Goal: Information Seeking & Learning: Learn about a topic

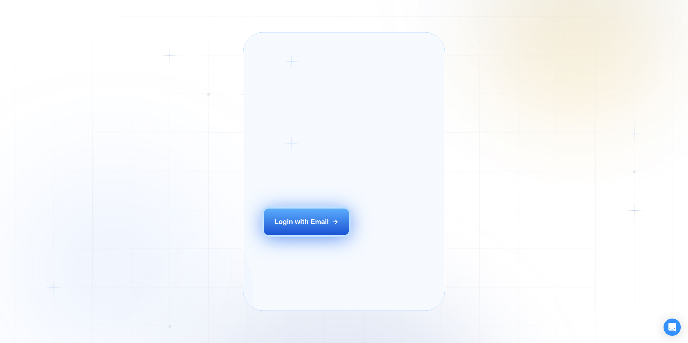
click at [309, 227] on div "Login with Email" at bounding box center [301, 221] width 54 height 9
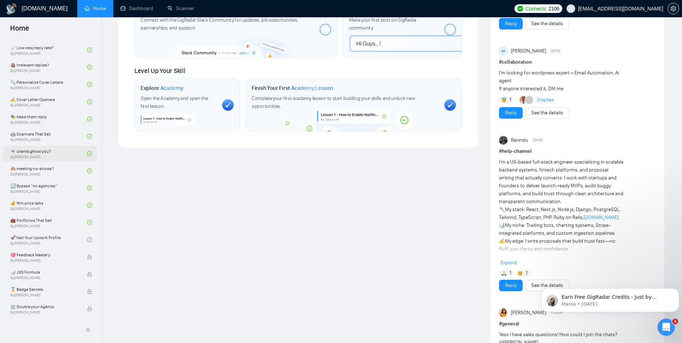
scroll to position [360, 0]
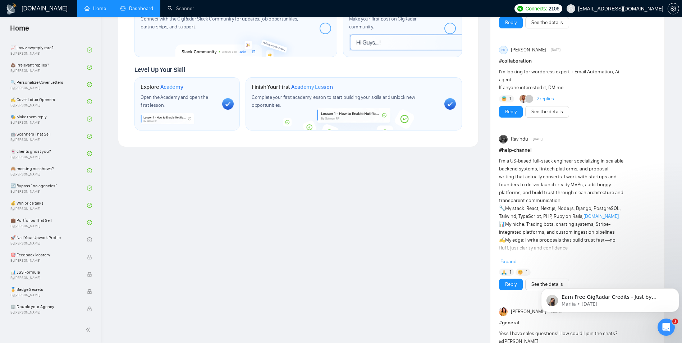
click at [138, 12] on link "Dashboard" at bounding box center [136, 8] width 33 height 6
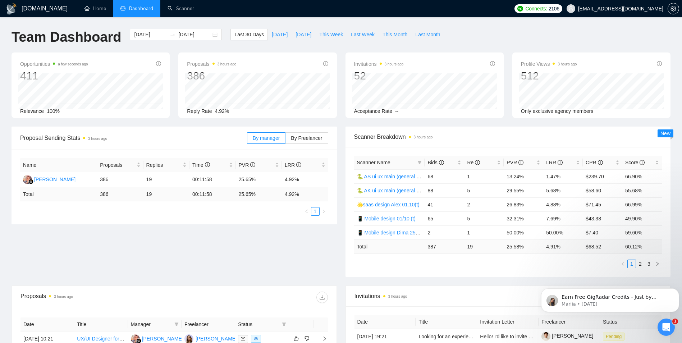
click at [342, 127] on div "Scanner Breakdown 3 hours ago Scanner Name Bids Re PVR LRR CPR Score 🐍 AS ui ux…" at bounding box center [508, 202] width 334 height 150
click at [641, 263] on link "2" at bounding box center [641, 264] width 8 height 8
click at [649, 265] on link "3" at bounding box center [649, 264] width 8 height 8
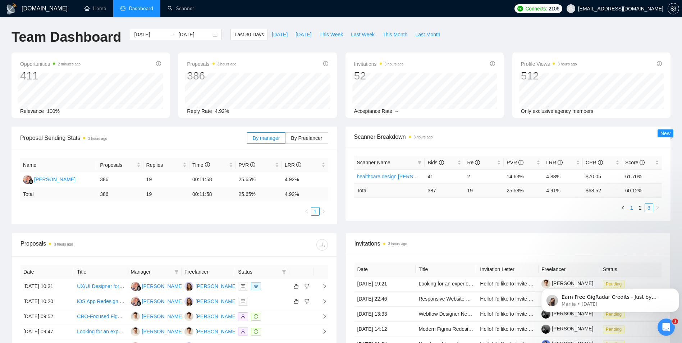
click at [630, 209] on link "1" at bounding box center [632, 208] width 8 height 8
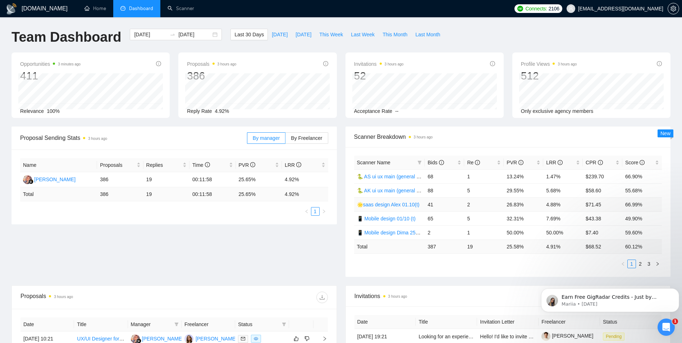
click at [396, 205] on link "🌟saas design Alex 01.10(t)" at bounding box center [388, 205] width 63 height 6
click at [207, 33] on div "[DATE] [DATE]" at bounding box center [176, 35] width 92 height 12
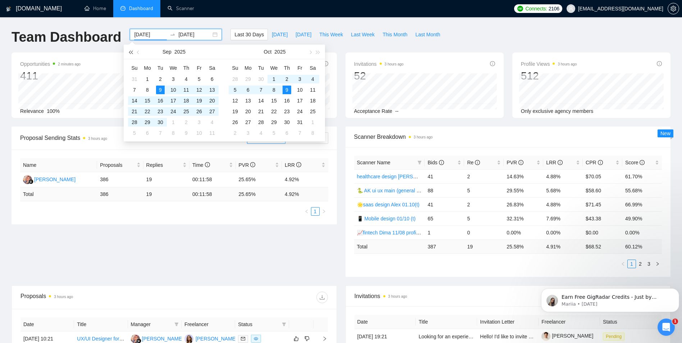
click at [131, 54] on button "button" at bounding box center [131, 52] width 8 height 14
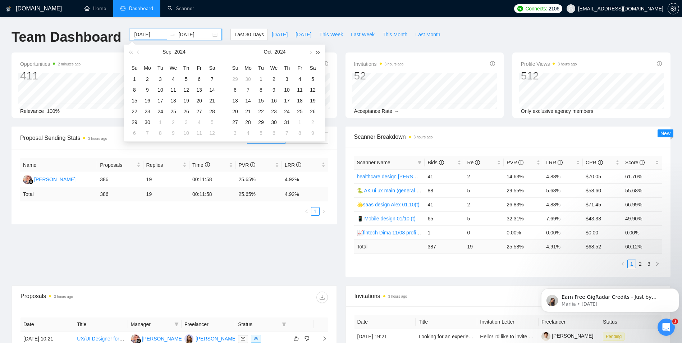
click at [320, 54] on button "button" at bounding box center [318, 52] width 8 height 14
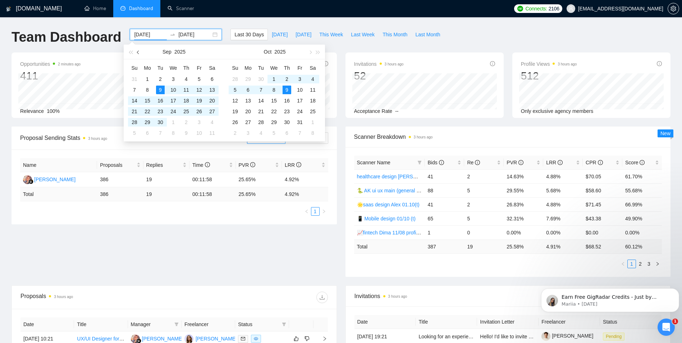
click at [137, 52] on span "button" at bounding box center [139, 52] width 4 height 4
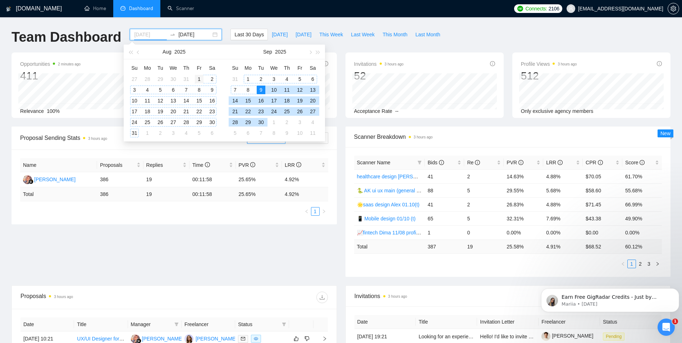
type input "[DATE]"
click at [199, 79] on div "1" at bounding box center [199, 79] width 9 height 9
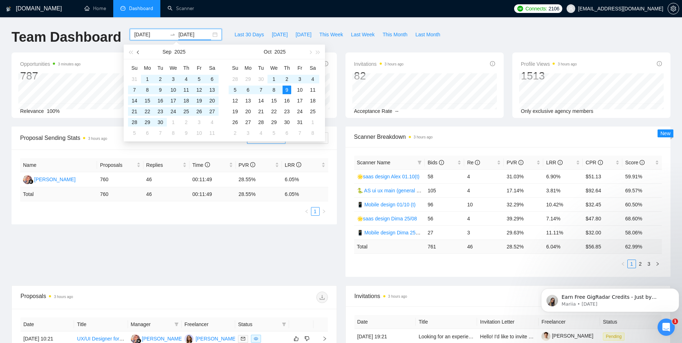
click at [138, 50] on button "button" at bounding box center [139, 52] width 8 height 14
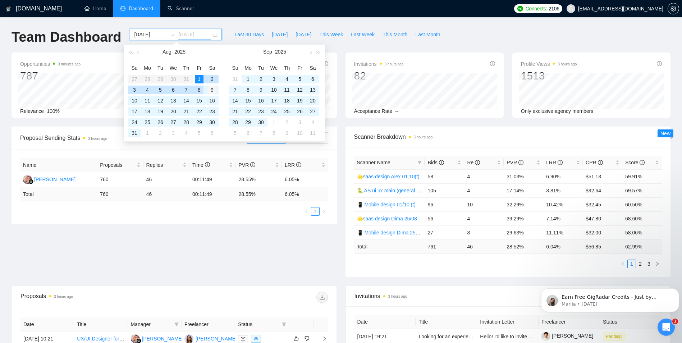
type input "[DATE]"
click at [211, 87] on div "9" at bounding box center [212, 90] width 9 height 9
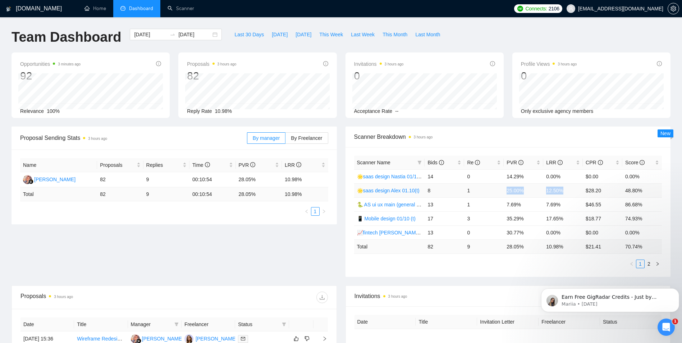
drag, startPoint x: 505, startPoint y: 189, endPoint x: 566, endPoint y: 189, distance: 60.8
click at [566, 189] on tr "🌟saas design [PERSON_NAME] 01.10(t) 8 1 25.00% 12.50% $28.20 48.80%" at bounding box center [508, 190] width 308 height 14
copy tr "25.00% 12.50%"
click at [149, 32] on input "[DATE]" at bounding box center [150, 35] width 33 height 8
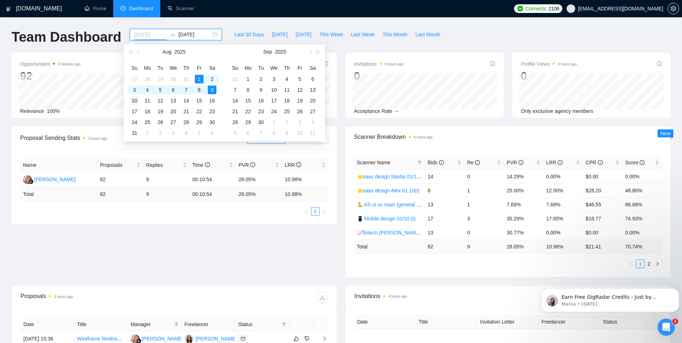
type input "[DATE]"
click at [134, 101] on div "10" at bounding box center [134, 100] width 9 height 9
type input "[DATE]"
click at [214, 99] on div "16" at bounding box center [212, 100] width 9 height 9
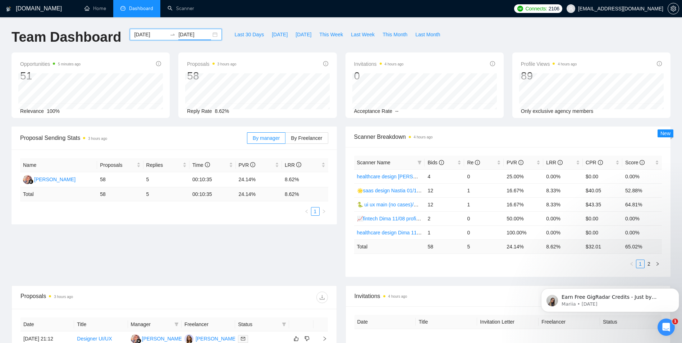
click at [460, 121] on div "Opportunities 5 minutes ago 51 Relevance 100% Proposals 3 hours ago 58 [DATE] S…" at bounding box center [341, 90] width 668 height 74
drag, startPoint x: 508, startPoint y: 192, endPoint x: 560, endPoint y: 190, distance: 52.2
click at [560, 190] on tr "🌟saas design Nastia 01/10 (t) 12 1 16.67% 8.33% $40.05 52.88%" at bounding box center [508, 190] width 308 height 14
copy tr "16.67% 8.33%"
click at [158, 36] on input "[DATE]" at bounding box center [150, 35] width 33 height 8
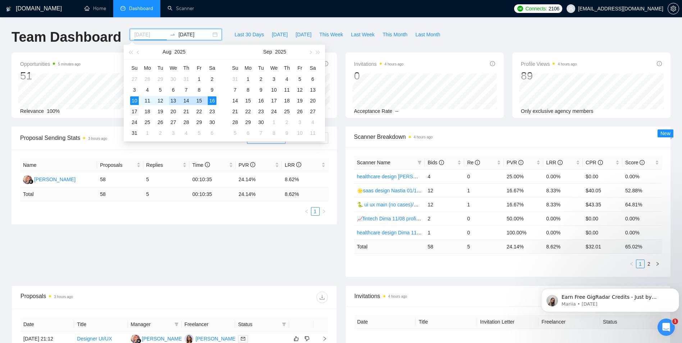
type input "[DATE]"
click at [136, 110] on div "17" at bounding box center [134, 111] width 9 height 9
type input "[DATE]"
click at [211, 111] on div "23" at bounding box center [212, 111] width 9 height 9
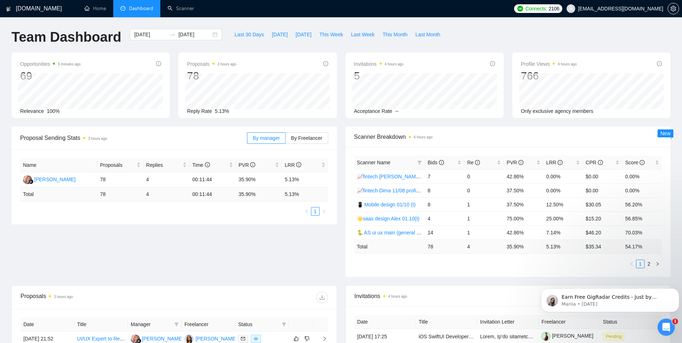
click at [341, 122] on div "Opportunities 6 minutes ago 69 Relevance 100% Proposals 3 hours ago 78 [DATE] S…" at bounding box center [341, 90] width 668 height 74
drag, startPoint x: 507, startPoint y: 217, endPoint x: 562, endPoint y: 219, distance: 55.8
click at [562, 219] on tr "🌟saas design [PERSON_NAME] 01.10(t) 4 1 75.00% 25.00% $15.20 56.85%" at bounding box center [508, 218] width 308 height 14
copy tr "75.00% 25.00%"
click at [170, 36] on icon "swap-right" at bounding box center [173, 35] width 6 height 6
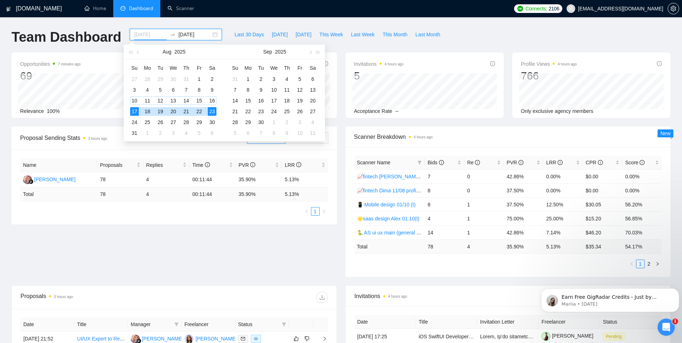
type input "[DATE]"
click at [135, 100] on div "10" at bounding box center [134, 100] width 9 height 9
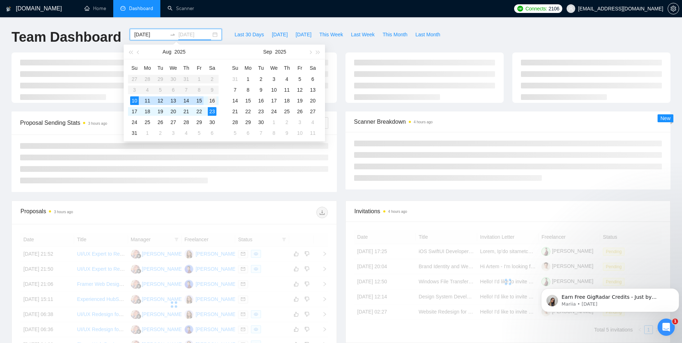
type input "[DATE]"
click at [215, 102] on div "16" at bounding box center [212, 100] width 9 height 9
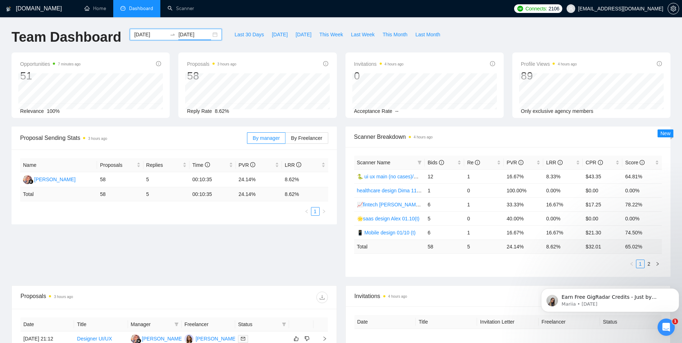
click at [183, 33] on input "[DATE]" at bounding box center [194, 35] width 33 height 8
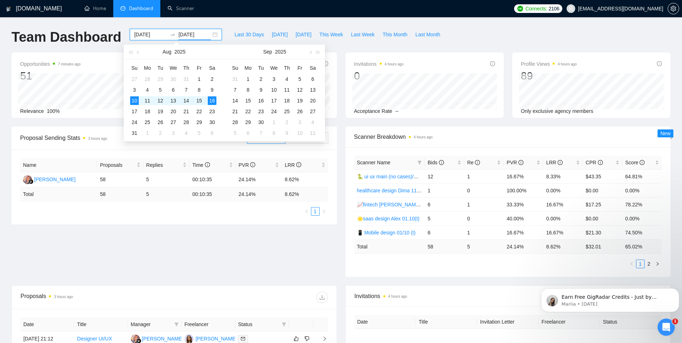
click at [450, 42] on div "Team Dashboard [DATE] [DATE] Last 30 Days [DATE] [DATE] This Week Last Week Thi…" at bounding box center [341, 41] width 668 height 24
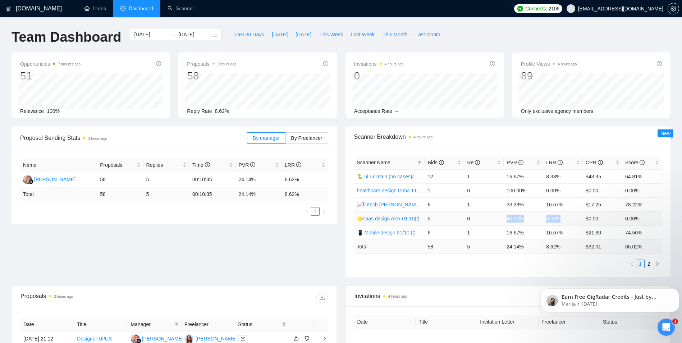
drag, startPoint x: 507, startPoint y: 218, endPoint x: 561, endPoint y: 219, distance: 54.7
click at [561, 219] on tr "🌟saas design [PERSON_NAME] 01.10(t) 5 0 40.00% 0.00% $0.00 0.00%" at bounding box center [508, 218] width 308 height 14
copy tr "40.00% 0.00%"
click at [170, 34] on icon "swap-right" at bounding box center [173, 35] width 6 height 6
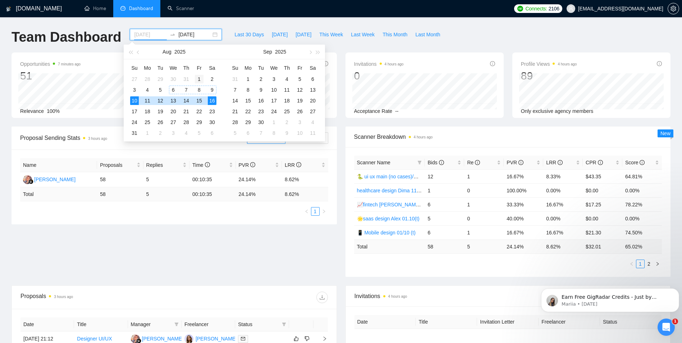
type input "[DATE]"
click at [201, 79] on div "1" at bounding box center [199, 79] width 9 height 9
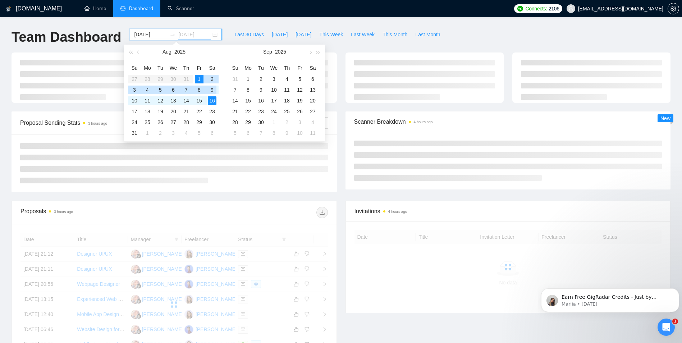
click at [213, 88] on div "9" at bounding box center [212, 90] width 9 height 9
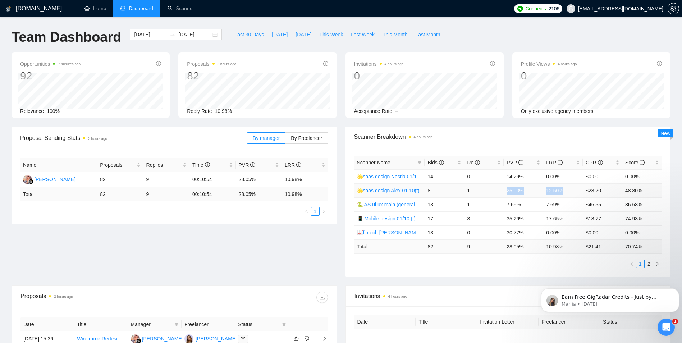
drag, startPoint x: 508, startPoint y: 192, endPoint x: 568, endPoint y: 193, distance: 60.1
click at [568, 193] on tr "🌟saas design [PERSON_NAME] 01.10(t) 8 1 25.00% 12.50% $28.20 48.80%" at bounding box center [508, 190] width 308 height 14
click at [489, 29] on div "Team Dashboard [DATE] [DATE] Last 30 Days [DATE] [DATE] This Week Last Week Thi…" at bounding box center [341, 41] width 668 height 24
click at [203, 33] on input "[DATE]" at bounding box center [194, 35] width 33 height 8
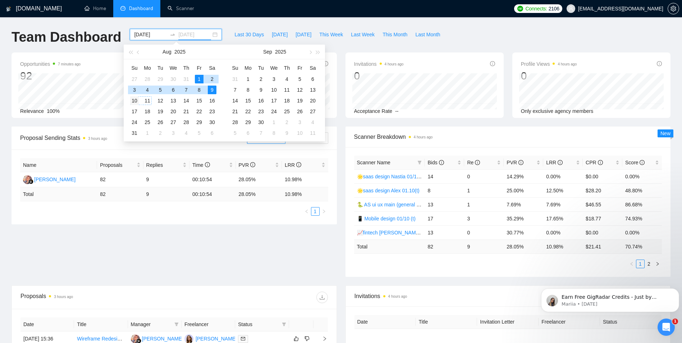
type input "[DATE]"
click at [135, 100] on div "10" at bounding box center [134, 100] width 9 height 9
click at [214, 100] on table "Su Mo Tu We Th Fr Sa 27 28 29 30 31 1 2 3 4 5 6 7 8 9 10 11 12 13 14 15 16 17 1…" at bounding box center [173, 100] width 91 height 76
click at [139, 32] on input "[DATE]" at bounding box center [150, 35] width 33 height 8
type input "[DATE]"
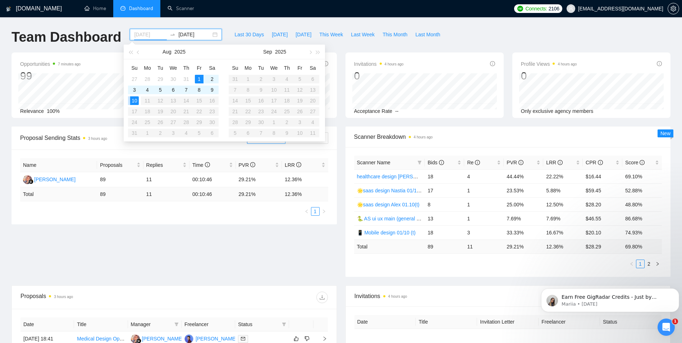
click at [134, 100] on div "10" at bounding box center [134, 100] width 9 height 9
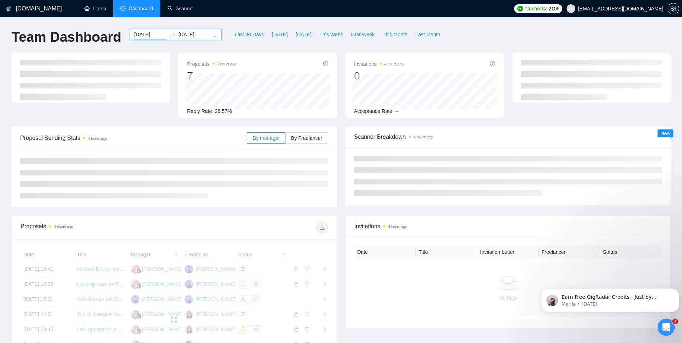
click at [193, 32] on input "[DATE]" at bounding box center [194, 35] width 33 height 8
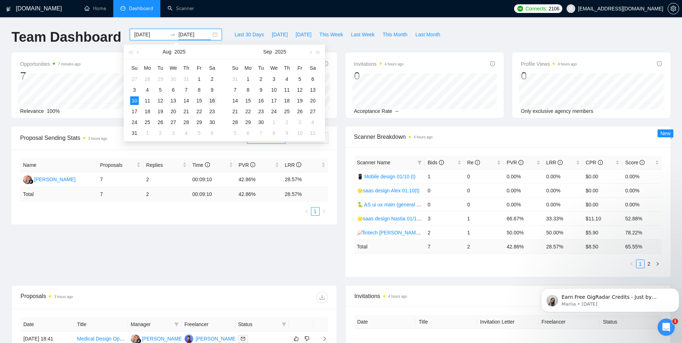
type input "[DATE]"
click at [213, 99] on div "16" at bounding box center [212, 100] width 9 height 9
click at [149, 35] on input "[DATE]" at bounding box center [150, 35] width 33 height 8
click at [153, 33] on input "[DATE]" at bounding box center [150, 35] width 33 height 8
type input "[DATE]"
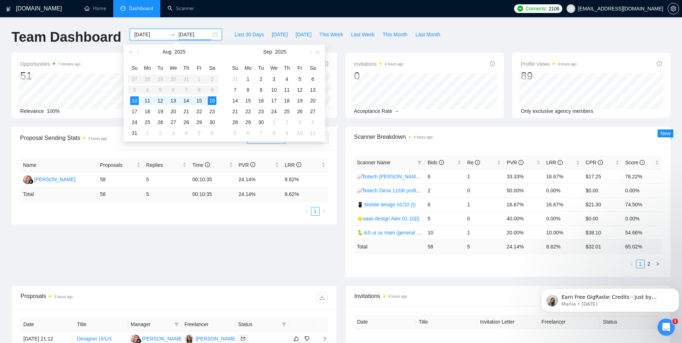
click at [197, 34] on input "[DATE]" at bounding box center [194, 35] width 33 height 8
type input "[DATE]"
click at [278, 19] on div "[DOMAIN_NAME] Home Dashboard Scanner Connects: 2106 [EMAIL_ADDRESS][DOMAIN_NAME…" at bounding box center [341, 285] width 682 height 570
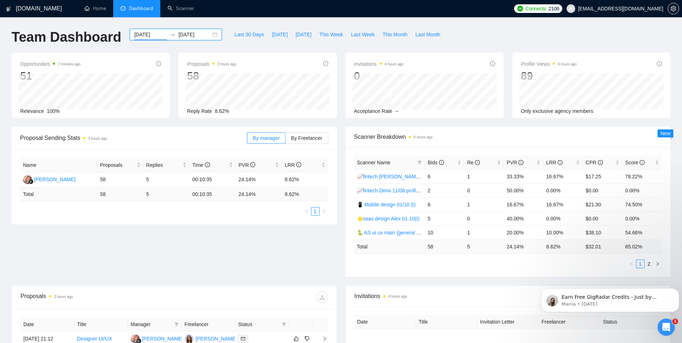
click at [150, 36] on input "[DATE]" at bounding box center [150, 35] width 33 height 8
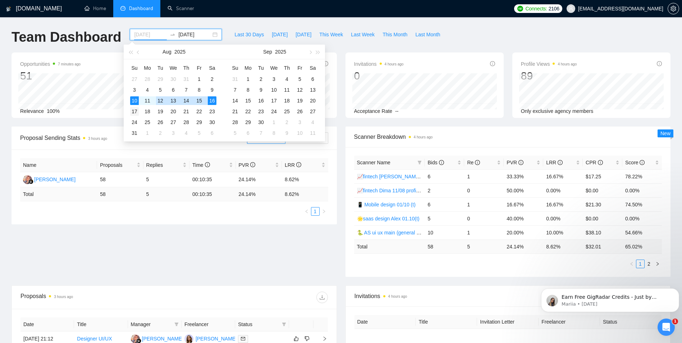
type input "[DATE]"
click at [135, 110] on div "17" at bounding box center [134, 111] width 9 height 9
type input "[DATE]"
click at [213, 110] on div "23" at bounding box center [212, 111] width 9 height 9
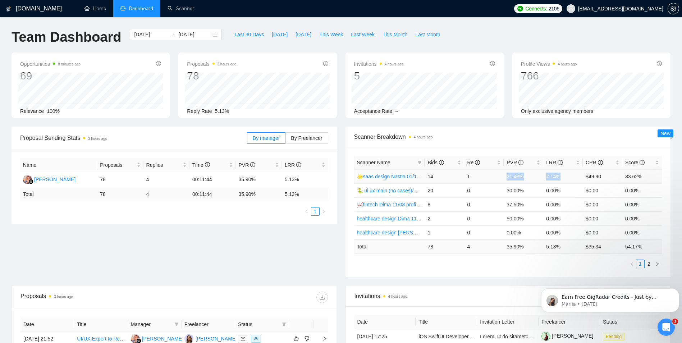
drag, startPoint x: 508, startPoint y: 175, endPoint x: 565, endPoint y: 176, distance: 57.2
click at [565, 176] on tr "🌟saas design Nastia 01/10 (t) 14 1 21.43% 7.14% $49.90 33.62%" at bounding box center [508, 176] width 308 height 14
click at [524, 128] on div "Scanner Breakdown 4 hours ago" at bounding box center [508, 137] width 308 height 20
click at [648, 263] on link "2" at bounding box center [649, 264] width 8 height 8
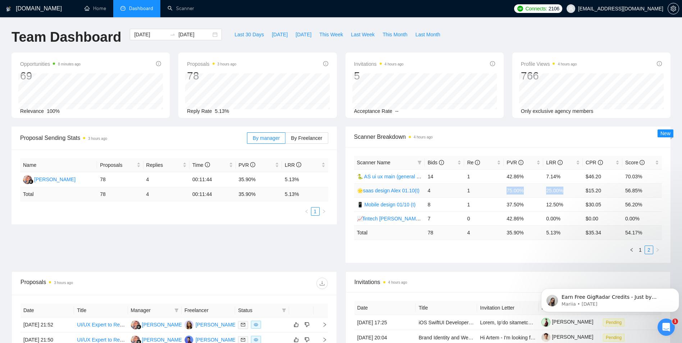
drag, startPoint x: 508, startPoint y: 189, endPoint x: 571, endPoint y: 192, distance: 63.0
click at [571, 192] on tr "🌟saas design [PERSON_NAME] 01.10(t) 4 1 75.00% 25.00% $15.20 56.85%" at bounding box center [508, 190] width 308 height 14
click at [139, 35] on input "[DATE]" at bounding box center [150, 35] width 33 height 8
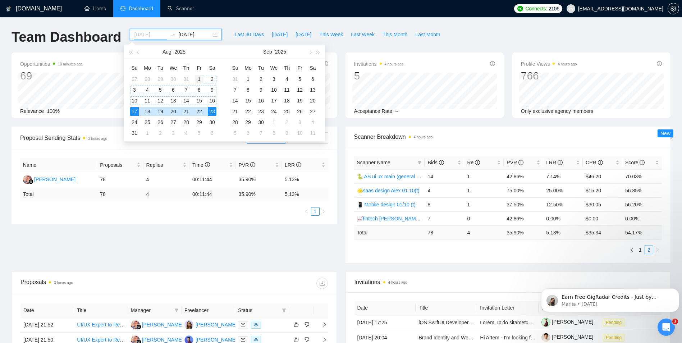
type input "[DATE]"
click at [200, 79] on div "1" at bounding box center [199, 79] width 9 height 9
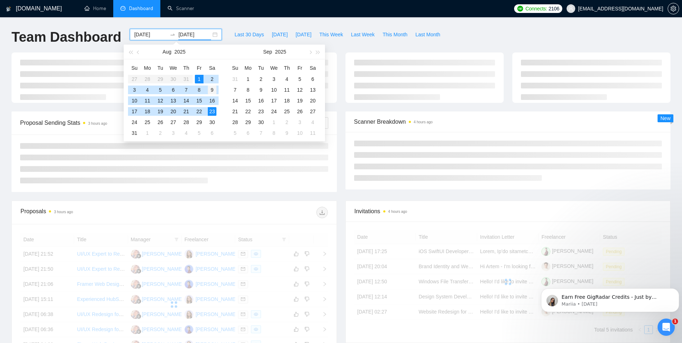
type input "[DATE]"
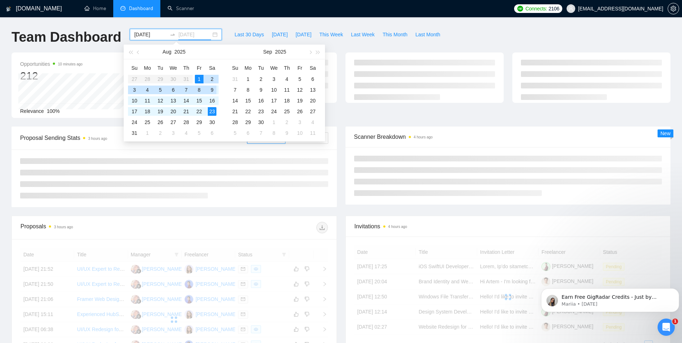
click at [215, 90] on div "9" at bounding box center [212, 90] width 9 height 9
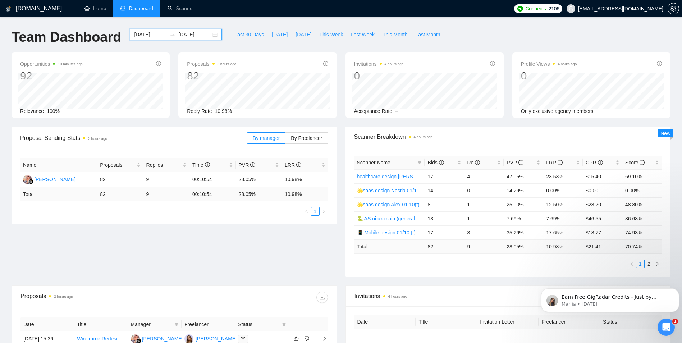
click at [207, 32] on div "[DATE] [DATE]" at bounding box center [176, 35] width 92 height 12
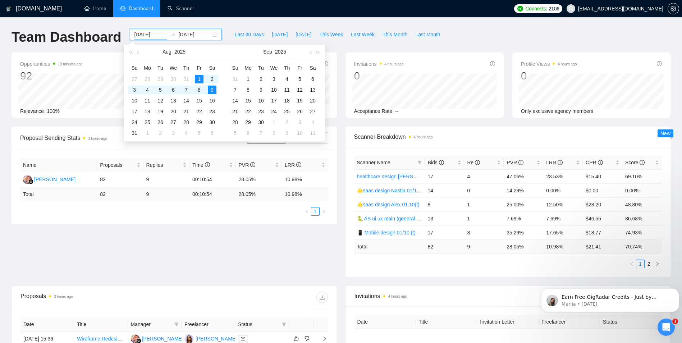
click at [140, 34] on input "[DATE]" at bounding box center [150, 35] width 33 height 8
type input "[DATE]"
click at [136, 120] on div "24" at bounding box center [134, 122] width 9 height 9
type input "[DATE]"
click at [210, 123] on div "30" at bounding box center [212, 122] width 9 height 9
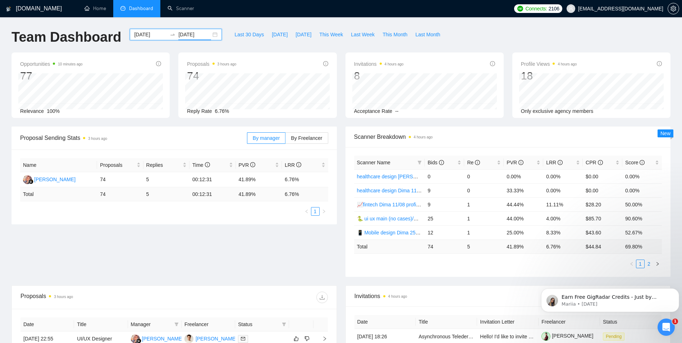
click at [649, 267] on link "2" at bounding box center [649, 264] width 8 height 8
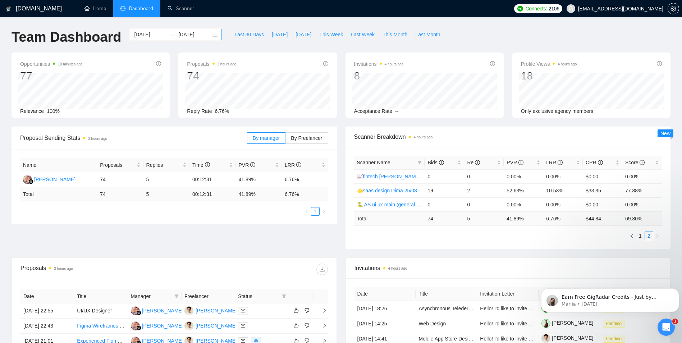
click at [150, 32] on input "[DATE]" at bounding box center [150, 35] width 33 height 8
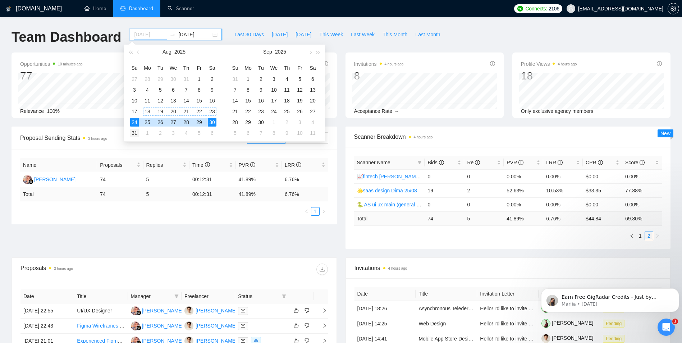
type input "[DATE]"
click at [136, 131] on div "31" at bounding box center [134, 133] width 9 height 9
type input "[DATE]"
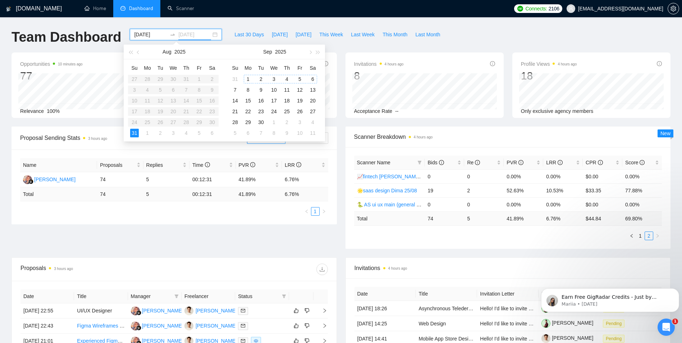
click at [313, 79] on div "6" at bounding box center [313, 79] width 9 height 9
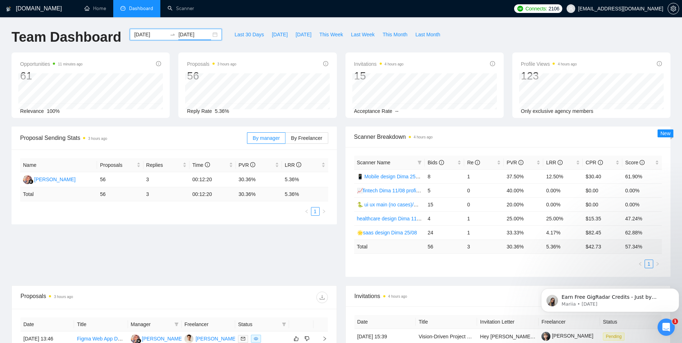
click at [143, 32] on input "[DATE]" at bounding box center [150, 35] width 33 height 8
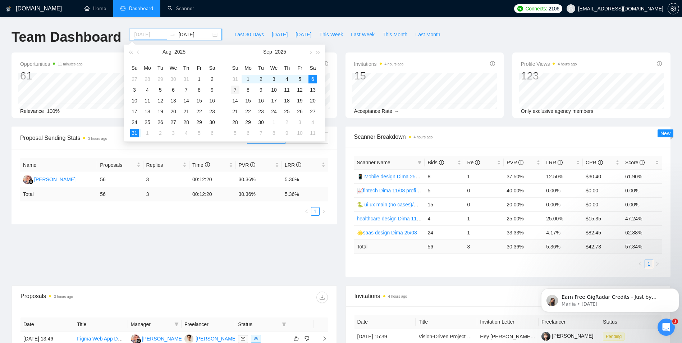
type input "[DATE]"
click at [236, 90] on div "7" at bounding box center [235, 90] width 9 height 9
type input "[DATE]"
click at [314, 90] on div "13" at bounding box center [313, 90] width 9 height 9
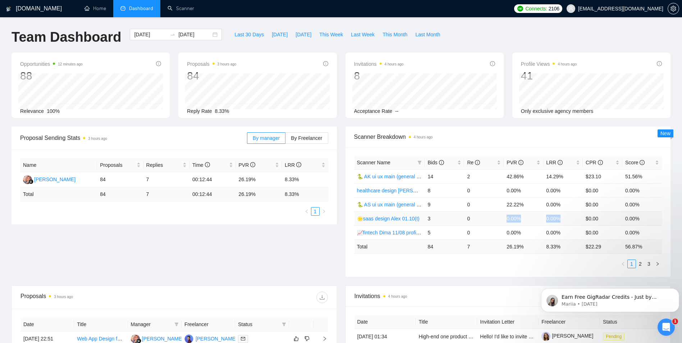
drag, startPoint x: 507, startPoint y: 219, endPoint x: 564, endPoint y: 218, distance: 57.6
click at [564, 218] on tr "🌟saas design [PERSON_NAME] 01.10(t) 3 0 0.00% 0.00% $0.00 0.00%" at bounding box center [508, 218] width 308 height 14
copy tr "0.00% 0.00%"
click at [151, 32] on input "[DATE]" at bounding box center [150, 35] width 33 height 8
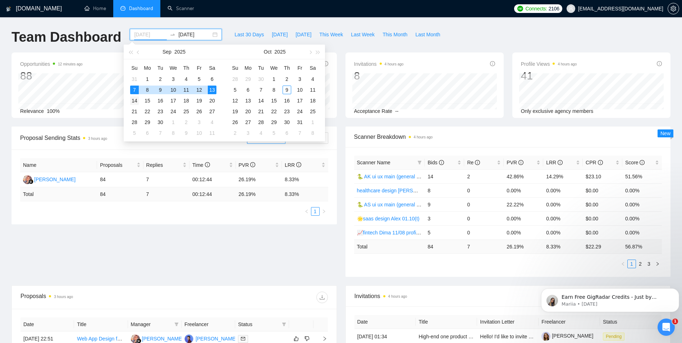
type input "[DATE]"
click at [137, 101] on div "14" at bounding box center [134, 100] width 9 height 9
type input "[DATE]"
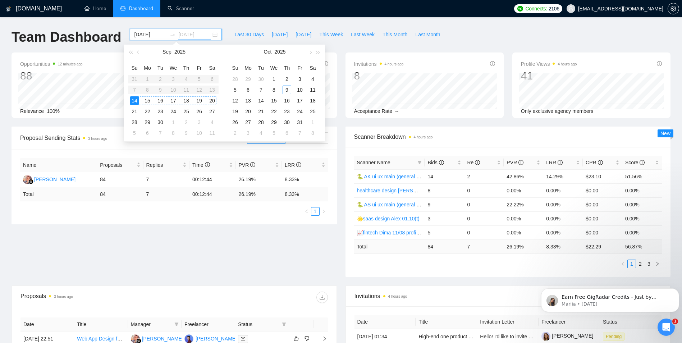
click at [214, 102] on div "20" at bounding box center [212, 100] width 9 height 9
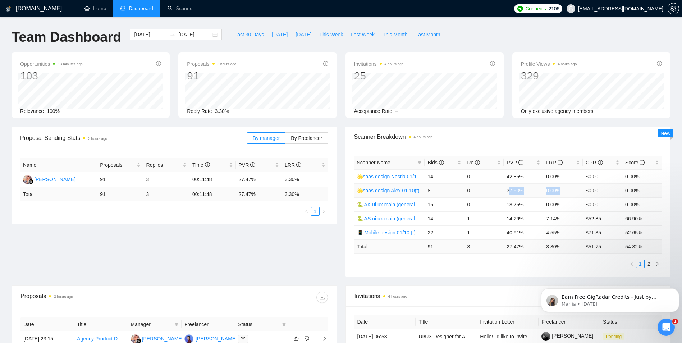
drag, startPoint x: 509, startPoint y: 189, endPoint x: 568, endPoint y: 190, distance: 59.0
click at [568, 190] on tr "🌟saas design [PERSON_NAME] 01.10(t) 8 0 37.50% 0.00% $0.00 0.00%" at bounding box center [508, 190] width 308 height 14
click at [507, 189] on td "37.50%" at bounding box center [524, 190] width 40 height 14
drag, startPoint x: 507, startPoint y: 190, endPoint x: 561, endPoint y: 188, distance: 54.7
click at [561, 188] on tr "🌟saas design [PERSON_NAME] 01.10(t) 8 0 37.50% 0.00% $0.00 0.00%" at bounding box center [508, 190] width 308 height 14
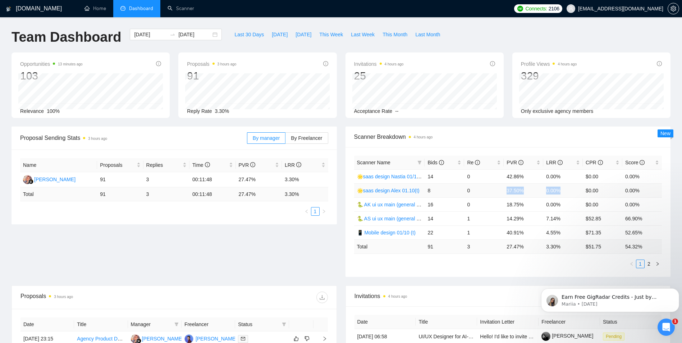
copy tr "37.50% 0.00%"
click at [145, 35] on input "[DATE]" at bounding box center [150, 35] width 33 height 8
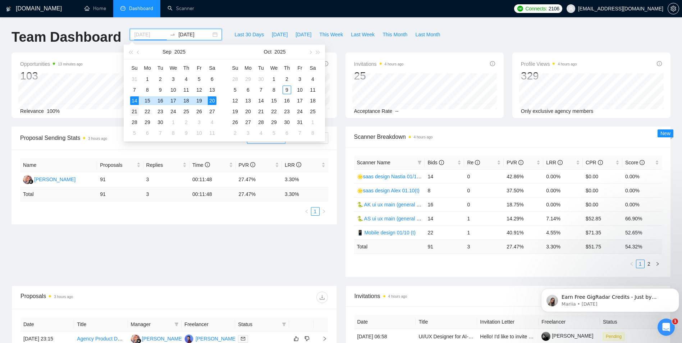
type input "[DATE]"
click at [135, 110] on div "21" at bounding box center [134, 111] width 9 height 9
click at [211, 111] on div "27" at bounding box center [212, 111] width 9 height 9
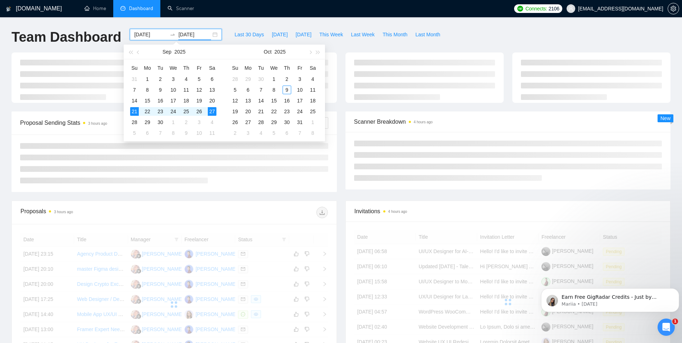
type input "[DATE]"
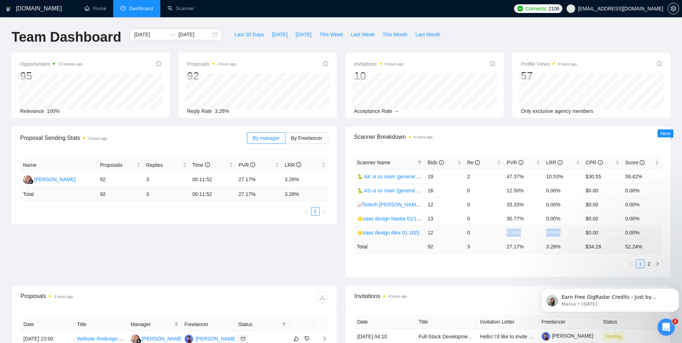
drag, startPoint x: 507, startPoint y: 232, endPoint x: 560, endPoint y: 232, distance: 53.6
click at [560, 232] on tr "🌟saas design [PERSON_NAME] 01.10(t) 12 0 8.33% 0.00% $0.00 0.00%" at bounding box center [508, 232] width 308 height 14
copy tr "8.33% 0.00%"
click at [142, 35] on input "[DATE]" at bounding box center [150, 35] width 33 height 8
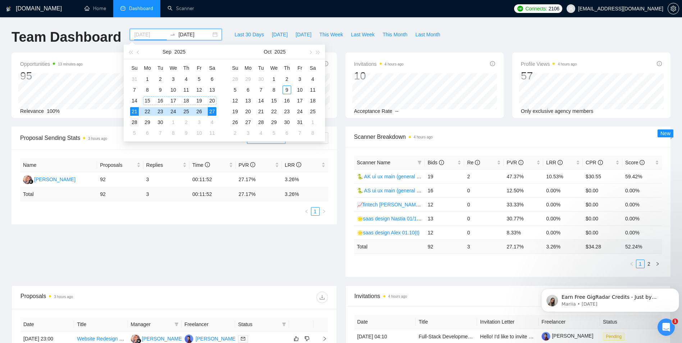
type input "[DATE]"
click at [136, 121] on div "28" at bounding box center [134, 122] width 9 height 9
type input "[DATE]"
click at [213, 121] on div "4" at bounding box center [212, 122] width 9 height 9
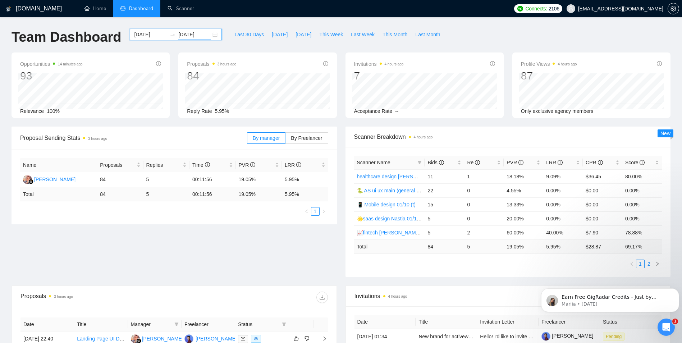
click at [650, 264] on link "2" at bounding box center [649, 264] width 8 height 8
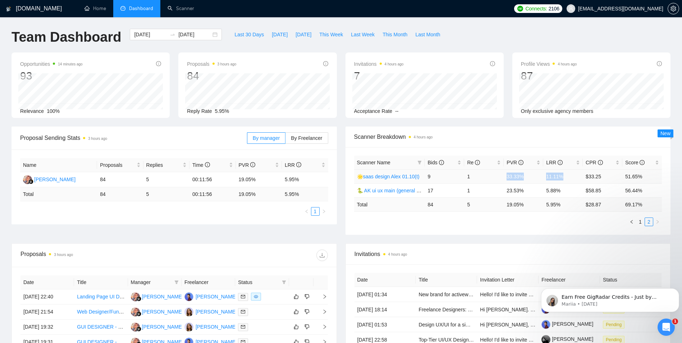
drag, startPoint x: 506, startPoint y: 177, endPoint x: 568, endPoint y: 177, distance: 61.1
click at [568, 177] on tr "🌟saas design [PERSON_NAME] 01.10(t) 9 1 33.33% 11.11% $33.25 51.65%" at bounding box center [508, 176] width 308 height 14
copy tr "33.33% 11.11%"
click at [142, 40] on div "[DATE] [DATE]" at bounding box center [176, 35] width 92 height 12
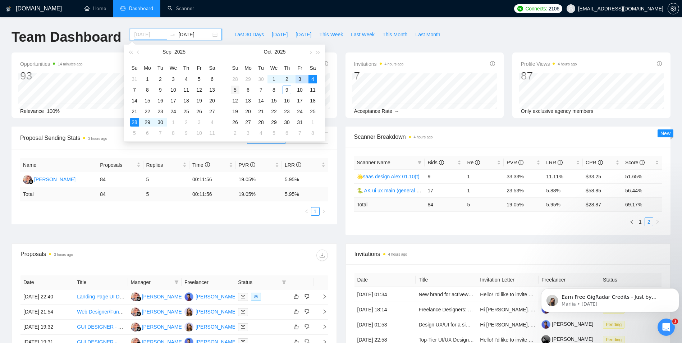
type input "[DATE]"
click at [234, 89] on div "5" at bounding box center [235, 90] width 9 height 9
type input "[DATE]"
click at [288, 89] on div "9" at bounding box center [287, 90] width 9 height 9
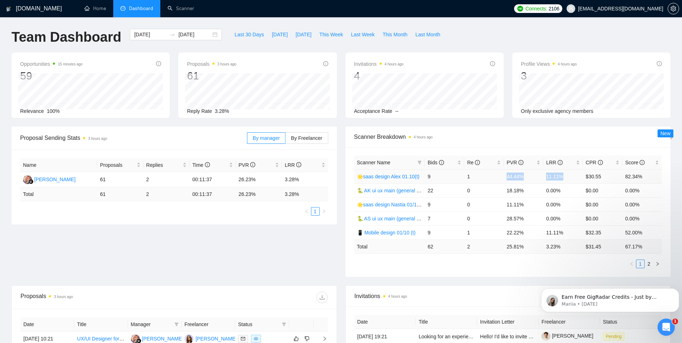
drag, startPoint x: 507, startPoint y: 177, endPoint x: 571, endPoint y: 176, distance: 63.7
click at [571, 176] on tr "🌟saas design [PERSON_NAME] 01.10(t) 9 1 44.44% 11.11% $30.55 82.34%" at bounding box center [508, 176] width 308 height 14
copy tr "44.44% 11.11%"
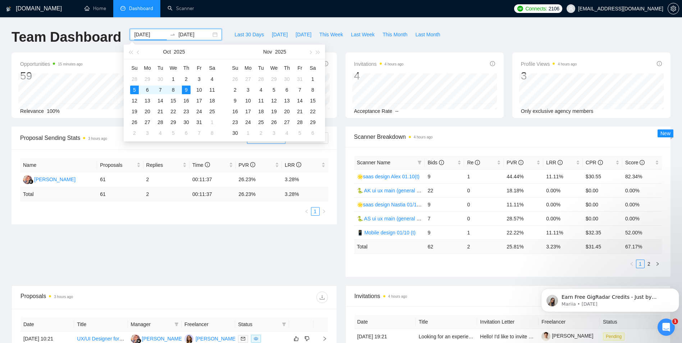
click at [147, 35] on input "[DATE]" at bounding box center [150, 35] width 33 height 8
type input "[DATE]"
click at [133, 80] on div "28" at bounding box center [134, 79] width 9 height 9
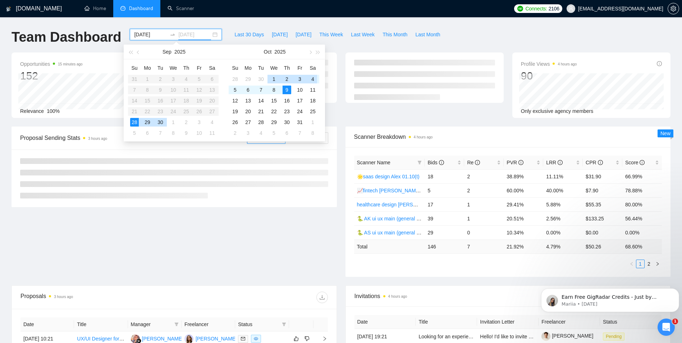
type input "[DATE]"
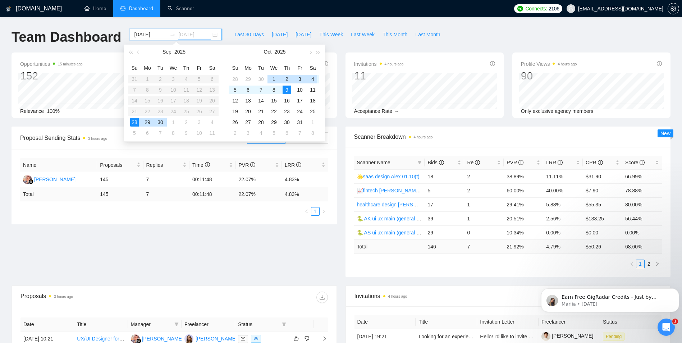
click at [314, 77] on div "4" at bounding box center [313, 79] width 9 height 9
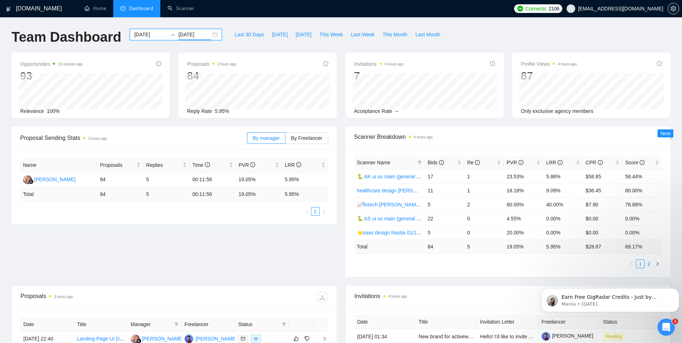
click at [650, 264] on link "2" at bounding box center [649, 264] width 8 height 8
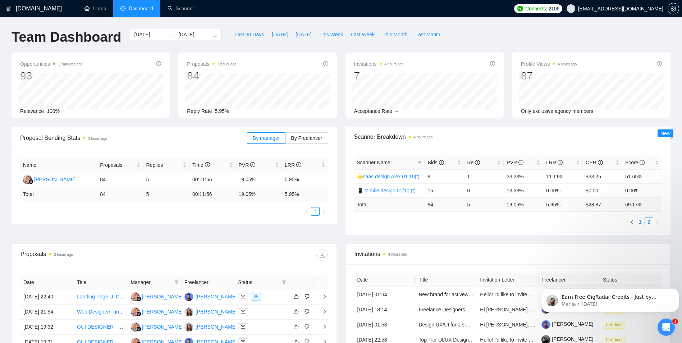
click at [642, 222] on link "1" at bounding box center [641, 222] width 8 height 8
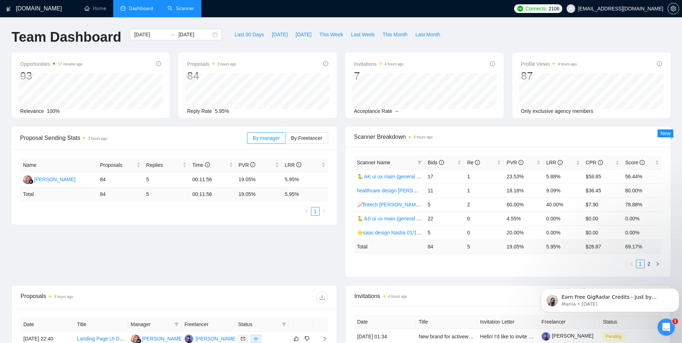
click at [188, 6] on link "Scanner" at bounding box center [181, 8] width 27 height 6
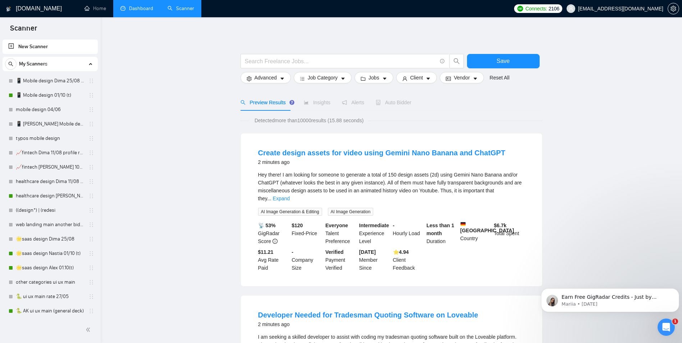
click at [136, 8] on link "Dashboard" at bounding box center [136, 8] width 33 height 6
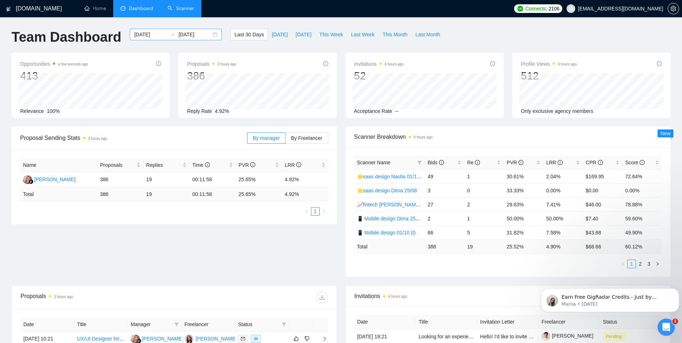
click at [150, 37] on input "[DATE]" at bounding box center [150, 35] width 33 height 8
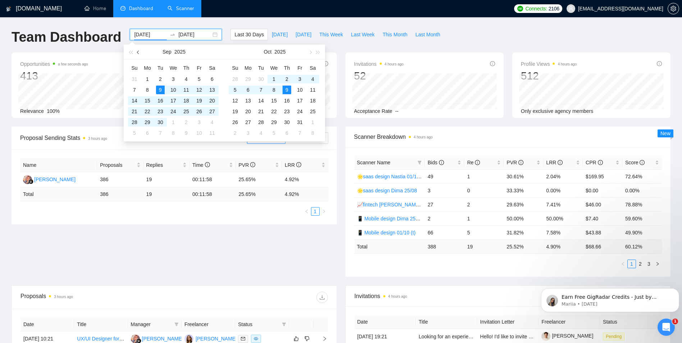
click at [139, 53] on span "button" at bounding box center [139, 52] width 4 height 4
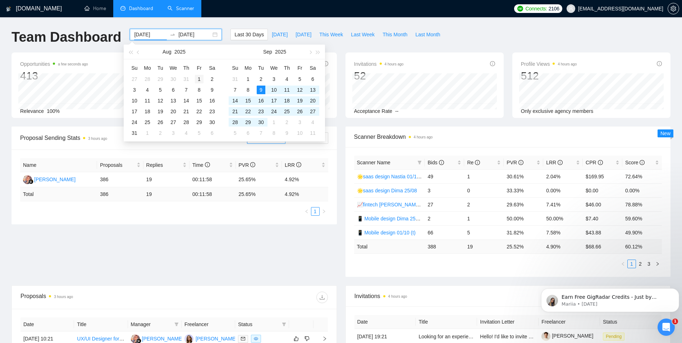
type input "[DATE]"
click at [199, 79] on div "1" at bounding box center [199, 79] width 9 height 9
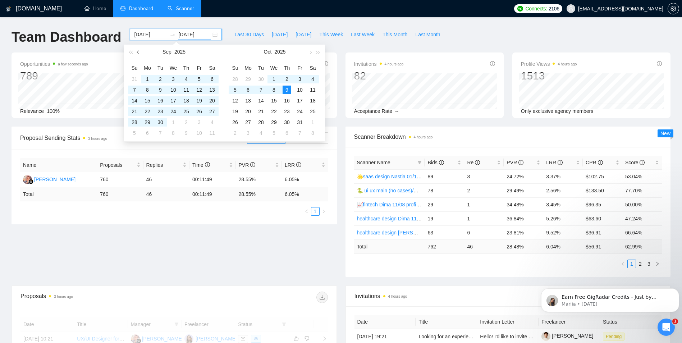
click at [138, 52] on span "button" at bounding box center [139, 52] width 4 height 4
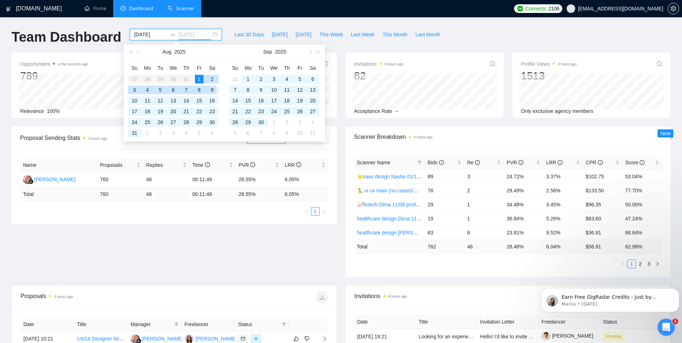
type input "[DATE]"
click at [212, 88] on div "9" at bounding box center [212, 90] width 9 height 9
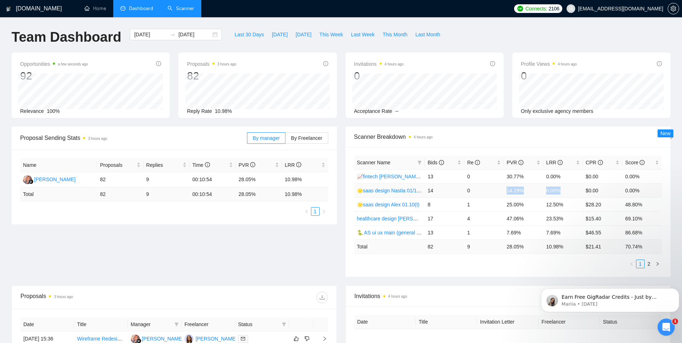
drag, startPoint x: 508, startPoint y: 189, endPoint x: 565, endPoint y: 193, distance: 57.7
click at [565, 193] on tr "🌟saas design Nastia 01/10 (t) 14 0 14.29% 0.00% $0.00 0.00%" at bounding box center [508, 190] width 308 height 14
copy tr "14.29% 0.00%"
click at [137, 37] on input "[DATE]" at bounding box center [150, 35] width 33 height 8
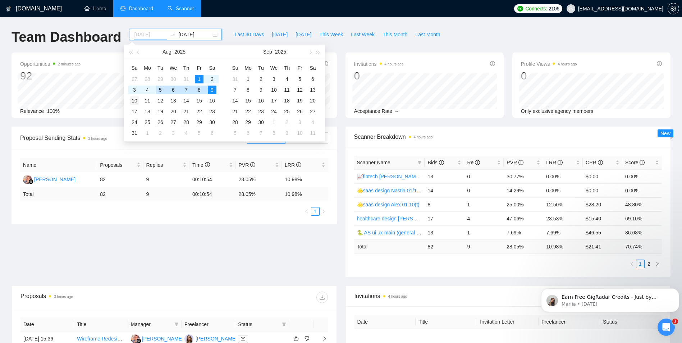
type input "[DATE]"
click at [136, 100] on div "10" at bounding box center [134, 100] width 9 height 9
type input "[DATE]"
click at [213, 100] on div "16" at bounding box center [212, 100] width 9 height 9
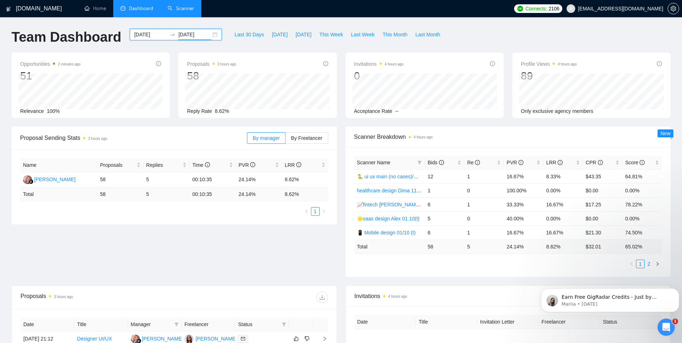
click at [647, 265] on link "2" at bounding box center [649, 264] width 8 height 8
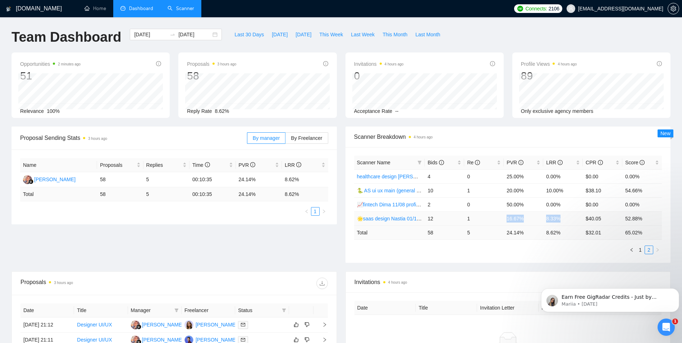
drag, startPoint x: 507, startPoint y: 219, endPoint x: 560, endPoint y: 220, distance: 52.2
click at [560, 220] on tr "🌟saas design Nastia 01/10 (t) 12 1 16.67% 8.33% $40.05 52.88%" at bounding box center [508, 218] width 308 height 14
click at [134, 33] on input "[DATE]" at bounding box center [150, 35] width 33 height 8
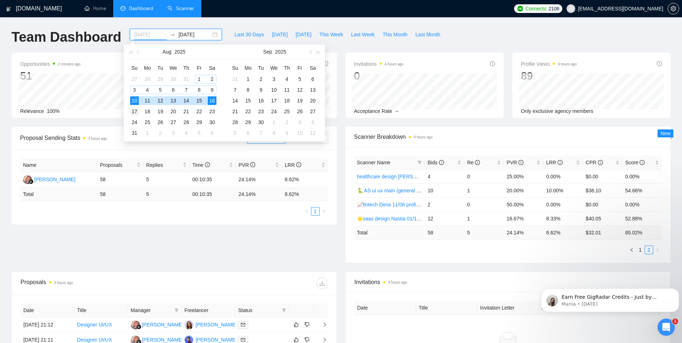
type input "[DATE]"
click at [136, 110] on div "17" at bounding box center [134, 111] width 9 height 9
type input "[DATE]"
click at [212, 113] on div "23" at bounding box center [212, 111] width 9 height 9
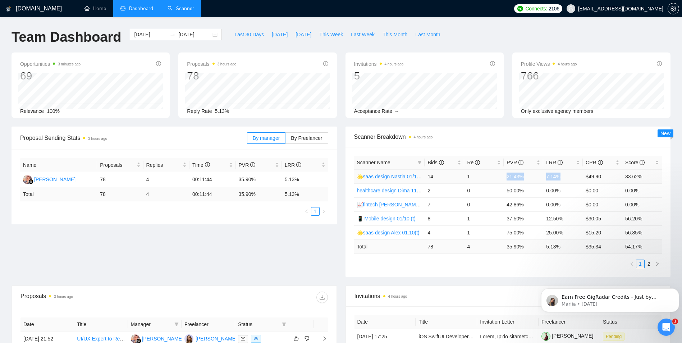
drag, startPoint x: 507, startPoint y: 177, endPoint x: 559, endPoint y: 174, distance: 52.6
click at [559, 174] on tr "🌟saas design Nastia 01/10 (t) 14 1 21.43% 7.14% $49.90 33.62%" at bounding box center [508, 176] width 308 height 14
click at [147, 29] on div "[DATE] [DATE]" at bounding box center [176, 35] width 92 height 12
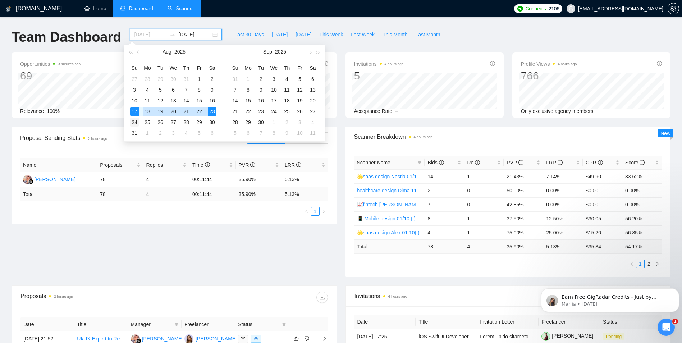
type input "[DATE]"
click at [137, 121] on div "24" at bounding box center [134, 122] width 9 height 9
type input "[DATE]"
click at [212, 120] on div "30" at bounding box center [212, 122] width 9 height 9
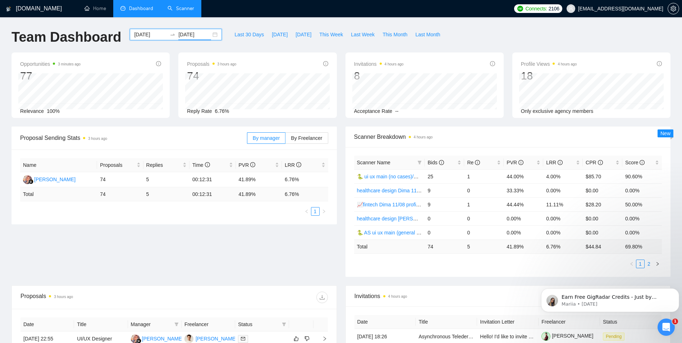
click at [647, 261] on link "2" at bounding box center [649, 264] width 8 height 8
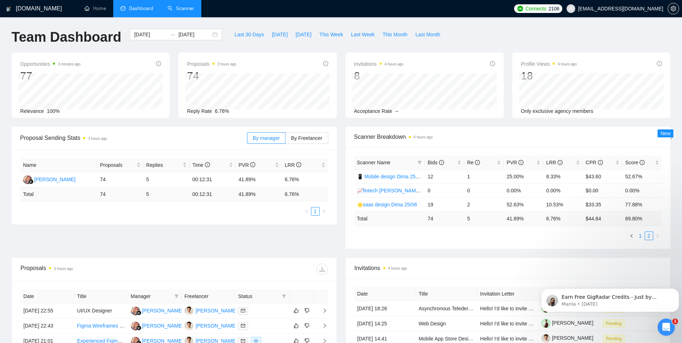
click at [640, 237] on link "1" at bounding box center [641, 236] width 8 height 8
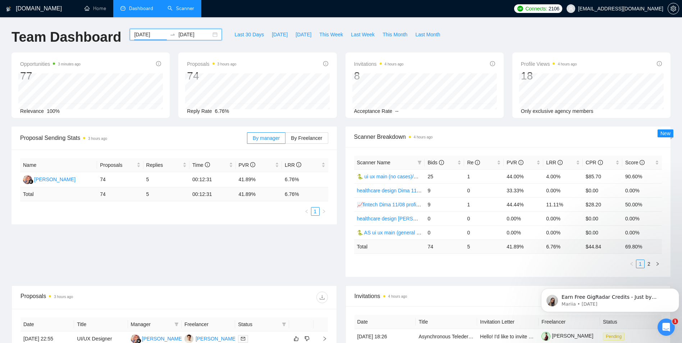
click at [143, 33] on input "[DATE]" at bounding box center [150, 35] width 33 height 8
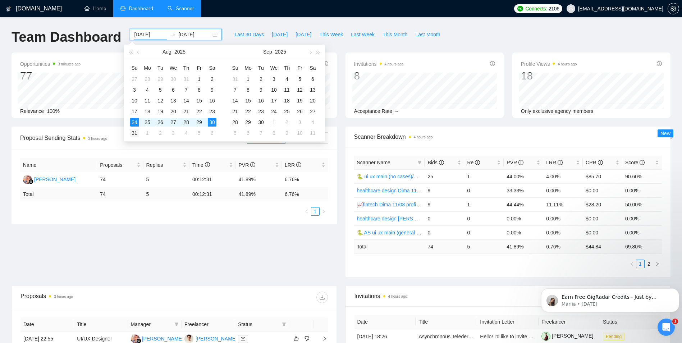
type input "[DATE]"
click at [136, 135] on div "31" at bounding box center [134, 133] width 9 height 9
type input "[DATE]"
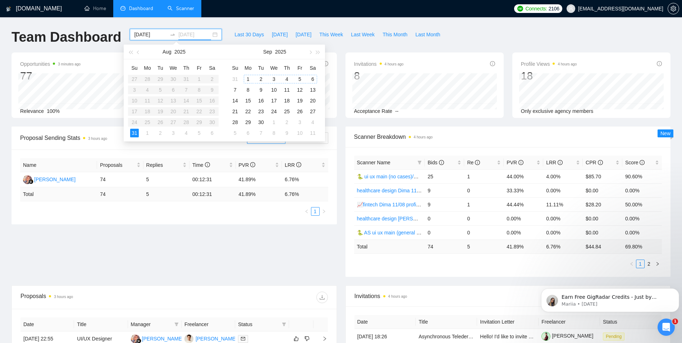
click at [313, 79] on div "6" at bounding box center [313, 79] width 9 height 9
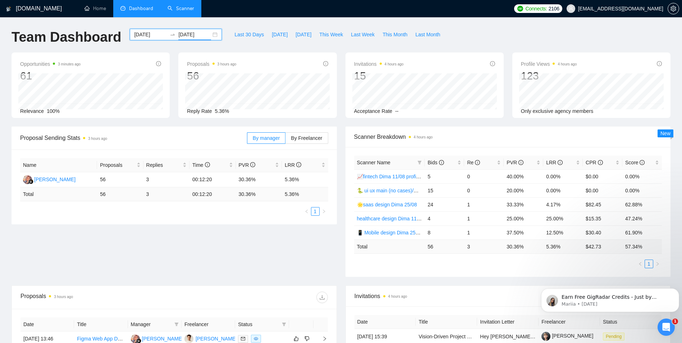
click at [150, 35] on input "[DATE]" at bounding box center [150, 35] width 33 height 8
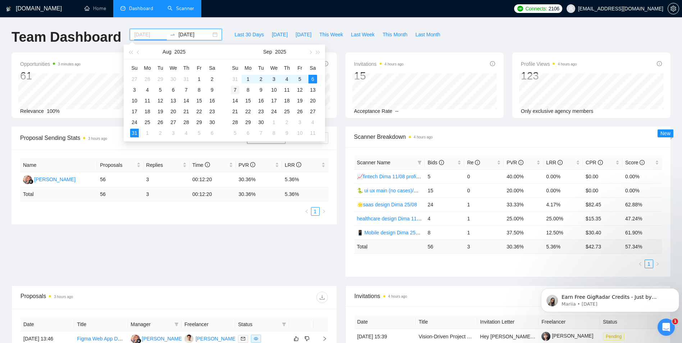
type input "[DATE]"
click at [237, 88] on div "7" at bounding box center [235, 90] width 9 height 9
type input "[DATE]"
click at [312, 88] on div "13" at bounding box center [313, 90] width 9 height 9
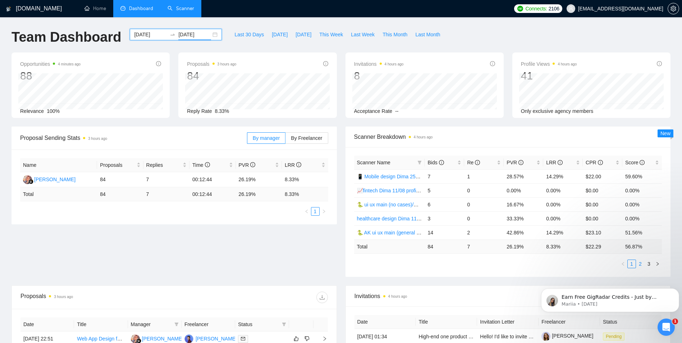
click at [642, 263] on link "2" at bounding box center [641, 264] width 8 height 8
drag, startPoint x: 507, startPoint y: 190, endPoint x: 563, endPoint y: 185, distance: 56.3
click at [563, 185] on tr "🌟saas design Nastia 01/10 (t) 8 1 37.50% 12.50% $25.55 72.64%" at bounding box center [508, 190] width 308 height 14
click at [146, 30] on div "[DATE] [DATE]" at bounding box center [176, 35] width 92 height 12
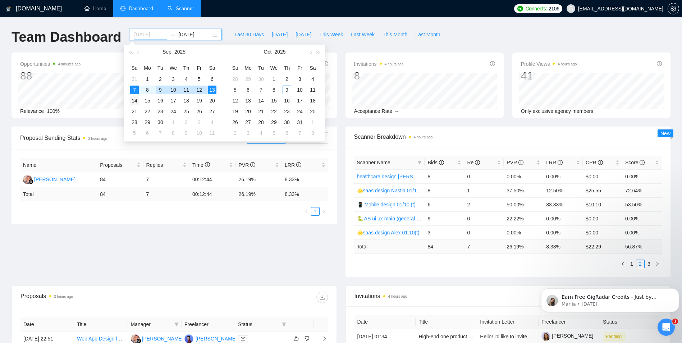
type input "[DATE]"
click at [132, 99] on div "14" at bounding box center [134, 100] width 9 height 9
type input "[DATE]"
click at [213, 101] on div "20" at bounding box center [212, 100] width 9 height 9
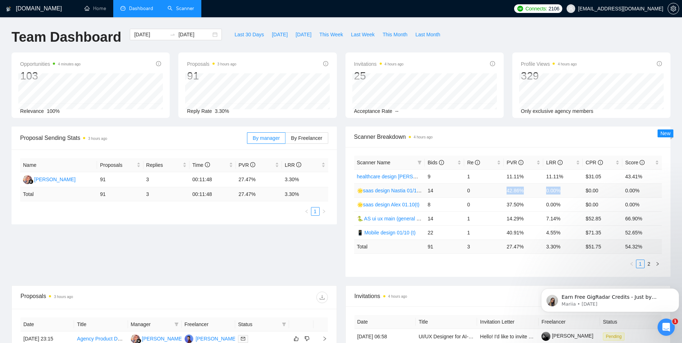
drag, startPoint x: 507, startPoint y: 189, endPoint x: 567, endPoint y: 192, distance: 59.8
click at [567, 192] on tr "🌟saas design Nastia 01/10 (t) 14 0 42.86% 0.00% $0.00 0.00%" at bounding box center [508, 190] width 308 height 14
click at [143, 34] on input "[DATE]" at bounding box center [150, 35] width 33 height 8
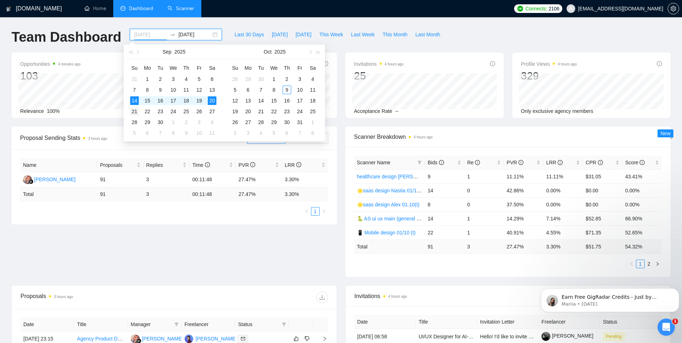
type input "[DATE]"
click at [135, 113] on div "21" at bounding box center [134, 111] width 9 height 9
type input "[DATE]"
click at [215, 111] on div "27" at bounding box center [212, 111] width 9 height 9
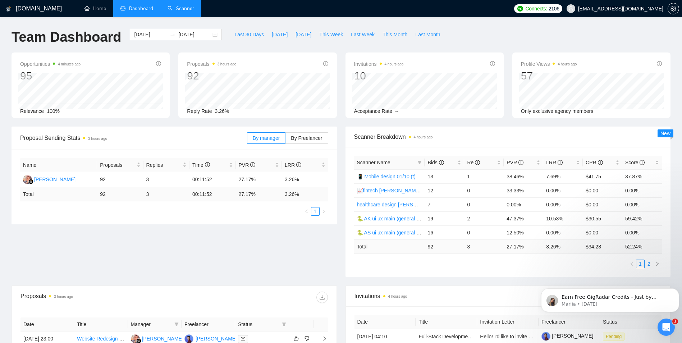
click at [651, 266] on link "2" at bounding box center [649, 264] width 8 height 8
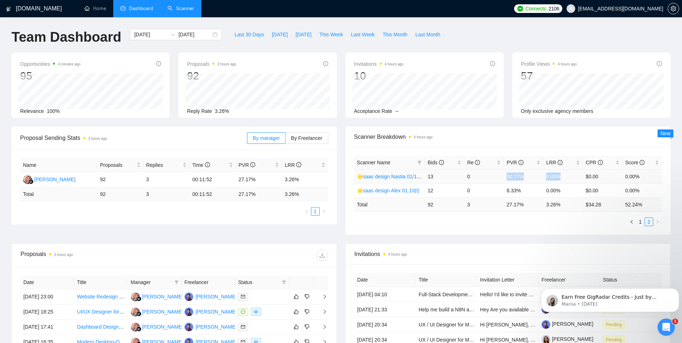
drag, startPoint x: 507, startPoint y: 176, endPoint x: 560, endPoint y: 178, distance: 52.9
click at [560, 178] on tr "🌟saas design Nastia 01/10 (t) 13 0 30.77% 0.00% $0.00 0.00%" at bounding box center [508, 176] width 308 height 14
click at [144, 32] on input "[DATE]" at bounding box center [150, 35] width 33 height 8
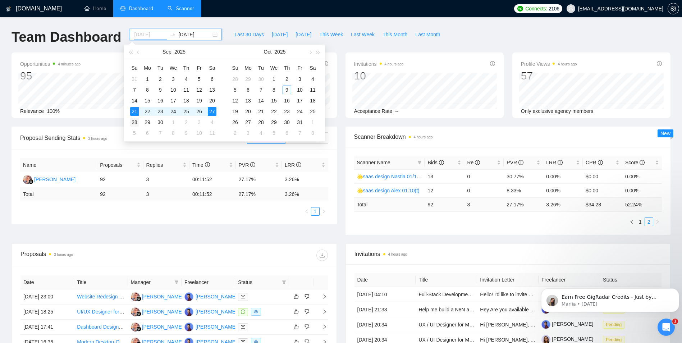
type input "[DATE]"
click at [136, 123] on div "28" at bounding box center [134, 122] width 9 height 9
type input "[DATE]"
click at [215, 122] on div "4" at bounding box center [212, 122] width 9 height 9
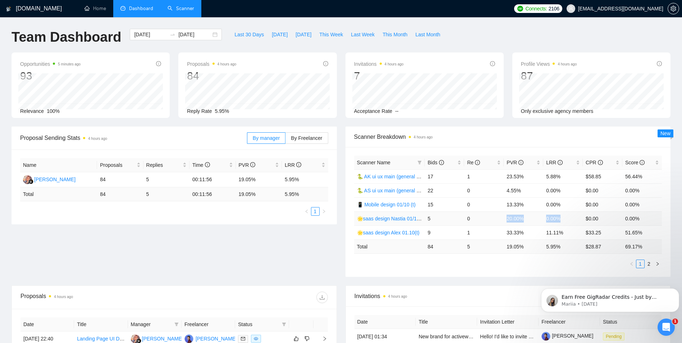
drag, startPoint x: 507, startPoint y: 219, endPoint x: 566, endPoint y: 219, distance: 58.3
click at [566, 219] on tr "🌟saas design Nastia 01/10 (t) 5 0 20.00% 0.00% $0.00 0.00%" at bounding box center [508, 218] width 308 height 14
click at [147, 35] on input "[DATE]" at bounding box center [150, 35] width 33 height 8
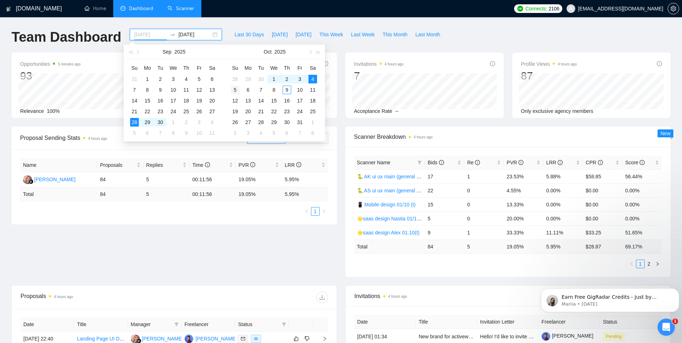
type input "[DATE]"
click at [237, 91] on div "5" at bounding box center [235, 90] width 9 height 9
type input "[DATE]"
click at [289, 89] on div "9" at bounding box center [287, 90] width 9 height 9
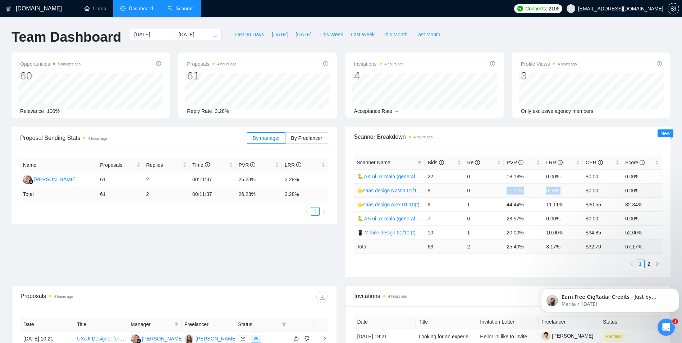
drag, startPoint x: 507, startPoint y: 191, endPoint x: 562, endPoint y: 192, distance: 55.4
click at [562, 192] on tr "🌟saas design Nastia 01/10 (t) 9 0 11.11% 0.00% $0.00 0.00%" at bounding box center [508, 190] width 308 height 14
click at [141, 33] on input "[DATE]" at bounding box center [150, 35] width 33 height 8
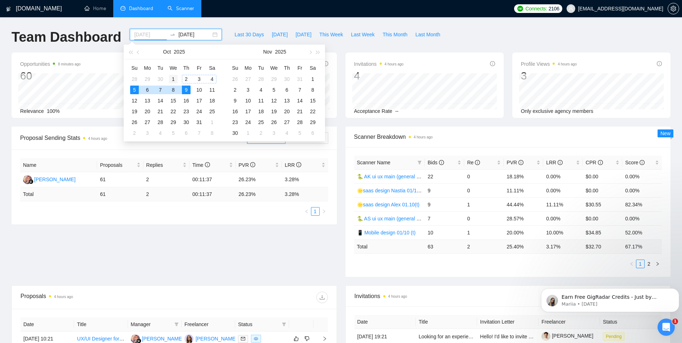
type input "[DATE]"
drag, startPoint x: 176, startPoint y: 80, endPoint x: 195, endPoint y: 88, distance: 20.3
click at [176, 80] on div "1" at bounding box center [173, 79] width 9 height 9
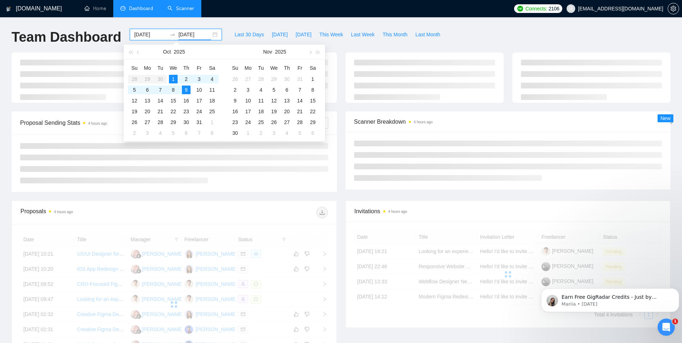
type input "[DATE]"
click at [138, 53] on span "button" at bounding box center [139, 52] width 4 height 4
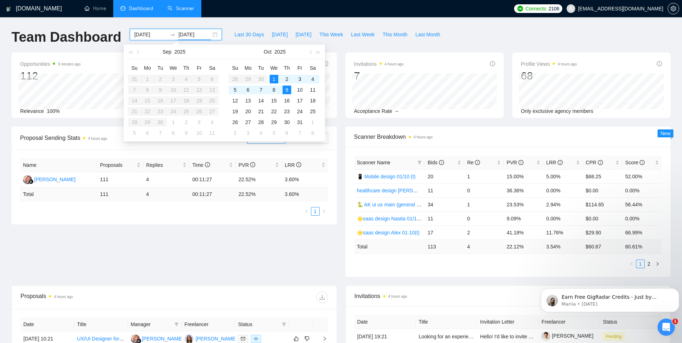
click at [147, 38] on input "[DATE]" at bounding box center [150, 35] width 33 height 8
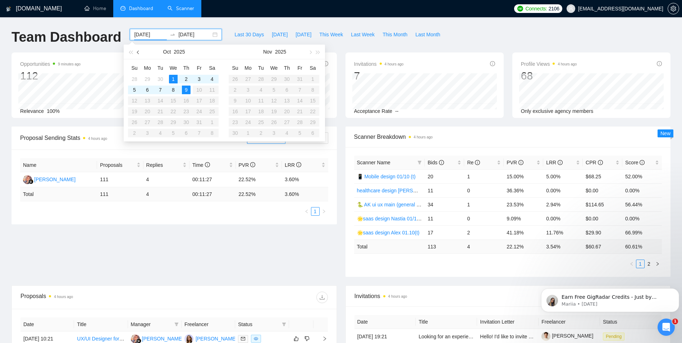
click at [141, 51] on button "button" at bounding box center [139, 52] width 8 height 14
click at [198, 78] on div "1" at bounding box center [199, 79] width 9 height 9
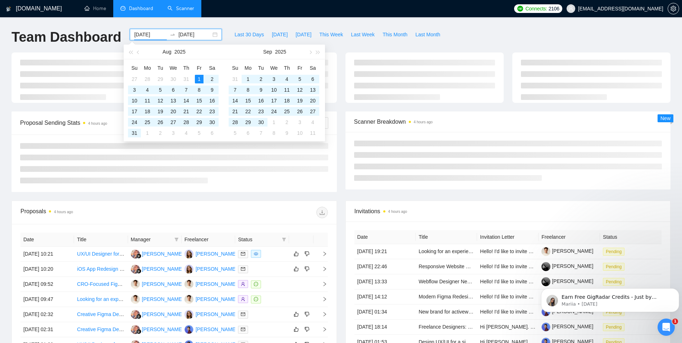
type input "[DATE]"
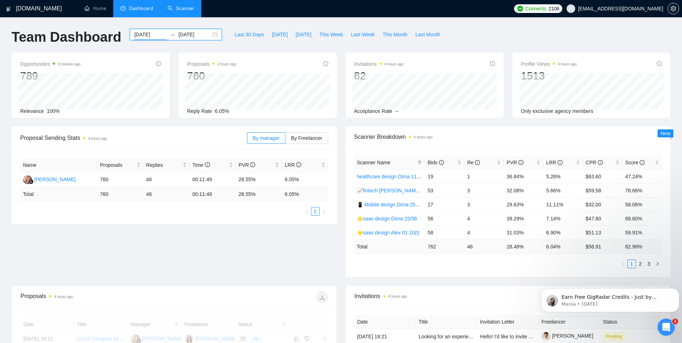
click at [182, 33] on input "[DATE]" at bounding box center [194, 35] width 33 height 8
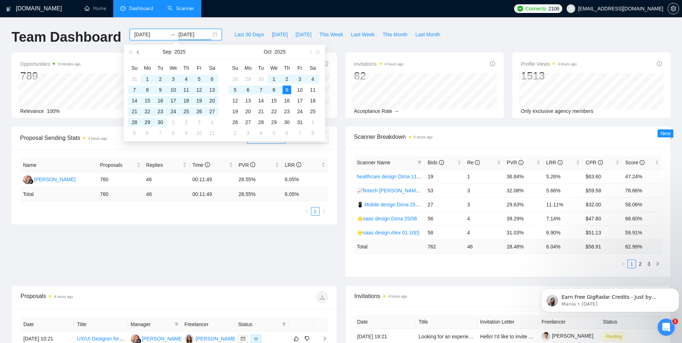
click at [138, 53] on span "button" at bounding box center [139, 52] width 4 height 4
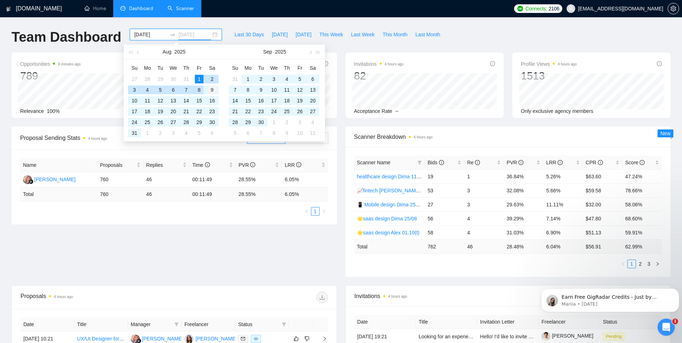
type input "[DATE]"
click at [212, 89] on div "9" at bounding box center [212, 90] width 9 height 9
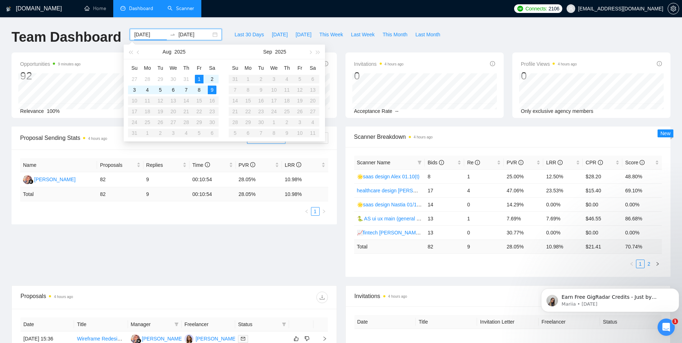
click at [650, 263] on link "2" at bounding box center [649, 264] width 8 height 8
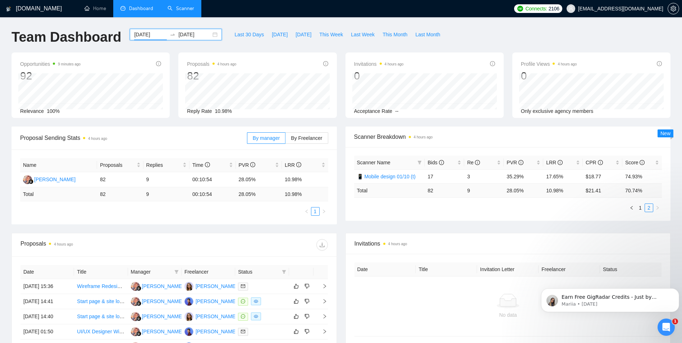
click at [137, 31] on input "[DATE]" at bounding box center [150, 35] width 33 height 8
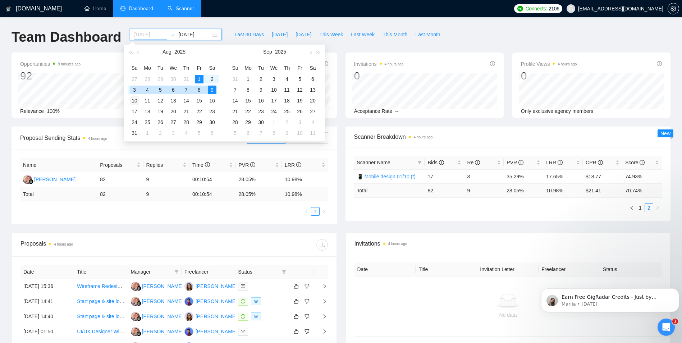
type input "[DATE]"
click at [135, 101] on div "10" at bounding box center [134, 100] width 9 height 9
type input "[DATE]"
click at [212, 98] on div "16" at bounding box center [212, 100] width 9 height 9
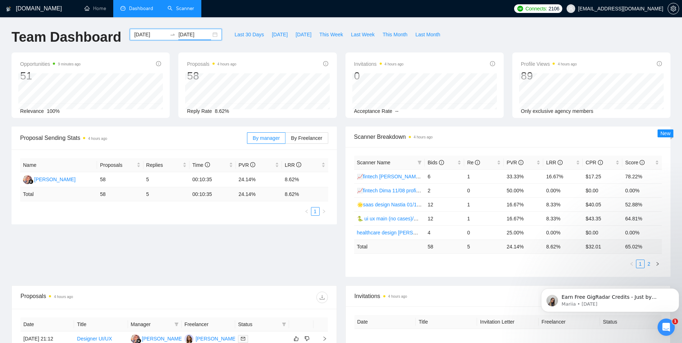
click at [650, 262] on link "2" at bounding box center [649, 264] width 8 height 8
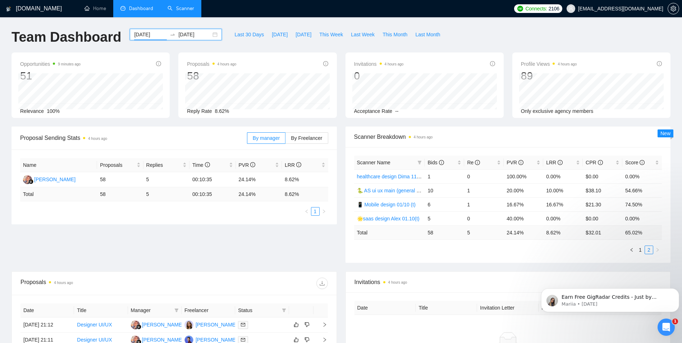
click at [141, 33] on input "[DATE]" at bounding box center [150, 35] width 33 height 8
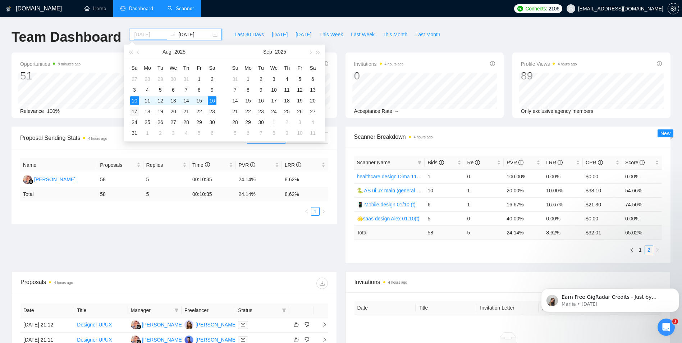
type input "[DATE]"
click at [138, 109] on div "17" at bounding box center [134, 111] width 9 height 9
type input "[DATE]"
click at [214, 115] on div "23" at bounding box center [212, 111] width 9 height 9
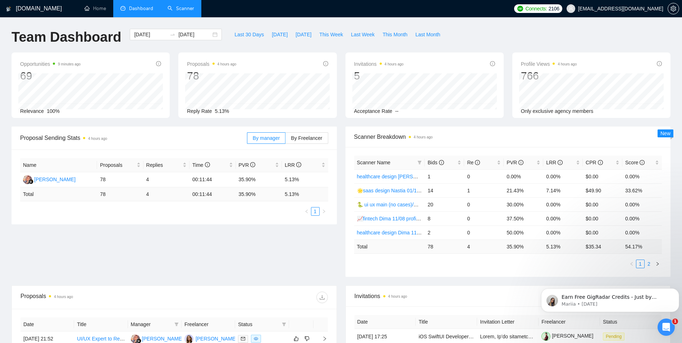
click at [649, 263] on link "2" at bounding box center [649, 264] width 8 height 8
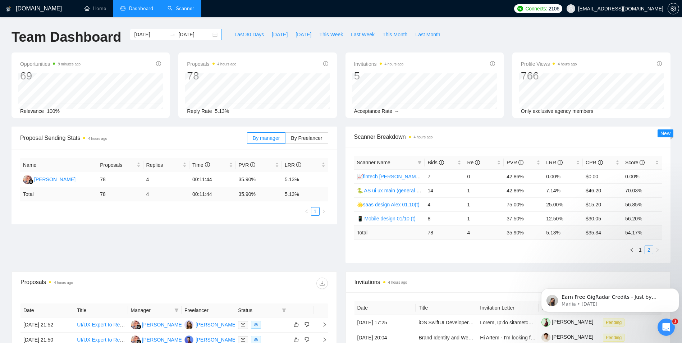
click at [139, 33] on input "[DATE]" at bounding box center [150, 35] width 33 height 8
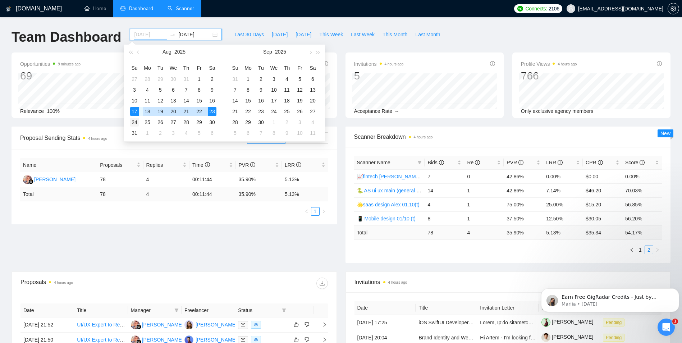
type input "[DATE]"
click at [136, 122] on div "24" at bounding box center [134, 122] width 9 height 9
type input "[DATE]"
click at [213, 120] on div "30" at bounding box center [212, 122] width 9 height 9
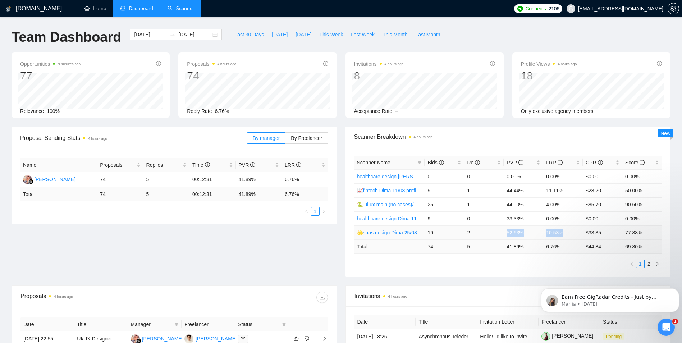
drag, startPoint x: 507, startPoint y: 233, endPoint x: 561, endPoint y: 232, distance: 54.3
click at [561, 232] on tr "🌟saas design Dima 25/08 19 2 52.63% 10.53% $33.35 77.88%" at bounding box center [508, 232] width 308 height 14
click at [137, 35] on input "[DATE]" at bounding box center [150, 35] width 33 height 8
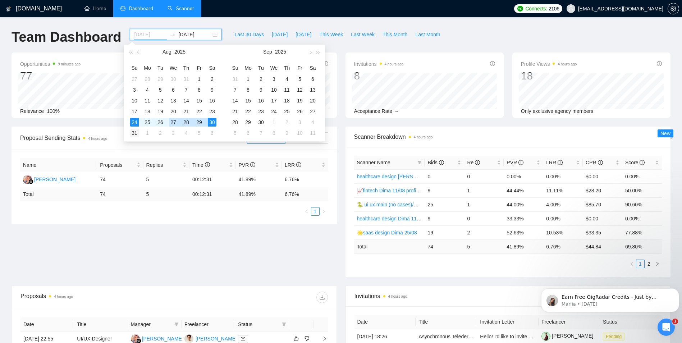
type input "[DATE]"
click at [133, 137] on div "31" at bounding box center [134, 133] width 9 height 9
type input "[DATE]"
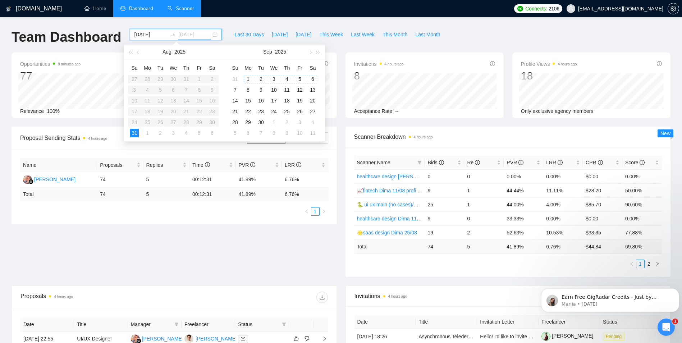
click at [311, 78] on div "6" at bounding box center [313, 79] width 9 height 9
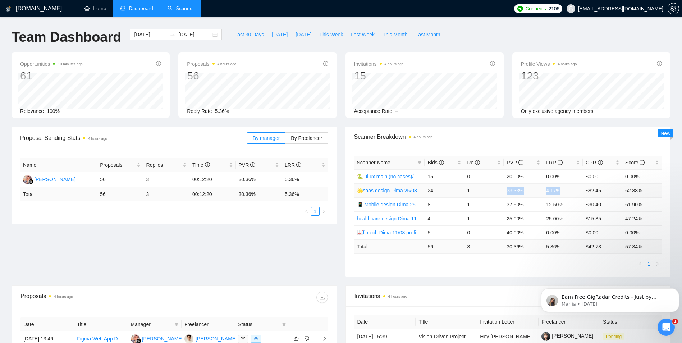
drag, startPoint x: 507, startPoint y: 191, endPoint x: 559, endPoint y: 191, distance: 52.5
click at [559, 191] on tr "🌟saas design Dima 25/08 24 1 33.33% 4.17% $82.45 62.88%" at bounding box center [508, 190] width 308 height 14
click at [140, 32] on input "[DATE]" at bounding box center [150, 35] width 33 height 8
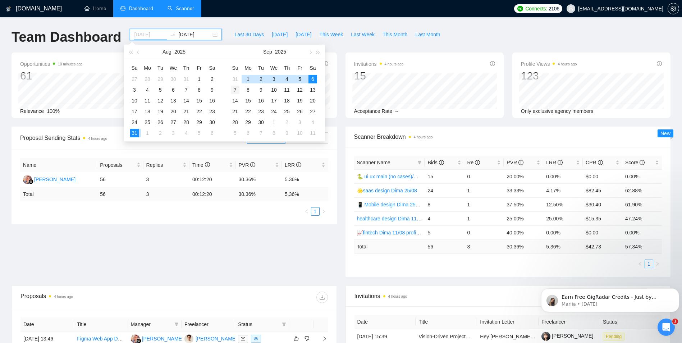
type input "[DATE]"
click at [236, 91] on div "7" at bounding box center [235, 90] width 9 height 9
type input "[DATE]"
click at [312, 89] on div "13" at bounding box center [313, 90] width 9 height 9
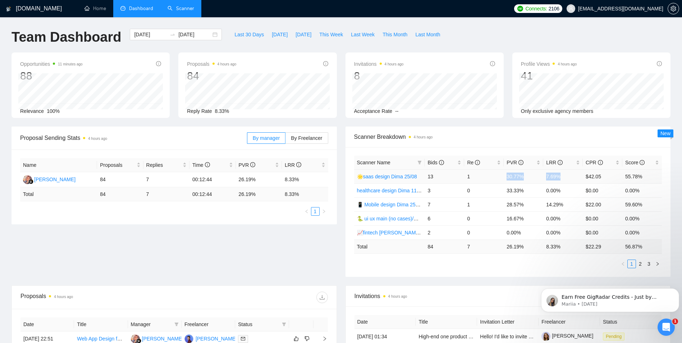
drag, startPoint x: 507, startPoint y: 176, endPoint x: 560, endPoint y: 174, distance: 52.9
click at [560, 174] on tr "🌟saas design Dima 25/08 13 1 30.77% 7.69% $42.05 55.78%" at bounding box center [508, 176] width 308 height 14
click at [144, 32] on input "[DATE]" at bounding box center [150, 35] width 33 height 8
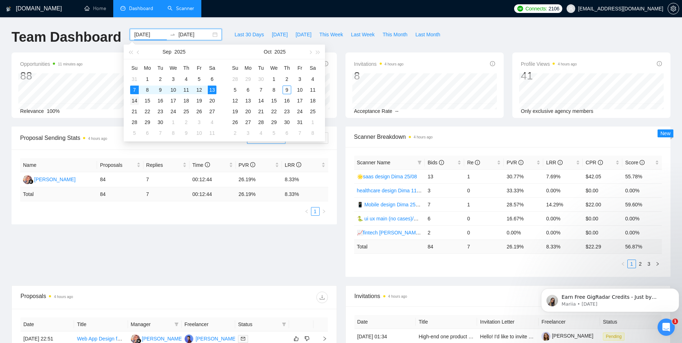
type input "[DATE]"
drag, startPoint x: 134, startPoint y: 100, endPoint x: 199, endPoint y: 104, distance: 64.5
click at [135, 100] on div "14" at bounding box center [134, 100] width 9 height 9
type input "[DATE]"
click at [216, 101] on div "20" at bounding box center [212, 100] width 9 height 9
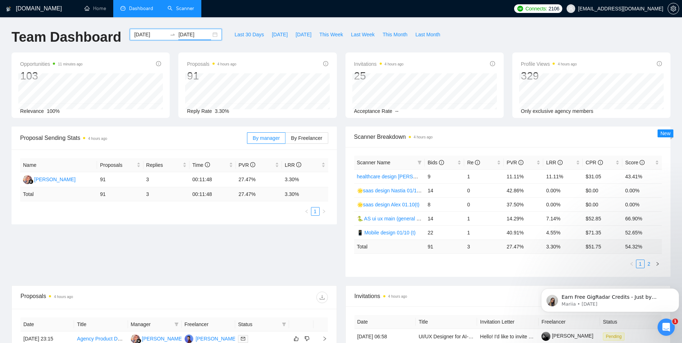
click at [650, 264] on link "2" at bounding box center [649, 264] width 8 height 8
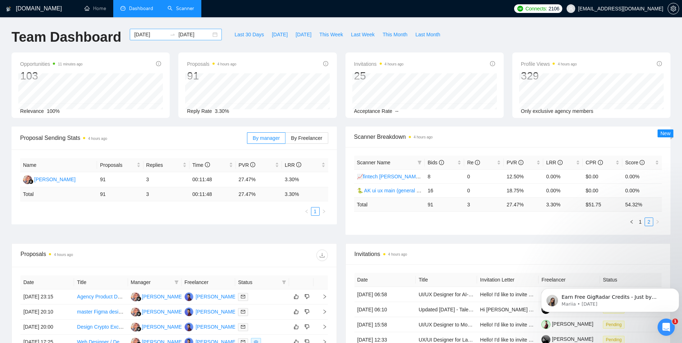
click at [140, 35] on input "[DATE]" at bounding box center [150, 35] width 33 height 8
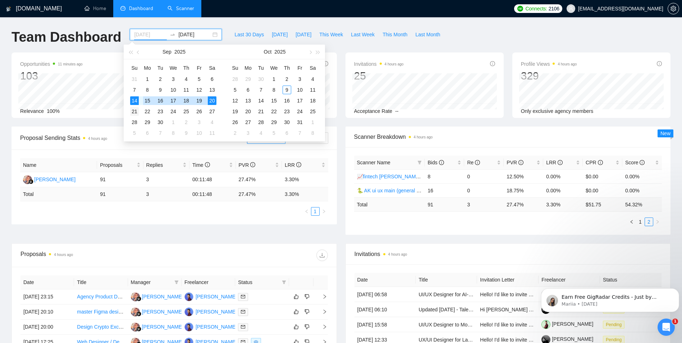
type input "[DATE]"
click at [134, 111] on div "21" at bounding box center [134, 111] width 9 height 9
type input "[DATE]"
click at [213, 109] on div "27" at bounding box center [212, 111] width 9 height 9
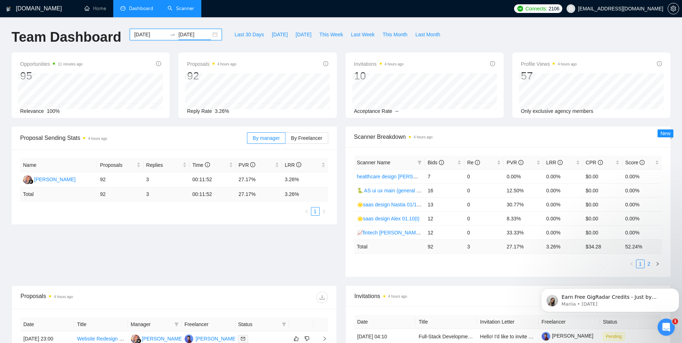
click at [650, 264] on link "2" at bounding box center [649, 264] width 8 height 8
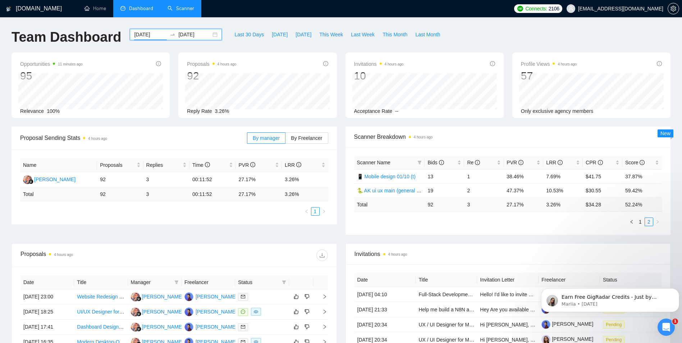
click at [147, 35] on input "[DATE]" at bounding box center [150, 35] width 33 height 8
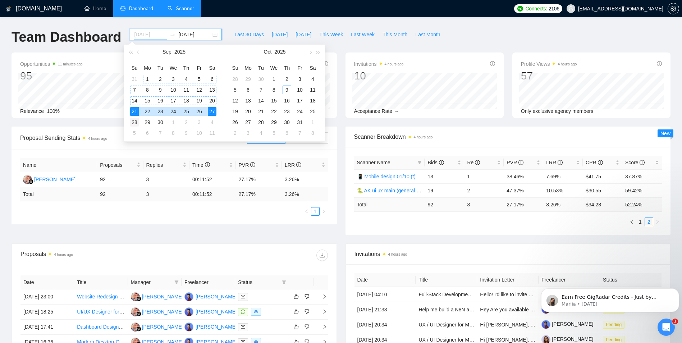
type input "[DATE]"
click at [133, 119] on div "28" at bounding box center [134, 122] width 9 height 9
type input "[DATE]"
click at [213, 119] on div "4" at bounding box center [212, 122] width 9 height 9
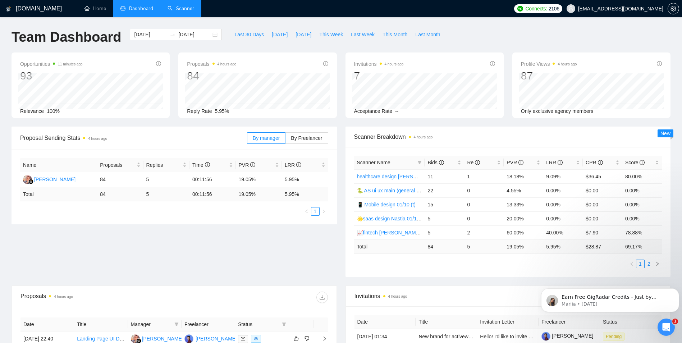
click at [650, 262] on link "2" at bounding box center [649, 264] width 8 height 8
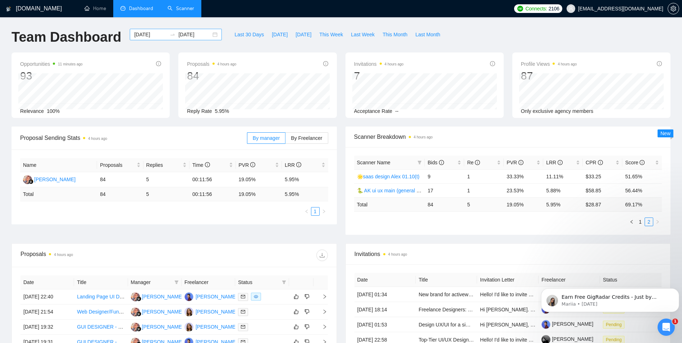
click at [152, 32] on input "[DATE]" at bounding box center [150, 35] width 33 height 8
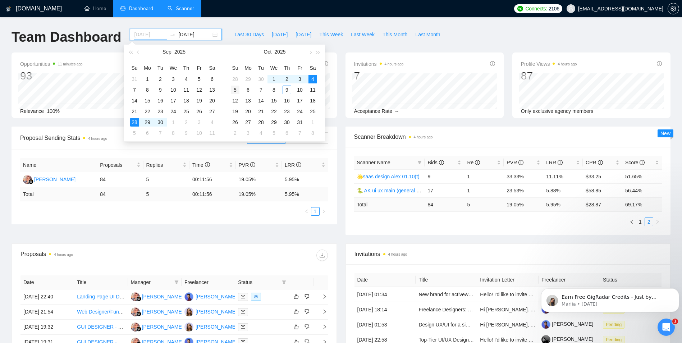
type input "[DATE]"
click at [237, 88] on div "5" at bounding box center [235, 90] width 9 height 9
type input "[DATE]"
click at [288, 89] on div "9" at bounding box center [287, 90] width 9 height 9
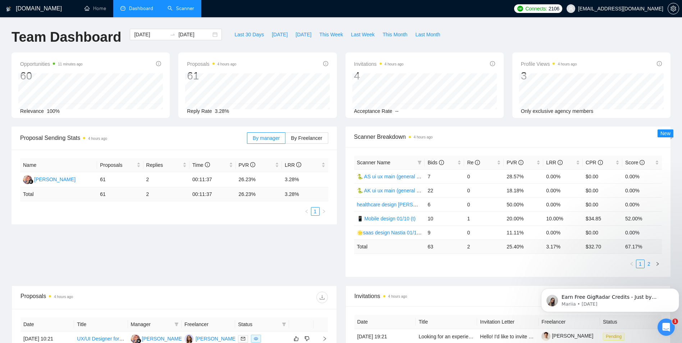
click at [647, 265] on link "2" at bounding box center [649, 264] width 8 height 8
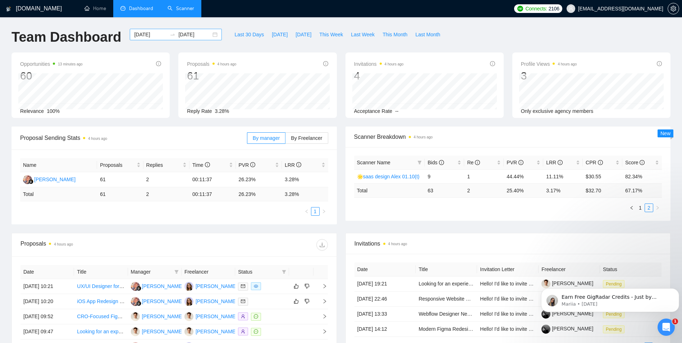
click at [143, 33] on input "[DATE]" at bounding box center [150, 35] width 33 height 8
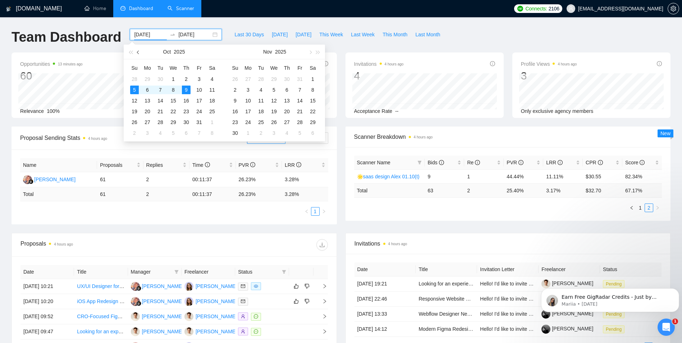
click at [139, 55] on button "button" at bounding box center [139, 52] width 8 height 14
type input "[DATE]"
drag, startPoint x: 135, startPoint y: 90, endPoint x: 190, endPoint y: 87, distance: 55.5
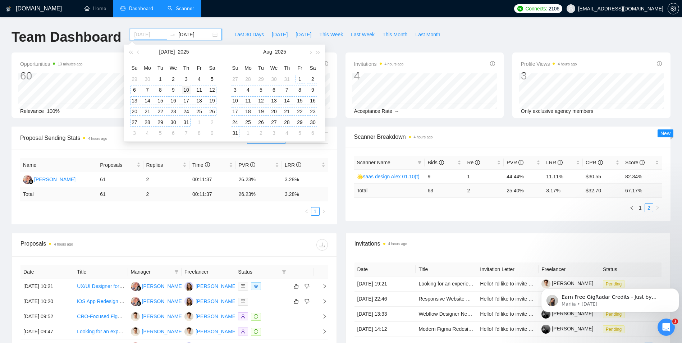
click at [135, 90] on div "6" at bounding box center [134, 90] width 9 height 9
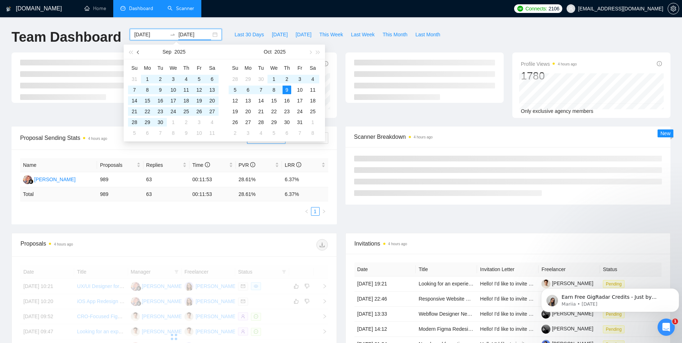
click at [138, 51] on span "button" at bounding box center [139, 52] width 4 height 4
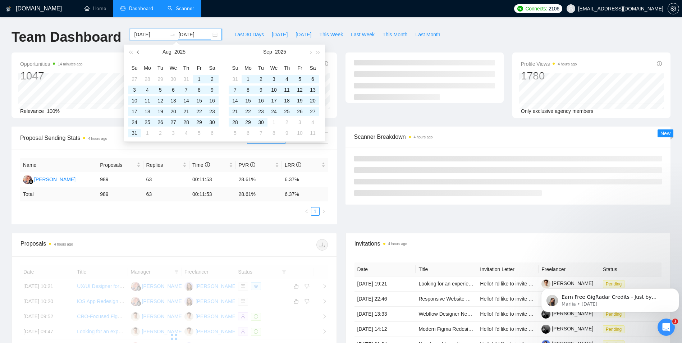
click at [138, 51] on span "button" at bounding box center [139, 52] width 4 height 4
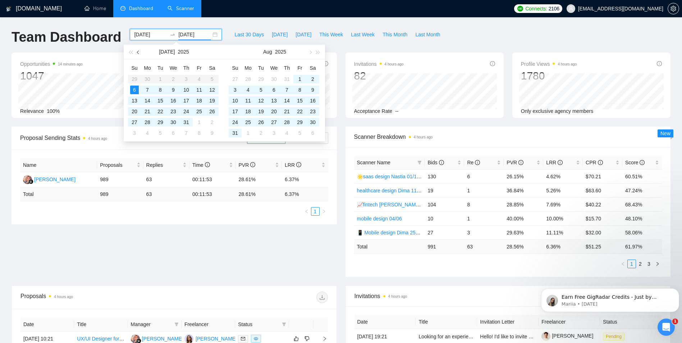
click at [138, 51] on span "button" at bounding box center [139, 52] width 4 height 4
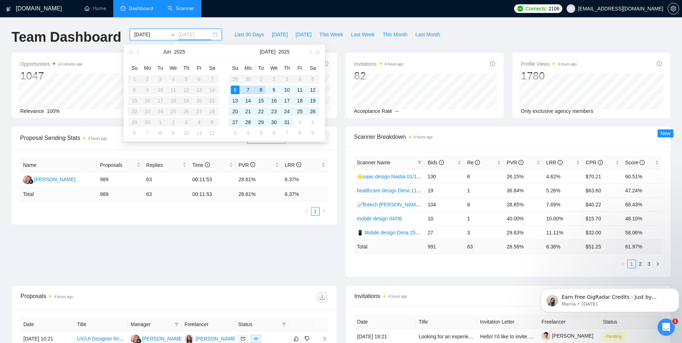
type input "[DATE]"
click at [317, 92] on div "12" at bounding box center [313, 90] width 9 height 9
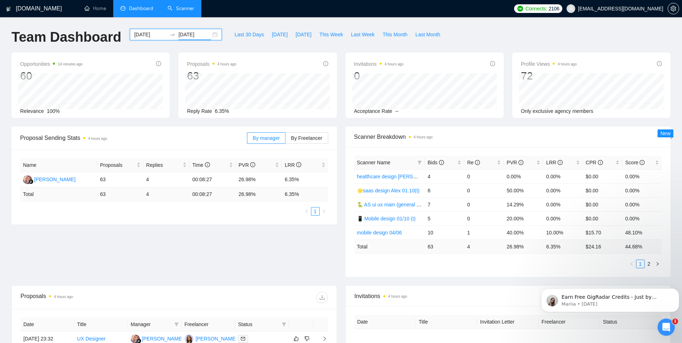
click at [134, 34] on input "[DATE]" at bounding box center [150, 35] width 33 height 8
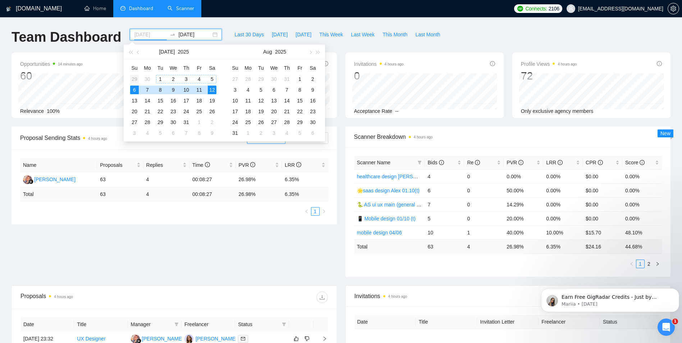
type input "[DATE]"
click at [136, 78] on div "29" at bounding box center [134, 79] width 9 height 9
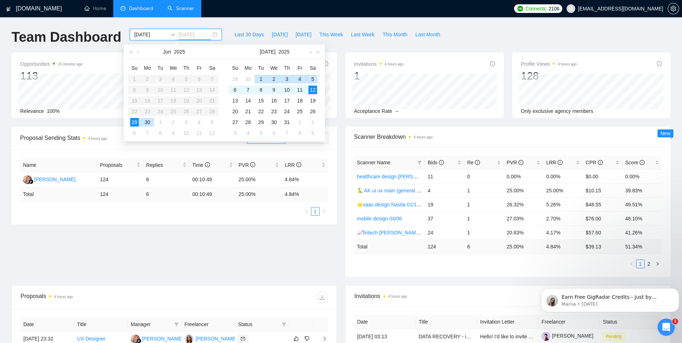
type input "[DATE]"
click at [315, 78] on div "5" at bounding box center [313, 79] width 9 height 9
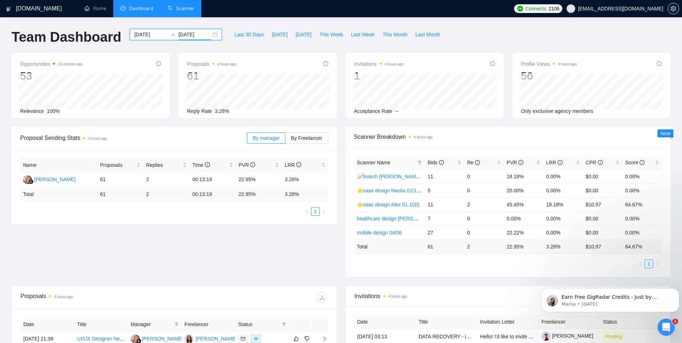
click at [148, 35] on input "[DATE]" at bounding box center [150, 35] width 33 height 8
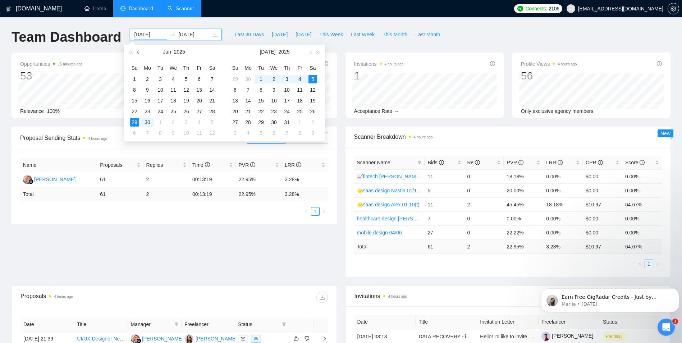
click at [138, 51] on span "button" at bounding box center [139, 52] width 4 height 4
type input "[DATE]"
click at [236, 88] on div "8" at bounding box center [235, 90] width 9 height 9
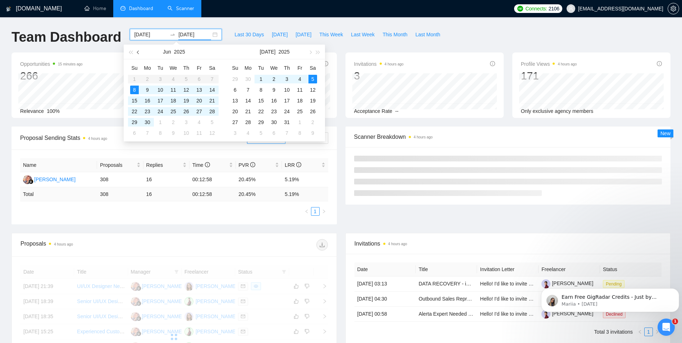
click at [139, 50] on button "button" at bounding box center [139, 52] width 8 height 14
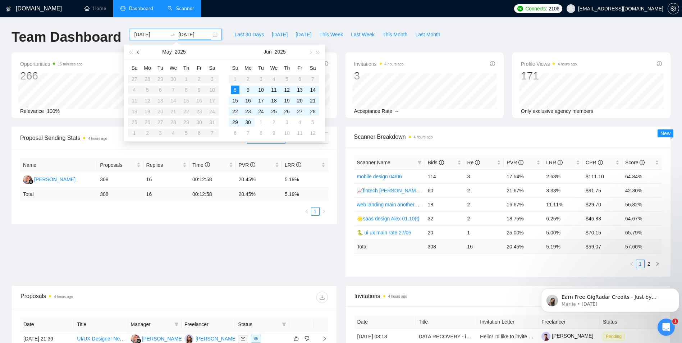
click at [139, 50] on button "button" at bounding box center [139, 52] width 8 height 14
click at [309, 51] on span "button" at bounding box center [310, 52] width 4 height 4
click at [250, 124] on div "30" at bounding box center [248, 122] width 9 height 9
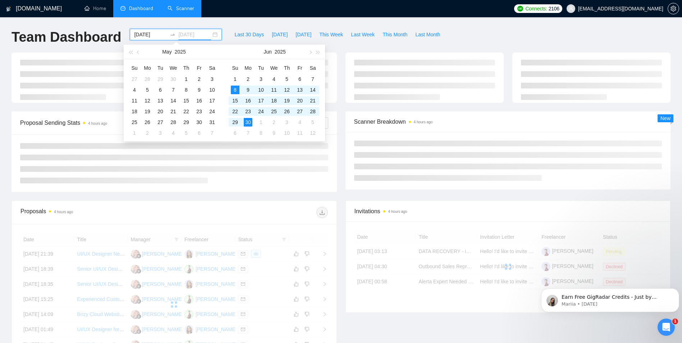
type input "[DATE]"
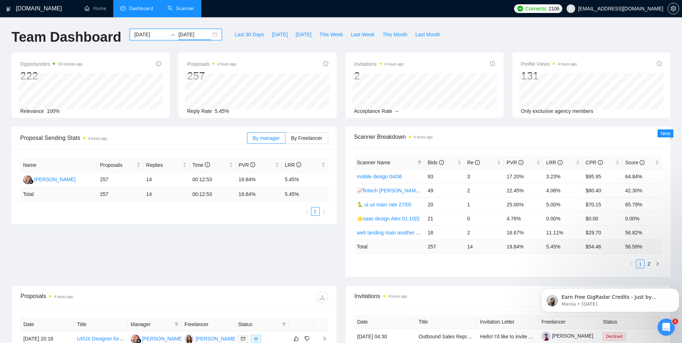
click at [147, 32] on input "[DATE]" at bounding box center [150, 35] width 33 height 8
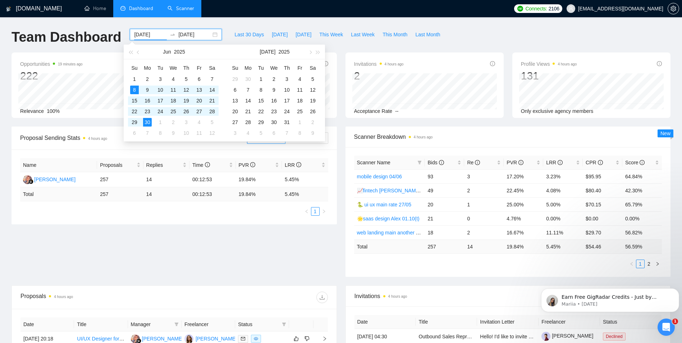
click at [453, 23] on div "[DOMAIN_NAME] Home Dashboard Scanner Connects: 2106 [EMAIL_ADDRESS][DOMAIN_NAME…" at bounding box center [341, 285] width 682 height 570
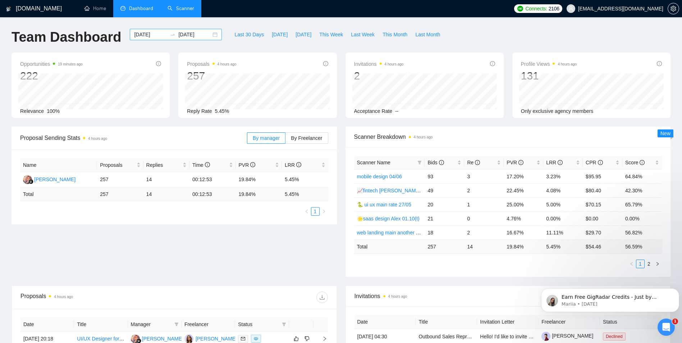
click at [142, 37] on input "[DATE]" at bounding box center [150, 35] width 33 height 8
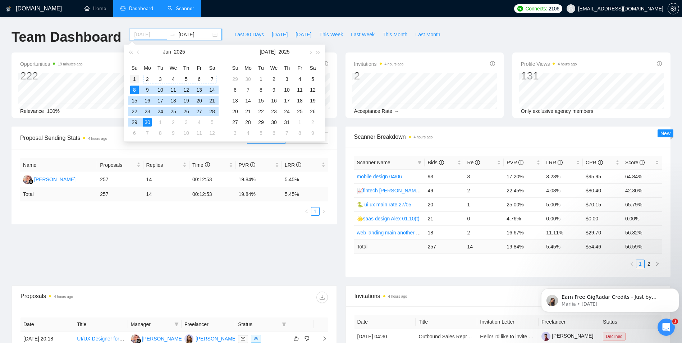
type input "[DATE]"
click at [137, 78] on div "1" at bounding box center [134, 79] width 9 height 9
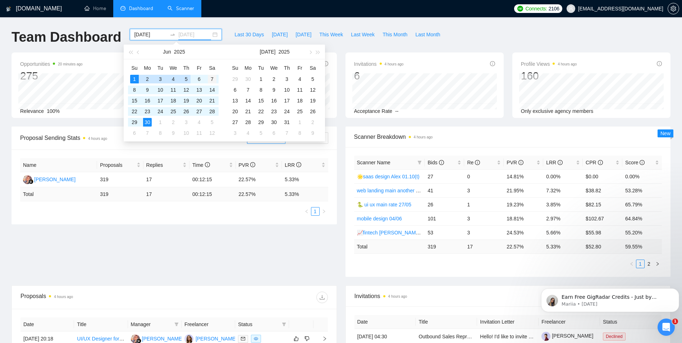
type input "[DATE]"
click at [213, 80] on div "7" at bounding box center [212, 79] width 9 height 9
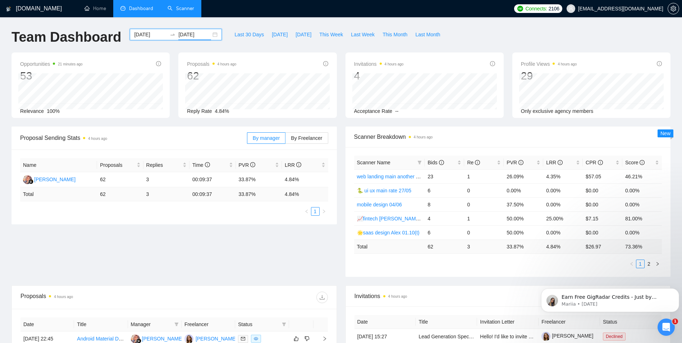
click at [140, 33] on input "[DATE]" at bounding box center [150, 35] width 33 height 8
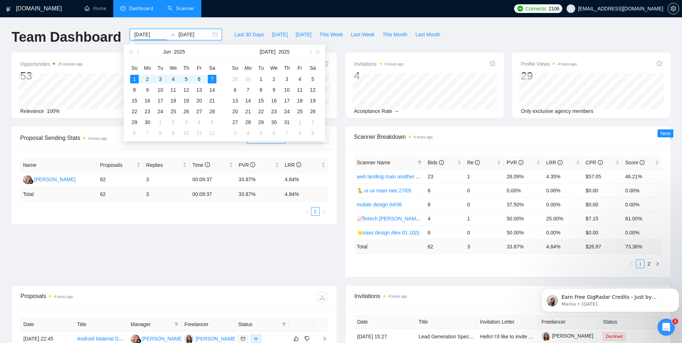
click at [339, 67] on div "Proposals 4 hours ago 62 Reply Rate 4.84%" at bounding box center [257, 85] width 167 height 65
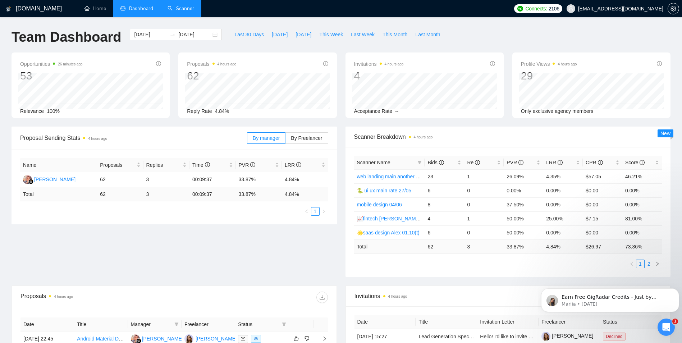
click at [652, 263] on link "2" at bounding box center [649, 264] width 8 height 8
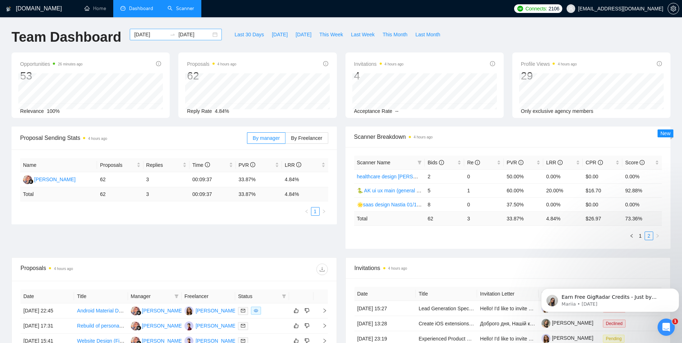
click at [142, 36] on input "[DATE]" at bounding box center [150, 35] width 33 height 8
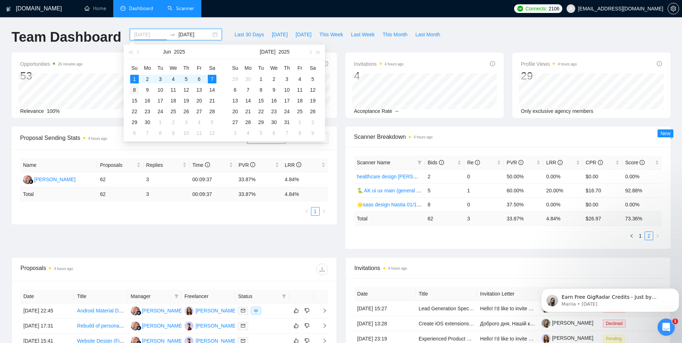
type input "[DATE]"
click at [131, 90] on div "8" at bounding box center [134, 90] width 9 height 9
type input "[DATE]"
click at [216, 88] on div "14" at bounding box center [212, 90] width 9 height 9
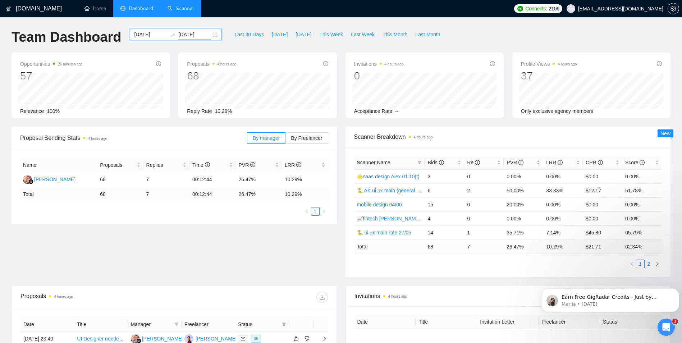
click at [650, 264] on link "2" at bounding box center [649, 264] width 8 height 8
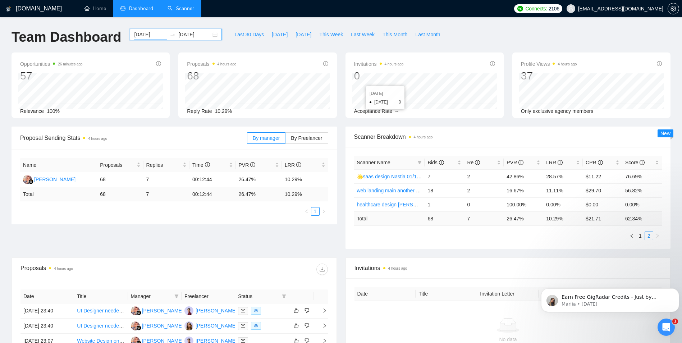
click at [134, 38] on input "[DATE]" at bounding box center [150, 35] width 33 height 8
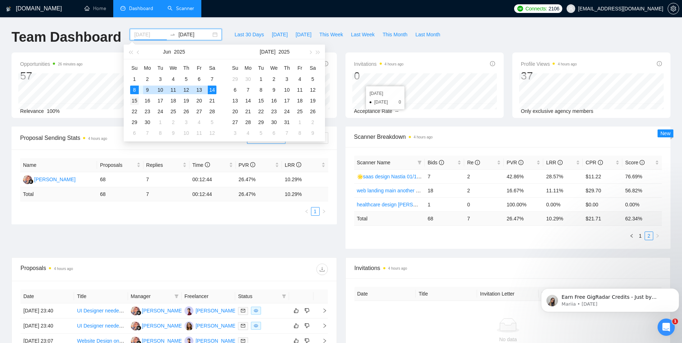
type input "[DATE]"
click at [135, 99] on div "15" at bounding box center [134, 100] width 9 height 9
type input "[DATE]"
click at [210, 100] on div "21" at bounding box center [212, 100] width 9 height 9
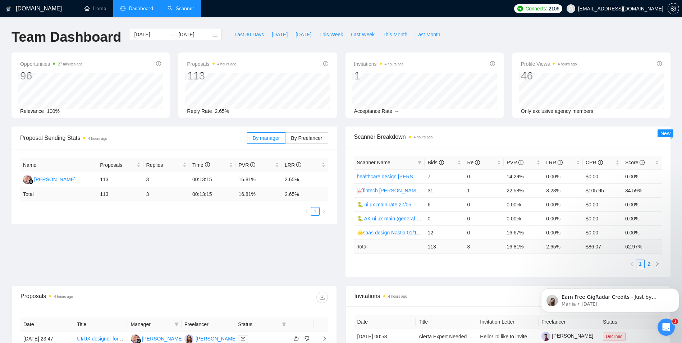
click at [648, 264] on link "2" at bounding box center [649, 264] width 8 height 8
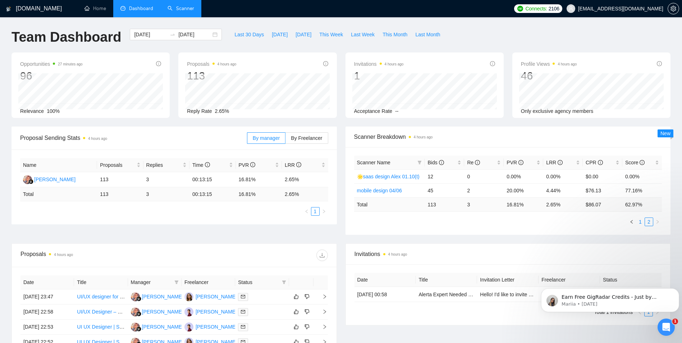
click at [642, 224] on link "1" at bounding box center [641, 222] width 8 height 8
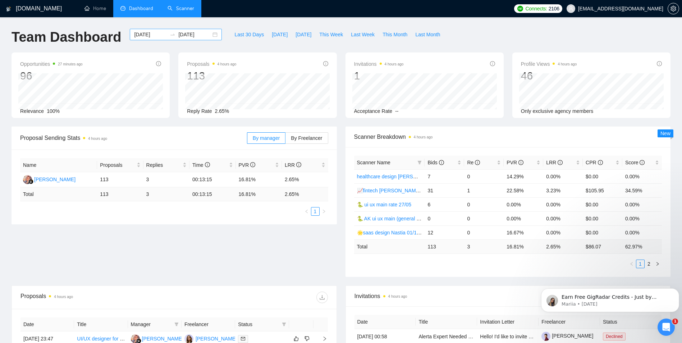
click at [144, 34] on input "[DATE]" at bounding box center [150, 35] width 33 height 8
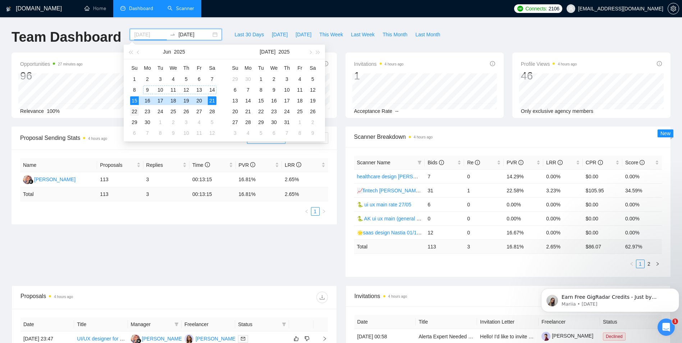
type input "[DATE]"
drag, startPoint x: 134, startPoint y: 113, endPoint x: 143, endPoint y: 113, distance: 9.0
click at [134, 113] on div "22" at bounding box center [134, 111] width 9 height 9
type input "[DATE]"
click at [216, 112] on div "28" at bounding box center [212, 111] width 9 height 9
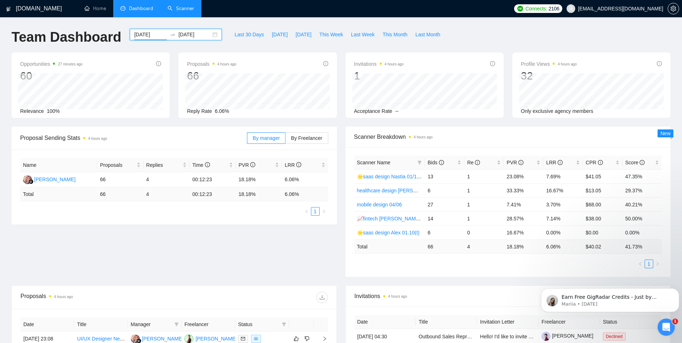
click at [144, 33] on input "[DATE]" at bounding box center [150, 35] width 33 height 8
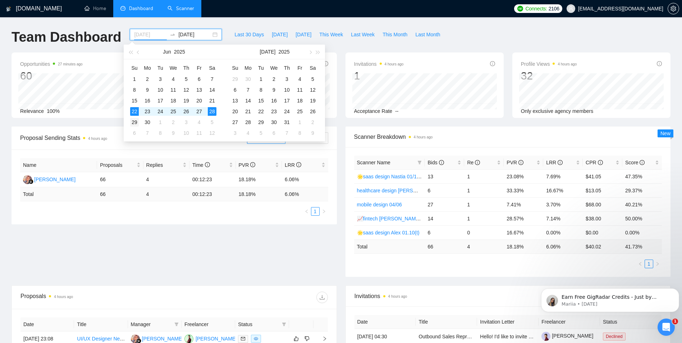
type input "[DATE]"
click at [135, 122] on div "29" at bounding box center [134, 122] width 9 height 9
type input "[DATE]"
click at [213, 120] on div "5" at bounding box center [212, 122] width 9 height 9
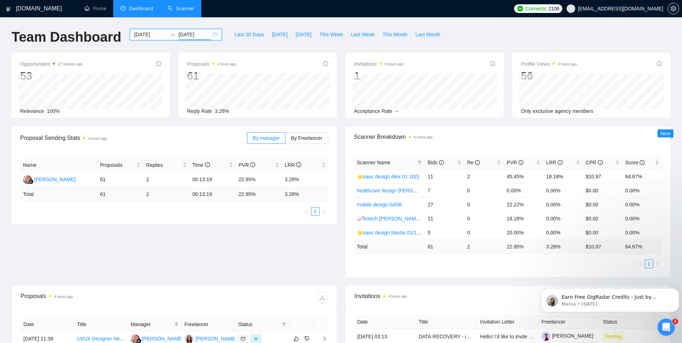
click at [142, 36] on input "[DATE]" at bounding box center [150, 35] width 33 height 8
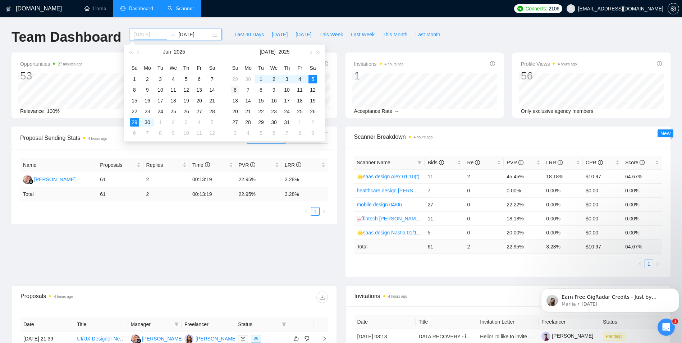
type input "[DATE]"
click at [236, 90] on div "6" at bounding box center [235, 90] width 9 height 9
type input "[DATE]"
click at [314, 90] on div "12" at bounding box center [313, 90] width 9 height 9
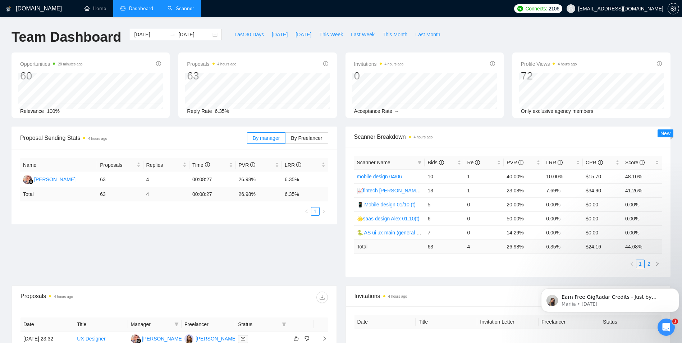
click at [651, 264] on link "2" at bounding box center [649, 264] width 8 height 8
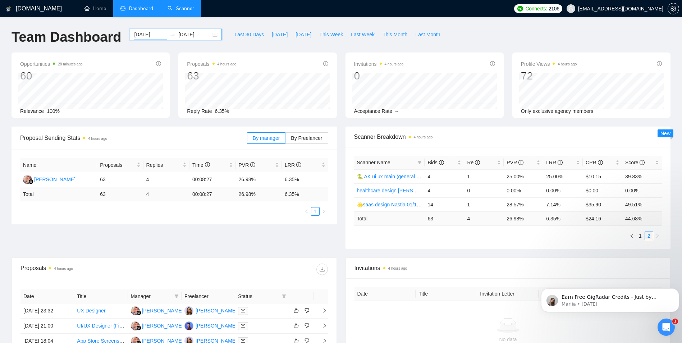
click at [142, 33] on input "[DATE]" at bounding box center [150, 35] width 33 height 8
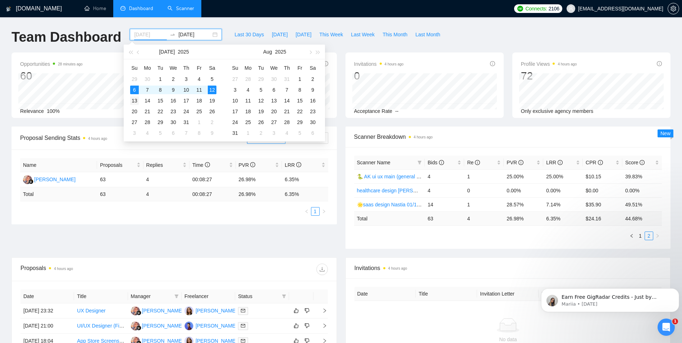
type input "[DATE]"
click at [133, 103] on div "13" at bounding box center [134, 100] width 9 height 9
type input "[DATE]"
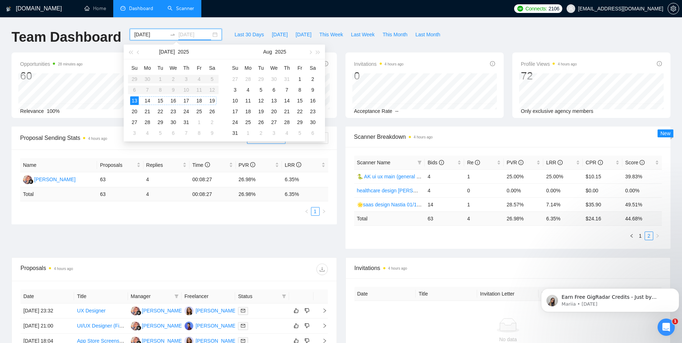
click at [214, 100] on div "19" at bounding box center [212, 100] width 9 height 9
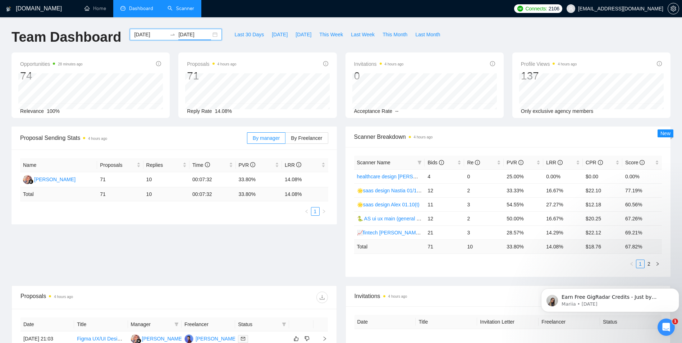
click at [135, 35] on input "[DATE]" at bounding box center [150, 35] width 33 height 8
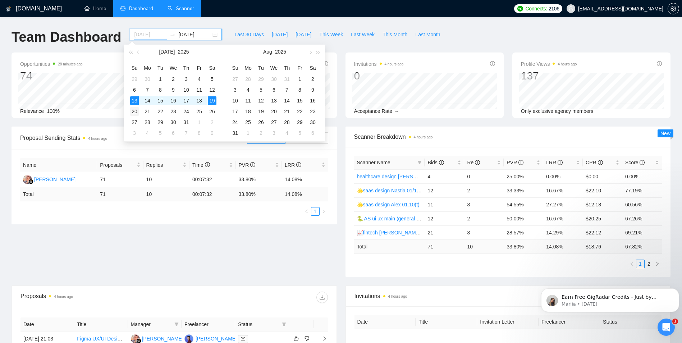
type input "[DATE]"
click at [135, 113] on div "20" at bounding box center [134, 111] width 9 height 9
click at [210, 110] on div "26" at bounding box center [212, 111] width 9 height 9
type input "[DATE]"
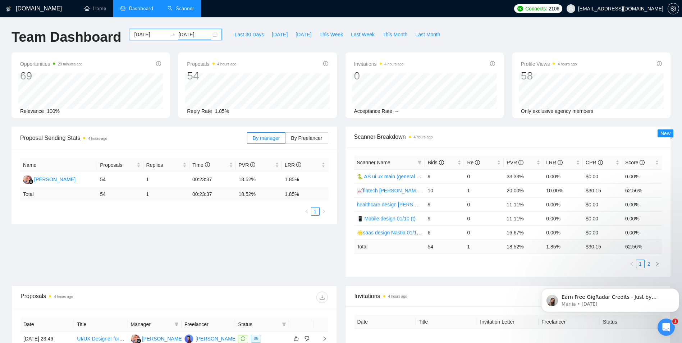
click at [648, 263] on link "2" at bounding box center [649, 264] width 8 height 8
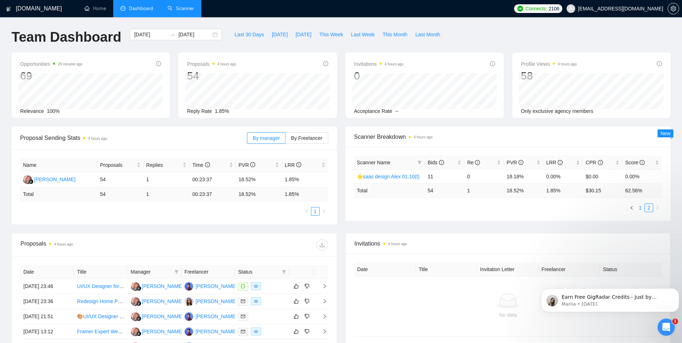
click at [641, 209] on link "1" at bounding box center [641, 208] width 8 height 8
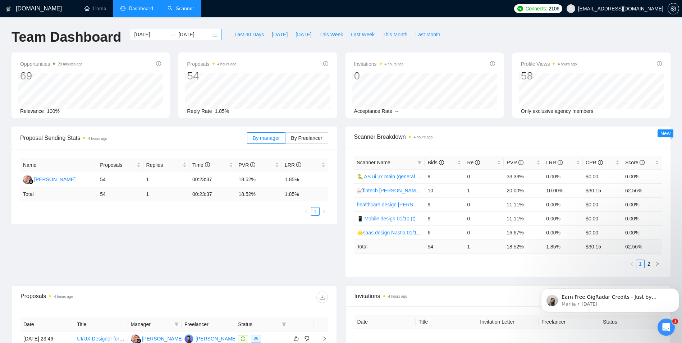
click at [142, 32] on input "[DATE]" at bounding box center [150, 35] width 33 height 8
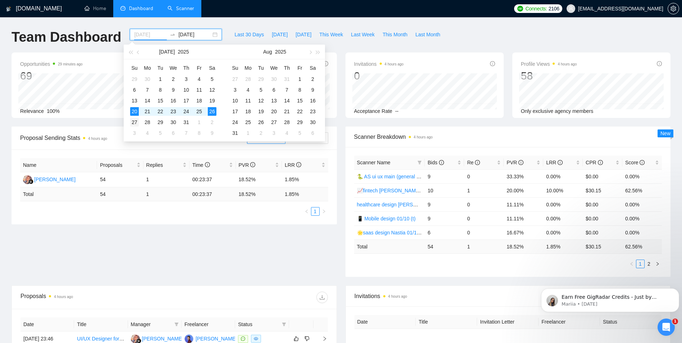
type input "[DATE]"
click at [132, 123] on div "27" at bounding box center [134, 122] width 9 height 9
type input "[DATE]"
click at [188, 122] on div "31" at bounding box center [186, 122] width 9 height 9
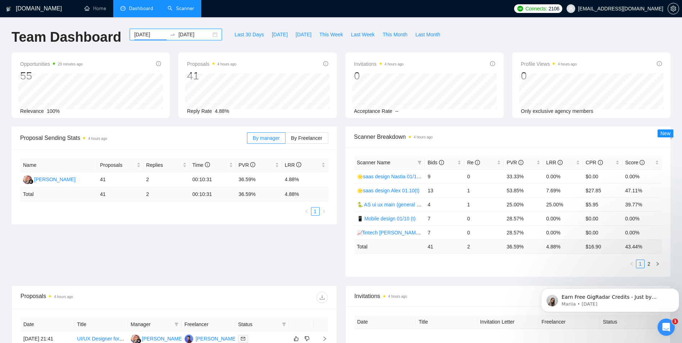
click at [142, 33] on input "[DATE]" at bounding box center [150, 35] width 33 height 8
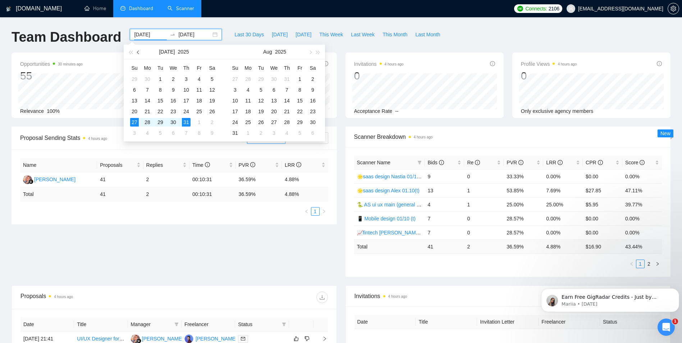
click at [139, 55] on button "button" at bounding box center [139, 52] width 8 height 14
type input "[DATE]"
click at [133, 81] on div "1" at bounding box center [134, 79] width 9 height 9
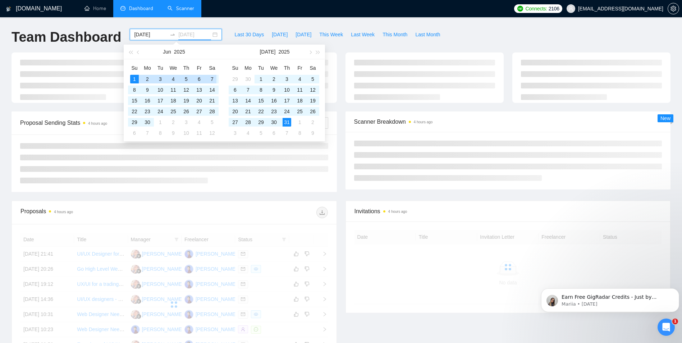
click at [213, 78] on div "7" at bounding box center [212, 79] width 9 height 9
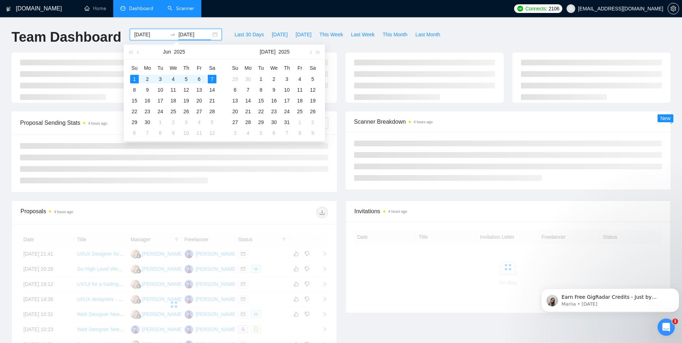
type input "[DATE]"
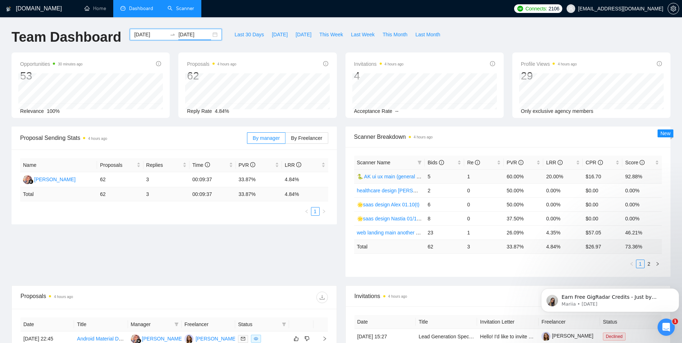
click at [400, 178] on link "🐍 AK ui ux main (general deck)" at bounding box center [393, 177] width 72 height 6
click at [648, 266] on link "2" at bounding box center [649, 264] width 8 height 8
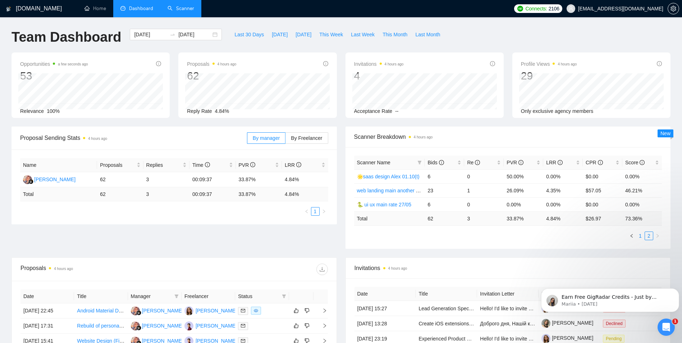
click at [643, 235] on link "1" at bounding box center [641, 236] width 8 height 8
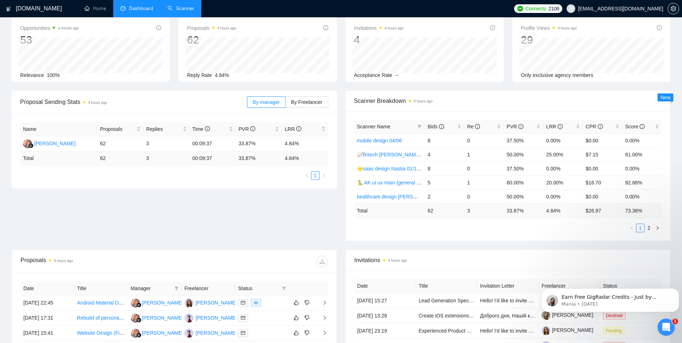
scroll to position [72, 0]
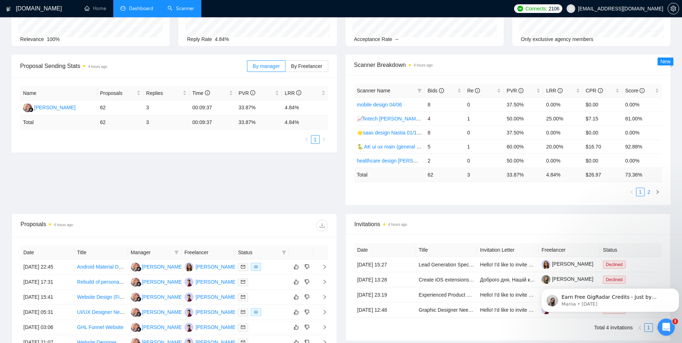
click at [650, 195] on link "2" at bounding box center [649, 192] width 8 height 8
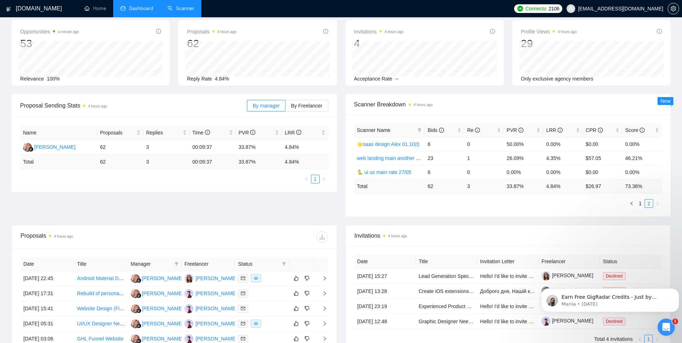
scroll to position [0, 0]
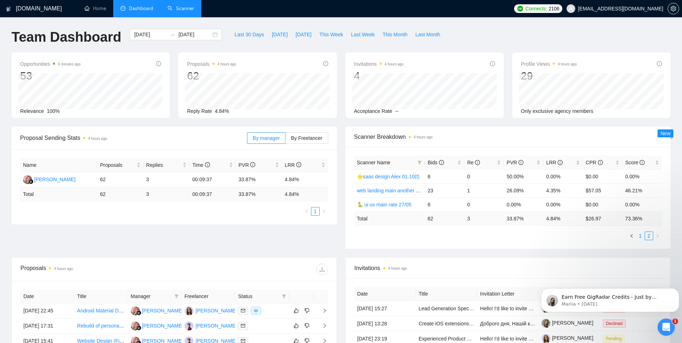
click at [644, 238] on link "1" at bounding box center [641, 236] width 8 height 8
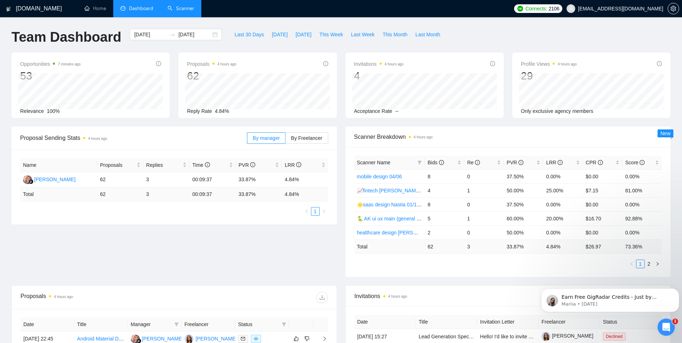
click at [425, 44] on div "Last 30 Days [DATE] [DATE] This Week Last Week This Month Last Month" at bounding box center [337, 41] width 222 height 24
drag, startPoint x: 508, startPoint y: 220, endPoint x: 564, endPoint y: 218, distance: 55.4
click at [564, 218] on tr "🐍 AK ui ux main (general deck) 5 1 60.00% 20.00% $16.70 92.88%" at bounding box center [508, 218] width 308 height 14
click at [513, 121] on div "Opportunities 8 minutes ago 53 Relevance 100% Proposals 4 hours ago 62 Reply Ra…" at bounding box center [341, 90] width 668 height 74
click at [649, 262] on link "2" at bounding box center [649, 264] width 8 height 8
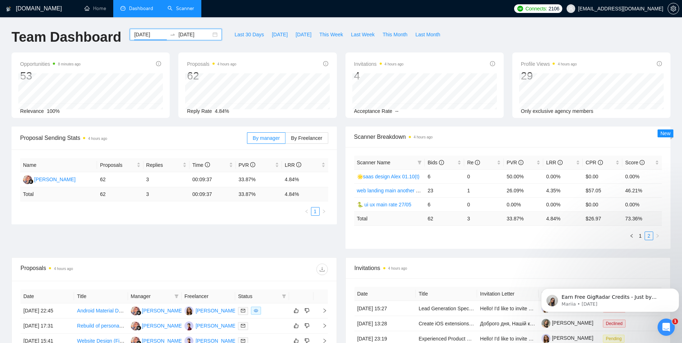
click at [136, 32] on input "[DATE]" at bounding box center [150, 35] width 33 height 8
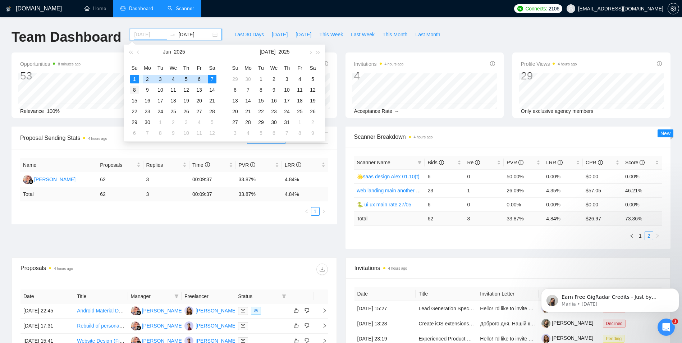
type input "[DATE]"
click at [133, 88] on div "8" at bounding box center [134, 90] width 9 height 9
type input "[DATE]"
click at [215, 91] on div "14" at bounding box center [212, 90] width 9 height 9
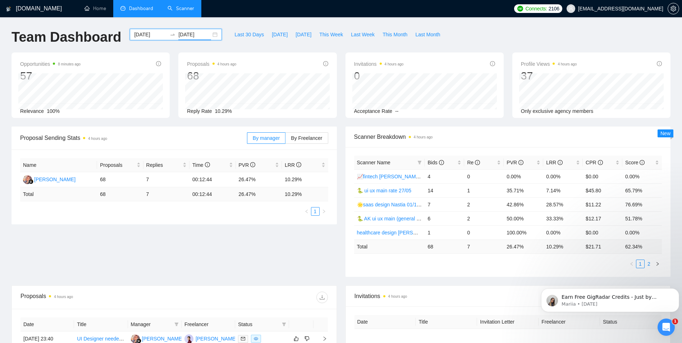
click at [650, 263] on link "2" at bounding box center [649, 264] width 8 height 8
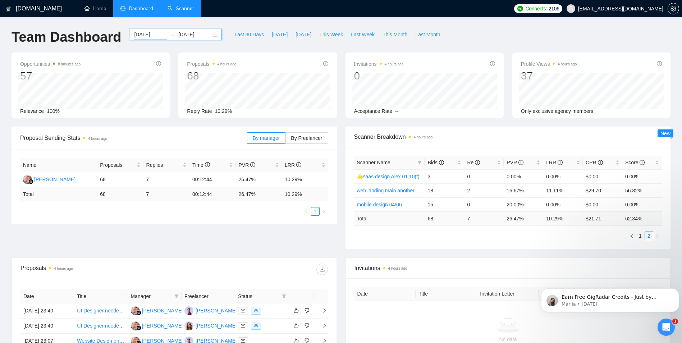
click at [152, 38] on input "[DATE]" at bounding box center [150, 35] width 33 height 8
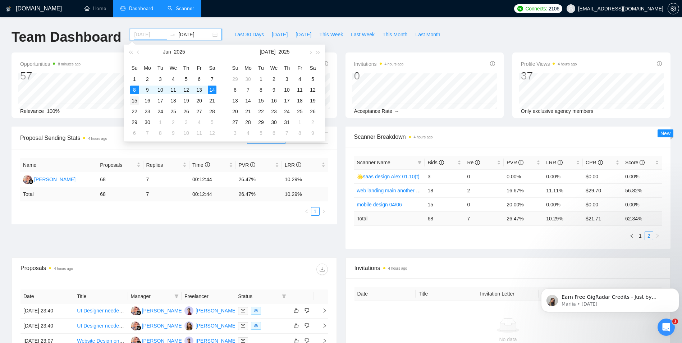
type input "[DATE]"
click at [136, 101] on div "15" at bounding box center [134, 100] width 9 height 9
type input "[DATE]"
click at [211, 102] on div "21" at bounding box center [212, 100] width 9 height 9
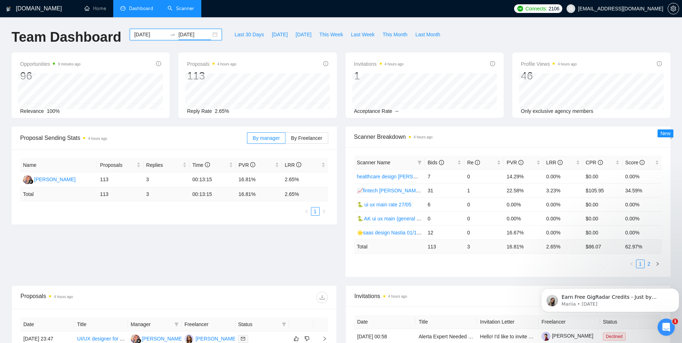
click at [651, 261] on link "2" at bounding box center [649, 264] width 8 height 8
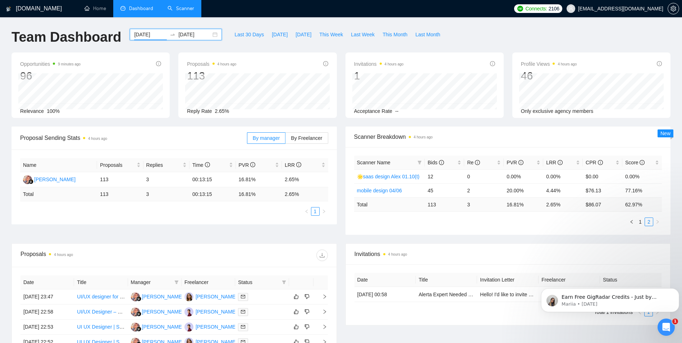
click at [143, 35] on input "[DATE]" at bounding box center [150, 35] width 33 height 8
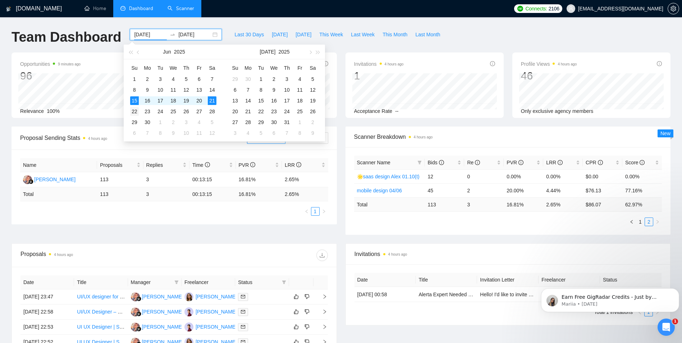
type input "[DATE]"
drag, startPoint x: 136, startPoint y: 112, endPoint x: 161, endPoint y: 112, distance: 25.9
click at [136, 112] on div "22" at bounding box center [134, 111] width 9 height 9
type input "[DATE]"
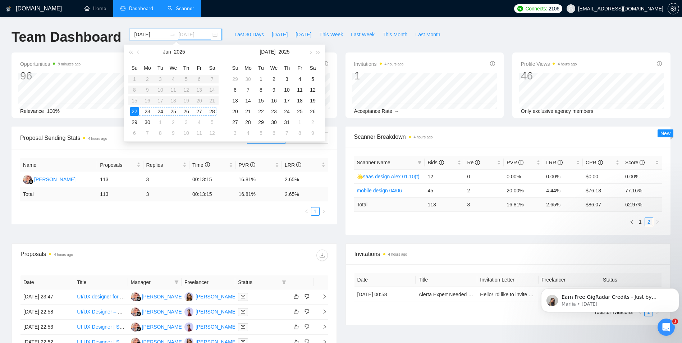
click at [214, 113] on div "28" at bounding box center [212, 111] width 9 height 9
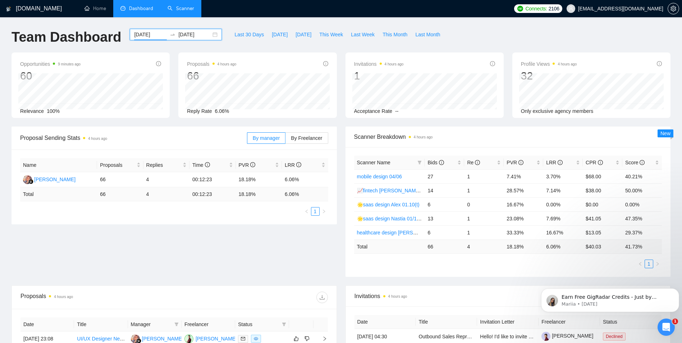
click at [137, 34] on input "[DATE]" at bounding box center [150, 35] width 33 height 8
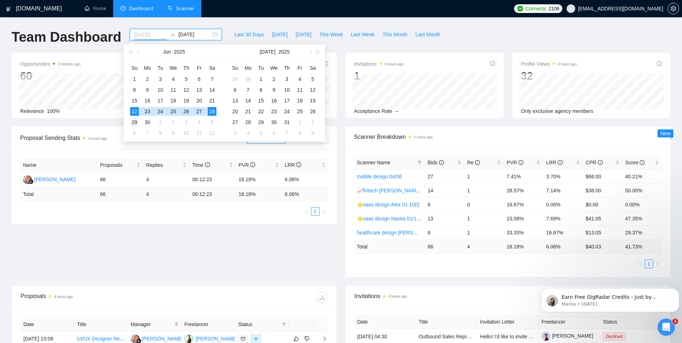
type input "[DATE]"
click at [137, 123] on div "29" at bounding box center [134, 122] width 9 height 9
type input "[DATE]"
click at [212, 122] on div "5" at bounding box center [212, 122] width 9 height 9
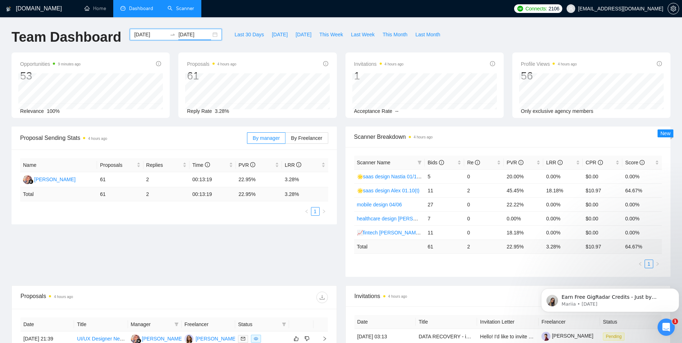
click at [146, 36] on input "[DATE]" at bounding box center [150, 35] width 33 height 8
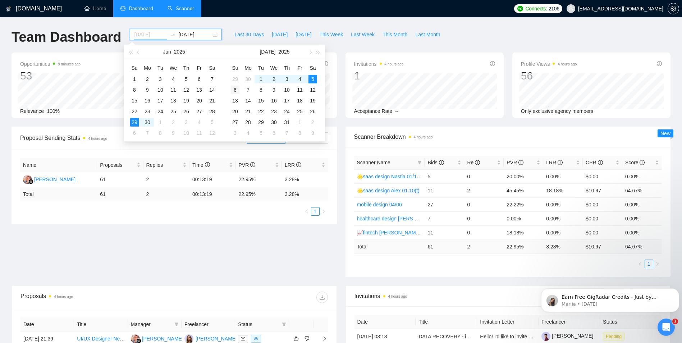
type input "[DATE]"
click at [236, 88] on div "6" at bounding box center [235, 90] width 9 height 9
type input "[DATE]"
click at [312, 89] on div "12" at bounding box center [313, 90] width 9 height 9
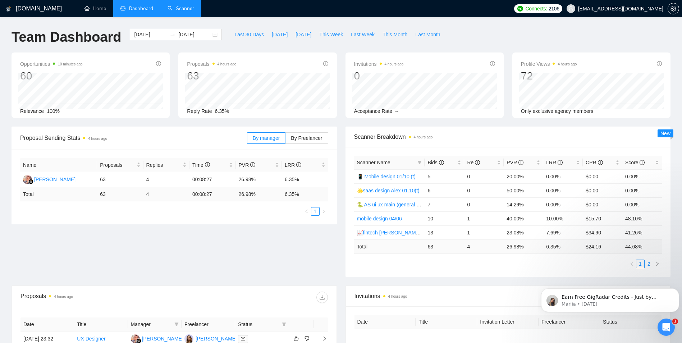
click at [648, 266] on link "2" at bounding box center [649, 264] width 8 height 8
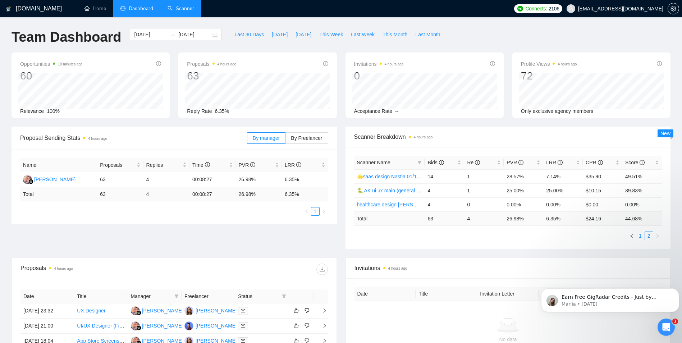
click at [638, 238] on link "1" at bounding box center [641, 236] width 8 height 8
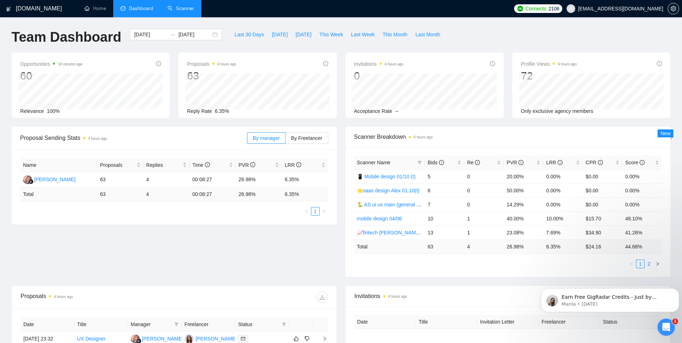
click at [647, 265] on link "2" at bounding box center [649, 264] width 8 height 8
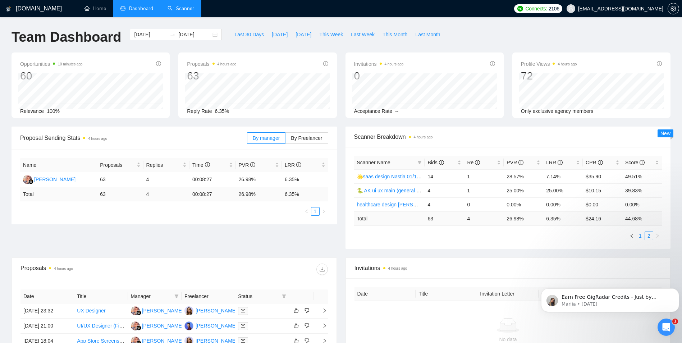
click at [642, 234] on link "1" at bounding box center [641, 236] width 8 height 8
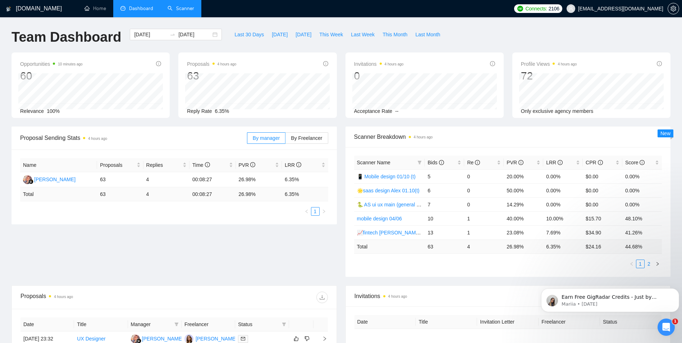
click at [648, 266] on link "2" at bounding box center [649, 264] width 8 height 8
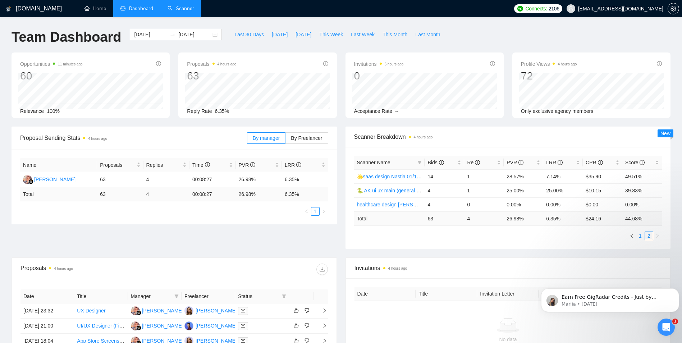
click at [641, 235] on link "1" at bounding box center [641, 236] width 8 height 8
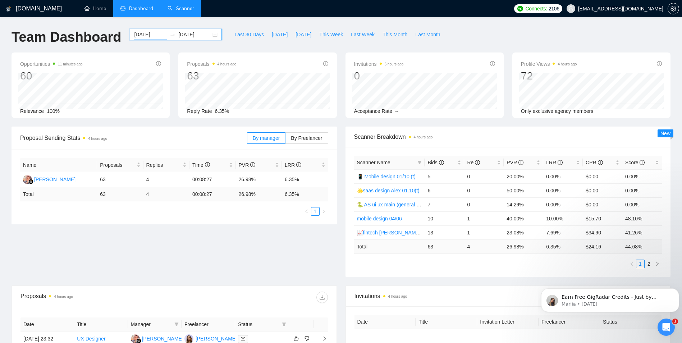
click at [136, 36] on input "[DATE]" at bounding box center [150, 35] width 33 height 8
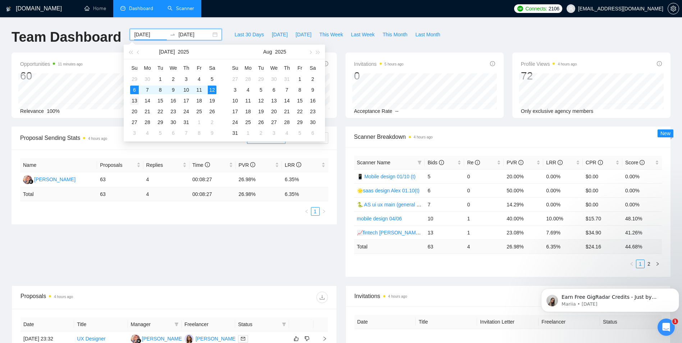
type input "[DATE]"
click at [137, 102] on div "13" at bounding box center [134, 100] width 9 height 9
type input "[DATE]"
click at [215, 99] on div "19" at bounding box center [212, 100] width 9 height 9
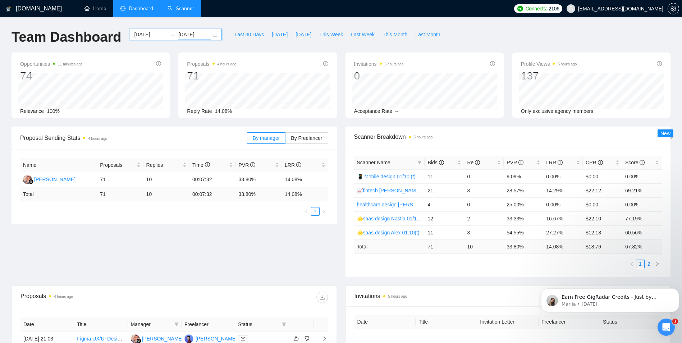
click at [648, 264] on link "2" at bounding box center [649, 264] width 8 height 8
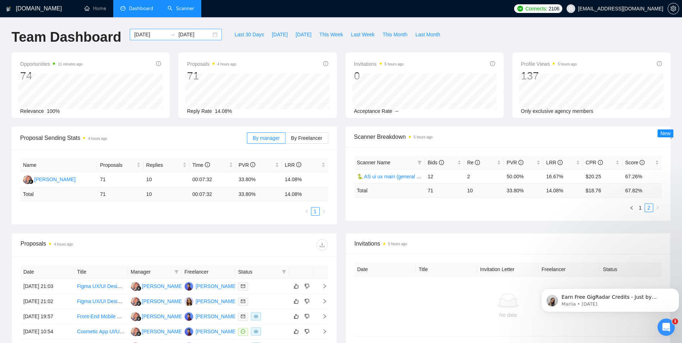
click at [139, 37] on input "[DATE]" at bounding box center [150, 35] width 33 height 8
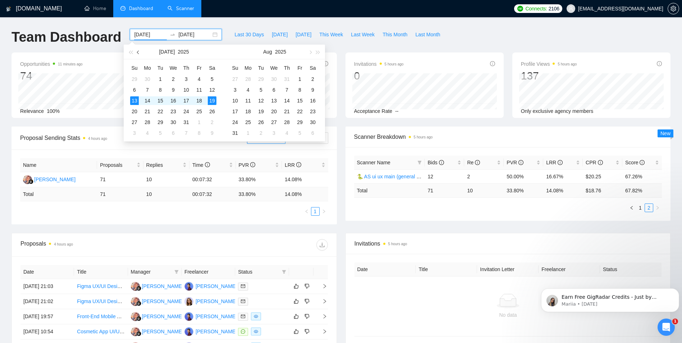
click at [140, 50] on button "button" at bounding box center [139, 52] width 8 height 14
type input "[DATE]"
click at [137, 79] on div "1" at bounding box center [134, 79] width 9 height 9
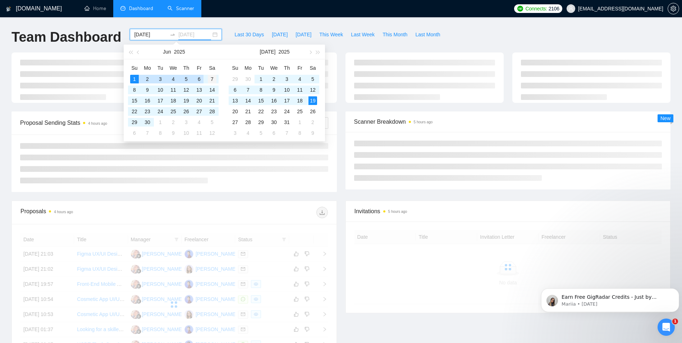
type input "[DATE]"
click at [211, 78] on div "7" at bounding box center [212, 79] width 9 height 9
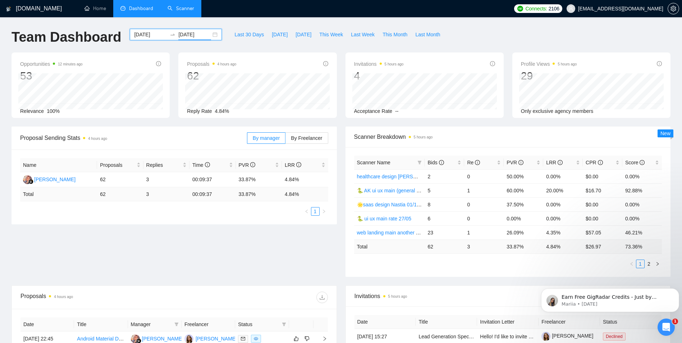
click at [142, 31] on input "[DATE]" at bounding box center [150, 35] width 33 height 8
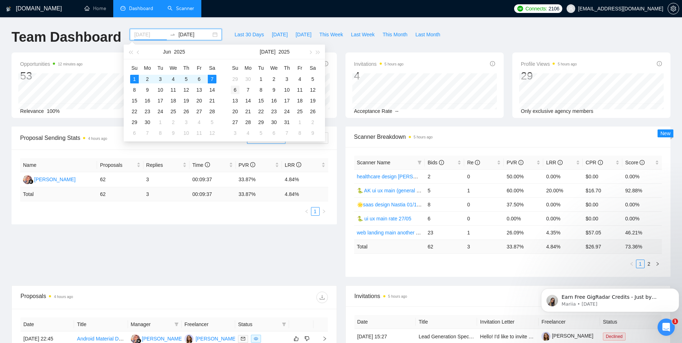
type input "[DATE]"
click at [236, 91] on div "6" at bounding box center [235, 90] width 9 height 9
type input "[DATE]"
click at [314, 88] on div "12" at bounding box center [313, 90] width 9 height 9
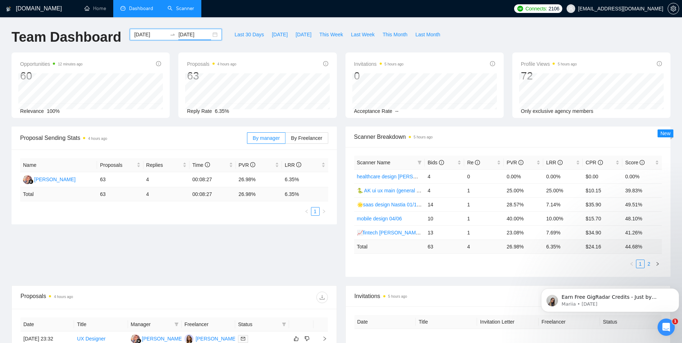
click at [649, 266] on link "2" at bounding box center [649, 264] width 8 height 8
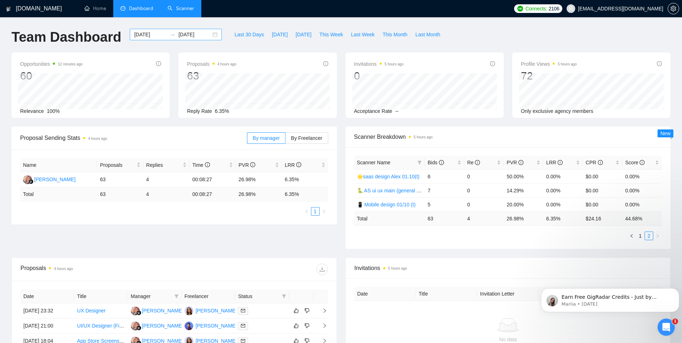
click at [141, 38] on input "[DATE]" at bounding box center [150, 35] width 33 height 8
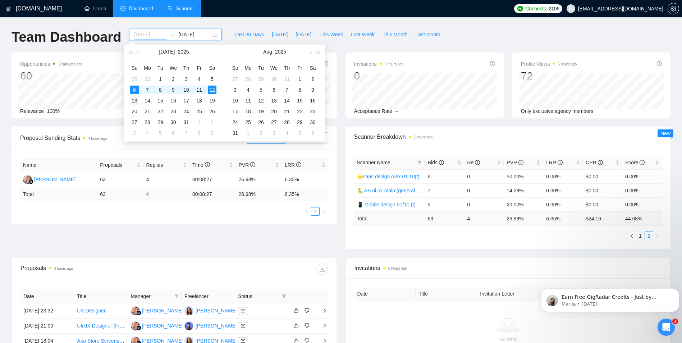
type input "[DATE]"
click at [134, 104] on div "13" at bounding box center [134, 100] width 9 height 9
type input "[DATE]"
click at [211, 100] on div "19" at bounding box center [212, 100] width 9 height 9
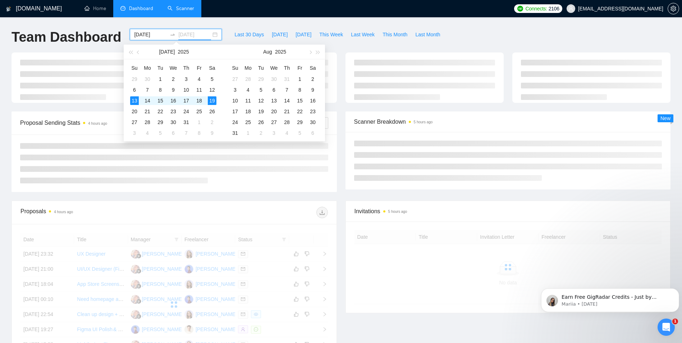
type input "[DATE]"
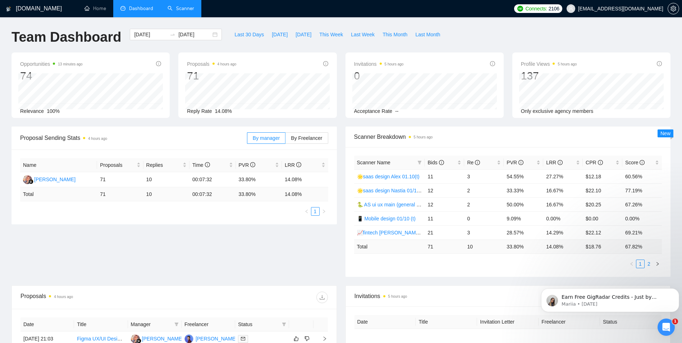
click at [650, 265] on link "2" at bounding box center [649, 264] width 8 height 8
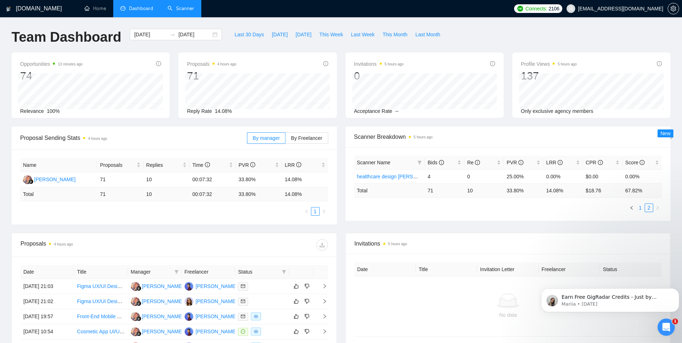
click at [639, 205] on link "1" at bounding box center [641, 208] width 8 height 8
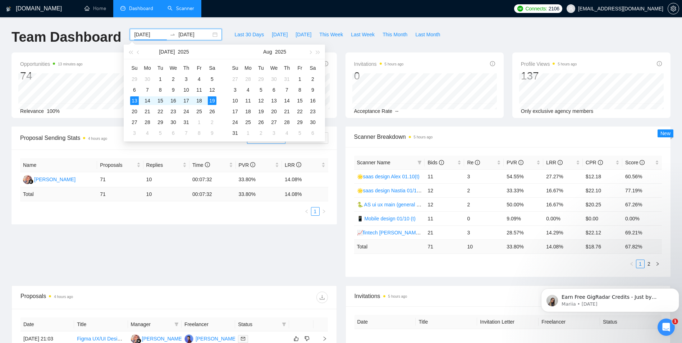
click at [136, 38] on input "[DATE]" at bounding box center [150, 35] width 33 height 8
type input "[DATE]"
click at [134, 111] on div "20" at bounding box center [134, 111] width 9 height 9
click at [213, 110] on div "26" at bounding box center [212, 111] width 9 height 9
type input "[DATE]"
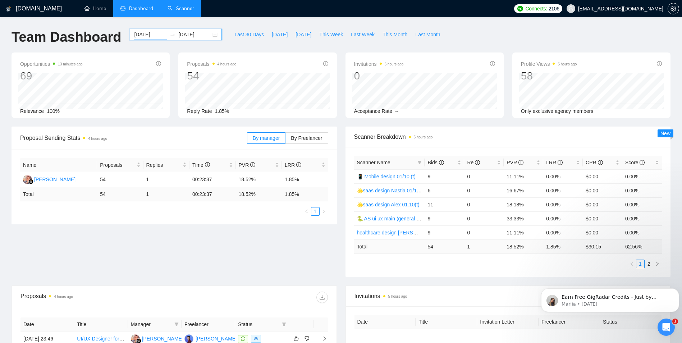
click at [138, 36] on input "[DATE]" at bounding box center [150, 35] width 33 height 8
click at [453, 127] on div "Scanner Breakdown 5 hours ago" at bounding box center [508, 137] width 308 height 20
click at [651, 263] on link "2" at bounding box center [649, 264] width 8 height 8
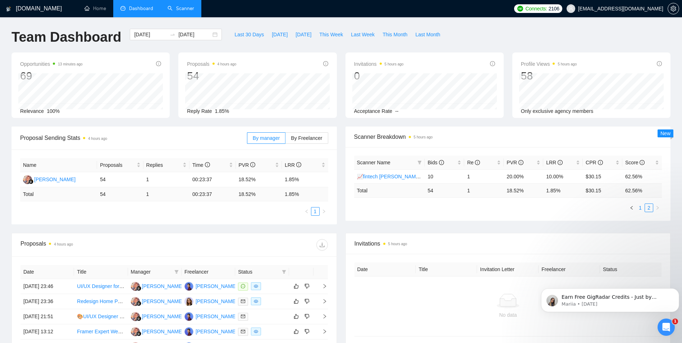
click at [641, 206] on link "1" at bounding box center [641, 208] width 8 height 8
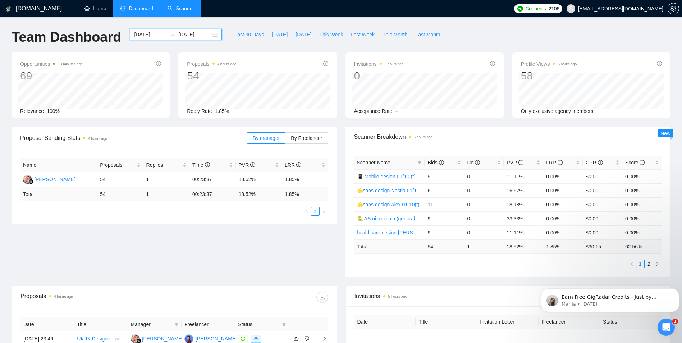
click at [145, 35] on input "[DATE]" at bounding box center [150, 35] width 33 height 8
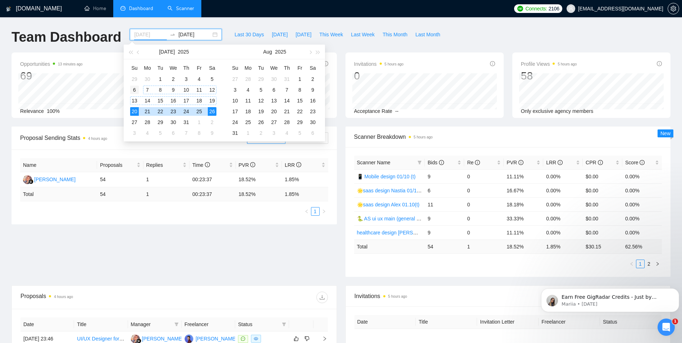
type input "[DATE]"
click at [136, 87] on div "6" at bounding box center [134, 90] width 9 height 9
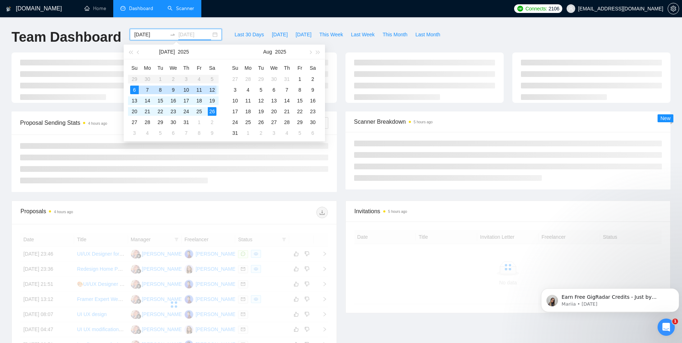
type input "[DATE]"
click at [212, 92] on div "12" at bounding box center [212, 90] width 9 height 9
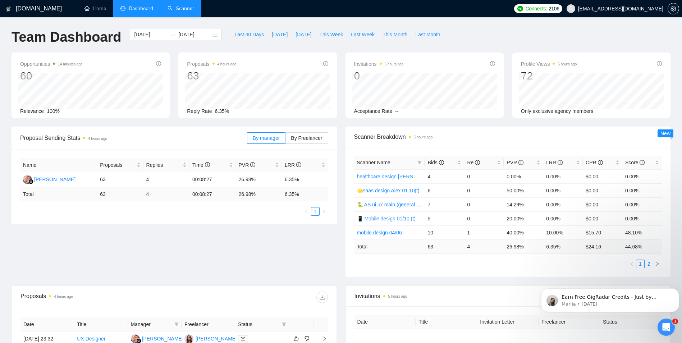
click at [650, 266] on link "2" at bounding box center [649, 264] width 8 height 8
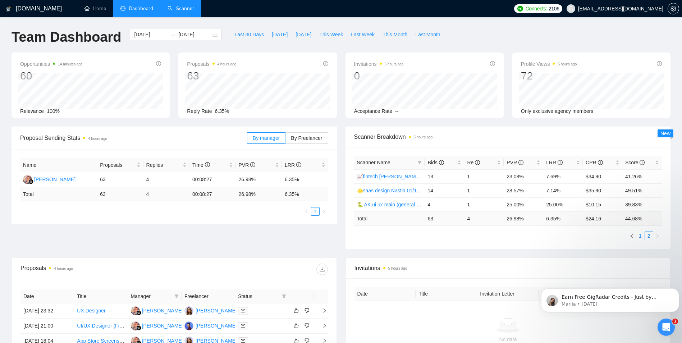
click at [640, 238] on link "1" at bounding box center [641, 236] width 8 height 8
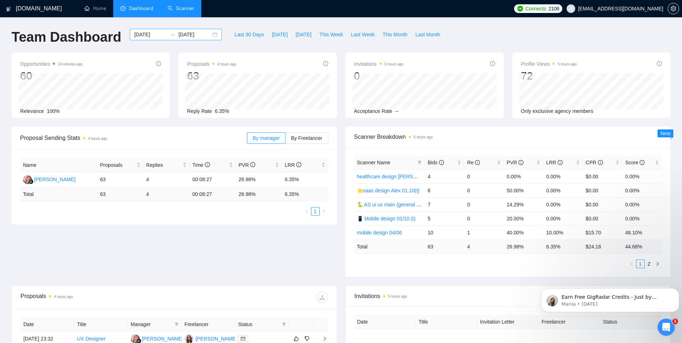
click at [139, 35] on input "[DATE]" at bounding box center [150, 35] width 33 height 8
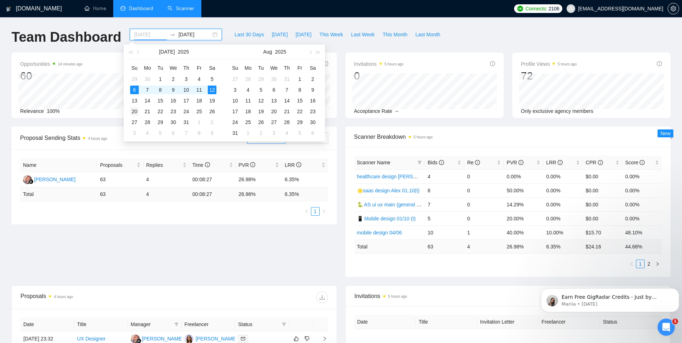
type input "[DATE]"
click at [136, 111] on div "20" at bounding box center [134, 111] width 9 height 9
type input "[DATE]"
click at [213, 110] on div "26" at bounding box center [212, 111] width 9 height 9
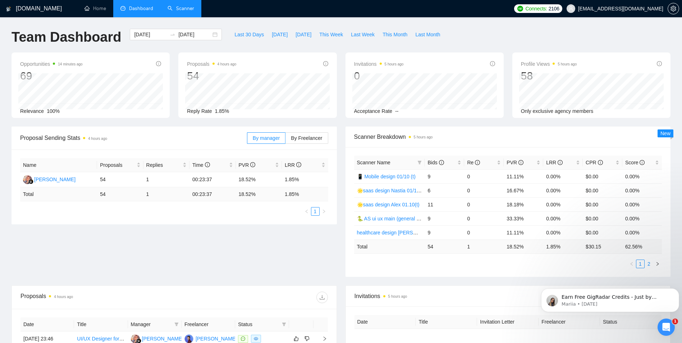
click at [650, 265] on link "2" at bounding box center [649, 264] width 8 height 8
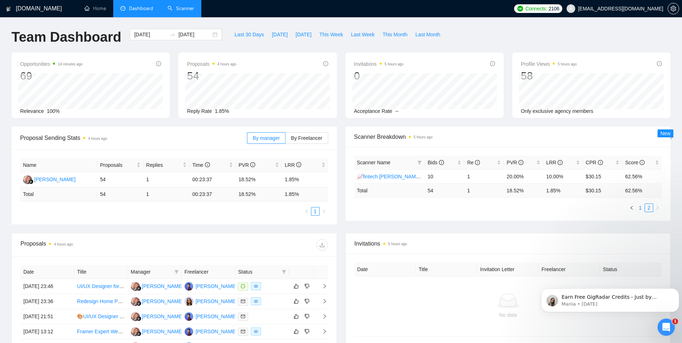
click at [639, 209] on link "1" at bounding box center [641, 208] width 8 height 8
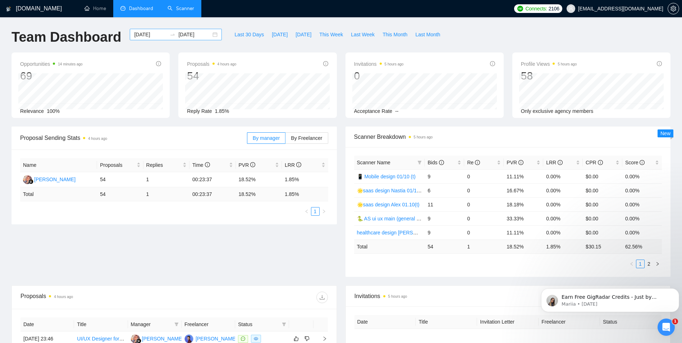
click at [136, 33] on input "[DATE]" at bounding box center [150, 35] width 33 height 8
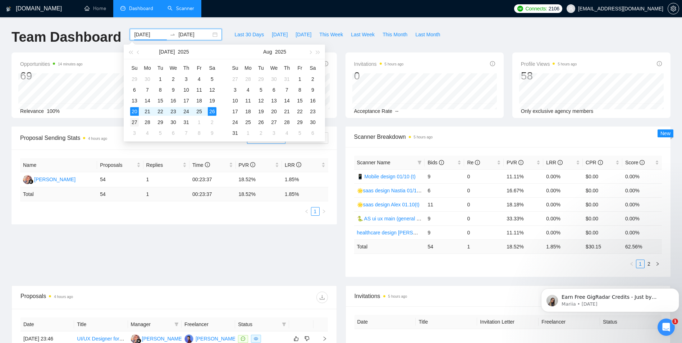
type input "[DATE]"
click at [133, 121] on div "27" at bounding box center [134, 122] width 9 height 9
type input "[DATE]"
click at [213, 124] on div "2" at bounding box center [212, 122] width 9 height 9
type input "[DATE]"
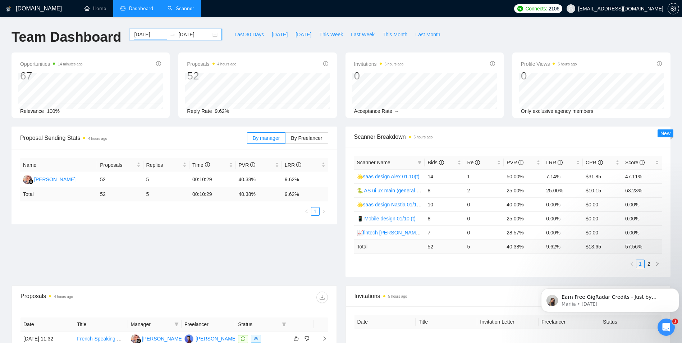
click at [136, 32] on input "[DATE]" at bounding box center [150, 35] width 33 height 8
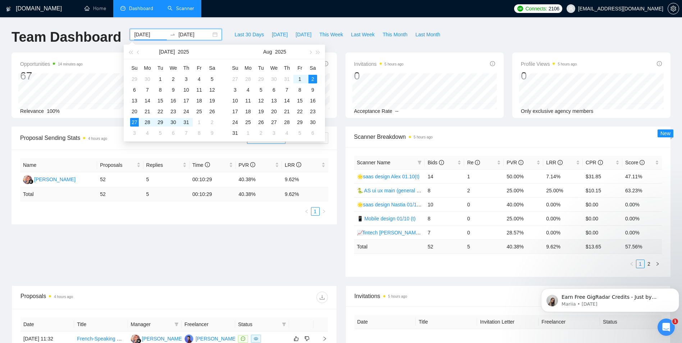
type input "[DATE]"
click at [134, 120] on div "27" at bounding box center [134, 122] width 9 height 9
type input "[DATE]"
click at [187, 122] on div "31" at bounding box center [186, 122] width 9 height 9
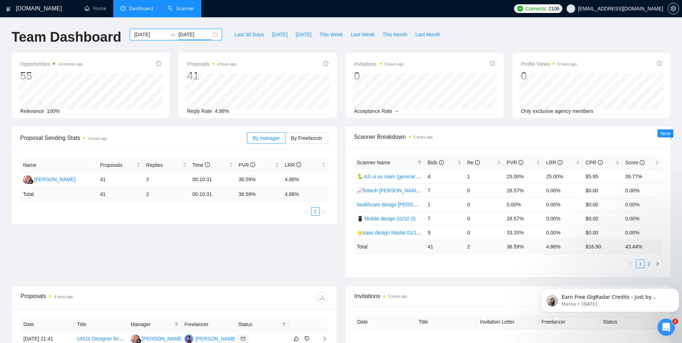
click at [650, 263] on link "2" at bounding box center [649, 264] width 8 height 8
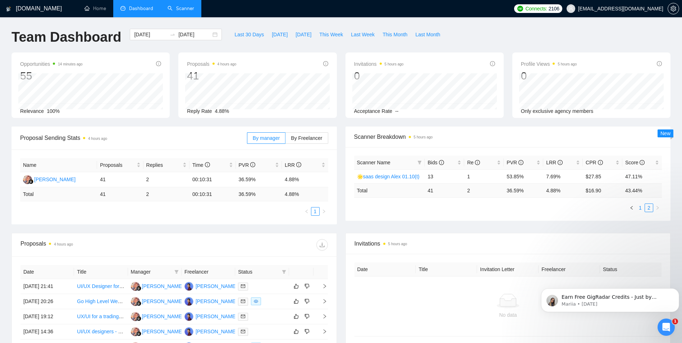
click at [642, 209] on link "1" at bounding box center [641, 208] width 8 height 8
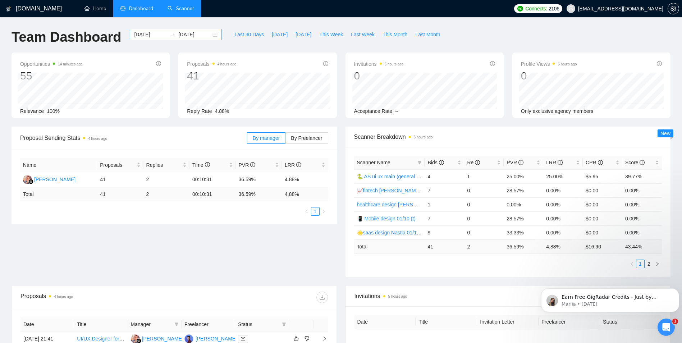
click at [141, 33] on input "[DATE]" at bounding box center [150, 35] width 33 height 8
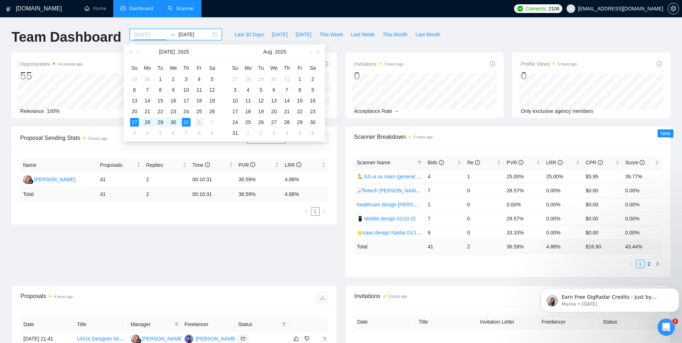
type input "[DATE]"
click at [200, 120] on div "1" at bounding box center [199, 122] width 9 height 9
type input "[DATE]"
click at [214, 130] on div "9" at bounding box center [212, 133] width 9 height 9
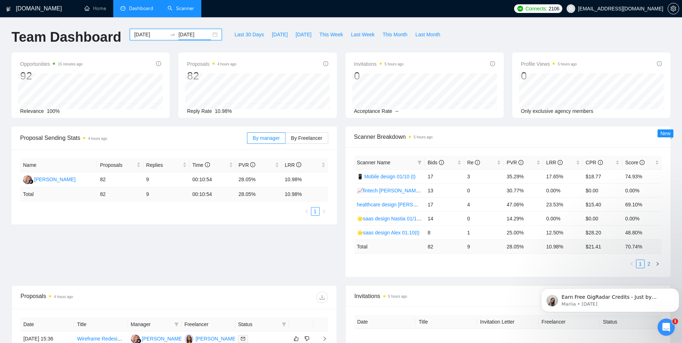
click at [650, 261] on link "2" at bounding box center [649, 264] width 8 height 8
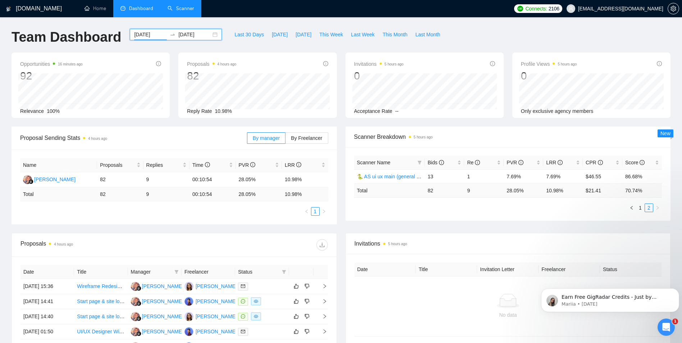
click at [142, 35] on input "[DATE]" at bounding box center [150, 35] width 33 height 8
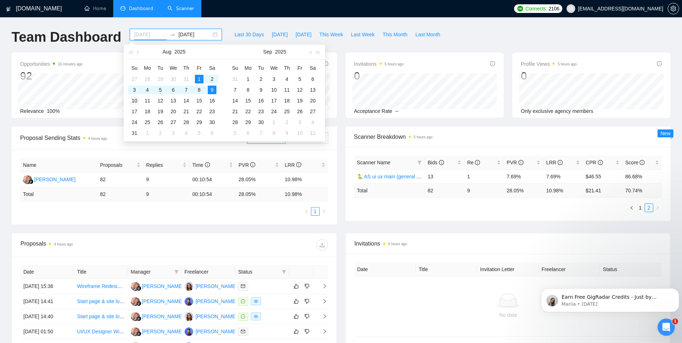
type input "[DATE]"
click at [134, 102] on div "10" at bounding box center [134, 100] width 9 height 9
type input "[DATE]"
click at [212, 99] on div "16" at bounding box center [212, 100] width 9 height 9
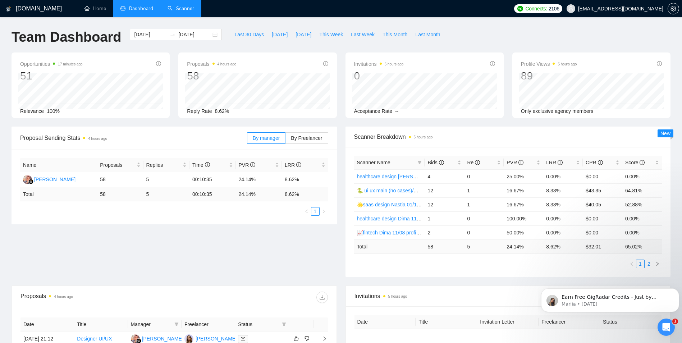
click at [648, 266] on link "2" at bounding box center [649, 264] width 8 height 8
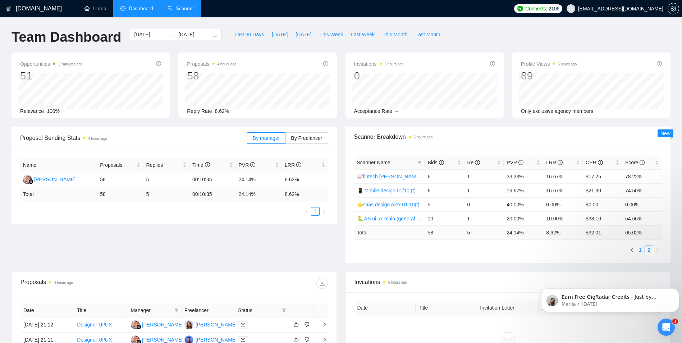
click at [639, 250] on link "1" at bounding box center [641, 250] width 8 height 8
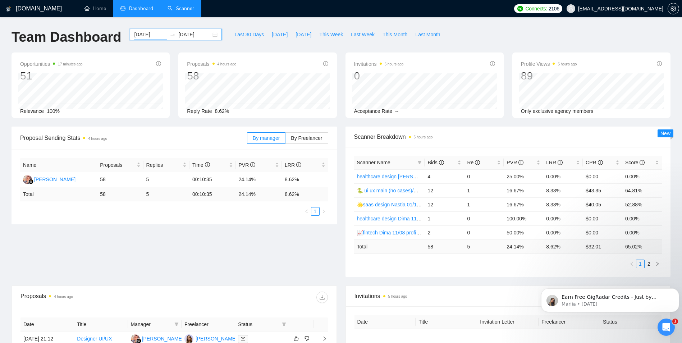
click at [137, 36] on input "[DATE]" at bounding box center [150, 35] width 33 height 8
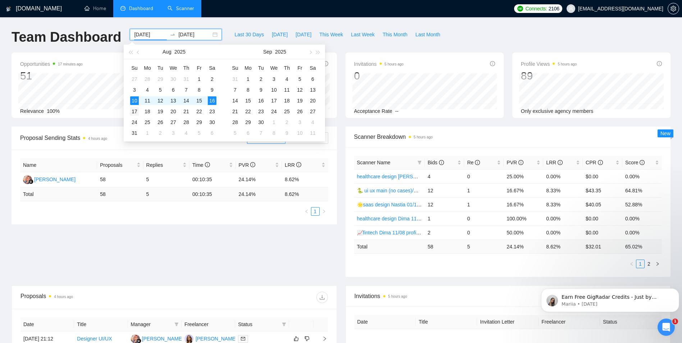
type input "[DATE]"
click at [135, 112] on div "17" at bounding box center [134, 111] width 9 height 9
type input "[DATE]"
click at [214, 110] on div "23" at bounding box center [212, 111] width 9 height 9
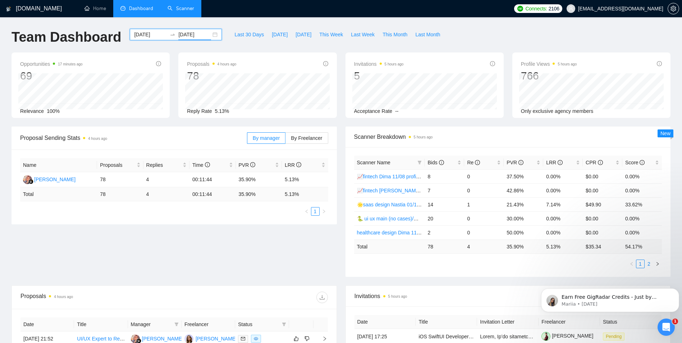
click at [647, 263] on link "2" at bounding box center [649, 264] width 8 height 8
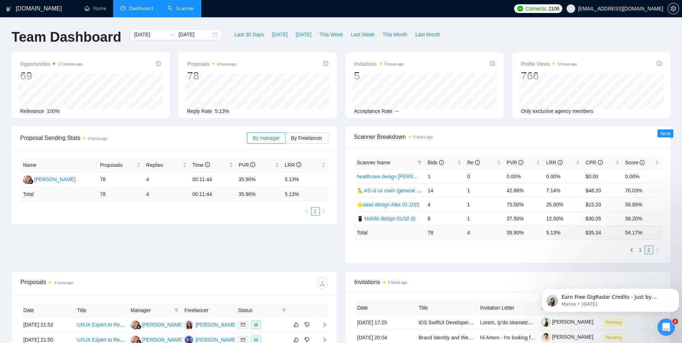
click at [641, 252] on link "1" at bounding box center [641, 250] width 8 height 8
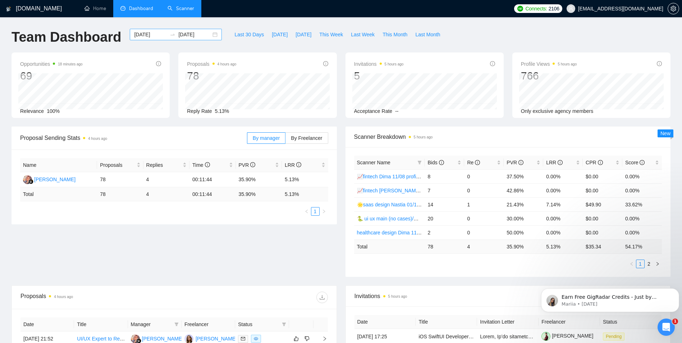
click at [142, 38] on div "[DATE] [DATE]" at bounding box center [176, 35] width 92 height 12
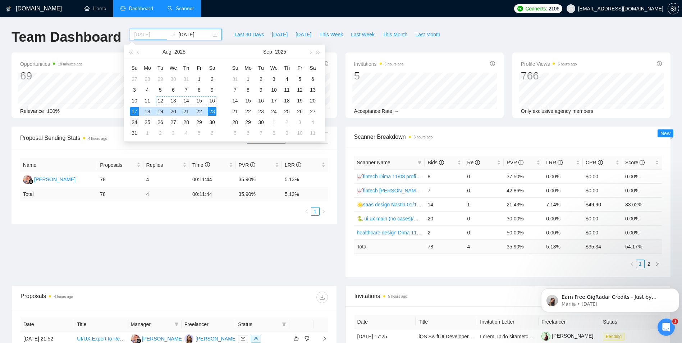
type input "[DATE]"
click at [135, 123] on div "24" at bounding box center [134, 122] width 9 height 9
click at [211, 121] on div "30" at bounding box center [212, 122] width 9 height 9
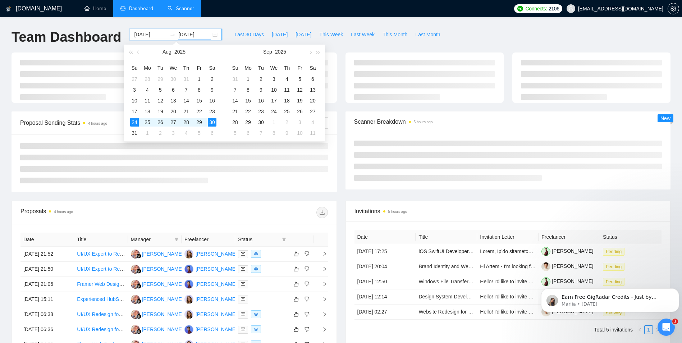
type input "[DATE]"
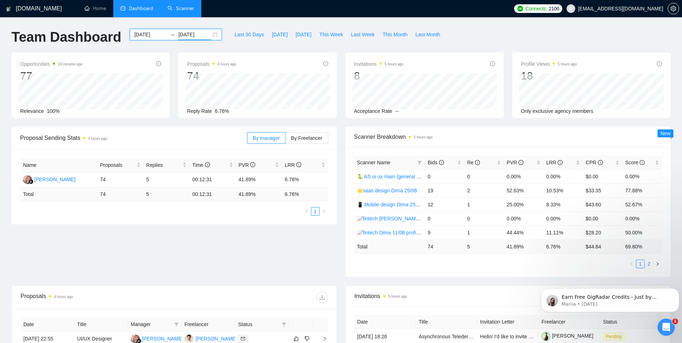
click at [649, 266] on link "2" at bounding box center [649, 264] width 8 height 8
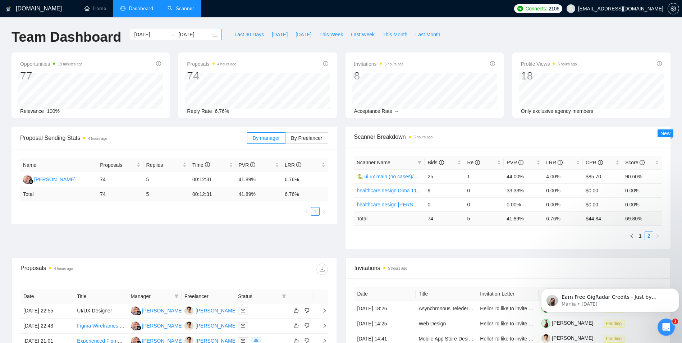
click at [134, 35] on input "[DATE]" at bounding box center [150, 35] width 33 height 8
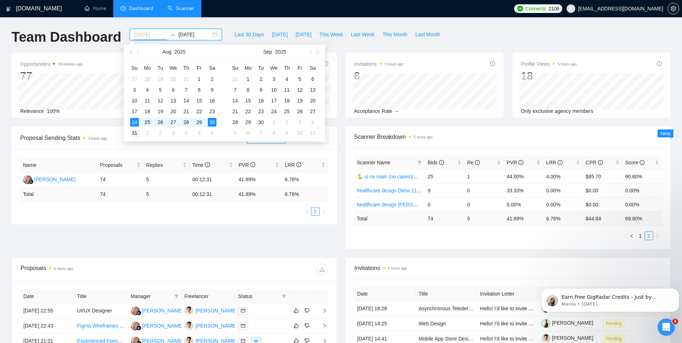
type input "[DATE]"
click at [135, 132] on div "31" at bounding box center [134, 133] width 9 height 9
type input "[DATE]"
click at [310, 80] on div "6" at bounding box center [313, 79] width 9 height 9
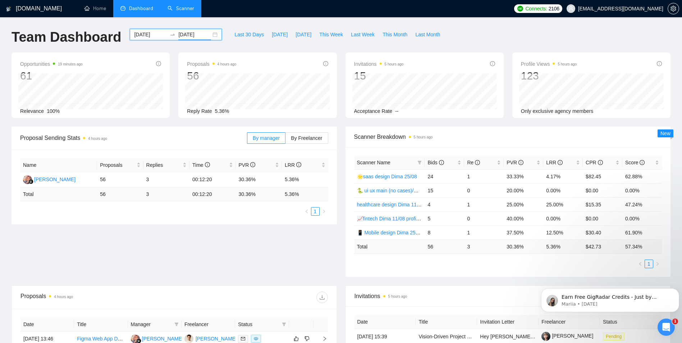
click at [137, 37] on input "[DATE]" at bounding box center [150, 35] width 33 height 8
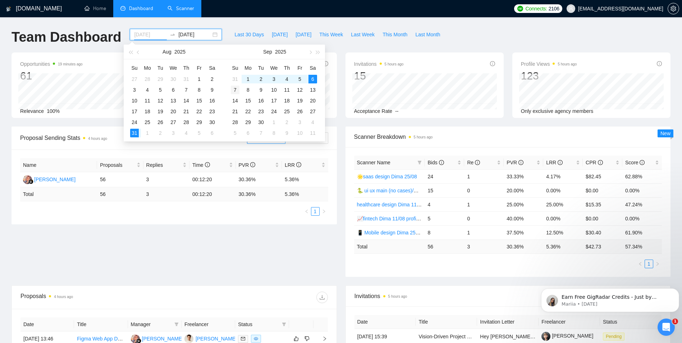
type input "[DATE]"
click at [236, 88] on div "7" at bounding box center [235, 90] width 9 height 9
type input "[DATE]"
click at [314, 87] on div "13" at bounding box center [313, 90] width 9 height 9
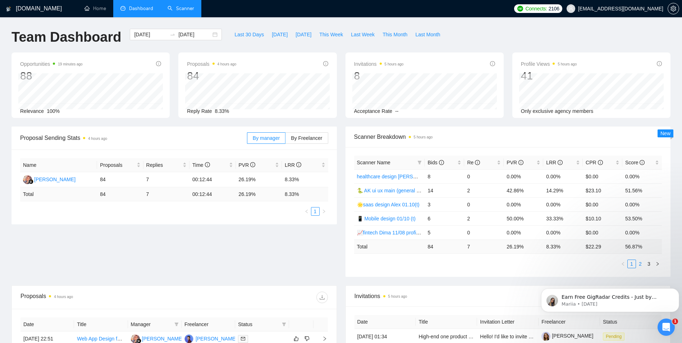
click at [641, 264] on link "2" at bounding box center [641, 264] width 8 height 8
click at [650, 266] on link "3" at bounding box center [649, 264] width 8 height 8
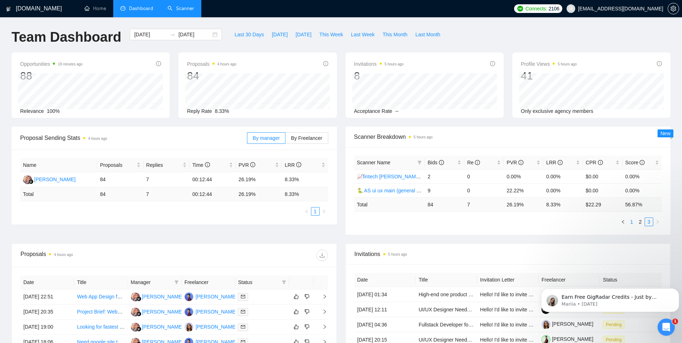
click at [629, 222] on link "1" at bounding box center [632, 222] width 8 height 8
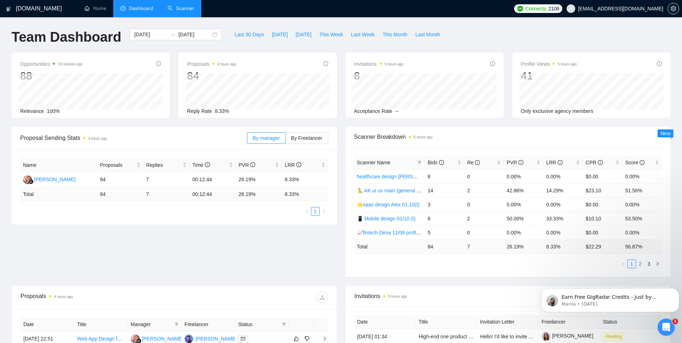
click at [642, 264] on link "2" at bounding box center [641, 264] width 8 height 8
click at [648, 263] on link "3" at bounding box center [649, 264] width 8 height 8
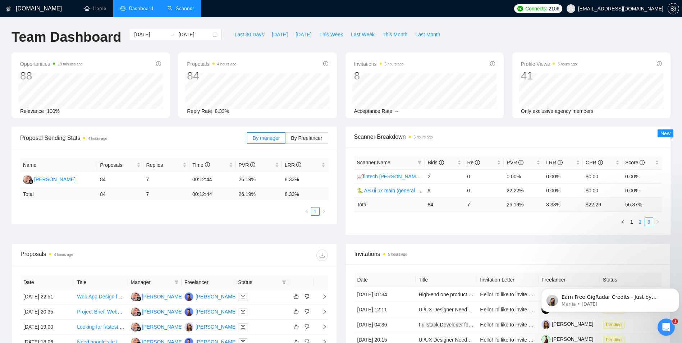
click at [641, 224] on link "2" at bounding box center [641, 222] width 8 height 8
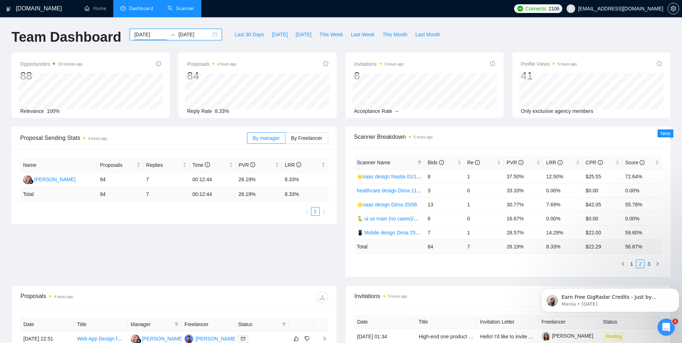
click at [141, 34] on input "[DATE]" at bounding box center [150, 35] width 33 height 8
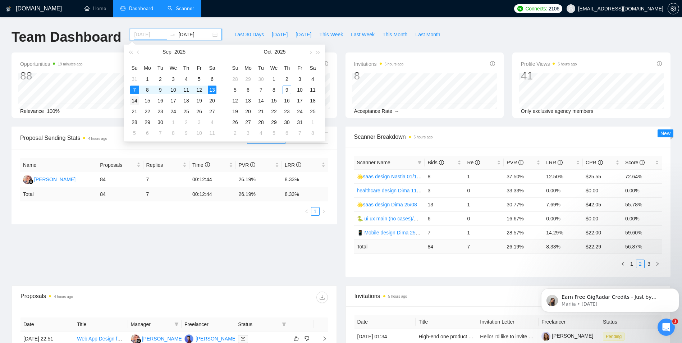
type input "[DATE]"
click at [136, 99] on div "14" at bounding box center [134, 100] width 9 height 9
type input "[DATE]"
click at [213, 98] on div "20" at bounding box center [212, 100] width 9 height 9
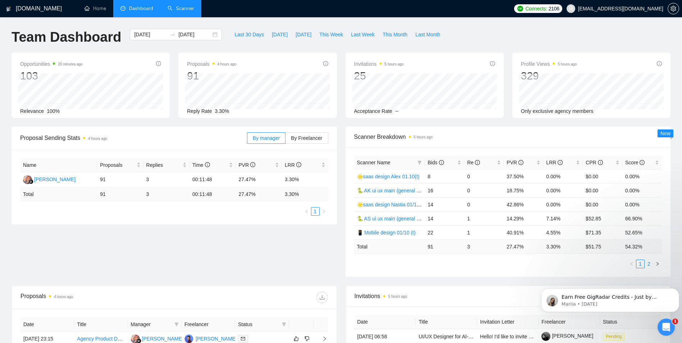
click at [649, 264] on link "2" at bounding box center [649, 264] width 8 height 8
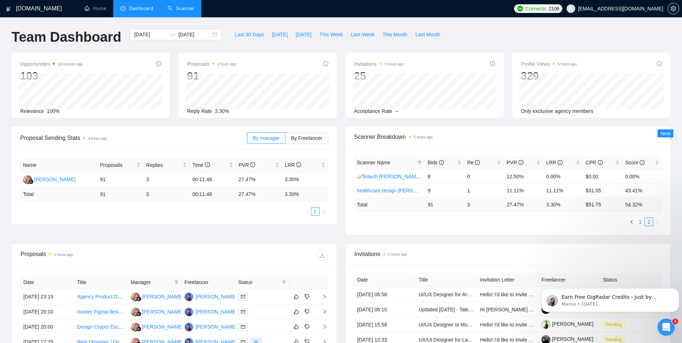
click at [641, 224] on link "1" at bounding box center [641, 222] width 8 height 8
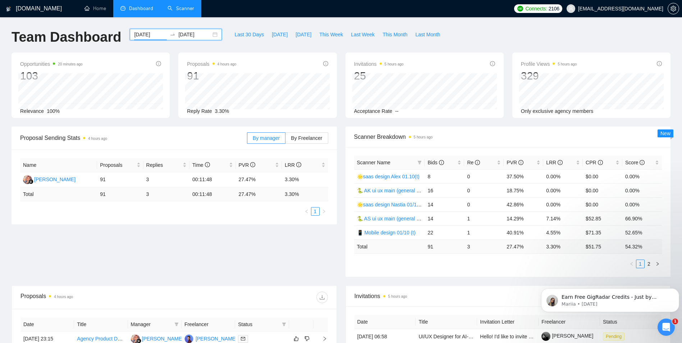
click at [145, 33] on input "[DATE]" at bounding box center [150, 35] width 33 height 8
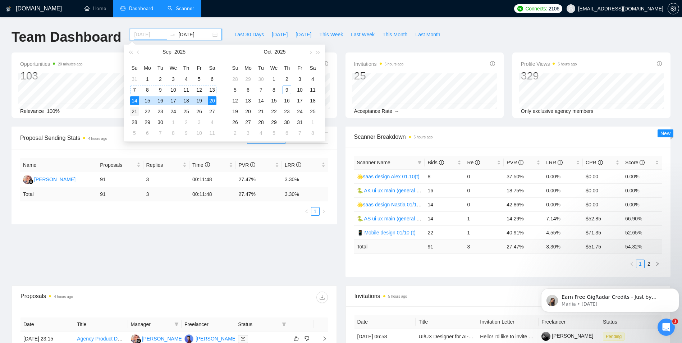
type input "[DATE]"
click at [135, 112] on div "21" at bounding box center [134, 111] width 9 height 9
type input "[DATE]"
click at [210, 112] on div "27" at bounding box center [212, 111] width 9 height 9
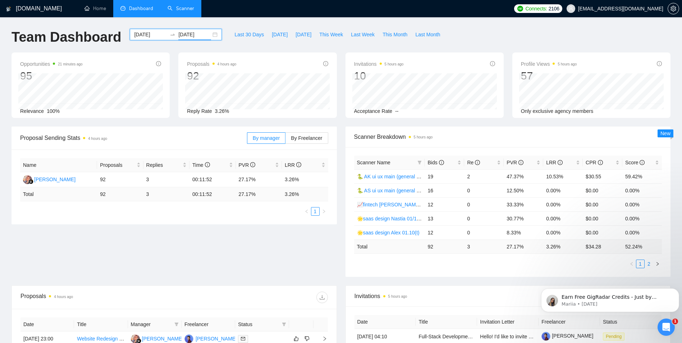
click at [650, 264] on link "2" at bounding box center [649, 264] width 8 height 8
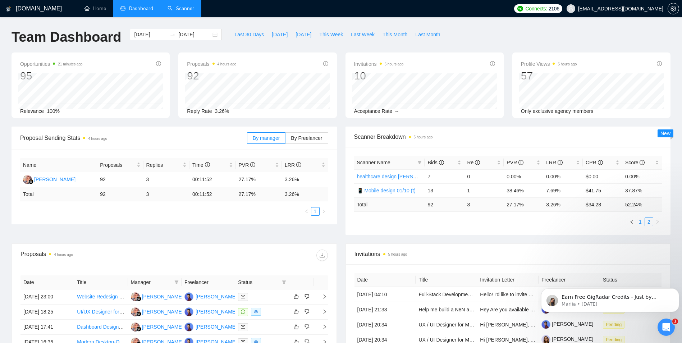
click at [641, 222] on link "1" at bounding box center [641, 222] width 8 height 8
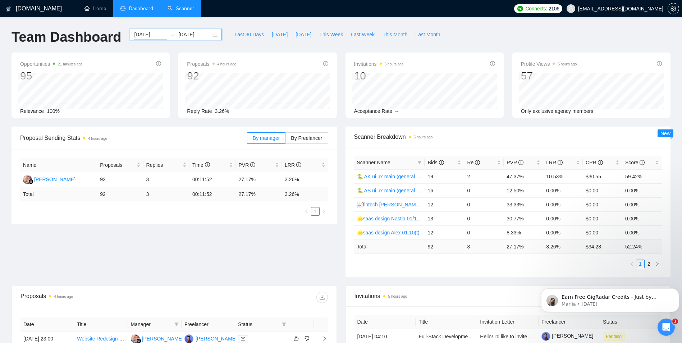
click at [136, 36] on input "[DATE]" at bounding box center [150, 35] width 33 height 8
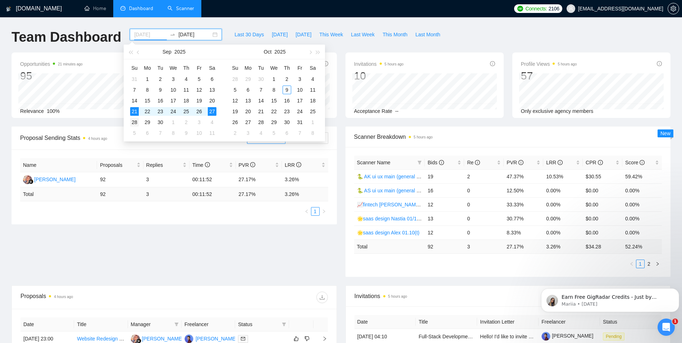
type input "[DATE]"
click at [133, 122] on div "28" at bounding box center [134, 122] width 9 height 9
type input "[DATE]"
click at [212, 123] on div "4" at bounding box center [212, 122] width 9 height 9
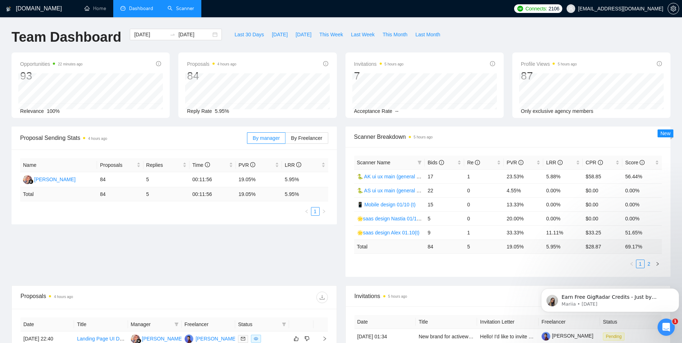
click at [647, 265] on link "2" at bounding box center [649, 264] width 8 height 8
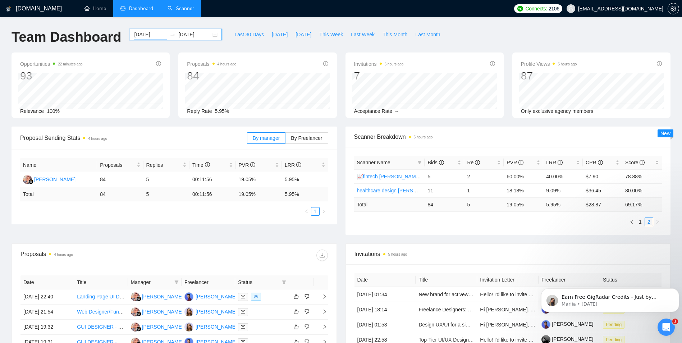
click at [149, 37] on input "[DATE]" at bounding box center [150, 35] width 33 height 8
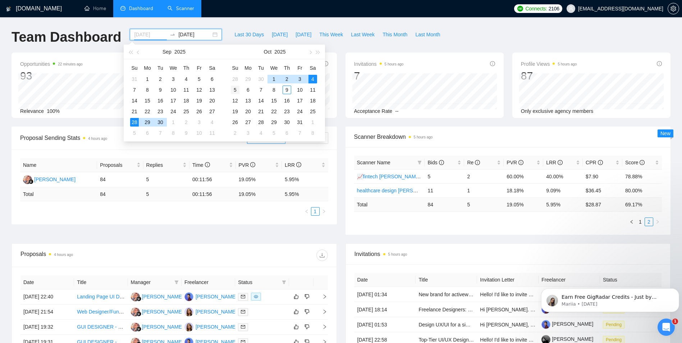
type input "[DATE]"
click at [237, 90] on div "5" at bounding box center [235, 90] width 9 height 9
type input "[DATE]"
click at [287, 91] on div "9" at bounding box center [287, 90] width 9 height 9
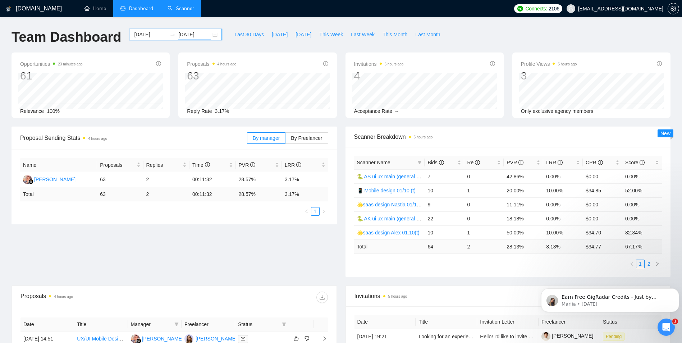
click at [650, 265] on link "2" at bounding box center [649, 264] width 8 height 8
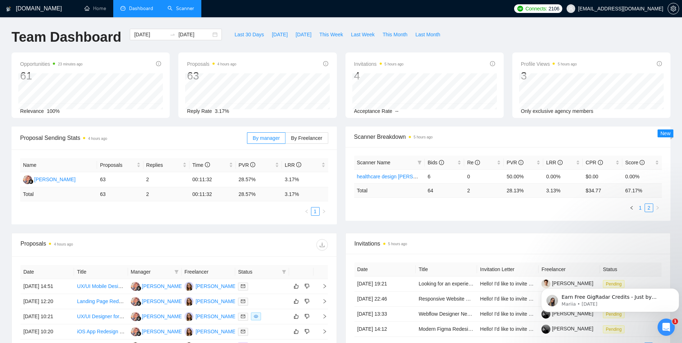
click at [642, 207] on link "1" at bounding box center [641, 208] width 8 height 8
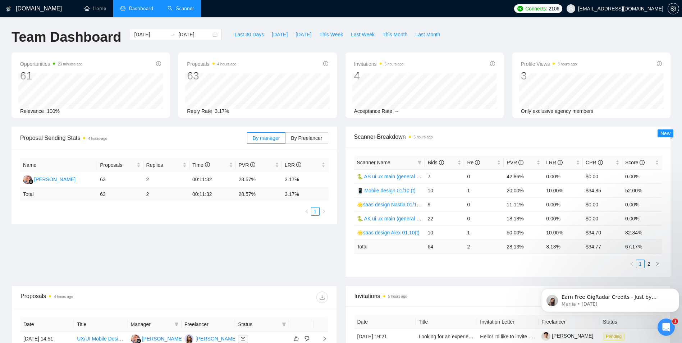
click at [342, 76] on div "Invitations 5 hours ago 4 Acceptance Rate --" at bounding box center [424, 85] width 167 height 65
click at [138, 32] on input "[DATE]" at bounding box center [150, 35] width 33 height 8
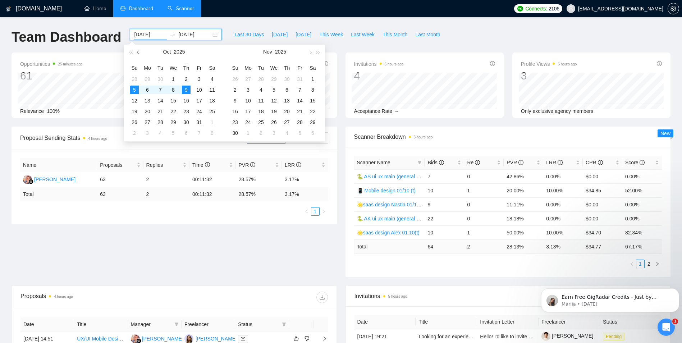
click at [141, 50] on button "button" at bounding box center [139, 52] width 8 height 14
type input "[DATE]"
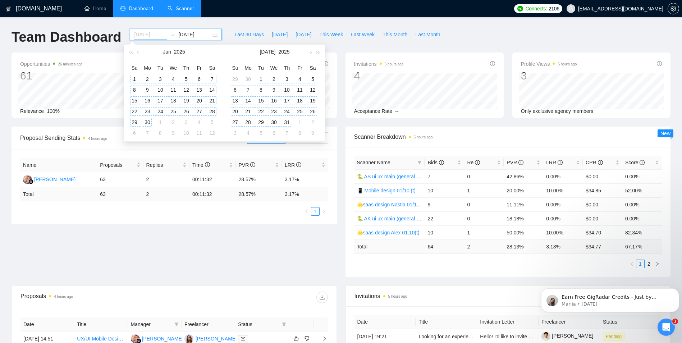
click at [134, 80] on div "1" at bounding box center [134, 79] width 9 height 9
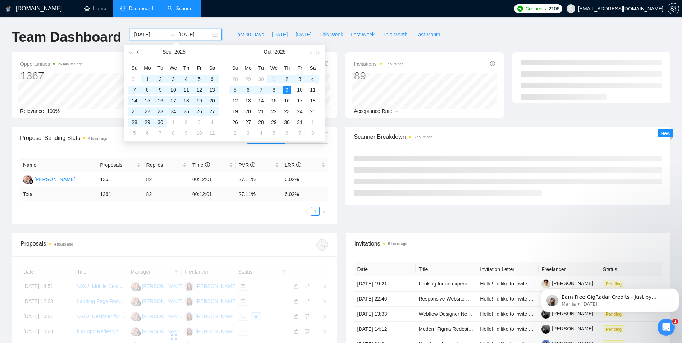
click at [137, 51] on button "button" at bounding box center [139, 52] width 8 height 14
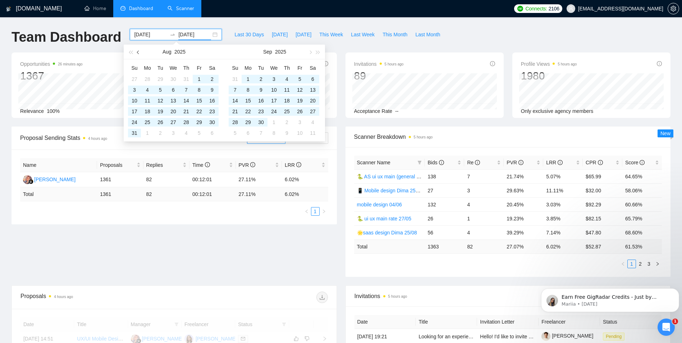
click at [137, 51] on button "button" at bounding box center [139, 52] width 8 height 14
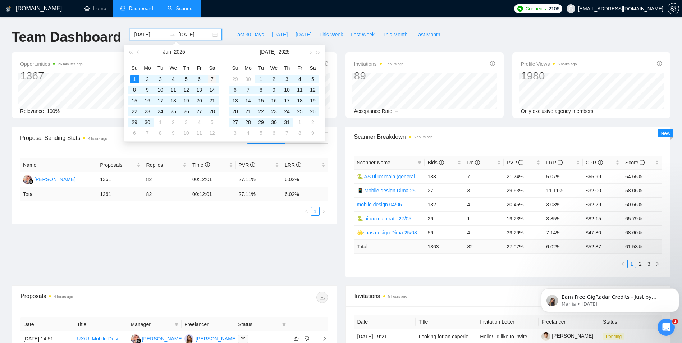
type input "[DATE]"
click at [213, 78] on div "7" at bounding box center [212, 79] width 9 height 9
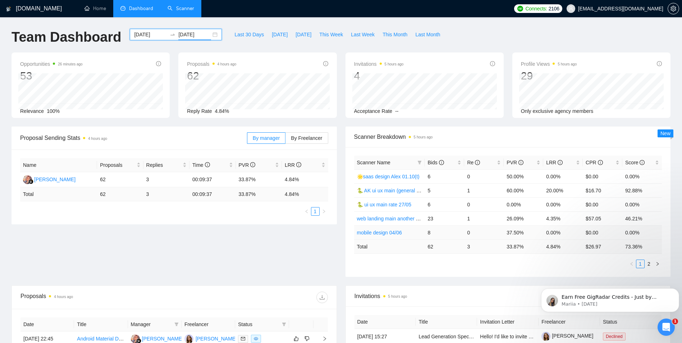
scroll to position [36, 0]
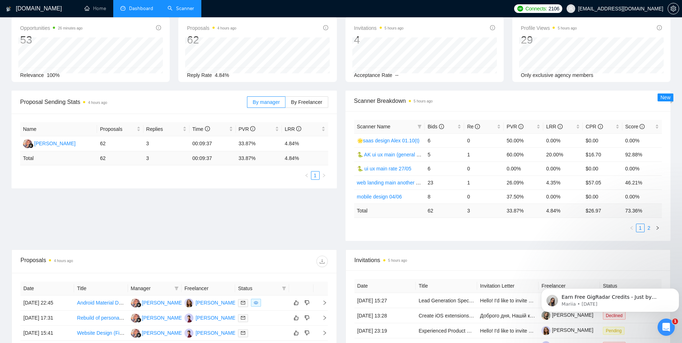
click at [648, 228] on link "2" at bounding box center [649, 228] width 8 height 8
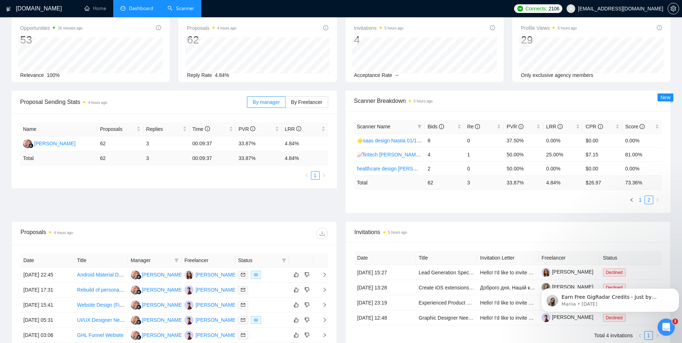
click at [637, 199] on link "1" at bounding box center [641, 200] width 8 height 8
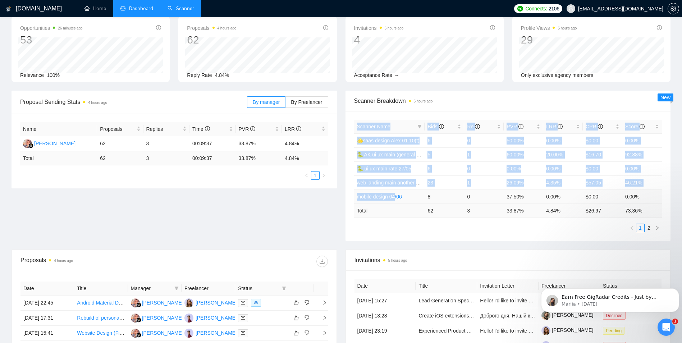
drag, startPoint x: 352, startPoint y: 198, endPoint x: 395, endPoint y: 196, distance: 42.9
click at [395, 196] on div "Scanner Name Bids Re PVR LRR CPR Score 🌟saas design [PERSON_NAME] 01.10(t) 6 0 …" at bounding box center [508, 176] width 325 height 130
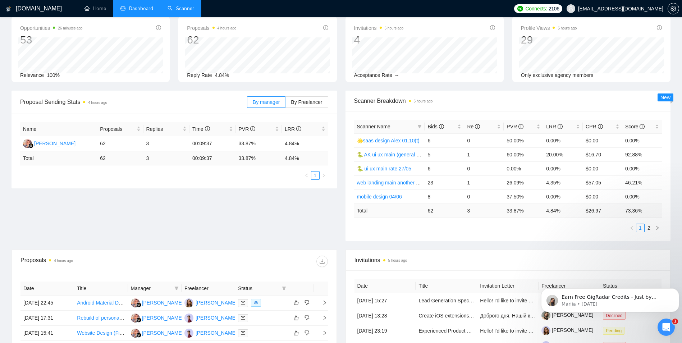
drag, startPoint x: 395, startPoint y: 196, endPoint x: 407, endPoint y: 229, distance: 35.6
click at [407, 229] on ul "1 2" at bounding box center [508, 228] width 308 height 9
drag, startPoint x: 403, startPoint y: 198, endPoint x: 356, endPoint y: 200, distance: 47.2
click at [356, 200] on td "mobile design 04/06" at bounding box center [389, 197] width 71 height 14
click at [651, 230] on link "2" at bounding box center [649, 228] width 8 height 8
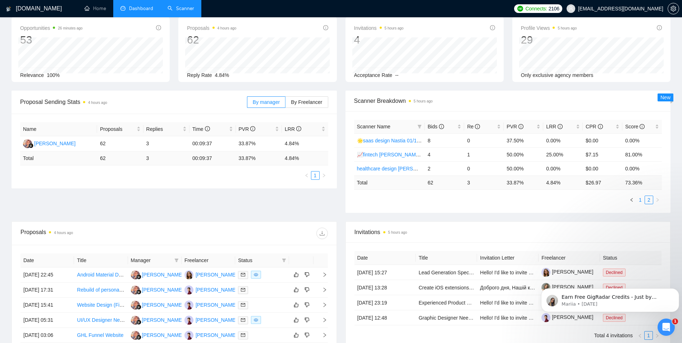
click at [639, 201] on link "1" at bounding box center [641, 200] width 8 height 8
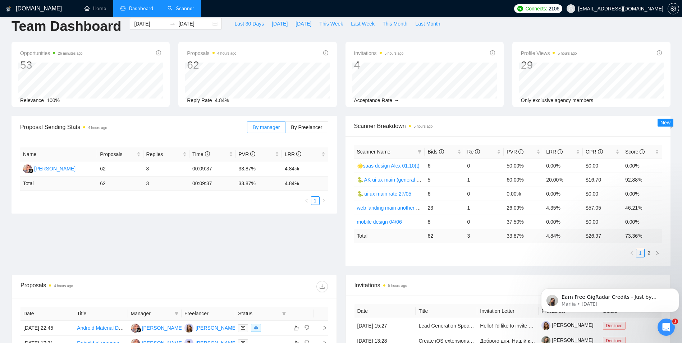
scroll to position [0, 0]
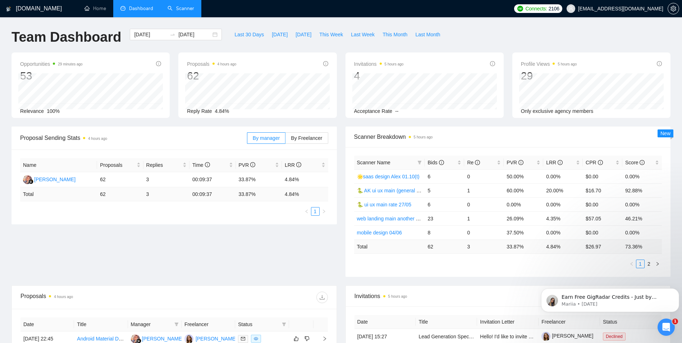
click at [652, 259] on div "Scanner Name Bids Re PVR LRR CPR Score 🌟saas design [PERSON_NAME] 01.10(t) 6 0 …" at bounding box center [508, 212] width 308 height 113
click at [652, 265] on link "2" at bounding box center [649, 264] width 8 height 8
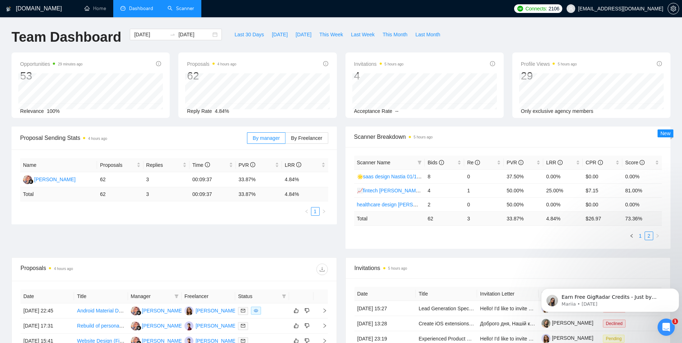
click at [642, 232] on link "1" at bounding box center [641, 236] width 8 height 8
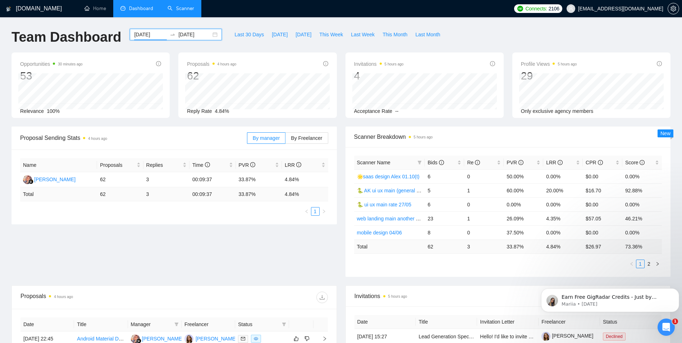
click at [137, 35] on input "[DATE]" at bounding box center [150, 35] width 33 height 8
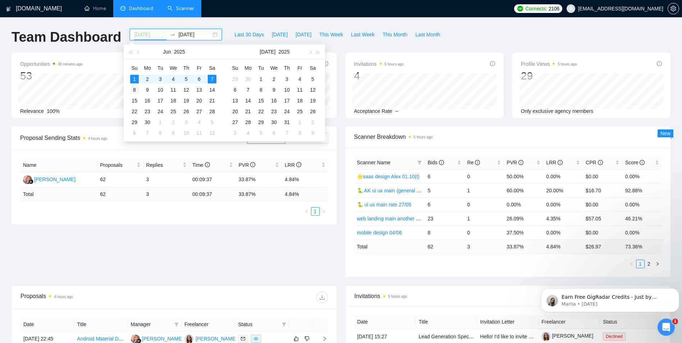
type input "[DATE]"
click at [136, 90] on div "8" at bounding box center [134, 90] width 9 height 9
click at [212, 87] on div "14" at bounding box center [212, 90] width 9 height 9
type input "[DATE]"
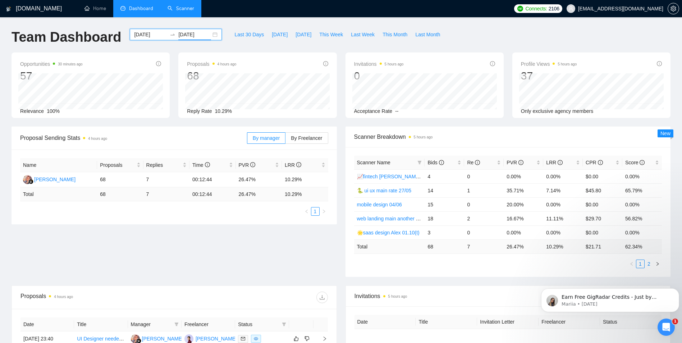
click at [650, 263] on link "2" at bounding box center [649, 264] width 8 height 8
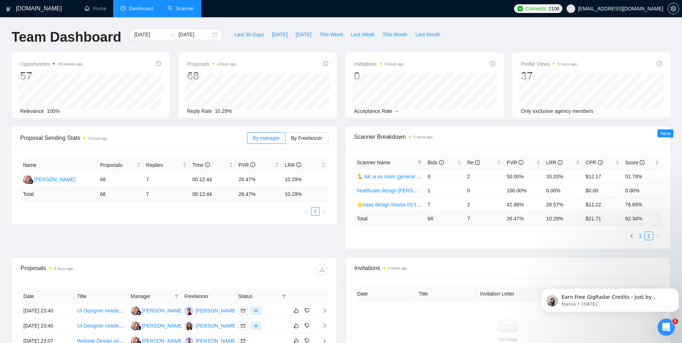
click at [641, 237] on link "1" at bounding box center [641, 236] width 8 height 8
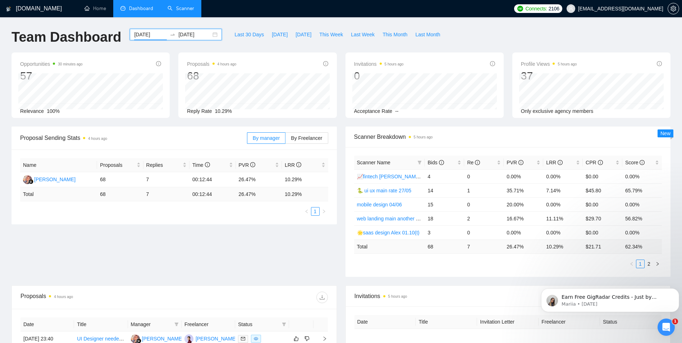
click at [136, 33] on input "[DATE]" at bounding box center [150, 35] width 33 height 8
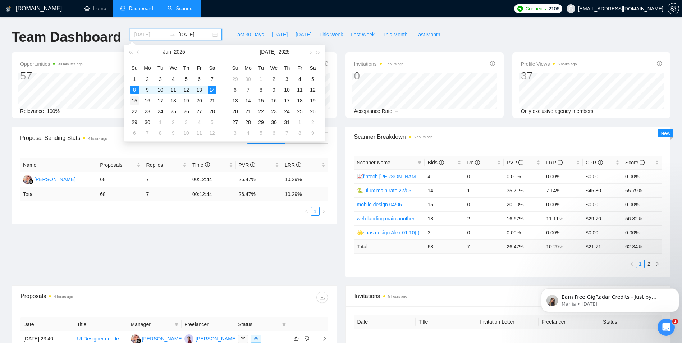
type input "[DATE]"
click at [135, 101] on div "15" at bounding box center [134, 100] width 9 height 9
click at [210, 99] on div "21" at bounding box center [212, 100] width 9 height 9
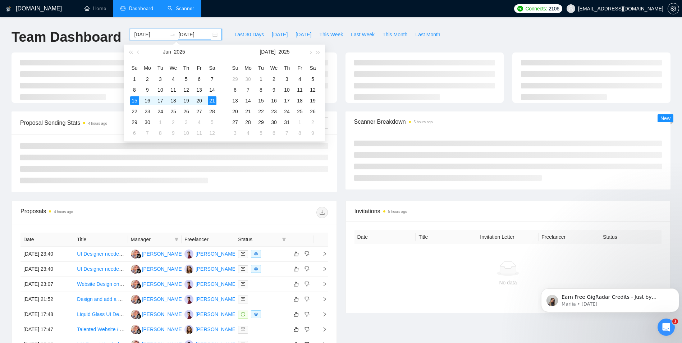
type input "[DATE]"
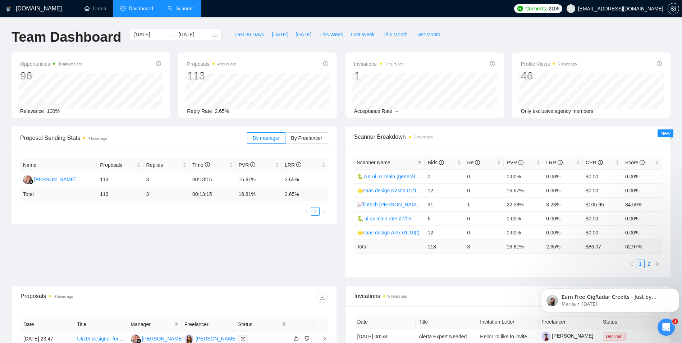
click at [650, 265] on link "2" at bounding box center [649, 264] width 8 height 8
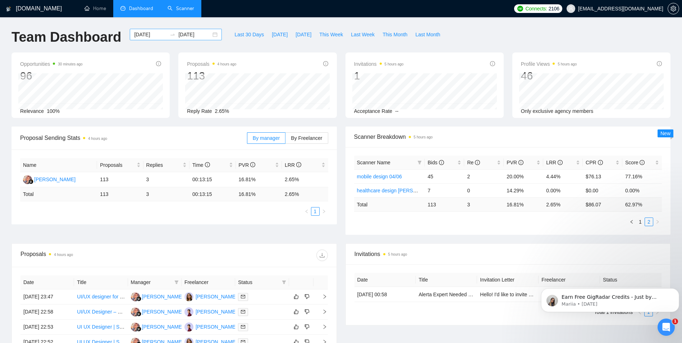
click at [144, 36] on input "[DATE]" at bounding box center [150, 35] width 33 height 8
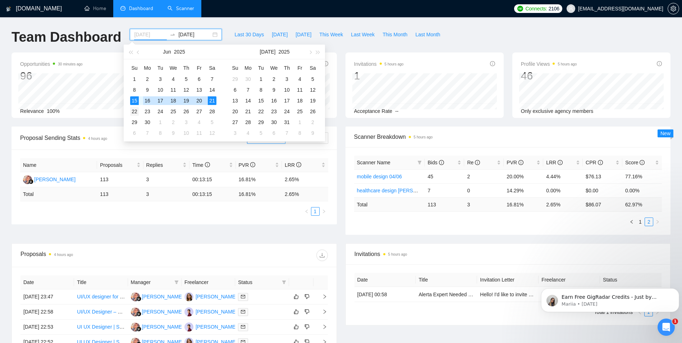
type input "[DATE]"
click at [135, 114] on div "22" at bounding box center [134, 111] width 9 height 9
type input "[DATE]"
click at [217, 110] on td "28" at bounding box center [212, 111] width 13 height 11
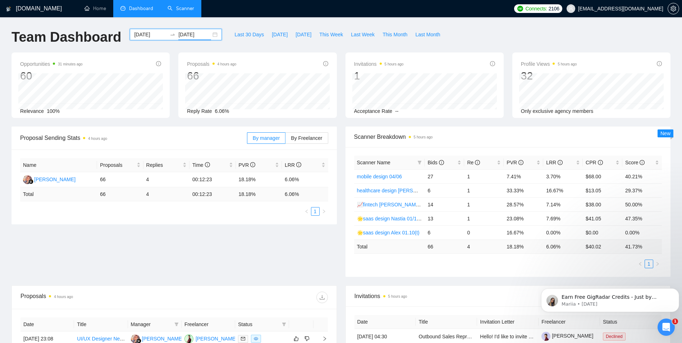
click at [140, 34] on input "[DATE]" at bounding box center [150, 35] width 33 height 8
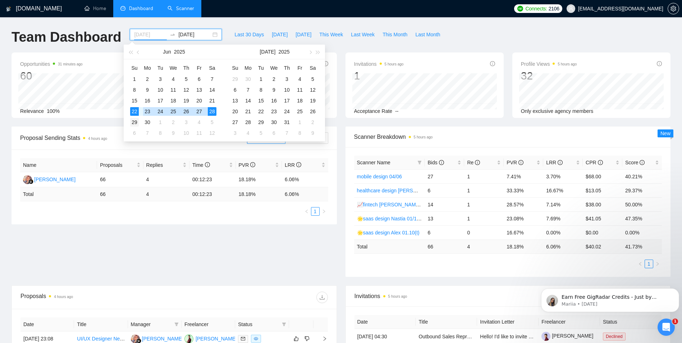
type input "[DATE]"
click at [136, 123] on div "29" at bounding box center [134, 122] width 9 height 9
type input "[DATE]"
click at [213, 122] on div "5" at bounding box center [212, 122] width 9 height 9
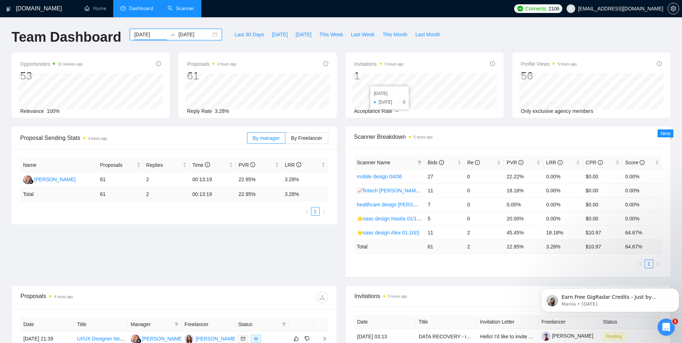
click at [136, 34] on input "[DATE]" at bounding box center [150, 35] width 33 height 8
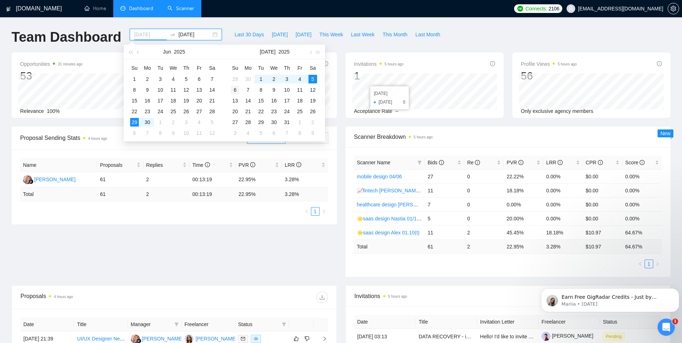
type input "[DATE]"
click at [237, 90] on div "6" at bounding box center [235, 90] width 9 height 9
type input "[DATE]"
click at [313, 88] on div "12" at bounding box center [313, 90] width 9 height 9
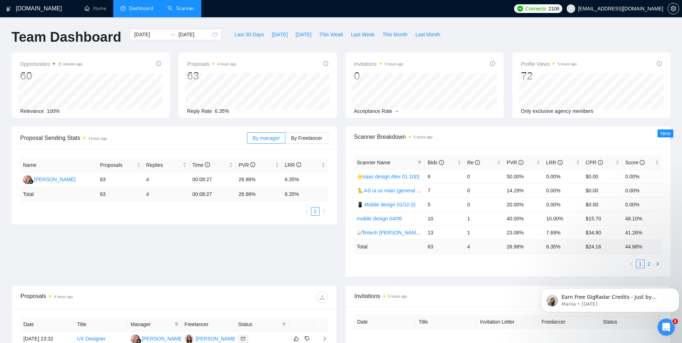
click at [648, 264] on link "2" at bounding box center [649, 264] width 8 height 8
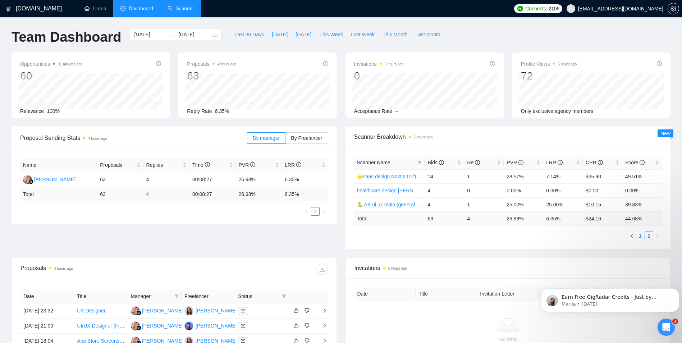
click at [641, 239] on link "1" at bounding box center [641, 236] width 8 height 8
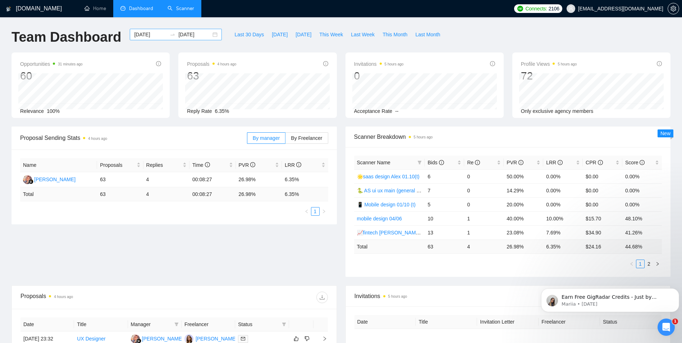
click at [148, 35] on input "[DATE]" at bounding box center [150, 35] width 33 height 8
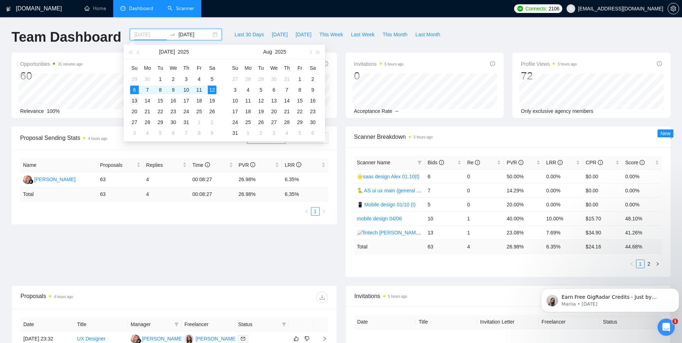
type input "[DATE]"
click at [136, 100] on div "13" at bounding box center [134, 100] width 9 height 9
click at [213, 100] on div "19" at bounding box center [212, 100] width 9 height 9
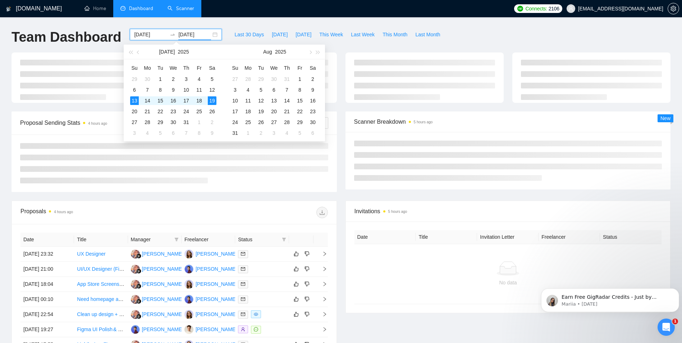
type input "[DATE]"
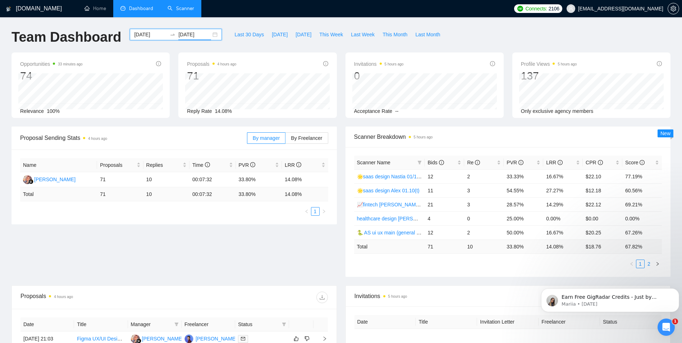
click at [647, 263] on link "2" at bounding box center [649, 264] width 8 height 8
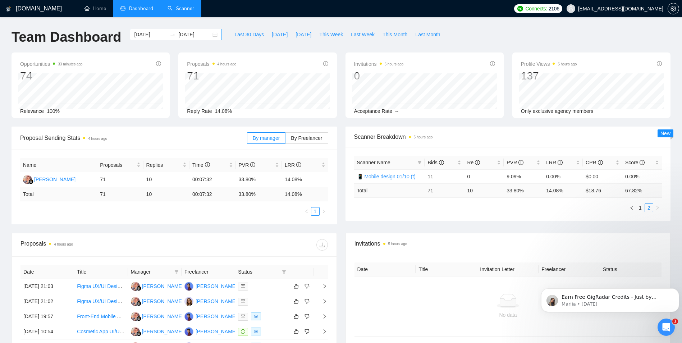
click at [140, 36] on input "[DATE]" at bounding box center [150, 35] width 33 height 8
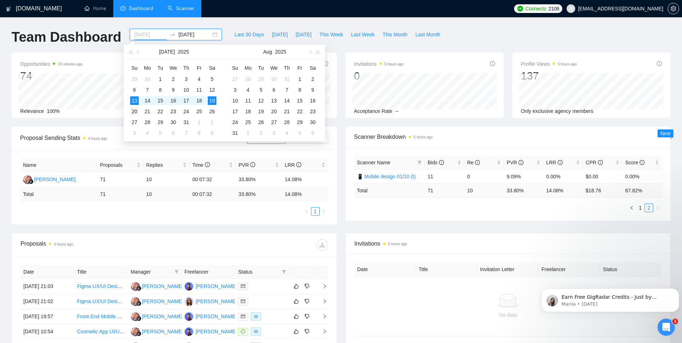
type input "[DATE]"
click at [133, 111] on div "20" at bounding box center [134, 111] width 9 height 9
type input "[DATE]"
click at [215, 113] on div "26" at bounding box center [212, 111] width 9 height 9
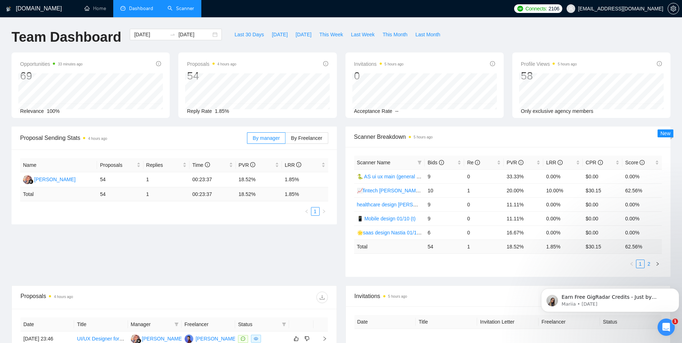
click at [648, 263] on link "2" at bounding box center [649, 264] width 8 height 8
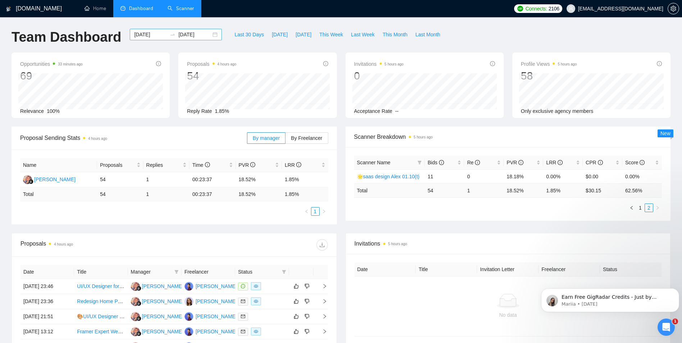
click at [135, 33] on input "[DATE]" at bounding box center [150, 35] width 33 height 8
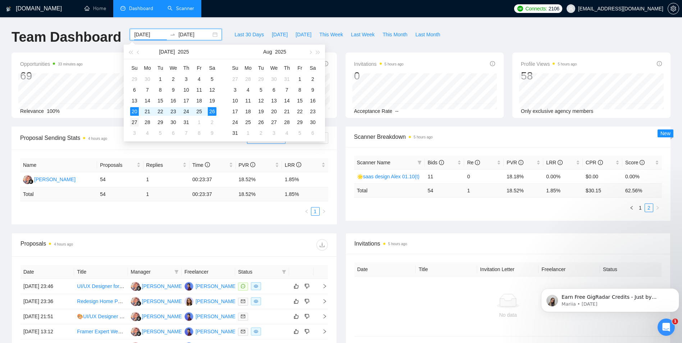
type input "[DATE]"
click at [133, 124] on div "27" at bounding box center [134, 122] width 9 height 9
click at [215, 122] on div "2" at bounding box center [212, 122] width 9 height 9
type input "[DATE]"
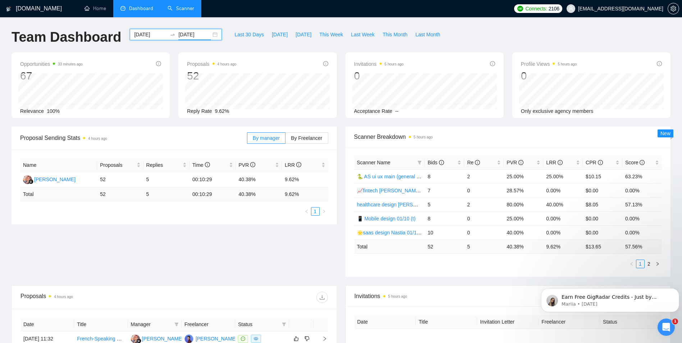
click at [142, 34] on input "[DATE]" at bounding box center [150, 35] width 33 height 8
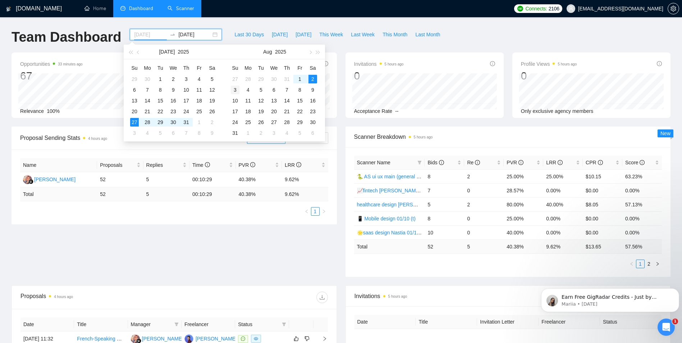
type input "[DATE]"
drag, startPoint x: 235, startPoint y: 88, endPoint x: 267, endPoint y: 88, distance: 32.4
click at [234, 88] on div "3" at bounding box center [235, 90] width 9 height 9
type input "[DATE]"
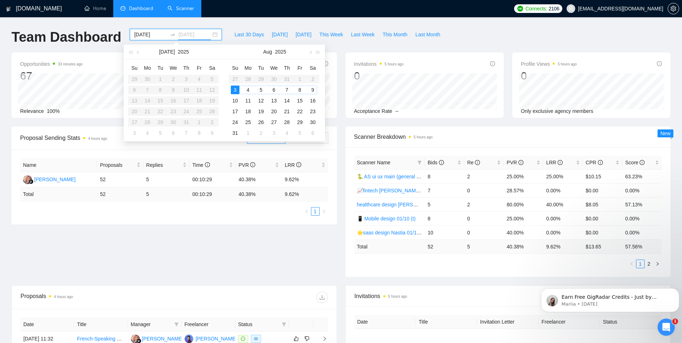
click at [313, 90] on div "9" at bounding box center [313, 90] width 9 height 9
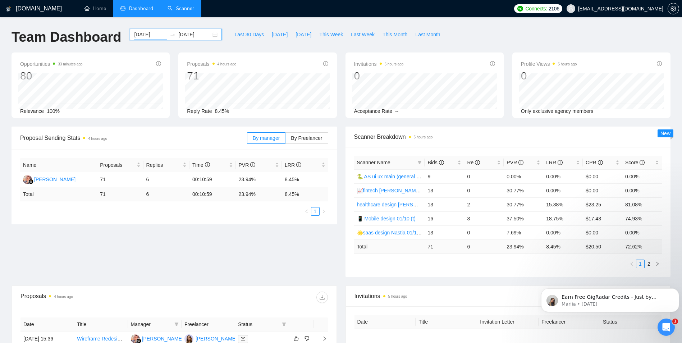
click at [146, 34] on input "[DATE]" at bounding box center [150, 35] width 33 height 8
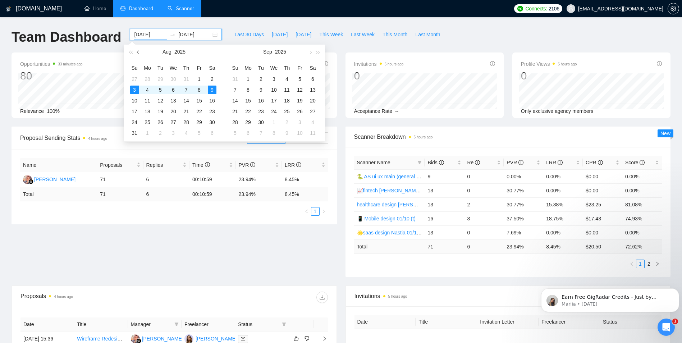
click at [141, 52] on button "button" at bounding box center [139, 52] width 8 height 14
type input "[DATE]"
click at [132, 88] on div "6" at bounding box center [134, 90] width 9 height 9
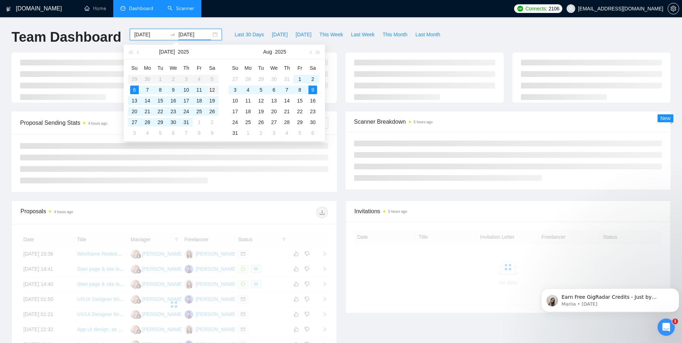
type input "[DATE]"
click at [216, 89] on div "12" at bounding box center [212, 90] width 9 height 9
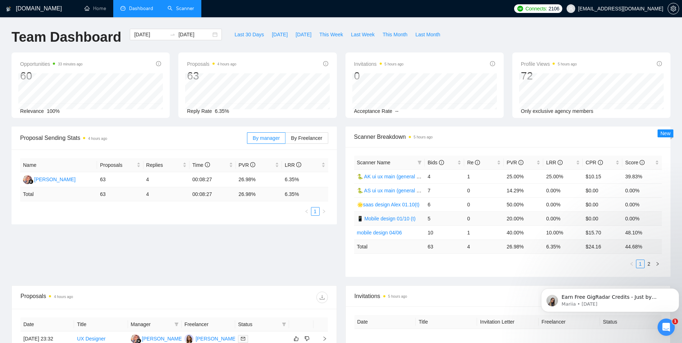
drag, startPoint x: 419, startPoint y: 219, endPoint x: 356, endPoint y: 221, distance: 63.3
click at [356, 221] on td "📱 Mobile design 01/10 (t)" at bounding box center [389, 218] width 71 height 14
click at [149, 33] on input "[DATE]" at bounding box center [150, 35] width 33 height 8
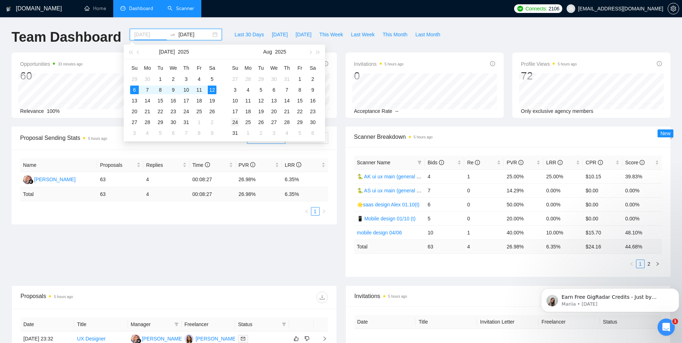
type input "[DATE]"
click at [237, 123] on div "24" at bounding box center [235, 122] width 9 height 9
type input "[DATE]"
click at [315, 123] on div "30" at bounding box center [313, 122] width 9 height 9
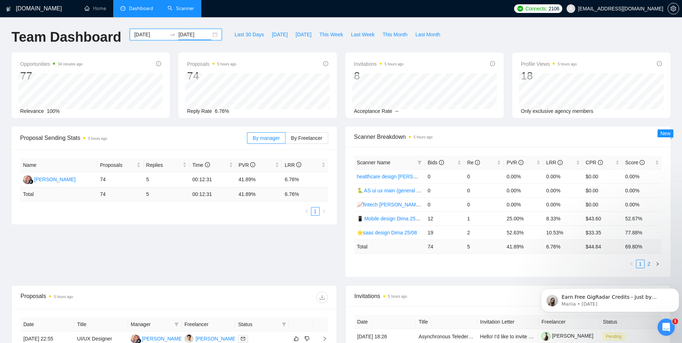
click at [648, 262] on link "2" at bounding box center [649, 264] width 8 height 8
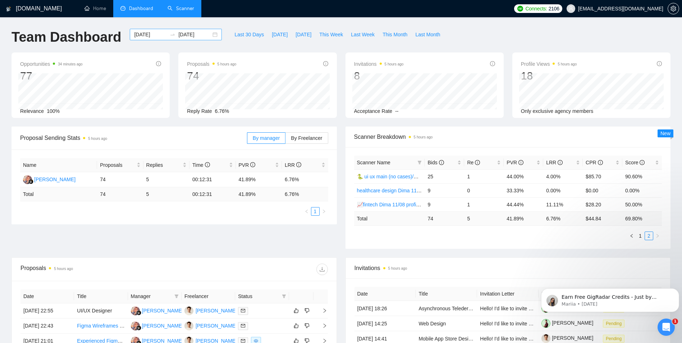
click at [150, 37] on input "[DATE]" at bounding box center [150, 35] width 33 height 8
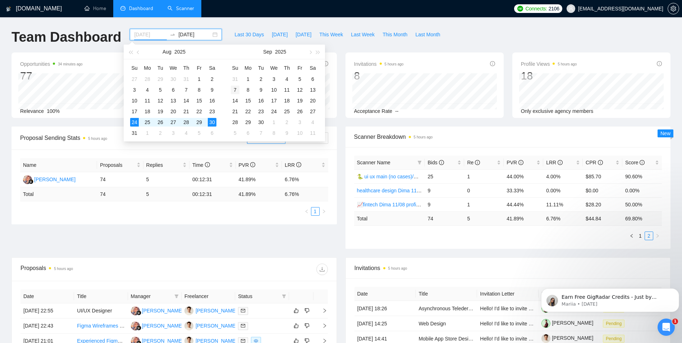
type input "[DATE]"
click at [234, 88] on div "7" at bounding box center [235, 90] width 9 height 9
type input "[DATE]"
click at [315, 91] on div "13" at bounding box center [313, 90] width 9 height 9
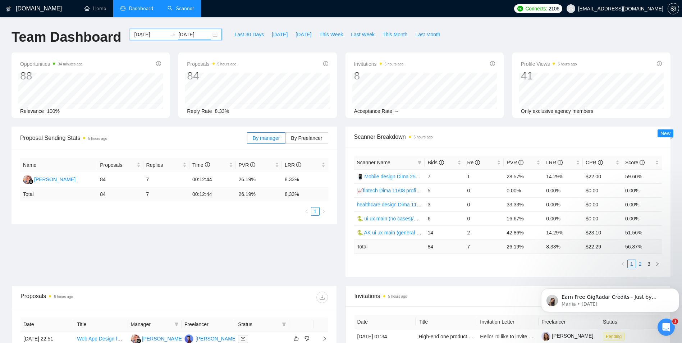
click at [637, 263] on link "2" at bounding box center [641, 264] width 8 height 8
click at [647, 264] on link "3" at bounding box center [649, 264] width 8 height 8
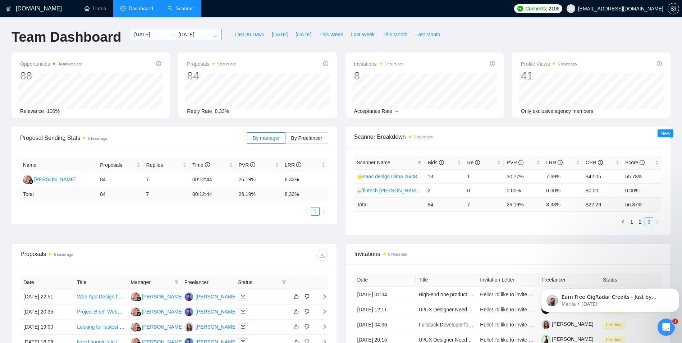
click at [134, 34] on input "[DATE]" at bounding box center [150, 35] width 33 height 8
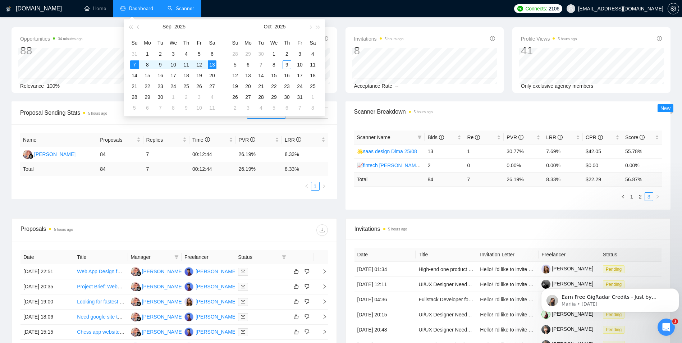
scroll to position [36, 0]
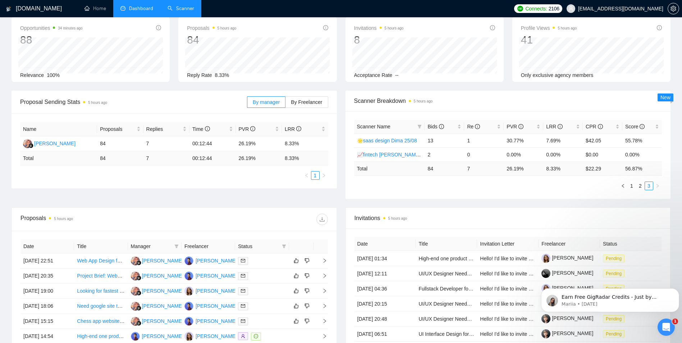
click at [521, 196] on div "Scanner Name Bids Re PVR LRR CPR Score 🌟saas design Dima 25/08 13 1 30.77% 7.69…" at bounding box center [508, 155] width 325 height 88
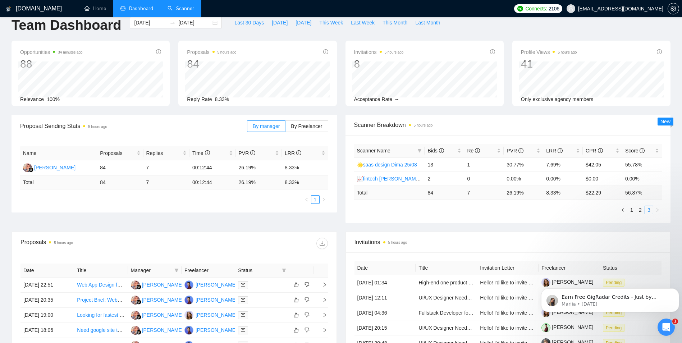
scroll to position [0, 0]
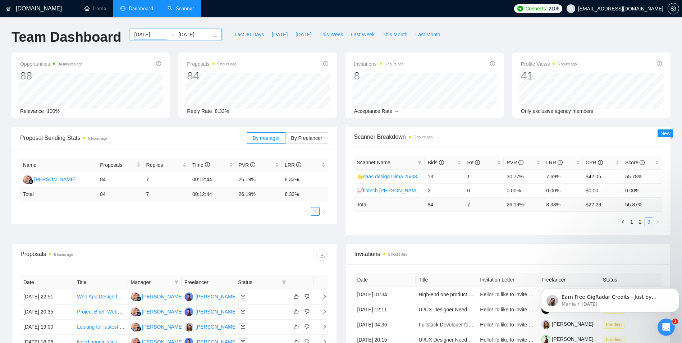
click at [134, 33] on input "[DATE]" at bounding box center [150, 35] width 33 height 8
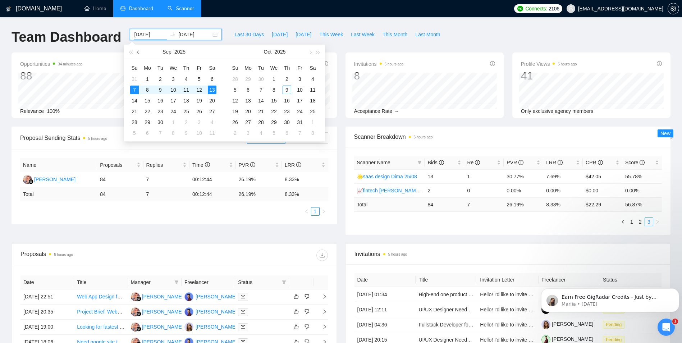
click at [138, 54] on span "button" at bounding box center [139, 52] width 4 height 4
type input "[DATE]"
click at [134, 90] on div "6" at bounding box center [134, 90] width 9 height 9
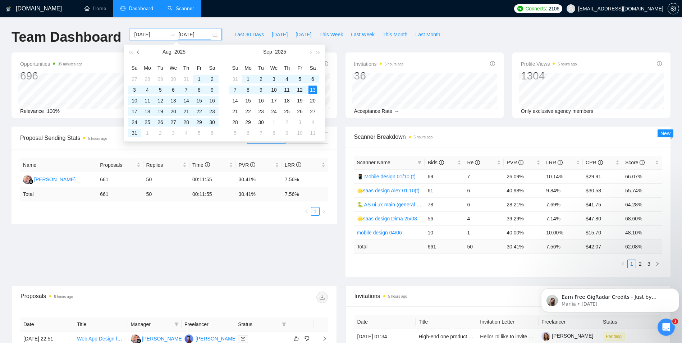
click at [138, 53] on span "button" at bounding box center [139, 52] width 4 height 4
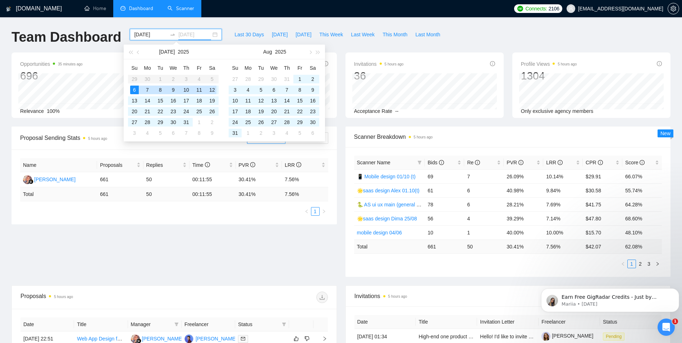
click at [215, 89] on div "12" at bounding box center [212, 90] width 9 height 9
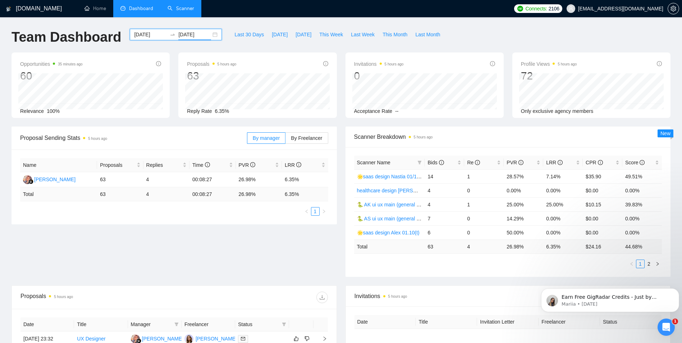
scroll to position [36, 0]
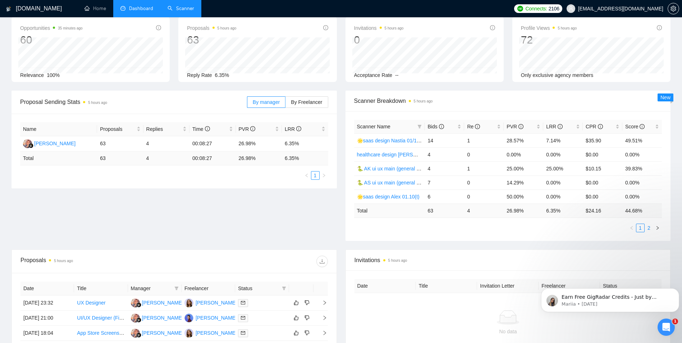
click at [648, 228] on link "2" at bounding box center [649, 228] width 8 height 8
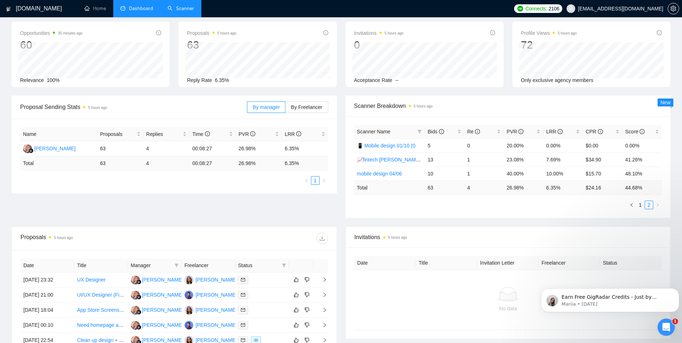
scroll to position [0, 0]
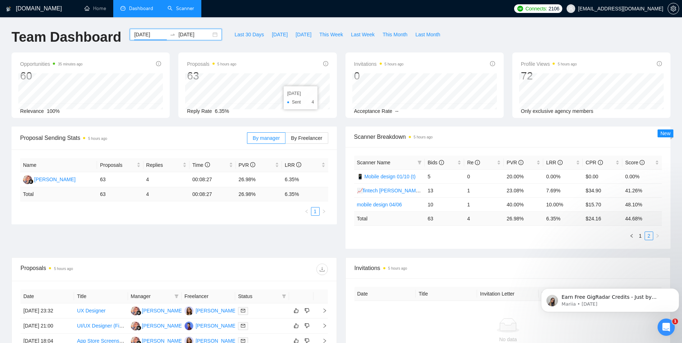
click at [144, 34] on input "[DATE]" at bounding box center [150, 35] width 33 height 8
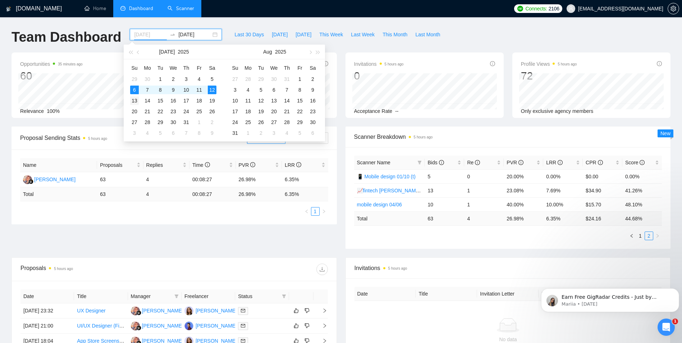
click at [133, 102] on div "13" at bounding box center [134, 100] width 9 height 9
click at [208, 99] on div "19" at bounding box center [212, 100] width 9 height 9
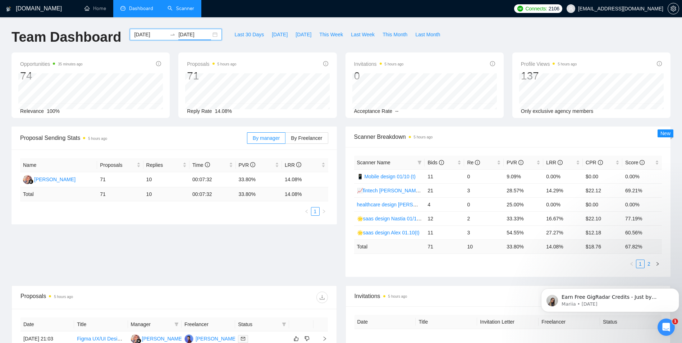
click at [650, 265] on link "2" at bounding box center [649, 264] width 8 height 8
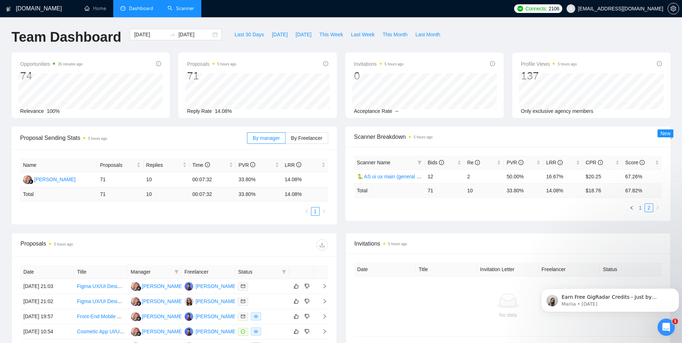
click at [639, 208] on link "1" at bounding box center [641, 208] width 8 height 8
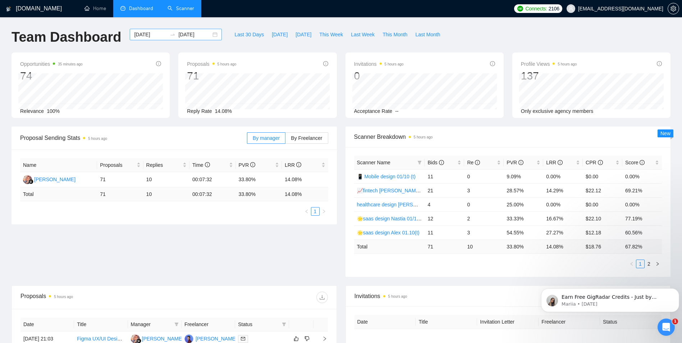
click at [137, 33] on input "[DATE]" at bounding box center [150, 35] width 33 height 8
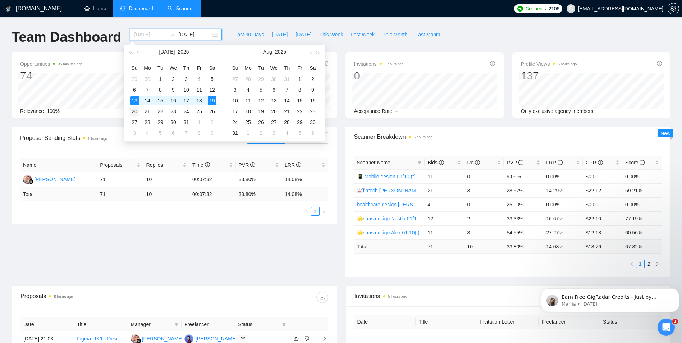
click at [133, 111] on div "20" at bounding box center [134, 111] width 9 height 9
click at [212, 108] on div "26" at bounding box center [212, 111] width 9 height 9
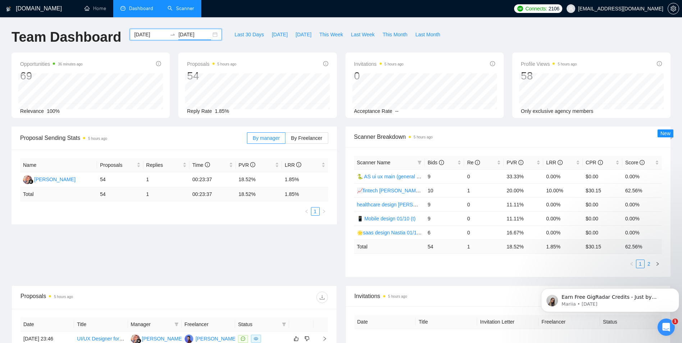
click at [651, 261] on link "2" at bounding box center [649, 264] width 8 height 8
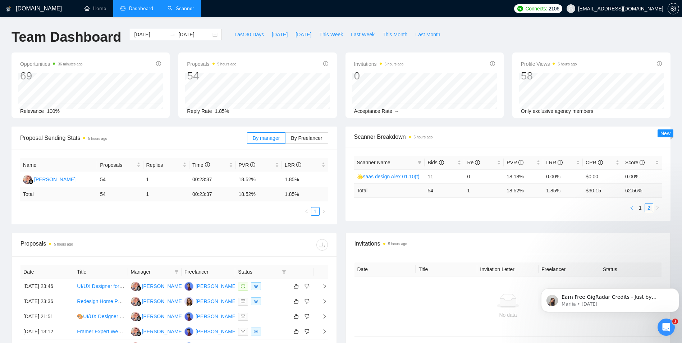
click at [635, 210] on button "button" at bounding box center [632, 208] width 9 height 9
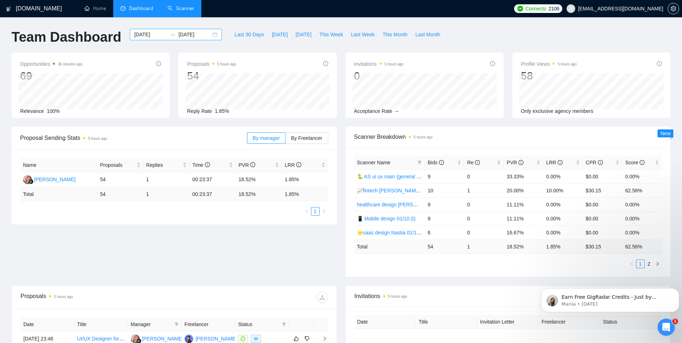
click at [136, 30] on div "[DATE] [DATE]" at bounding box center [176, 35] width 92 height 12
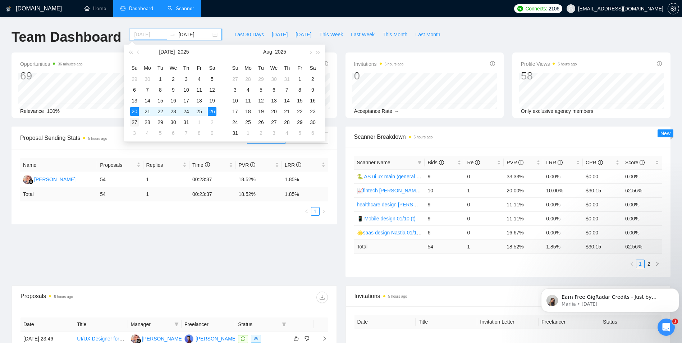
click at [136, 120] on div "27" at bounding box center [134, 122] width 9 height 9
click at [213, 122] on div "2" at bounding box center [212, 122] width 9 height 9
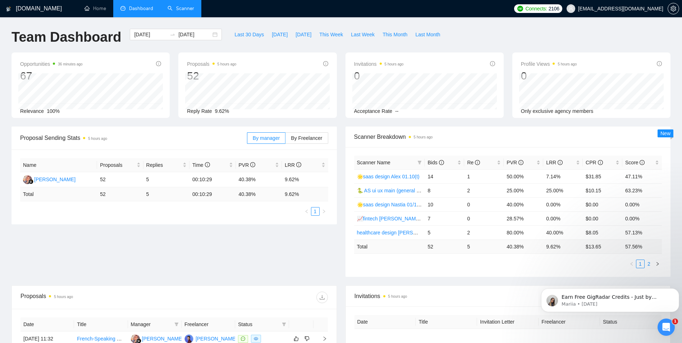
click at [652, 264] on link "2" at bounding box center [649, 264] width 8 height 8
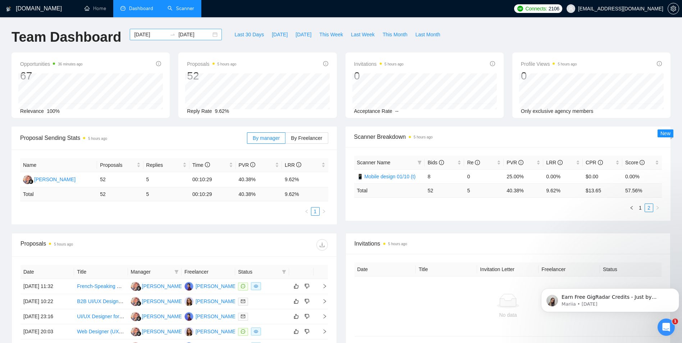
click at [146, 36] on input "[DATE]" at bounding box center [150, 35] width 33 height 8
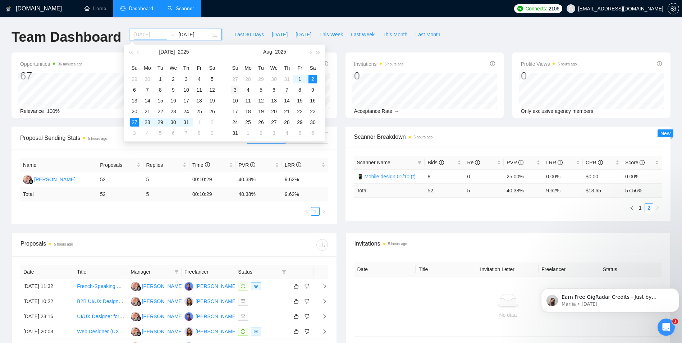
click at [237, 89] on div "3" at bounding box center [235, 90] width 9 height 9
click at [310, 89] on div "9" at bounding box center [313, 90] width 9 height 9
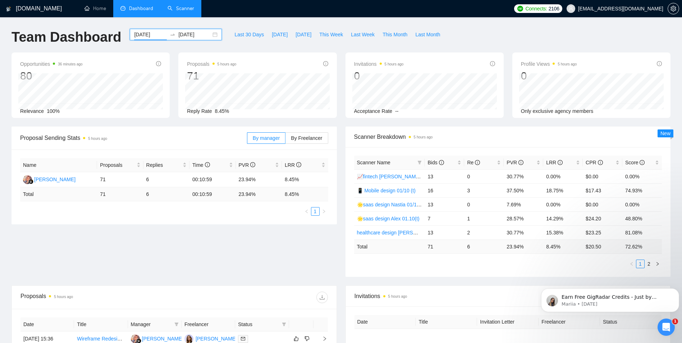
click at [143, 35] on input "[DATE]" at bounding box center [150, 35] width 33 height 8
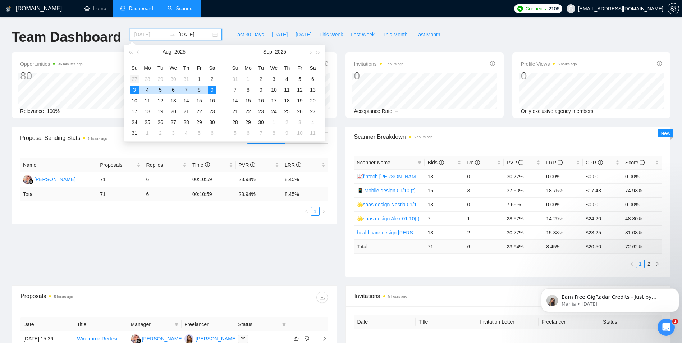
click at [135, 80] on div "27" at bounding box center [134, 79] width 9 height 9
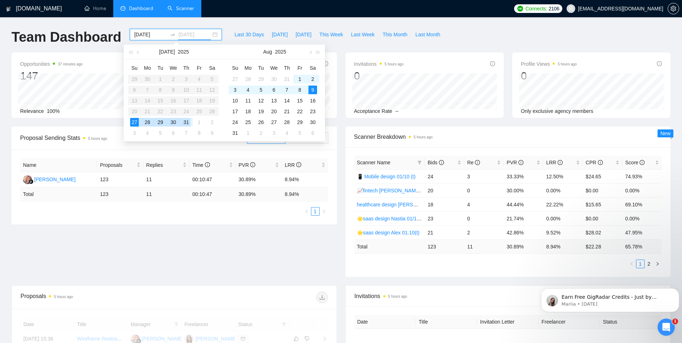
click at [187, 122] on div "31" at bounding box center [186, 122] width 9 height 9
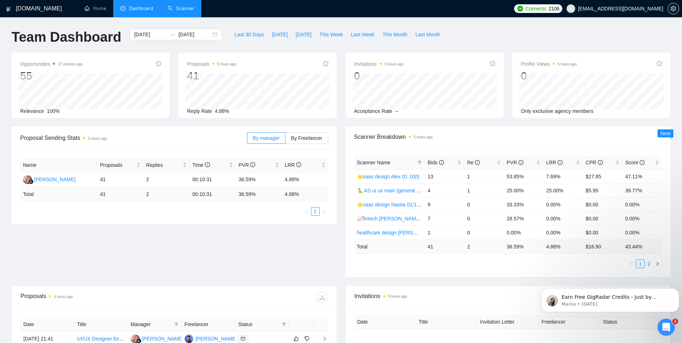
click at [648, 266] on link "2" at bounding box center [649, 264] width 8 height 8
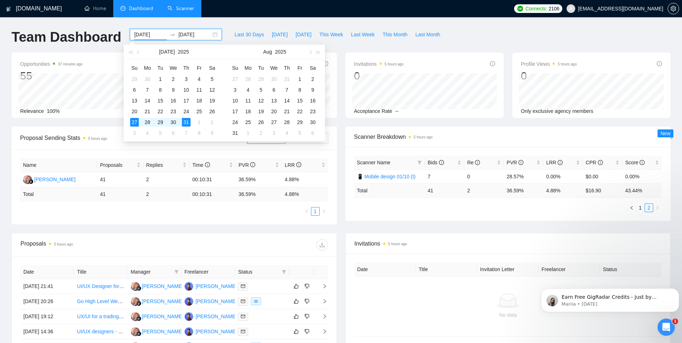
click at [142, 34] on input "[DATE]" at bounding box center [150, 35] width 33 height 8
click at [200, 121] on div "1" at bounding box center [199, 122] width 9 height 9
click at [212, 130] on div "9" at bounding box center [212, 133] width 9 height 9
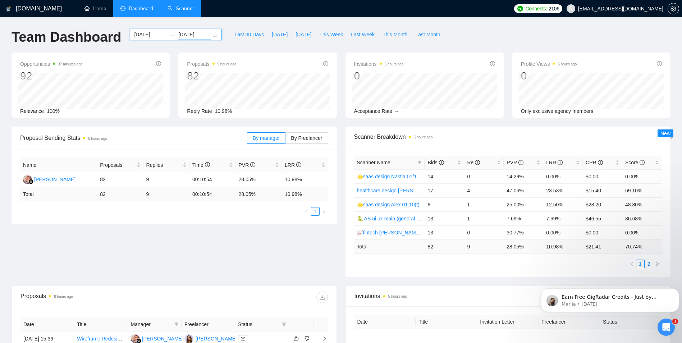
click at [647, 264] on link "2" at bounding box center [649, 264] width 8 height 8
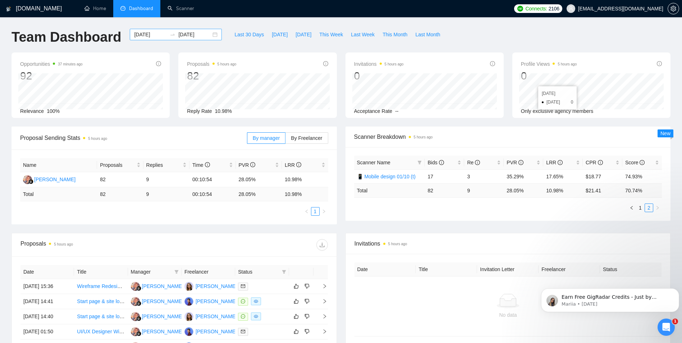
click at [134, 33] on input "[DATE]" at bounding box center [150, 35] width 33 height 8
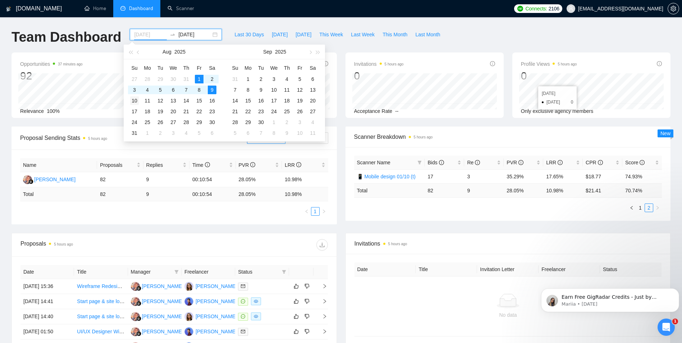
type input "[DATE]"
click at [133, 100] on div "10" at bounding box center [134, 100] width 9 height 9
type input "[DATE]"
click at [210, 101] on div "16" at bounding box center [212, 100] width 9 height 9
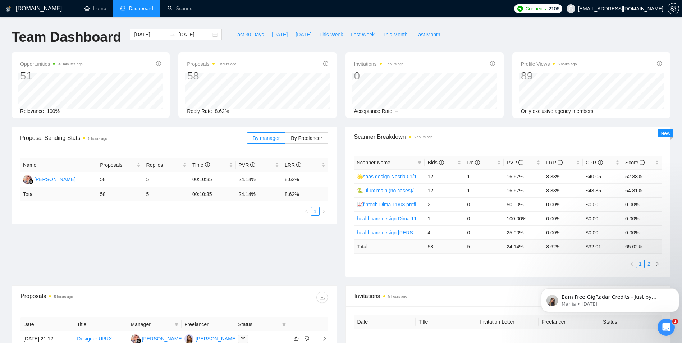
click at [651, 263] on link "2" at bounding box center [649, 264] width 8 height 8
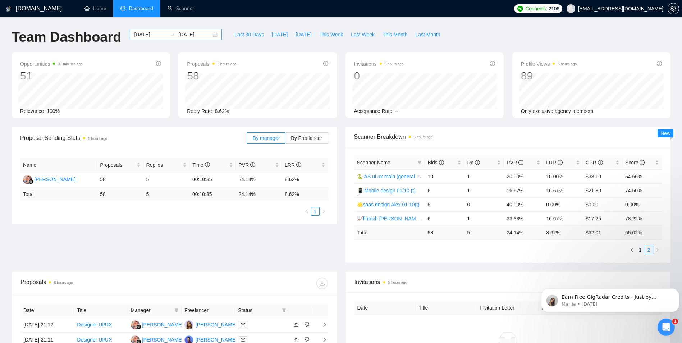
drag, startPoint x: 139, startPoint y: 37, endPoint x: 131, endPoint y: 36, distance: 8.0
click at [139, 37] on input "[DATE]" at bounding box center [150, 35] width 33 height 8
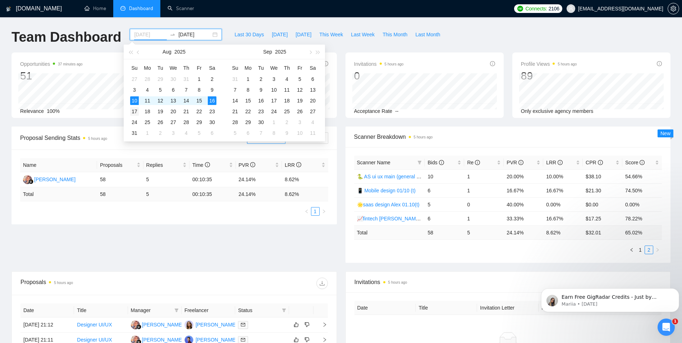
type input "[DATE]"
click at [134, 110] on div "17" at bounding box center [134, 111] width 9 height 9
type input "[DATE]"
click at [213, 112] on div "23" at bounding box center [212, 111] width 9 height 9
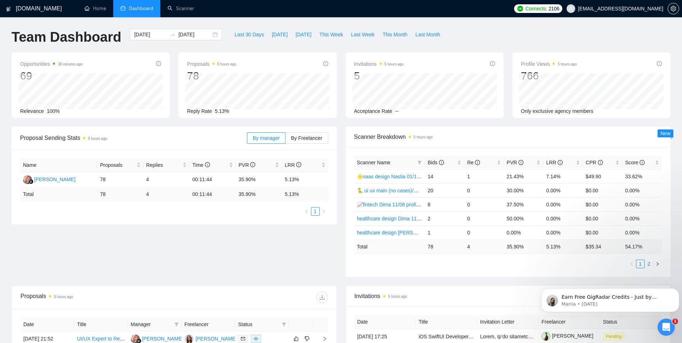
click at [647, 263] on link "2" at bounding box center [649, 264] width 8 height 8
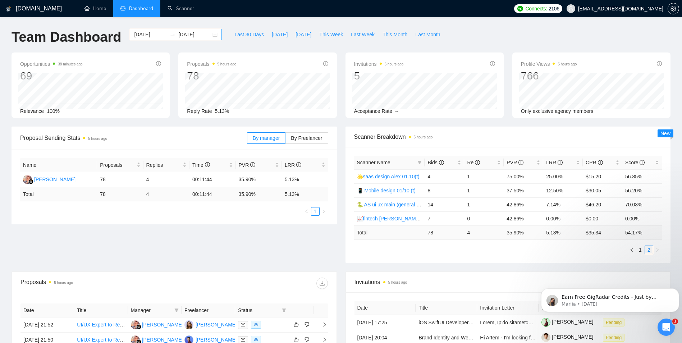
click at [135, 36] on input "[DATE]" at bounding box center [150, 35] width 33 height 8
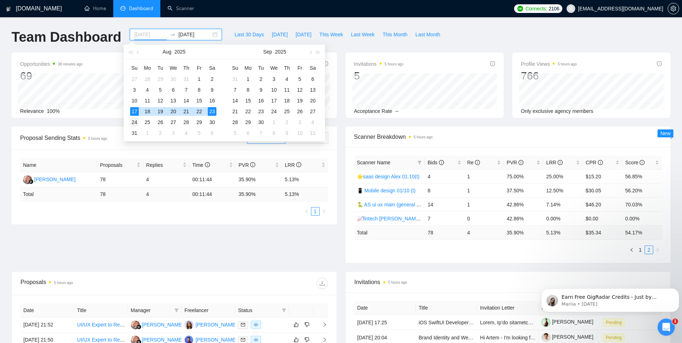
type input "[DATE]"
click at [135, 121] on div "24" at bounding box center [134, 122] width 9 height 9
type input "[DATE]"
click at [213, 123] on div "30" at bounding box center [212, 122] width 9 height 9
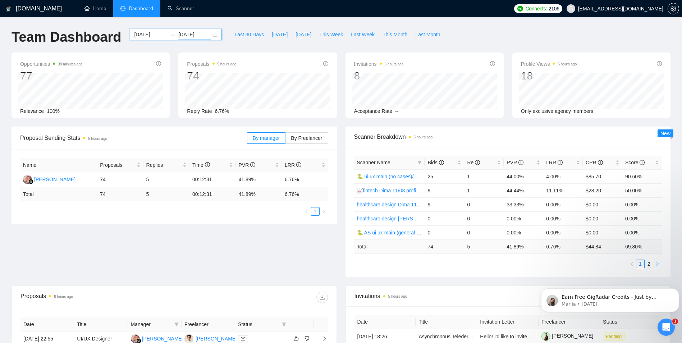
click at [656, 265] on icon "right" at bounding box center [658, 264] width 4 height 4
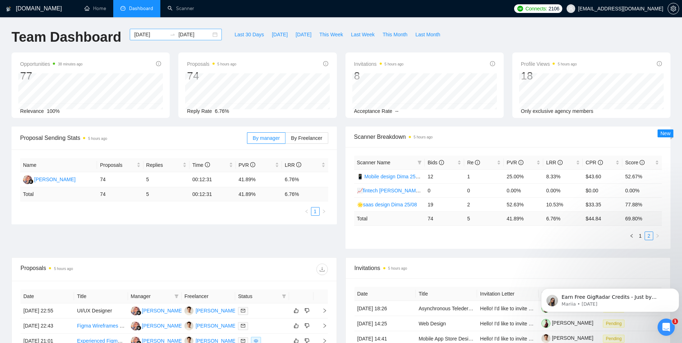
click at [137, 35] on input "[DATE]" at bounding box center [150, 35] width 33 height 8
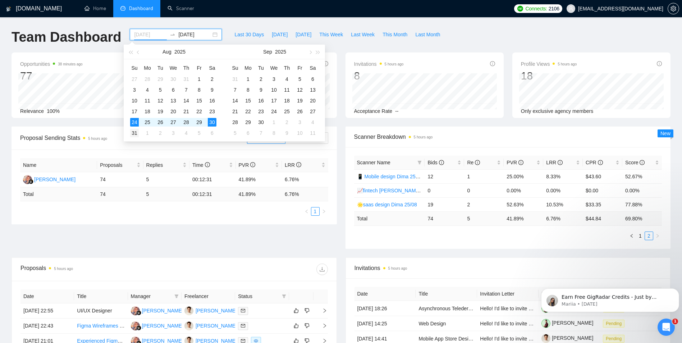
type input "[DATE]"
click at [137, 132] on div "31" at bounding box center [134, 133] width 9 height 9
type input "[DATE]"
click at [313, 80] on div "6" at bounding box center [313, 79] width 9 height 9
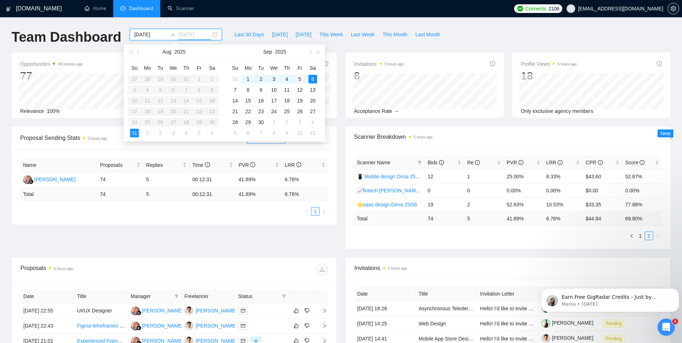
type input "[DATE]"
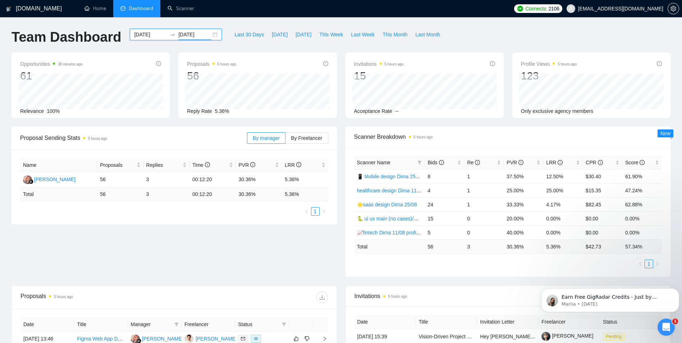
click at [130, 31] on div "2025-08-31 2025-09-06" at bounding box center [176, 35] width 92 height 12
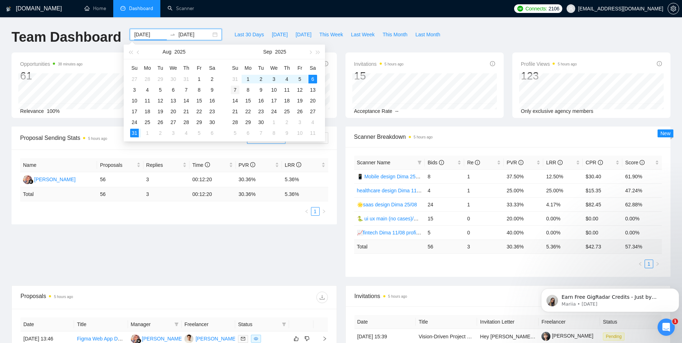
type input "[DATE]"
drag, startPoint x: 236, startPoint y: 91, endPoint x: 255, endPoint y: 89, distance: 18.8
click at [235, 90] on div "7" at bounding box center [235, 90] width 9 height 9
type input "[DATE]"
click at [313, 88] on div "13" at bounding box center [313, 90] width 9 height 9
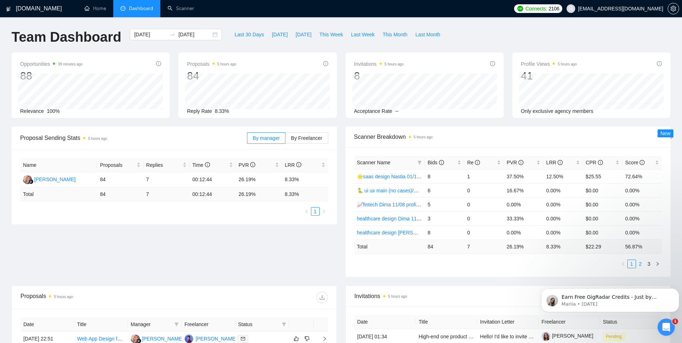
click at [642, 264] on link "2" at bounding box center [641, 264] width 8 height 8
click at [650, 266] on link "3" at bounding box center [649, 264] width 8 height 8
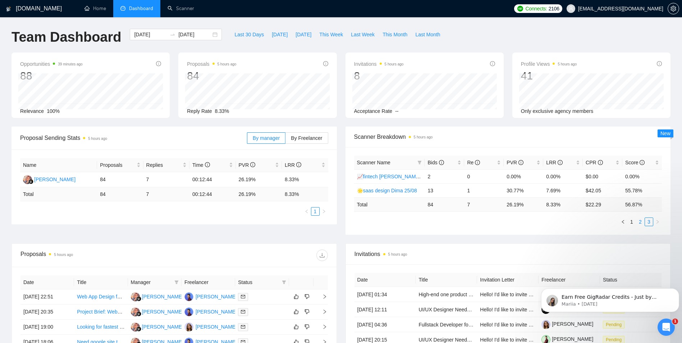
click at [639, 224] on link "2" at bounding box center [641, 222] width 8 height 8
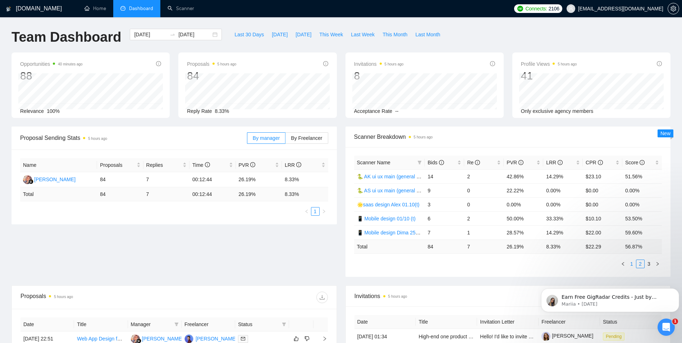
click at [633, 262] on link "1" at bounding box center [632, 264] width 8 height 8
click at [138, 34] on input "[DATE]" at bounding box center [150, 35] width 33 height 8
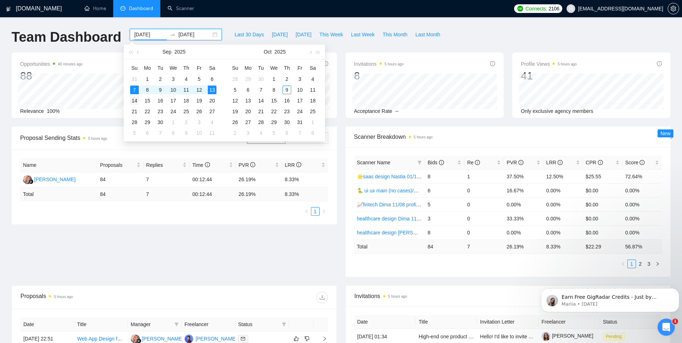
type input "[DATE]"
click at [136, 101] on div "14" at bounding box center [134, 100] width 9 height 9
type input "[DATE]"
click at [216, 100] on div "20" at bounding box center [212, 100] width 9 height 9
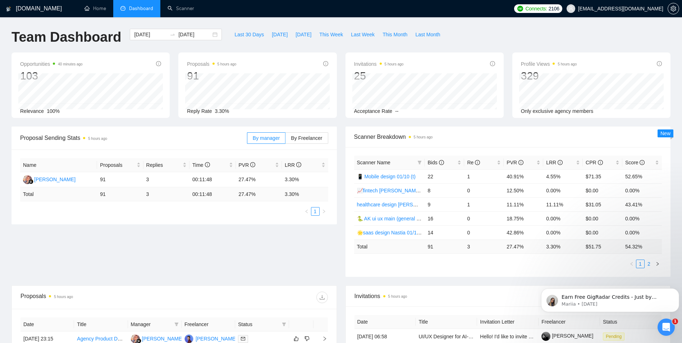
click at [648, 263] on link "2" at bounding box center [649, 264] width 8 height 8
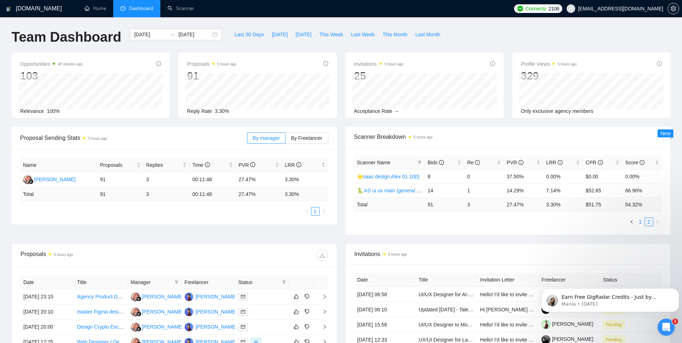
click at [641, 222] on link "1" at bounding box center [641, 222] width 8 height 8
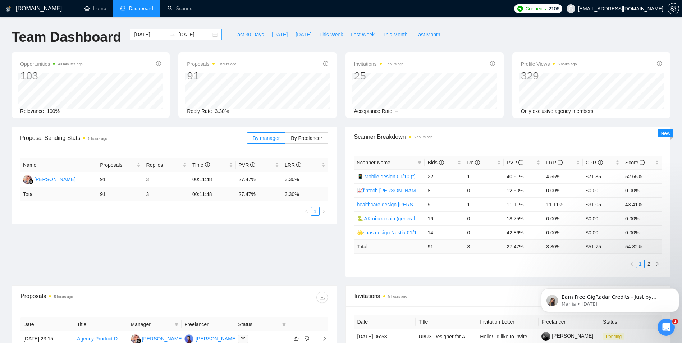
click at [139, 38] on div "2025-09-14 2025-09-20" at bounding box center [176, 35] width 92 height 12
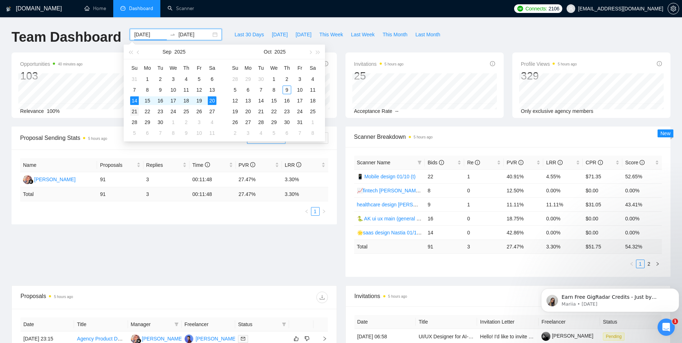
type input "[DATE]"
click at [134, 110] on div "21" at bounding box center [134, 111] width 9 height 9
click at [210, 113] on div "27" at bounding box center [212, 111] width 9 height 9
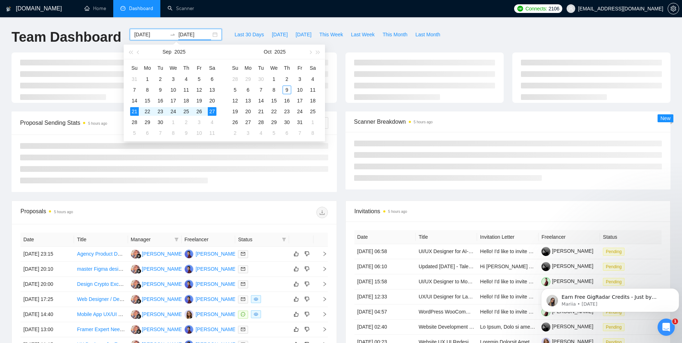
type input "[DATE]"
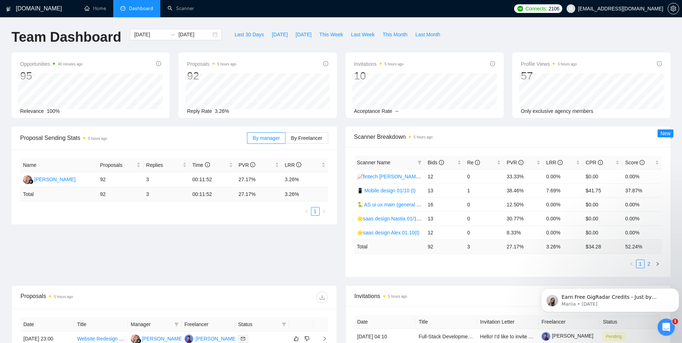
click at [647, 268] on li "2" at bounding box center [649, 264] width 9 height 9
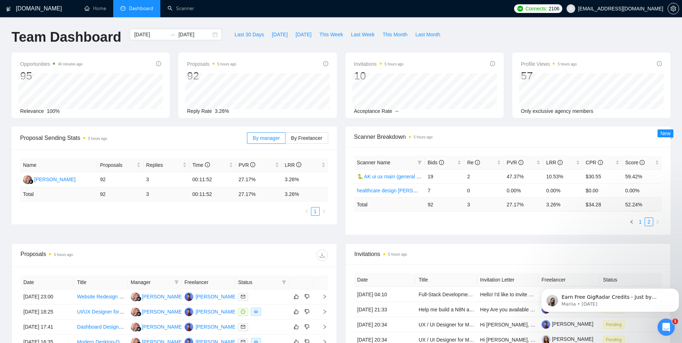
click at [640, 222] on link "1" at bounding box center [641, 222] width 8 height 8
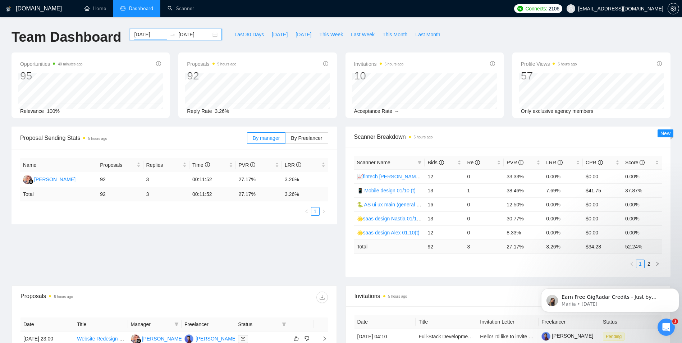
click at [138, 35] on input "[DATE]" at bounding box center [150, 35] width 33 height 8
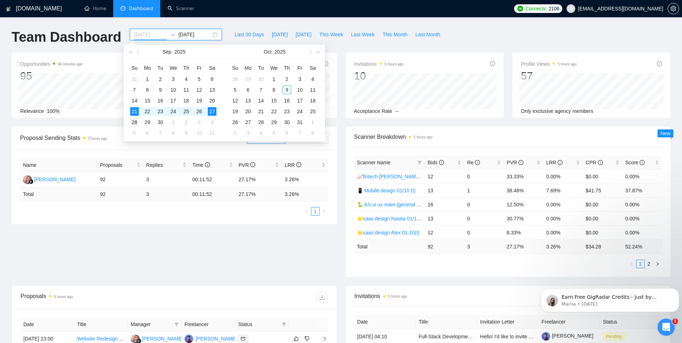
type input "[DATE]"
click at [134, 123] on div "28" at bounding box center [134, 122] width 9 height 9
type input "[DATE]"
click at [214, 123] on div "4" at bounding box center [212, 122] width 9 height 9
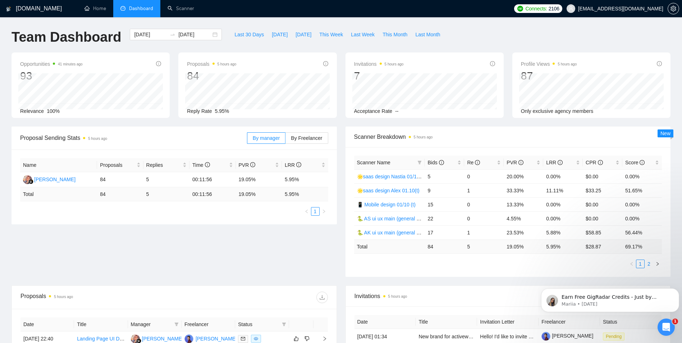
click at [645, 265] on li "2" at bounding box center [649, 264] width 9 height 9
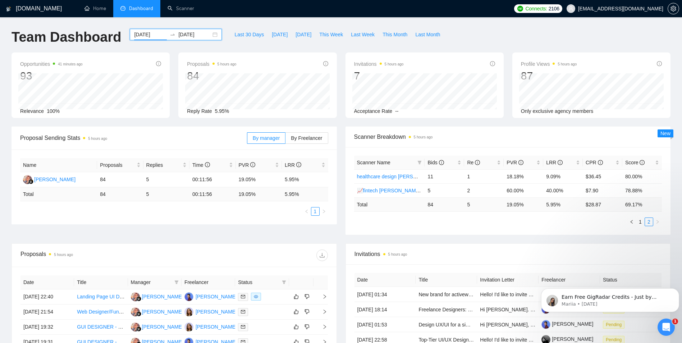
click at [136, 35] on input "[DATE]" at bounding box center [150, 35] width 33 height 8
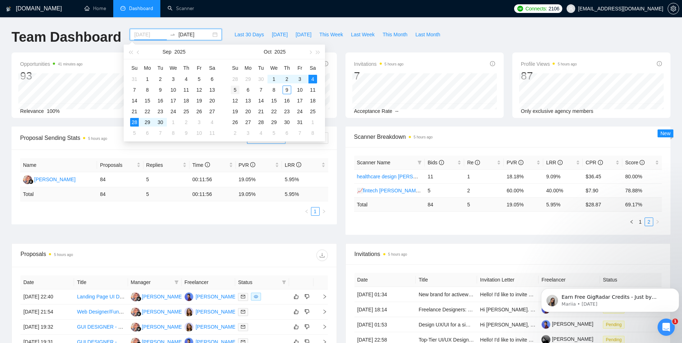
type input "[DATE]"
click at [233, 89] on div "5" at bounding box center [235, 90] width 9 height 9
type input "[DATE]"
click at [287, 90] on div "9" at bounding box center [287, 90] width 9 height 9
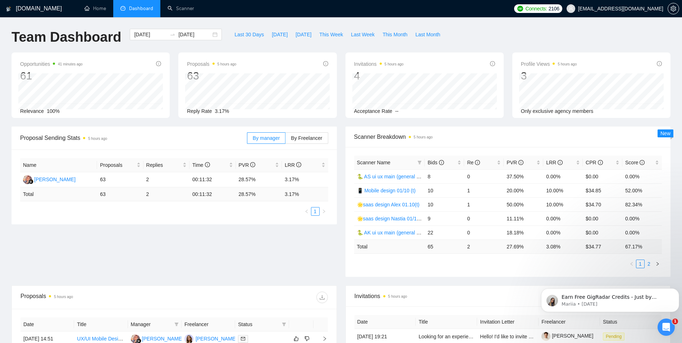
click at [649, 261] on link "2" at bounding box center [649, 264] width 8 height 8
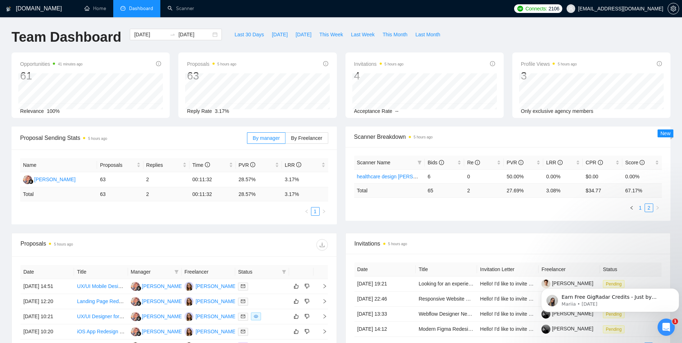
click at [642, 207] on link "1" at bounding box center [641, 208] width 8 height 8
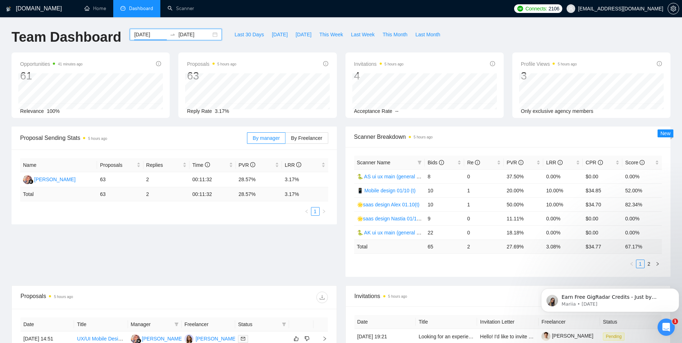
click at [145, 32] on input "[DATE]" at bounding box center [150, 35] width 33 height 8
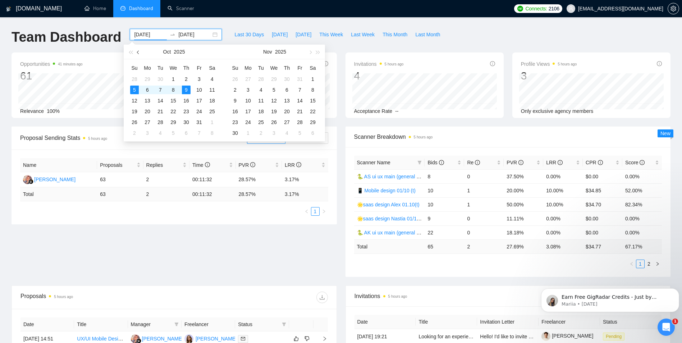
click at [138, 50] on button "button" at bounding box center [139, 52] width 8 height 14
type input "[DATE]"
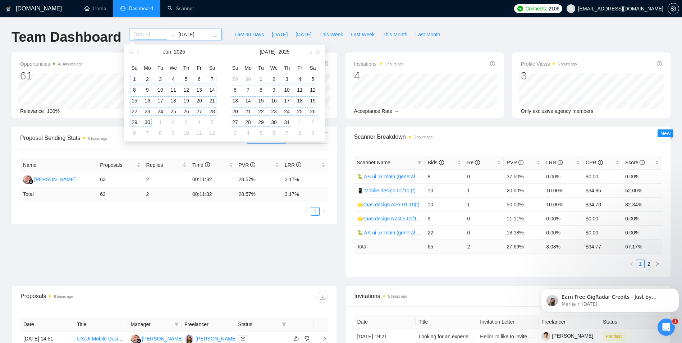
click at [133, 76] on div "1" at bounding box center [134, 79] width 9 height 9
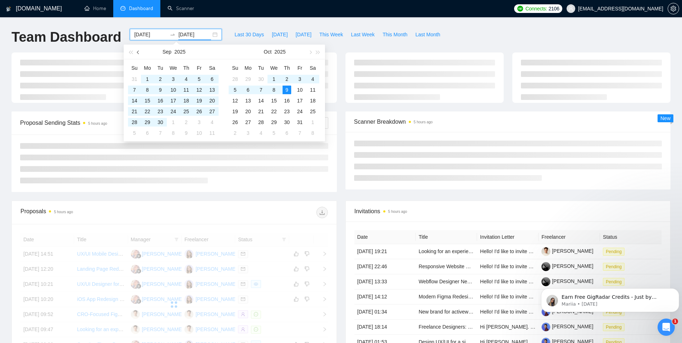
click at [139, 50] on button "button" at bounding box center [139, 52] width 8 height 14
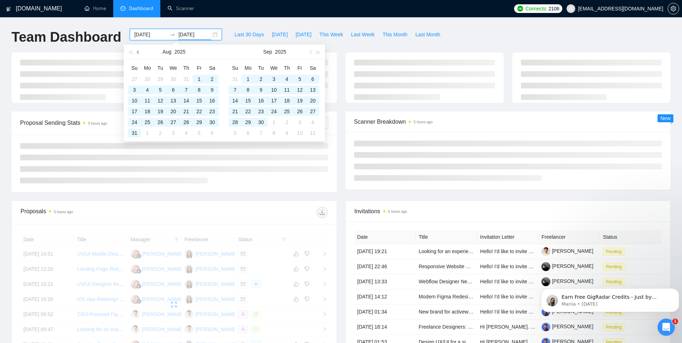
click at [139, 50] on button "button" at bounding box center [139, 52] width 8 height 14
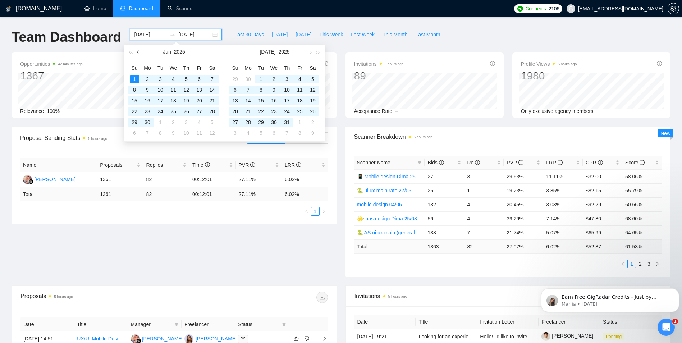
click at [139, 50] on button "button" at bounding box center [139, 52] width 8 height 14
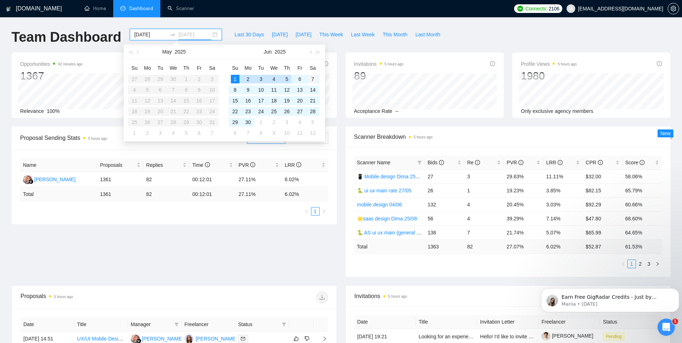
type input "[DATE]"
click at [314, 78] on div "7" at bounding box center [313, 79] width 9 height 9
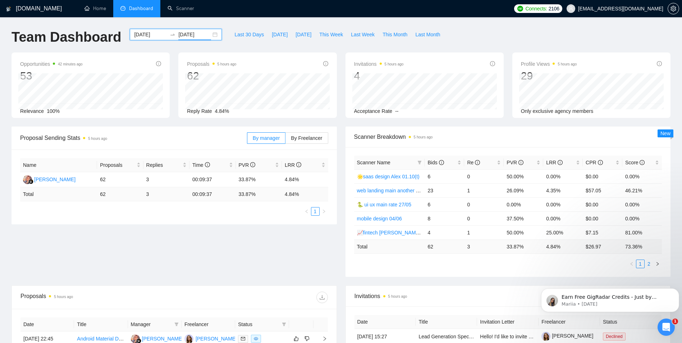
click at [651, 264] on link "2" at bounding box center [649, 264] width 8 height 8
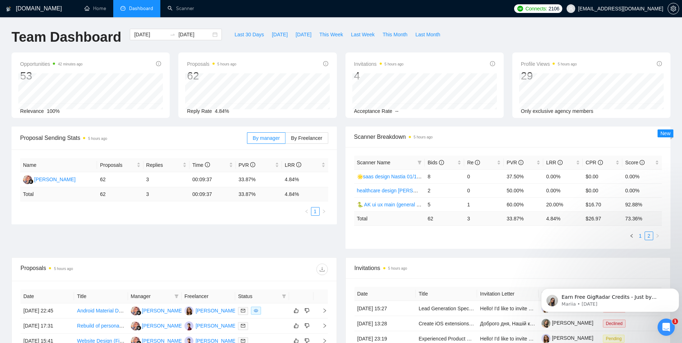
click at [642, 235] on link "1" at bounding box center [641, 236] width 8 height 8
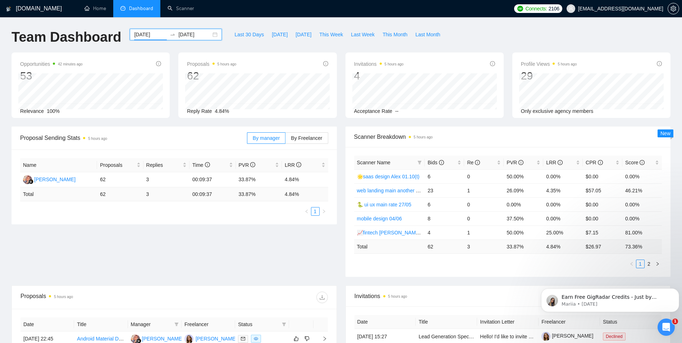
click at [146, 38] on input "[DATE]" at bounding box center [150, 35] width 33 height 8
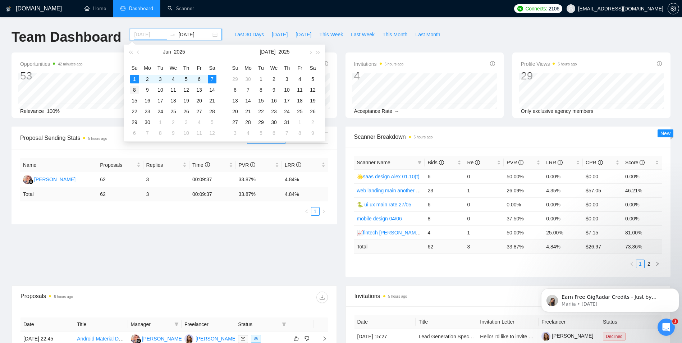
type input "[DATE]"
click at [133, 92] on div "8" at bounding box center [134, 90] width 9 height 9
type input "[DATE]"
click at [214, 88] on div "14" at bounding box center [212, 90] width 9 height 9
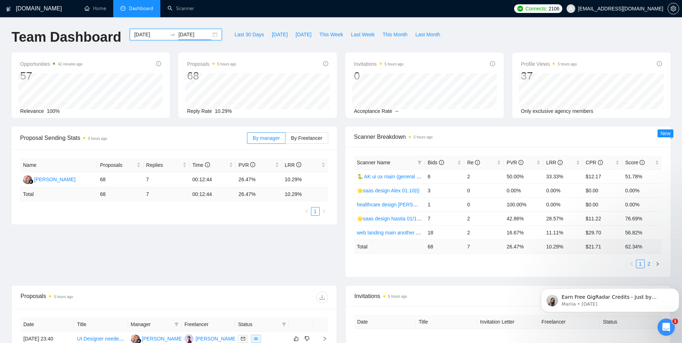
click at [647, 266] on link "2" at bounding box center [649, 264] width 8 height 8
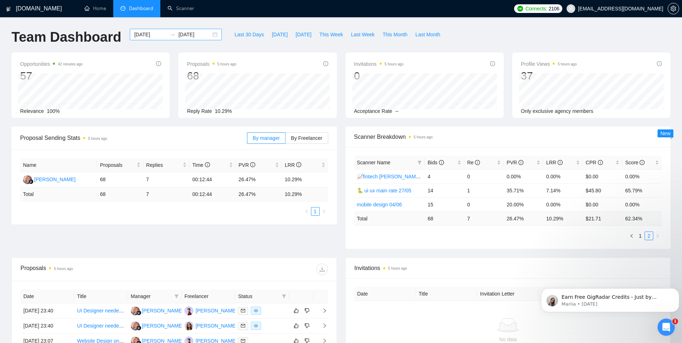
click at [136, 37] on input "[DATE]" at bounding box center [150, 35] width 33 height 8
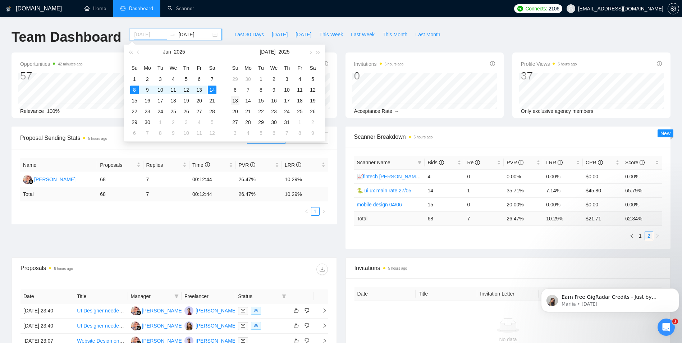
type input "[DATE]"
click at [237, 100] on div "13" at bounding box center [235, 100] width 9 height 9
type input "[DATE]"
click at [315, 98] on div "19" at bounding box center [313, 100] width 9 height 9
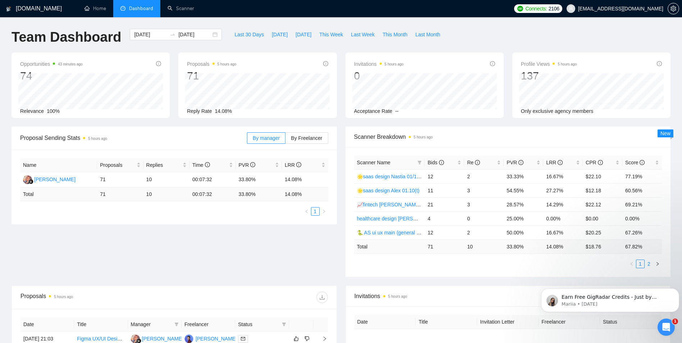
click at [651, 265] on link "2" at bounding box center [649, 264] width 8 height 8
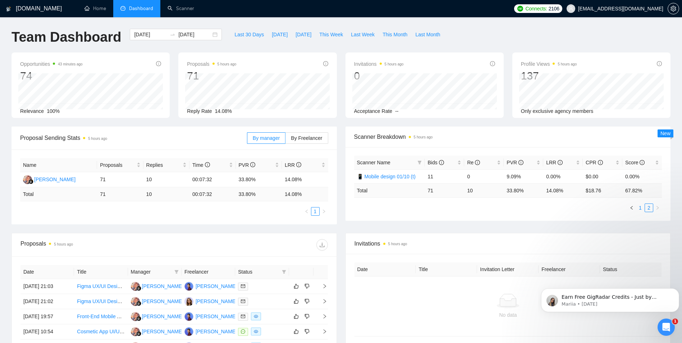
click at [640, 209] on link "1" at bounding box center [641, 208] width 8 height 8
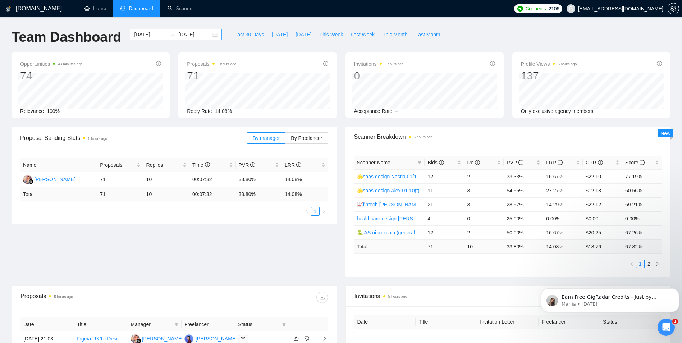
click at [134, 35] on input "[DATE]" at bounding box center [150, 35] width 33 height 8
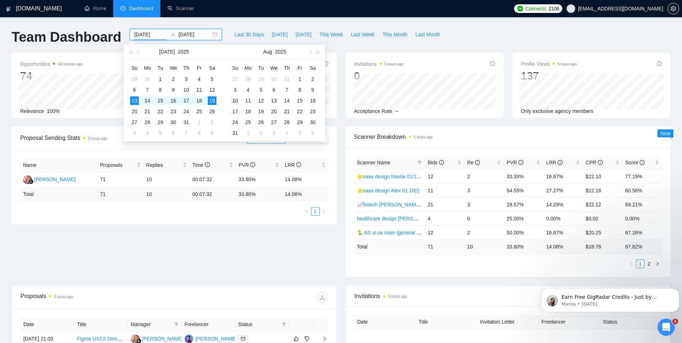
type input "[DATE]"
click at [234, 102] on div "10" at bounding box center [235, 100] width 9 height 9
type input "[DATE]"
click at [313, 102] on div "16" at bounding box center [313, 100] width 9 height 9
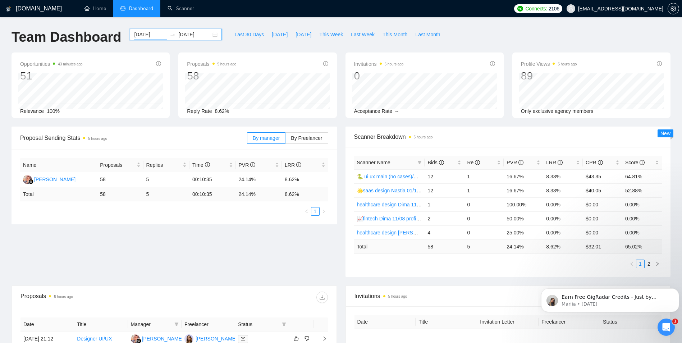
click at [134, 36] on input "[DATE]" at bounding box center [150, 35] width 33 height 8
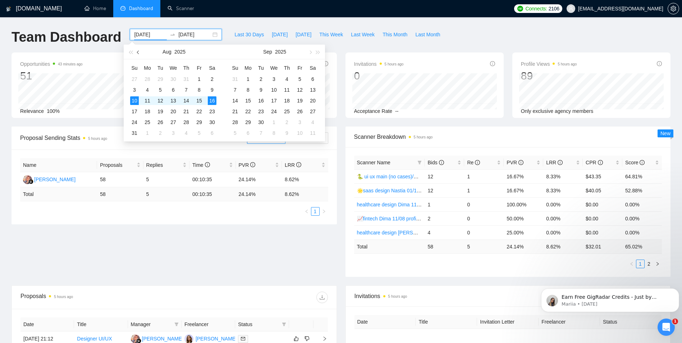
click at [138, 52] on span "button" at bounding box center [139, 52] width 4 height 4
type input "[DATE]"
click at [129, 78] on td "1" at bounding box center [134, 79] width 13 height 11
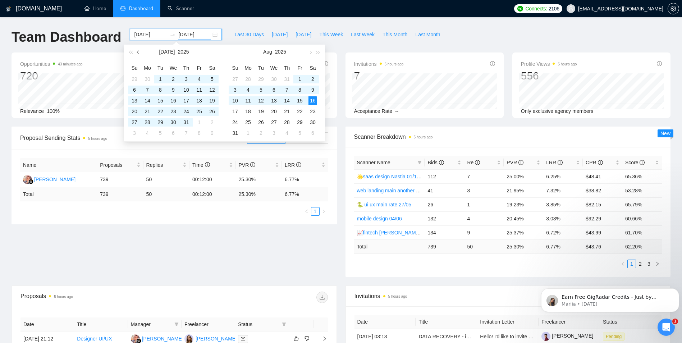
click at [137, 53] on button "button" at bounding box center [139, 52] width 8 height 14
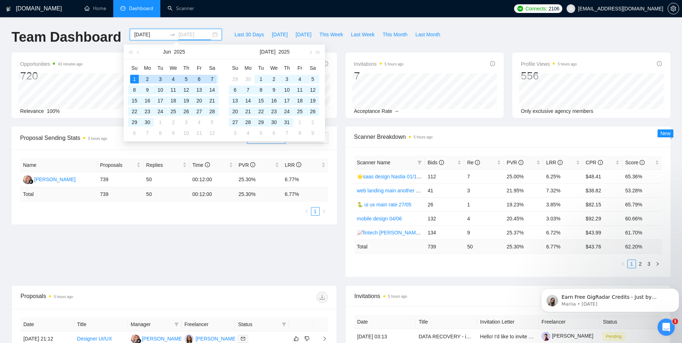
click at [211, 78] on div "7" at bounding box center [212, 79] width 9 height 9
type input "[DATE]"
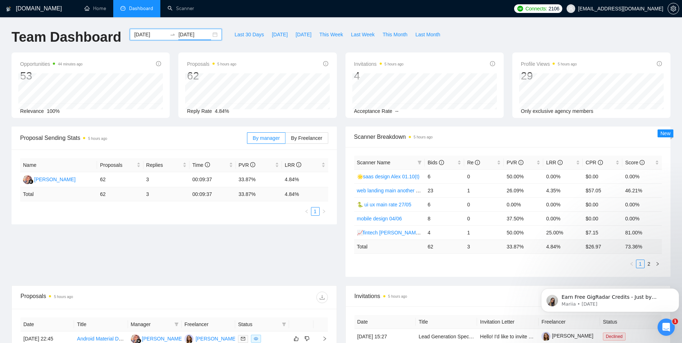
click at [137, 33] on input "[DATE]" at bounding box center [150, 35] width 33 height 8
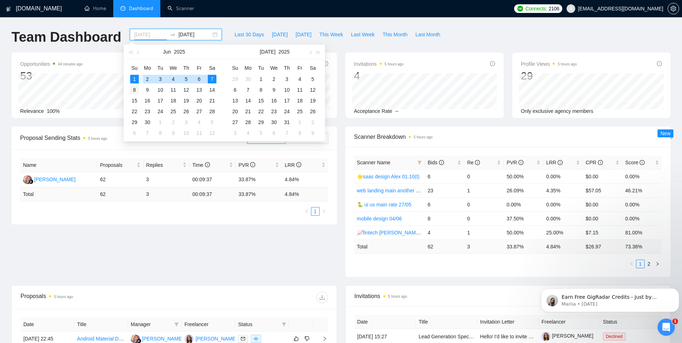
type input "[DATE]"
click at [137, 91] on div "8" at bounding box center [134, 90] width 9 height 9
type input "[DATE]"
click at [213, 87] on div "14" at bounding box center [212, 90] width 9 height 9
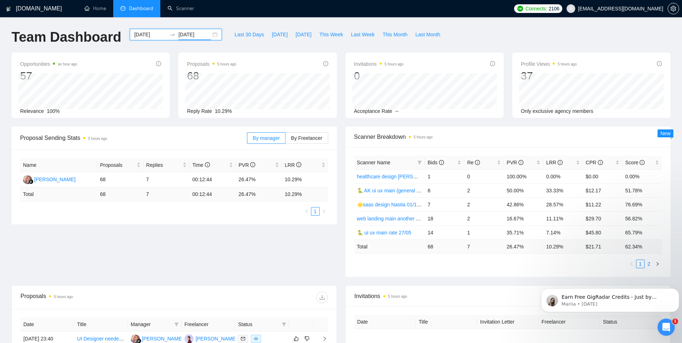
click at [648, 264] on link "2" at bounding box center [649, 264] width 8 height 8
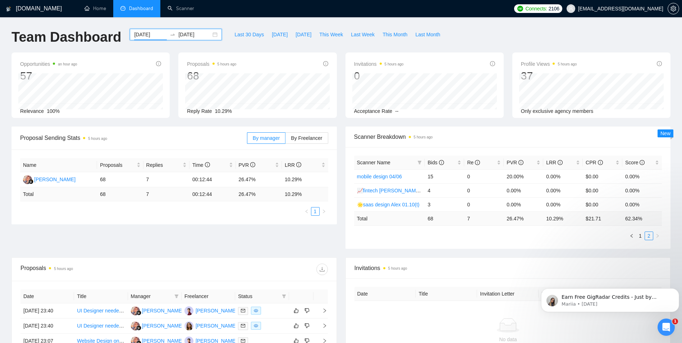
click at [143, 33] on input "[DATE]" at bounding box center [150, 35] width 33 height 8
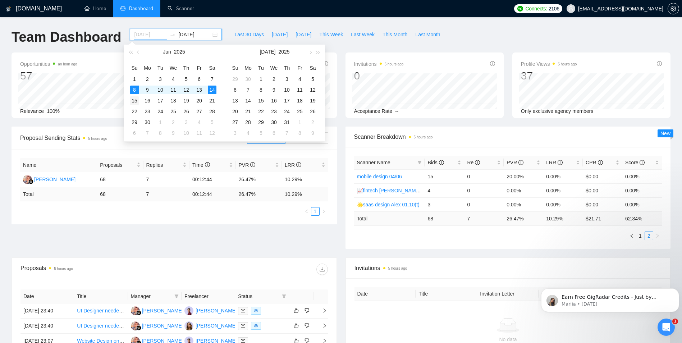
type input "[DATE]"
click at [135, 100] on div "15" at bounding box center [134, 100] width 9 height 9
type input "[DATE]"
click at [217, 99] on td "21" at bounding box center [212, 100] width 13 height 11
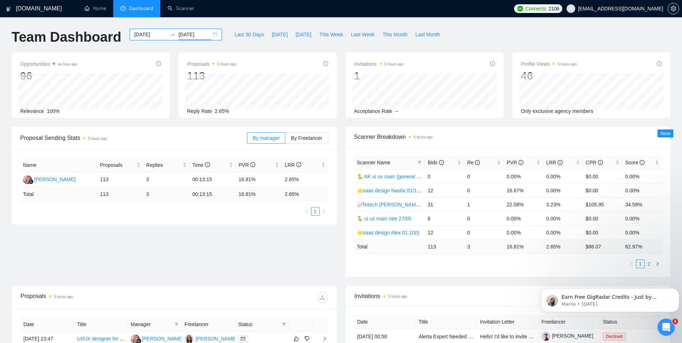
click at [650, 264] on link "2" at bounding box center [649, 264] width 8 height 8
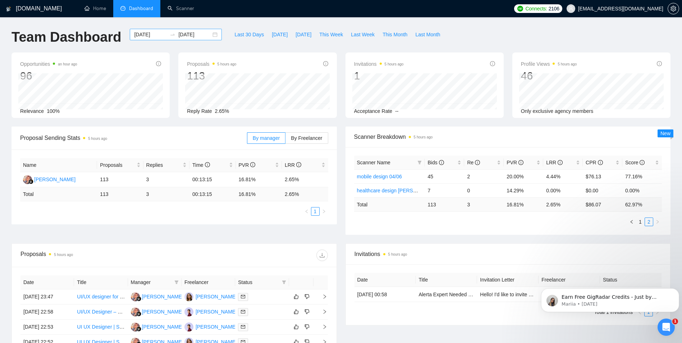
click at [134, 33] on input "[DATE]" at bounding box center [150, 35] width 33 height 8
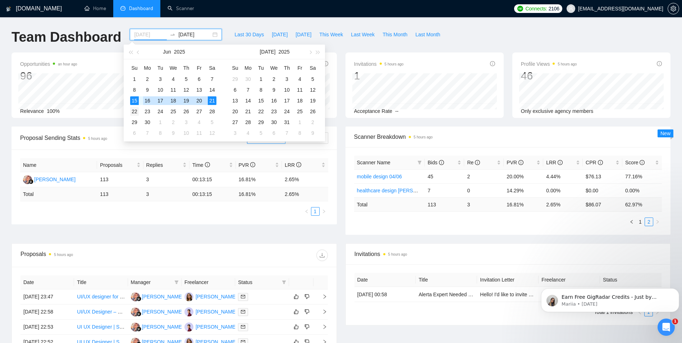
type input "[DATE]"
click at [135, 112] on div "22" at bounding box center [134, 111] width 9 height 9
click at [210, 111] on div "28" at bounding box center [212, 111] width 9 height 9
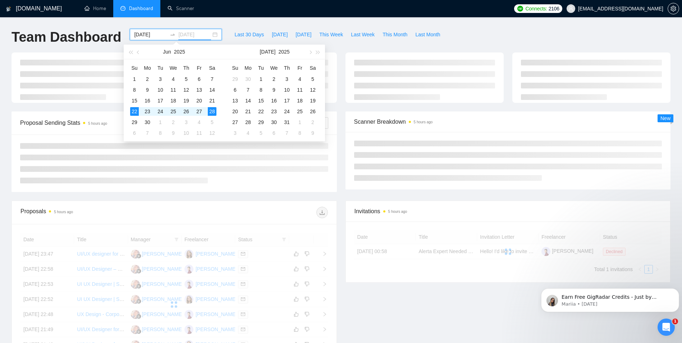
type input "[DATE]"
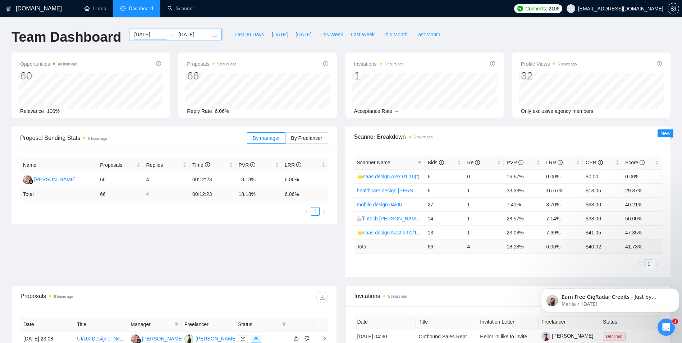
click at [142, 36] on input "[DATE]" at bounding box center [150, 35] width 33 height 8
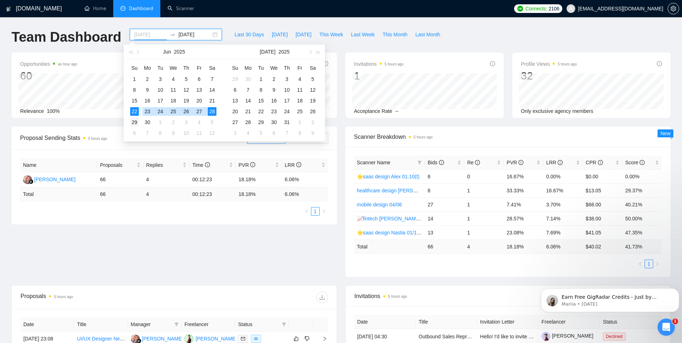
type input "[DATE]"
click at [137, 123] on div "29" at bounding box center [134, 122] width 9 height 9
type input "[DATE]"
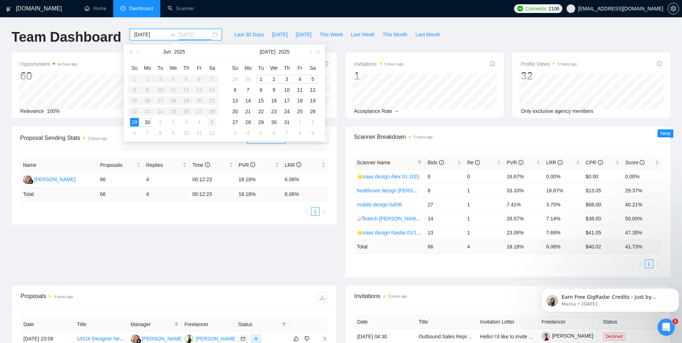
click at [211, 124] on div "5" at bounding box center [212, 122] width 9 height 9
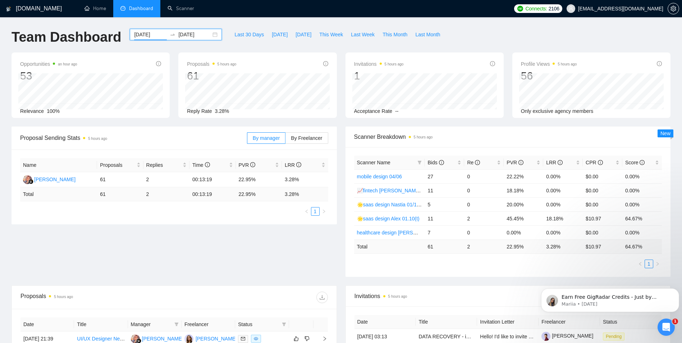
click at [142, 35] on input "[DATE]" at bounding box center [150, 35] width 33 height 8
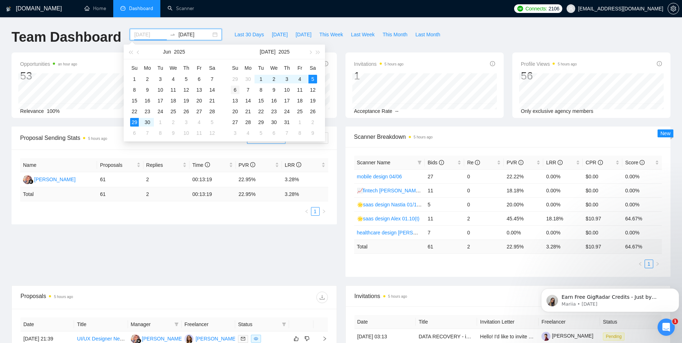
type input "[DATE]"
click at [236, 89] on div "6" at bounding box center [235, 90] width 9 height 9
type input "[DATE]"
click at [311, 88] on div "12" at bounding box center [313, 90] width 9 height 9
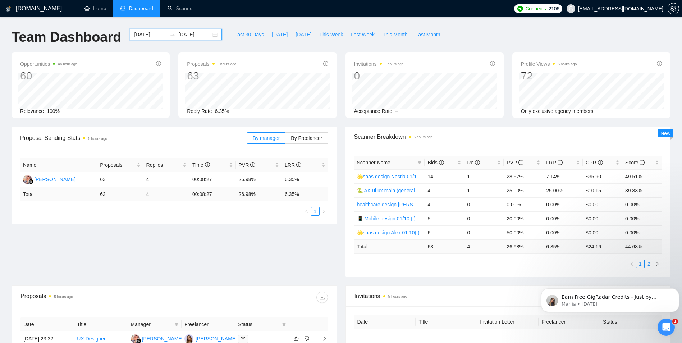
click at [650, 264] on link "2" at bounding box center [649, 264] width 8 height 8
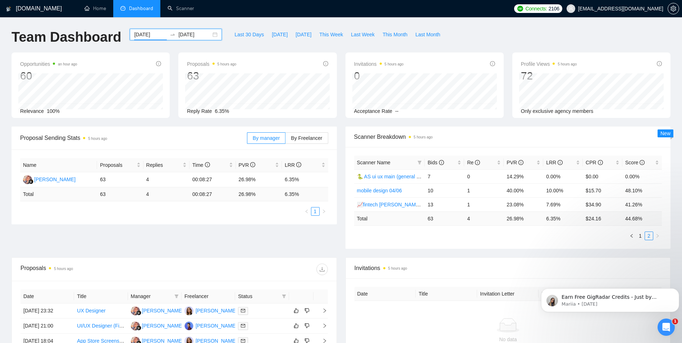
click at [144, 35] on input "[DATE]" at bounding box center [150, 35] width 33 height 8
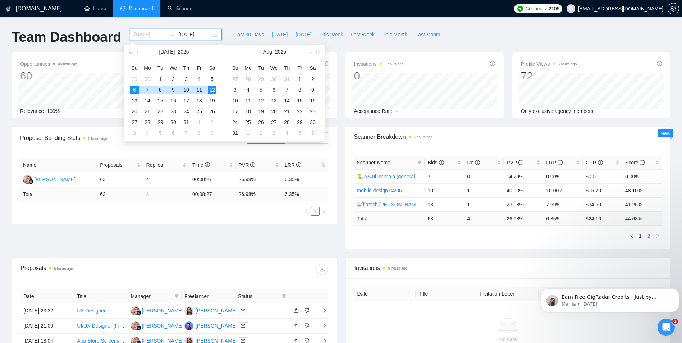
type input "[DATE]"
click at [135, 99] on div "13" at bounding box center [134, 100] width 9 height 9
type input "[DATE]"
click at [213, 99] on div "19" at bounding box center [212, 100] width 9 height 9
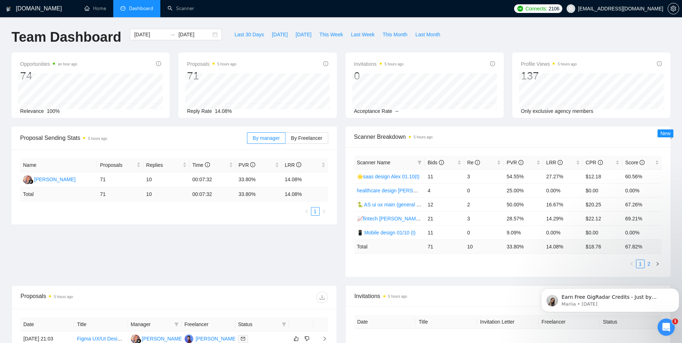
click at [650, 262] on link "2" at bounding box center [649, 264] width 8 height 8
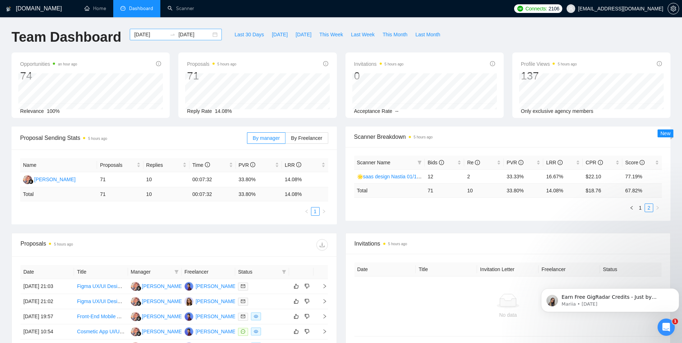
click at [134, 32] on input "[DATE]" at bounding box center [150, 35] width 33 height 8
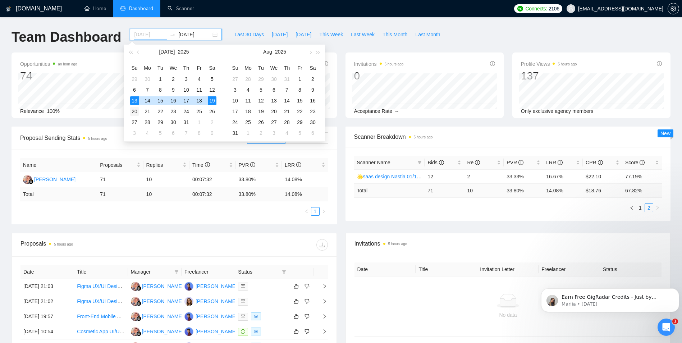
type input "[DATE]"
click at [134, 113] on div "20" at bounding box center [134, 111] width 9 height 9
click at [210, 111] on div "26" at bounding box center [212, 111] width 9 height 9
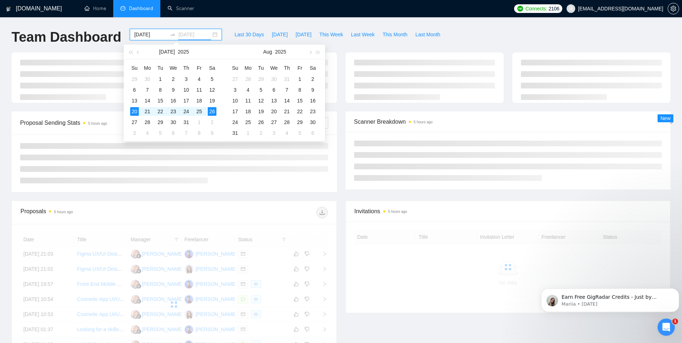
type input "[DATE]"
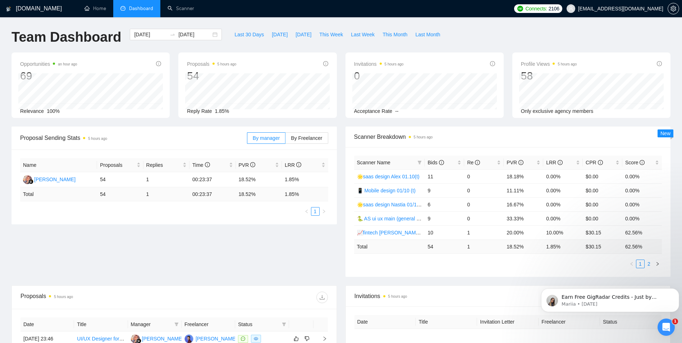
click at [651, 264] on link "2" at bounding box center [649, 264] width 8 height 8
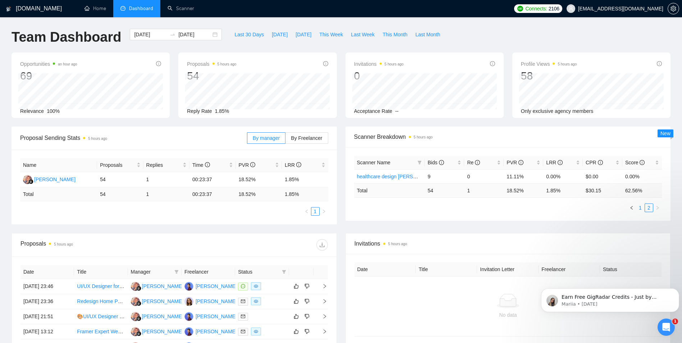
click at [639, 207] on link "1" at bounding box center [641, 208] width 8 height 8
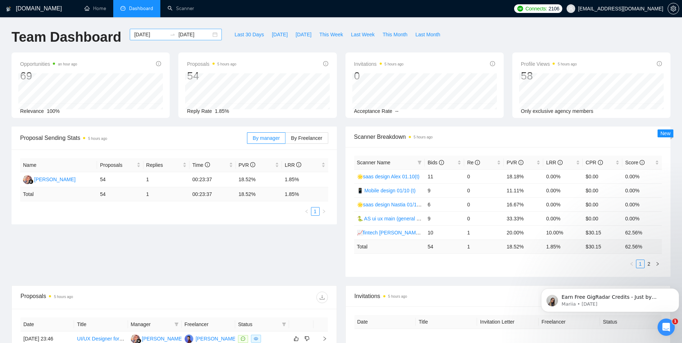
click at [138, 30] on div "[DATE] [DATE]" at bounding box center [176, 35] width 92 height 12
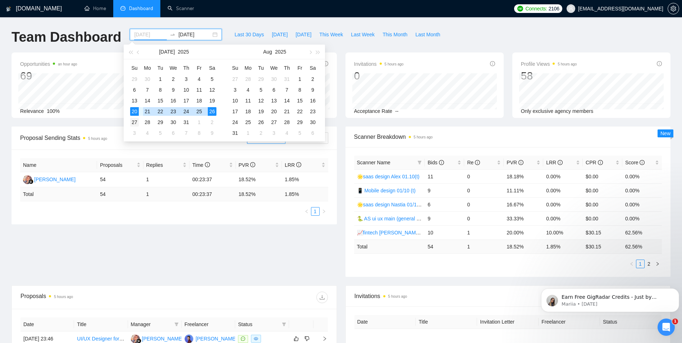
type input "[DATE]"
click at [135, 119] on div "27" at bounding box center [134, 122] width 9 height 9
type input "[DATE]"
click at [214, 123] on div "2" at bounding box center [212, 122] width 9 height 9
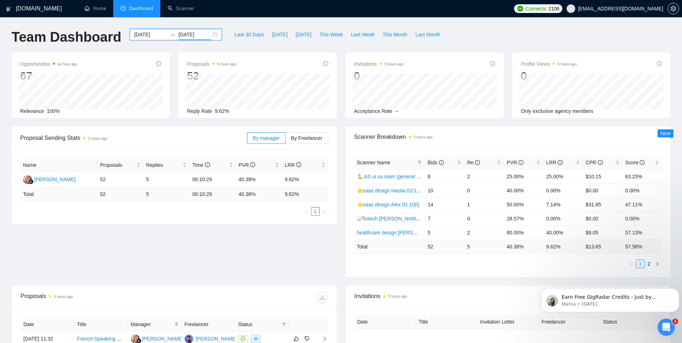
click at [134, 36] on input "[DATE]" at bounding box center [150, 35] width 33 height 8
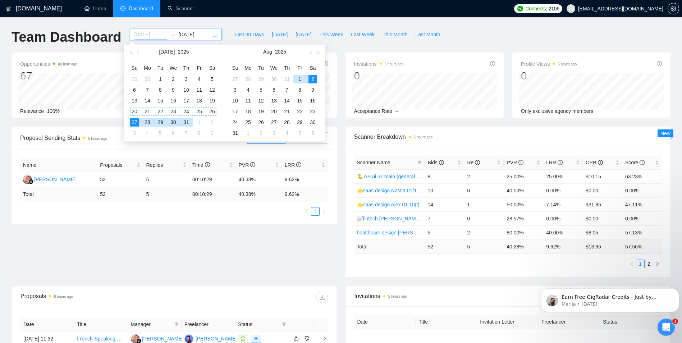
type input "[DATE]"
drag, startPoint x: 132, startPoint y: 121, endPoint x: 138, endPoint y: 121, distance: 6.8
click at [132, 121] on div "27" at bounding box center [134, 122] width 9 height 9
type input "[DATE]"
click at [194, 124] on td "1" at bounding box center [199, 122] width 13 height 11
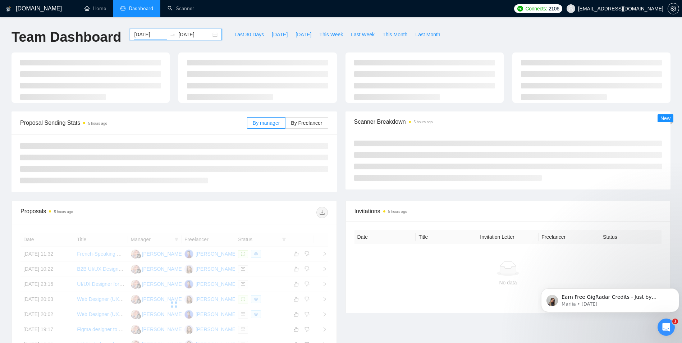
click at [135, 33] on input "[DATE]" at bounding box center [150, 35] width 33 height 8
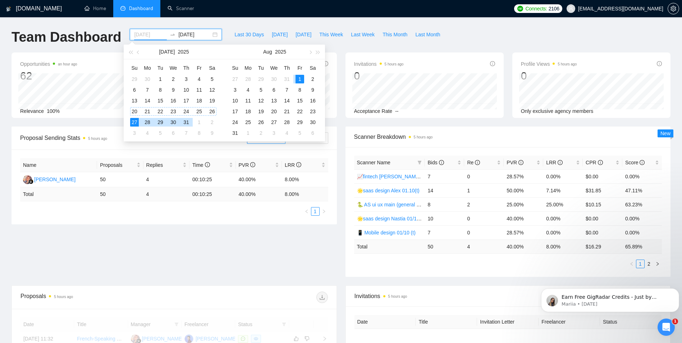
type input "[DATE]"
click at [133, 121] on div "27" at bounding box center [134, 122] width 9 height 9
type input "[DATE]"
click at [186, 122] on div "31" at bounding box center [186, 122] width 9 height 9
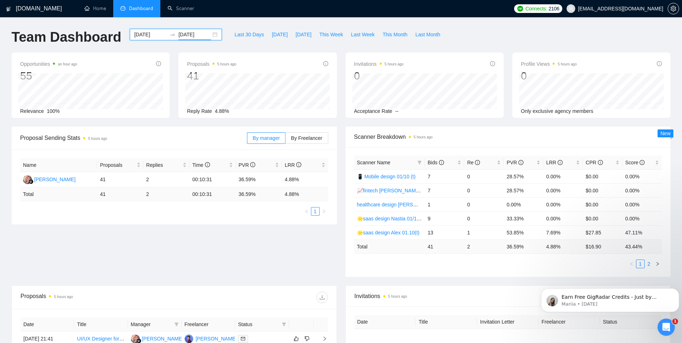
click at [649, 265] on link "2" at bounding box center [649, 264] width 8 height 8
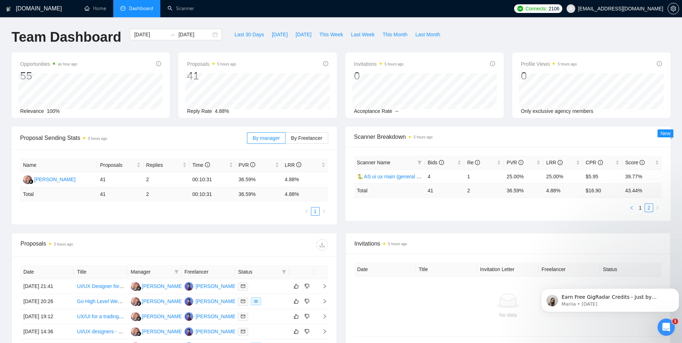
click at [636, 208] on button "button" at bounding box center [632, 208] width 9 height 9
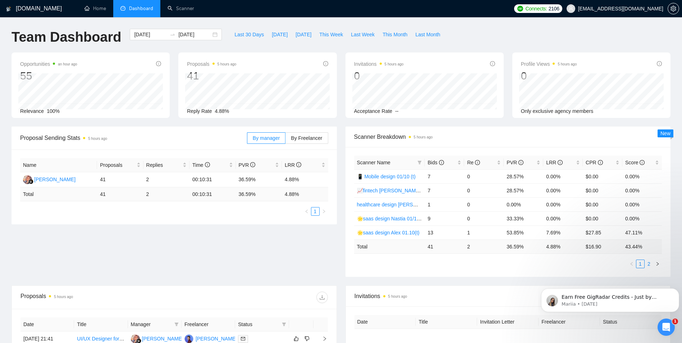
click at [649, 267] on link "2" at bounding box center [649, 264] width 8 height 8
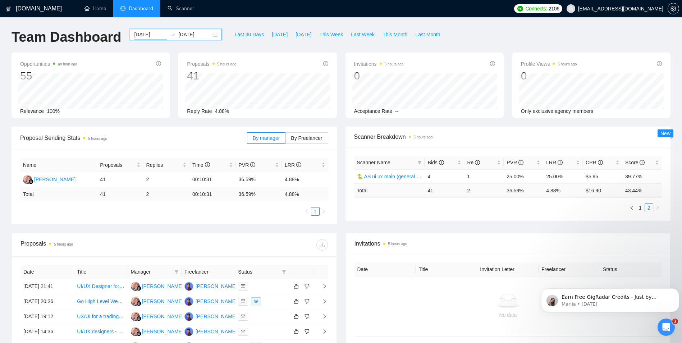
click at [137, 34] on input "[DATE]" at bounding box center [150, 35] width 33 height 8
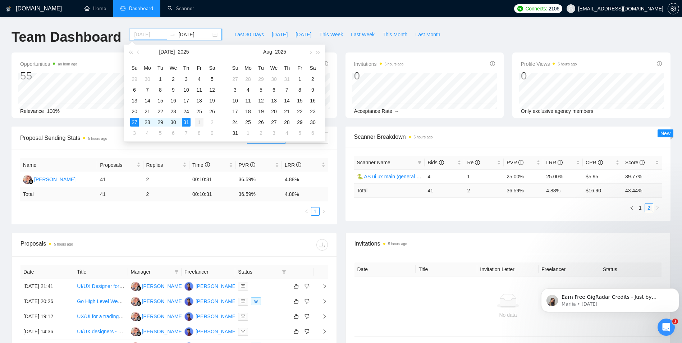
type input "[DATE]"
click at [200, 122] on div "1" at bounding box center [199, 122] width 9 height 9
type input "[DATE]"
click at [211, 132] on div "9" at bounding box center [212, 133] width 9 height 9
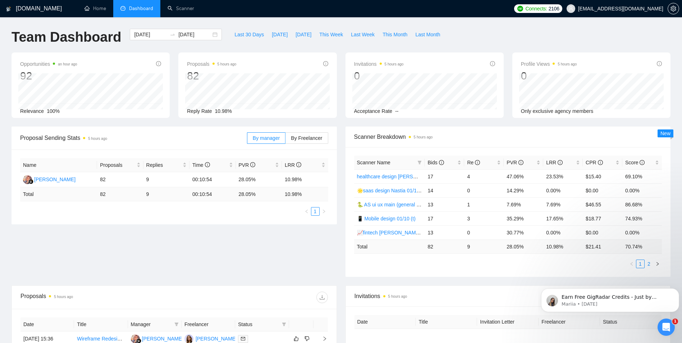
click at [651, 264] on link "2" at bounding box center [649, 264] width 8 height 8
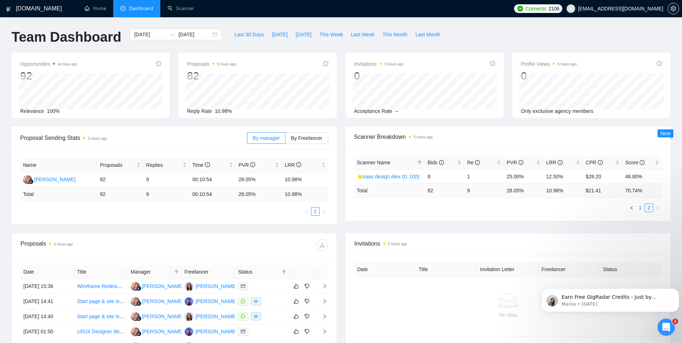
click at [639, 210] on link "1" at bounding box center [641, 208] width 8 height 8
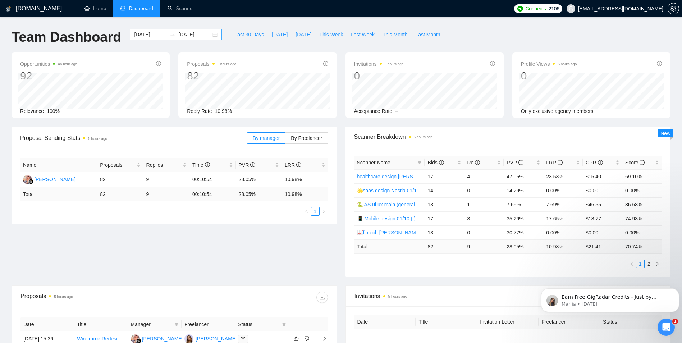
click at [135, 29] on div "[DATE] [DATE]" at bounding box center [176, 35] width 92 height 12
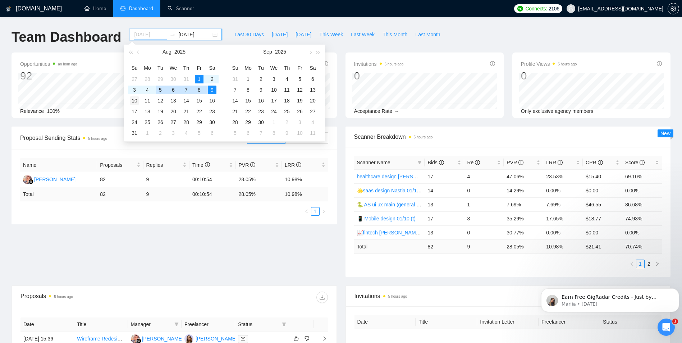
type input "[DATE]"
drag, startPoint x: 135, startPoint y: 98, endPoint x: 154, endPoint y: 98, distance: 19.8
click at [135, 98] on div "10" at bounding box center [134, 100] width 9 height 9
type input "[DATE]"
click at [212, 97] on div "16" at bounding box center [212, 100] width 9 height 9
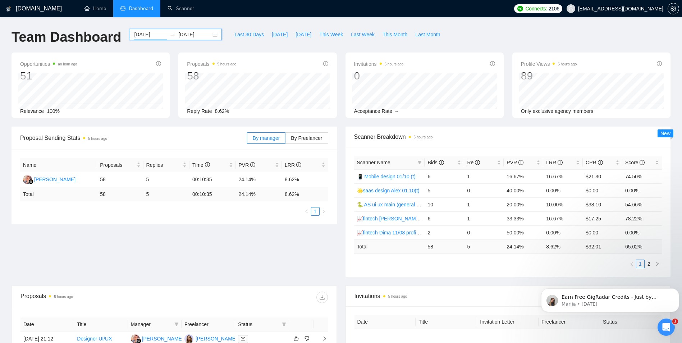
click at [141, 36] on input "[DATE]" at bounding box center [150, 35] width 33 height 8
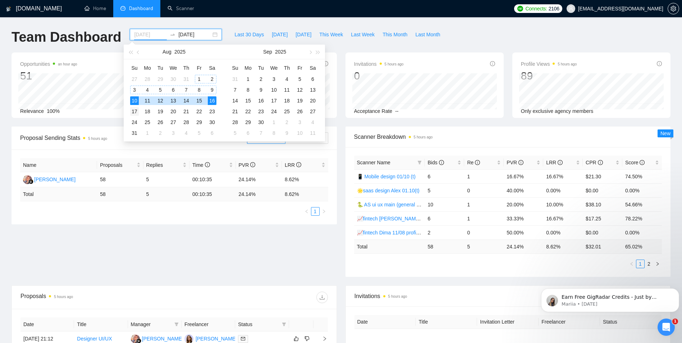
type input "[DATE]"
click at [133, 110] on div "17" at bounding box center [134, 111] width 9 height 9
type input "[DATE]"
click at [213, 113] on div "23" at bounding box center [212, 111] width 9 height 9
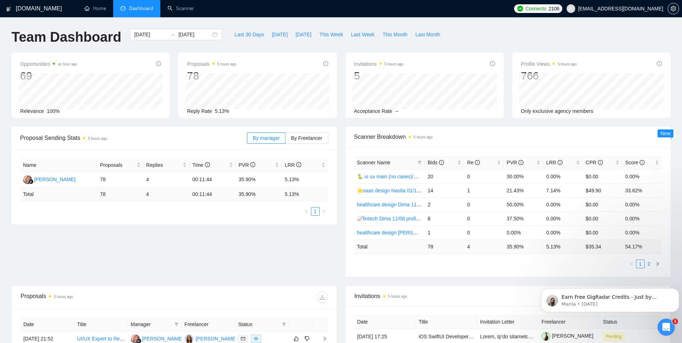
click at [649, 263] on link "2" at bounding box center [649, 264] width 8 height 8
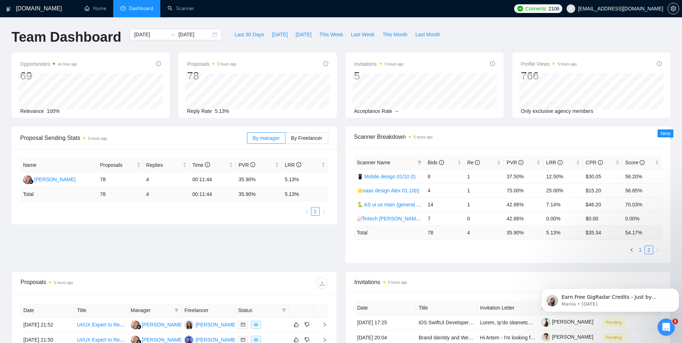
click at [642, 252] on link "1" at bounding box center [641, 250] width 8 height 8
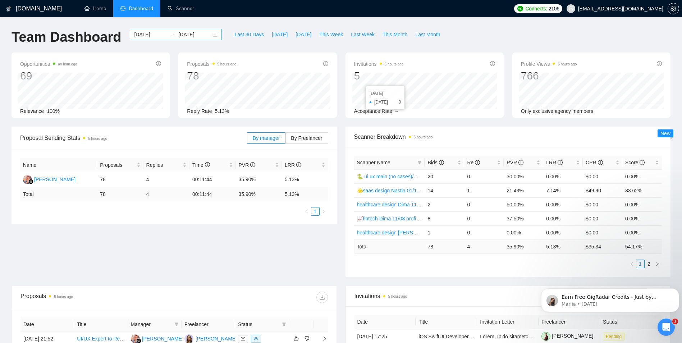
click at [146, 33] on input "[DATE]" at bounding box center [150, 35] width 33 height 8
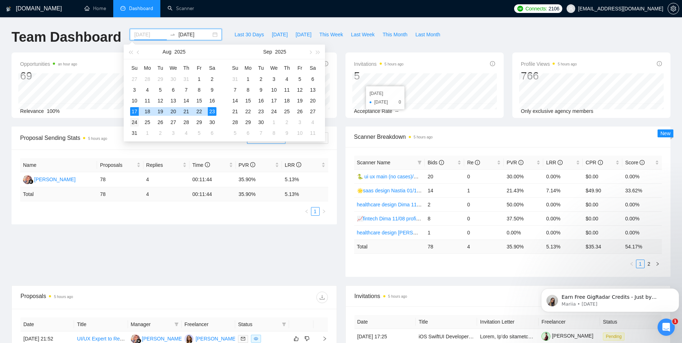
type input "[DATE]"
click at [135, 123] on div "24" at bounding box center [134, 122] width 9 height 9
type input "[DATE]"
click at [210, 121] on div "30" at bounding box center [212, 122] width 9 height 9
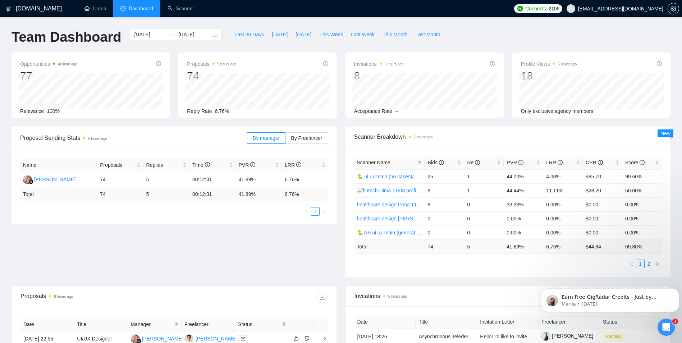
click at [649, 265] on link "2" at bounding box center [649, 264] width 8 height 8
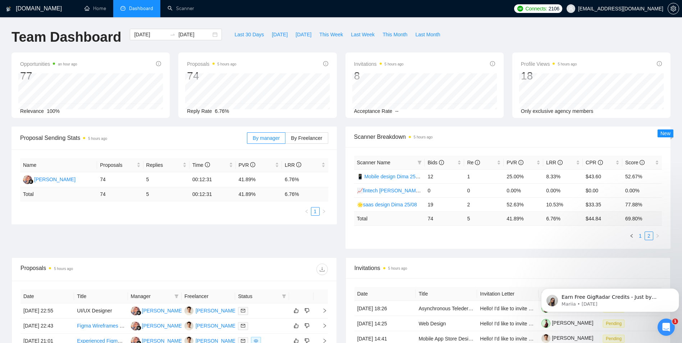
click at [639, 236] on link "1" at bounding box center [641, 236] width 8 height 8
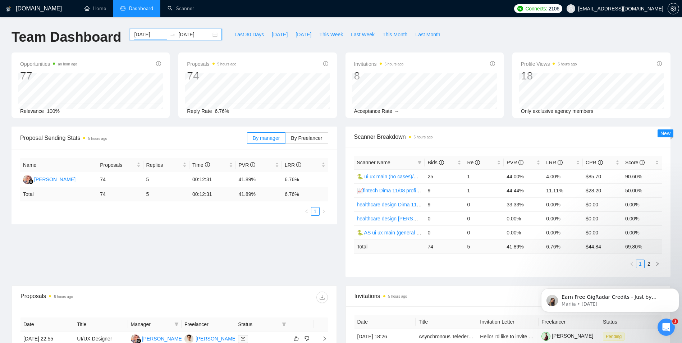
click at [147, 31] on input "[DATE]" at bounding box center [150, 35] width 33 height 8
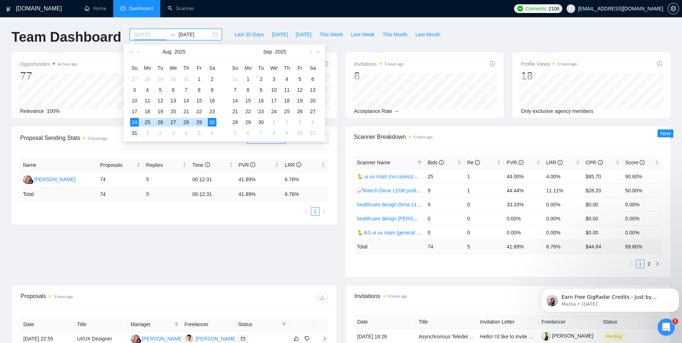
type input "[DATE]"
click at [134, 133] on div "31" at bounding box center [134, 133] width 9 height 9
click at [212, 135] on div "6" at bounding box center [212, 133] width 9 height 9
type input "[DATE]"
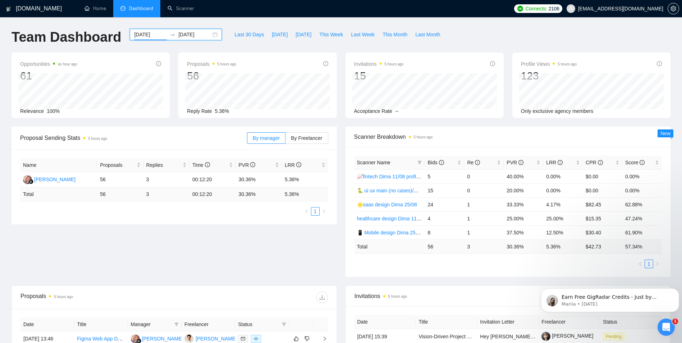
click at [134, 36] on input "[DATE]" at bounding box center [150, 35] width 33 height 8
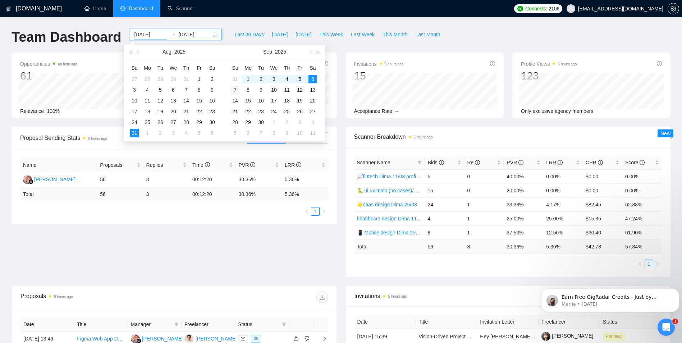
type input "[DATE]"
click at [237, 88] on div "7" at bounding box center [235, 90] width 9 height 9
type input "[DATE]"
click at [314, 90] on div "13" at bounding box center [313, 90] width 9 height 9
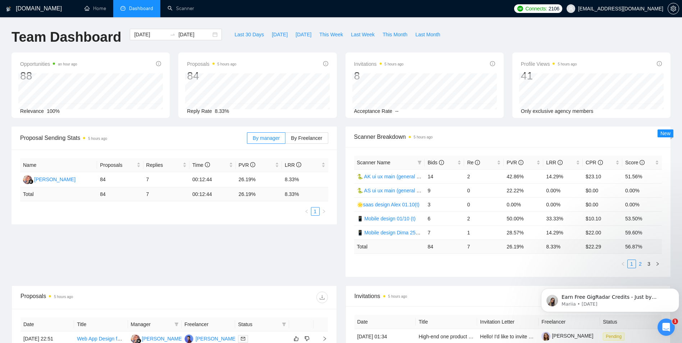
click at [639, 263] on link "2" at bounding box center [641, 264] width 8 height 8
click at [647, 264] on link "3" at bounding box center [649, 264] width 8 height 8
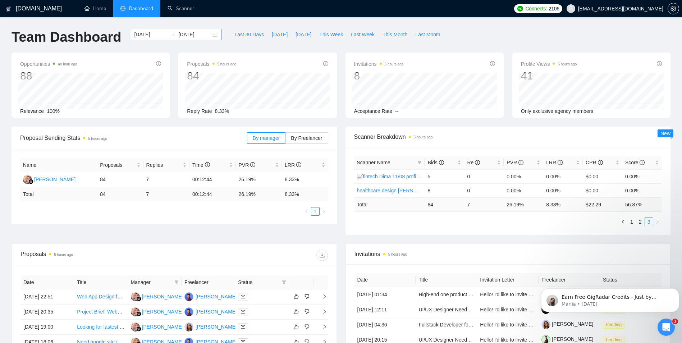
click at [143, 36] on input "[DATE]" at bounding box center [150, 35] width 33 height 8
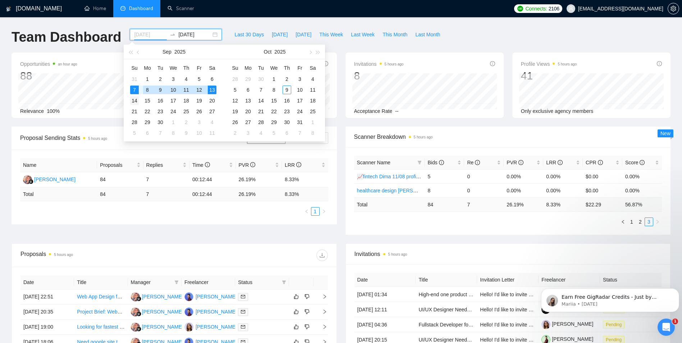
type input "[DATE]"
click at [134, 101] on div "14" at bounding box center [134, 100] width 9 height 9
type input "[DATE]"
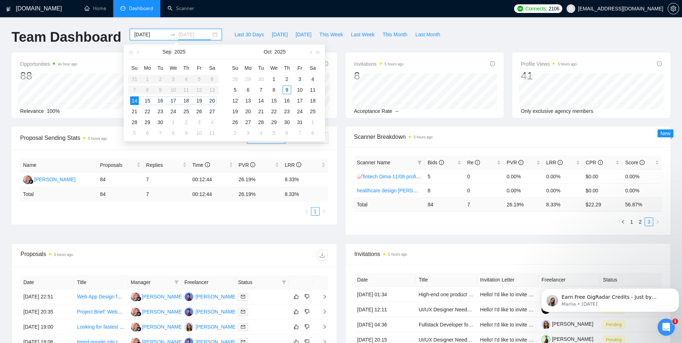
click at [213, 101] on div "20" at bounding box center [212, 100] width 9 height 9
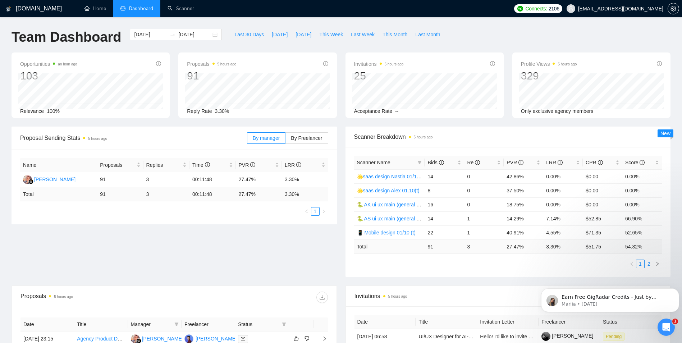
click at [647, 262] on link "2" at bounding box center [649, 264] width 8 height 8
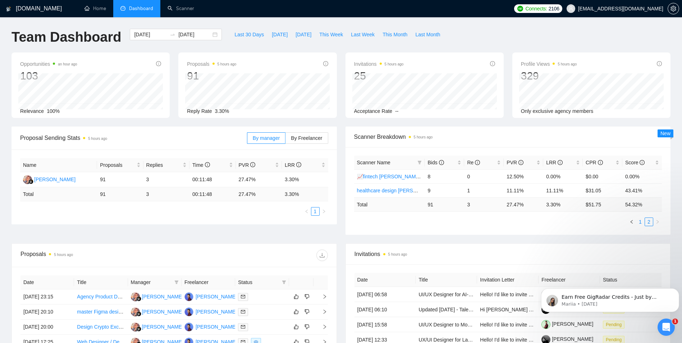
click at [641, 221] on link "1" at bounding box center [641, 222] width 8 height 8
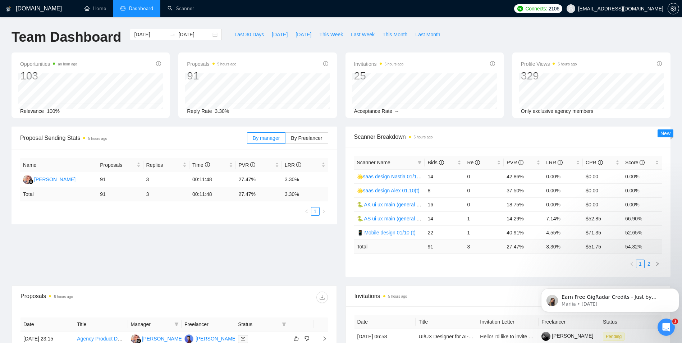
click at [649, 264] on link "2" at bounding box center [649, 264] width 8 height 8
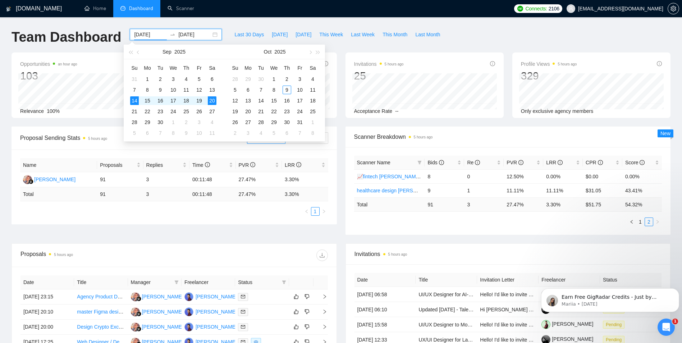
click at [142, 37] on input "[DATE]" at bounding box center [150, 35] width 33 height 8
type input "[DATE]"
click at [136, 111] on div "21" at bounding box center [134, 111] width 9 height 9
type input "2025-10-26"
type input "[DATE]"
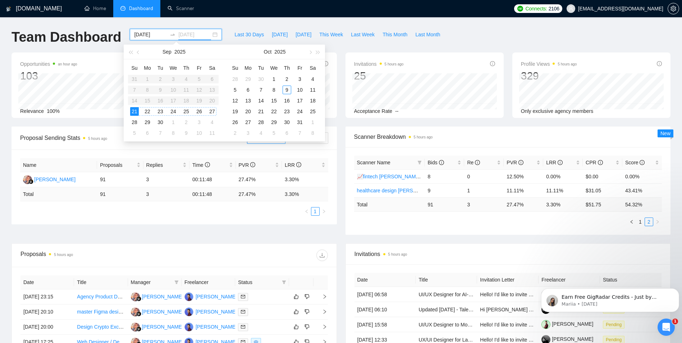
click at [212, 111] on div "27" at bounding box center [212, 111] width 9 height 9
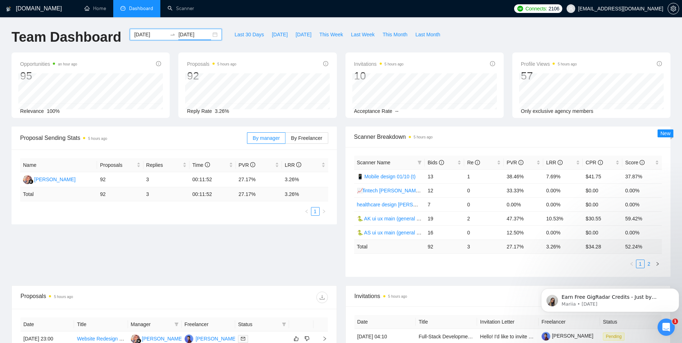
click at [650, 266] on link "2" at bounding box center [649, 264] width 8 height 8
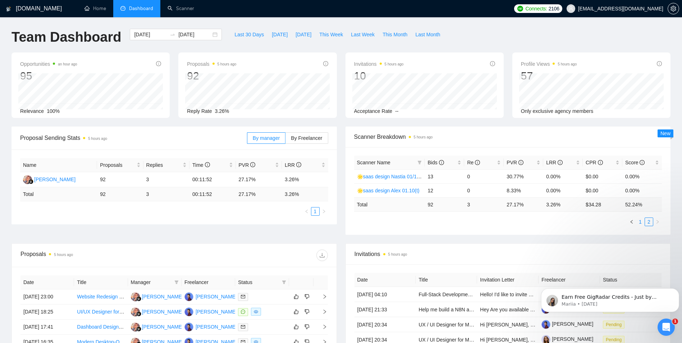
click at [639, 221] on link "1" at bounding box center [641, 222] width 8 height 8
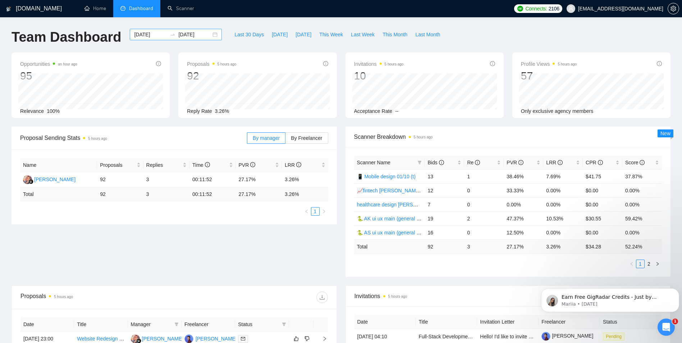
click at [135, 33] on input "[DATE]" at bounding box center [150, 35] width 33 height 8
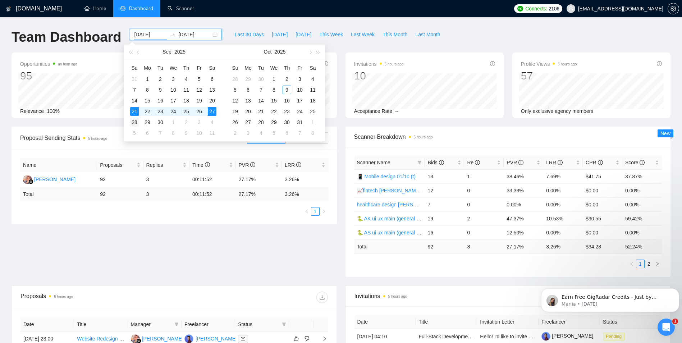
type input "[DATE]"
click at [132, 122] on div "28" at bounding box center [134, 122] width 9 height 9
type input "[DATE]"
click at [214, 123] on div "4" at bounding box center [212, 122] width 9 height 9
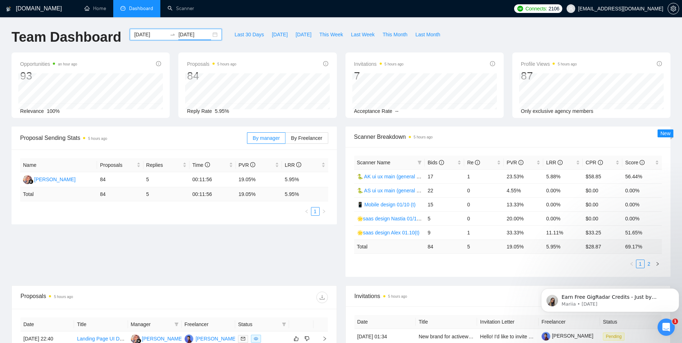
click at [649, 264] on link "2" at bounding box center [649, 264] width 8 height 8
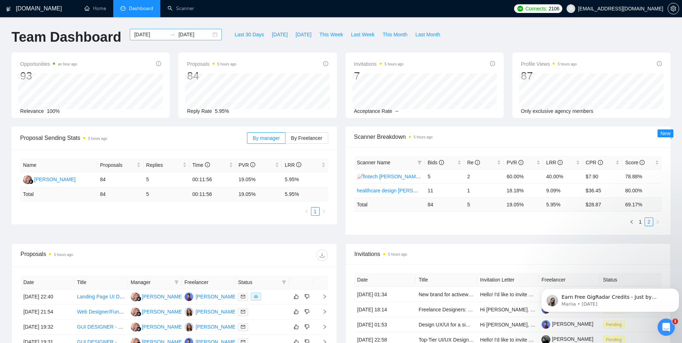
click at [135, 34] on input "[DATE]" at bounding box center [150, 35] width 33 height 8
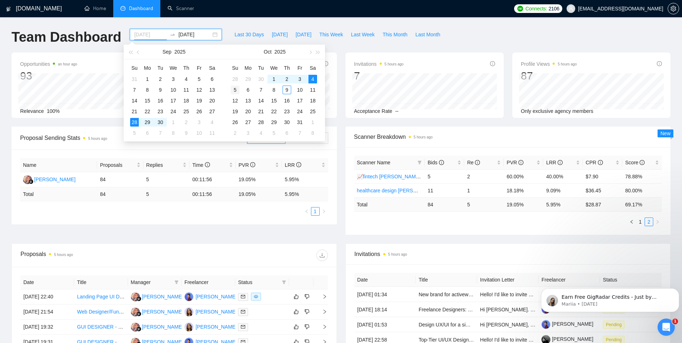
type input "[DATE]"
click at [233, 91] on div "5" at bounding box center [235, 90] width 9 height 9
type input "[DATE]"
click at [286, 88] on div "9" at bounding box center [287, 90] width 9 height 9
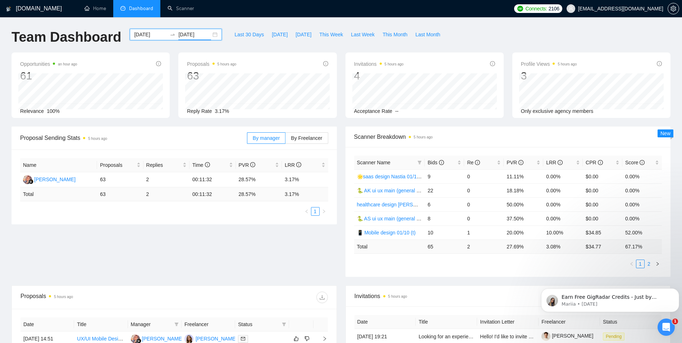
click at [648, 264] on link "2" at bounding box center [649, 264] width 8 height 8
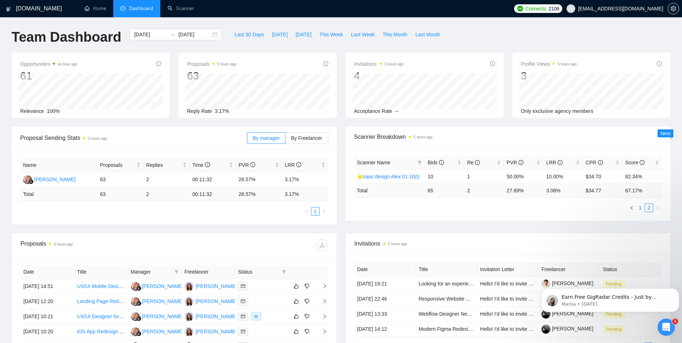
click at [642, 209] on link "1" at bounding box center [641, 208] width 8 height 8
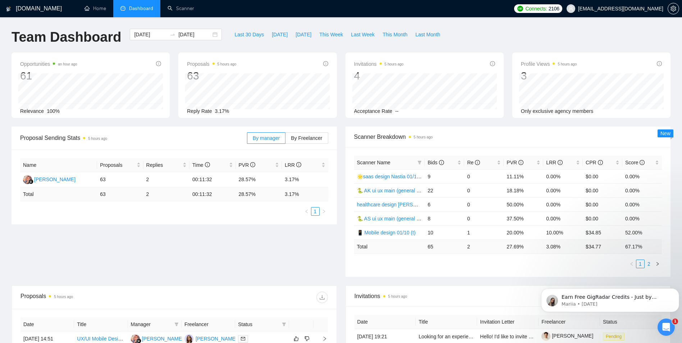
click at [650, 262] on link "2" at bounding box center [649, 264] width 8 height 8
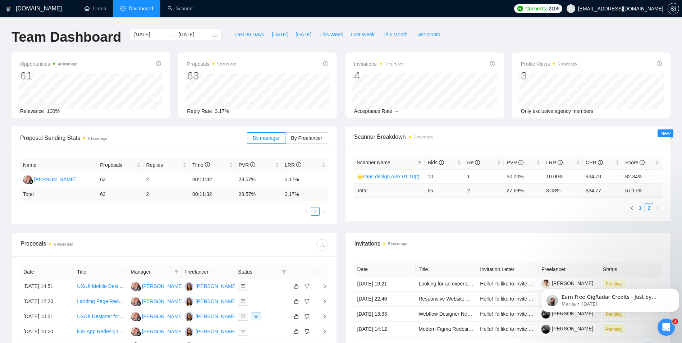
click at [640, 206] on link "1" at bounding box center [641, 208] width 8 height 8
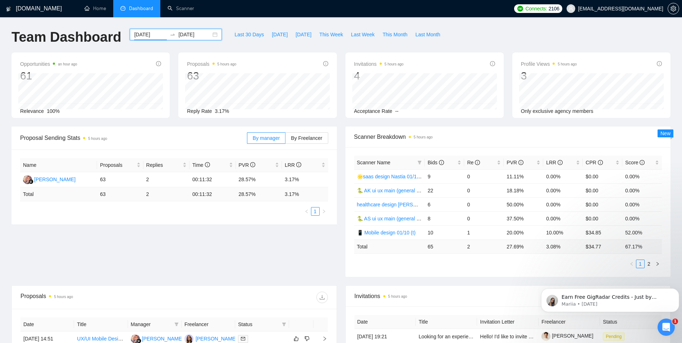
click at [134, 38] on input "[DATE]" at bounding box center [150, 35] width 33 height 8
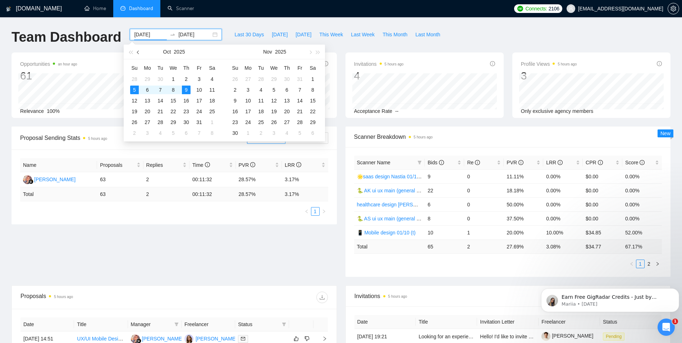
click at [138, 54] on span "button" at bounding box center [139, 52] width 4 height 4
click at [140, 53] on span "button" at bounding box center [139, 52] width 4 height 4
type input "[DATE]"
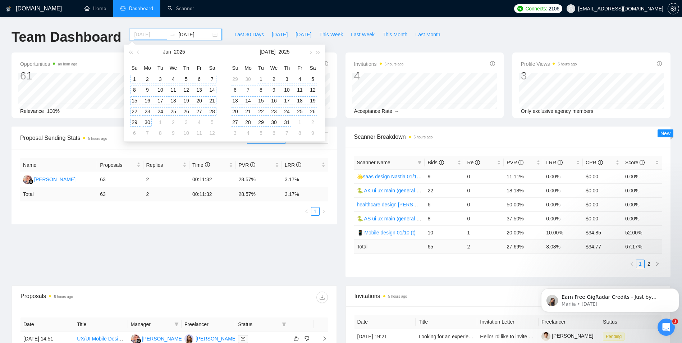
click at [134, 78] on div "1" at bounding box center [134, 79] width 9 height 9
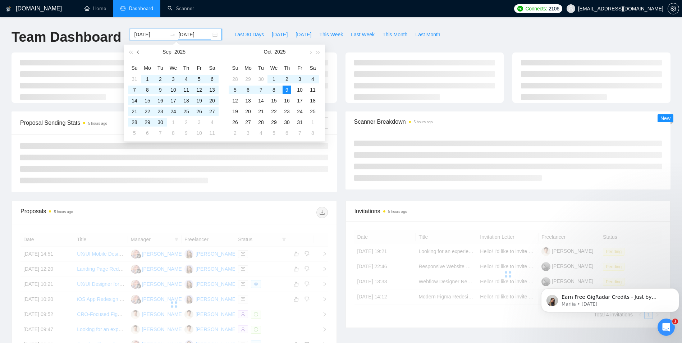
click at [142, 51] on button "button" at bounding box center [139, 52] width 8 height 14
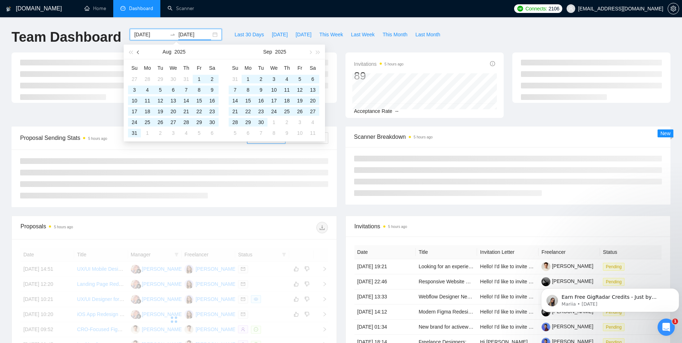
click at [142, 51] on button "button" at bounding box center [139, 52] width 8 height 14
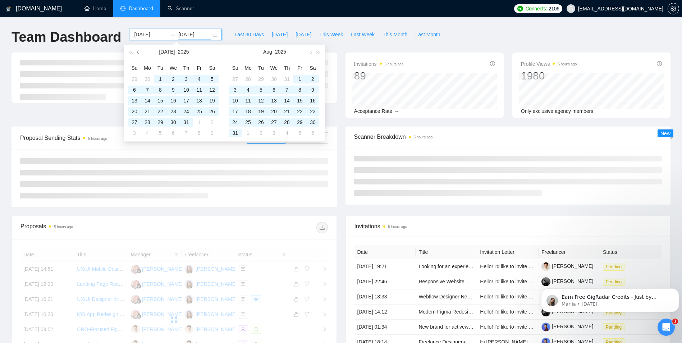
click at [142, 51] on button "button" at bounding box center [139, 52] width 8 height 14
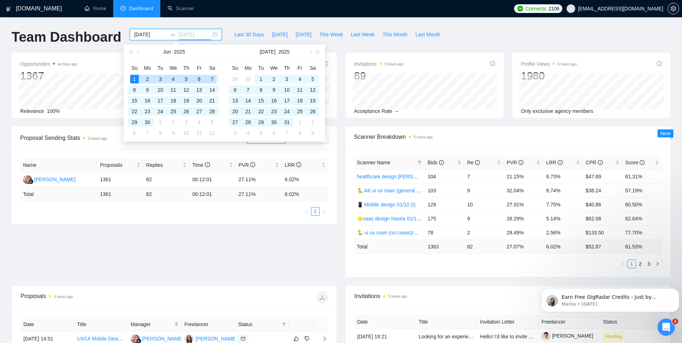
click at [211, 79] on div "7" at bounding box center [212, 79] width 9 height 9
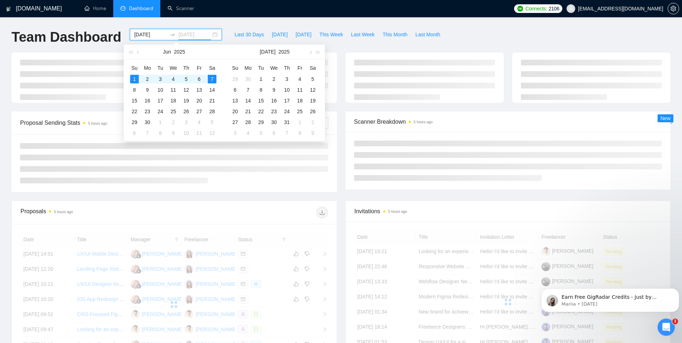
type input "[DATE]"
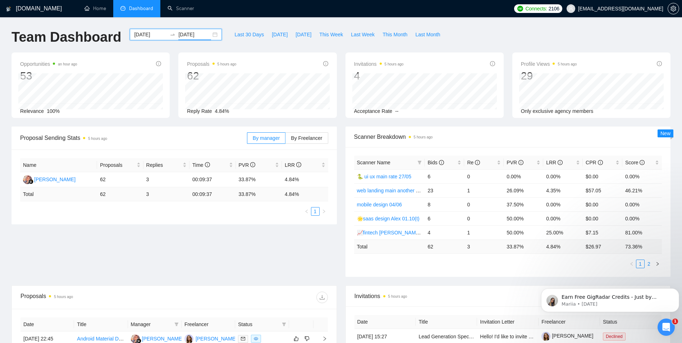
click at [649, 264] on link "2" at bounding box center [649, 264] width 8 height 8
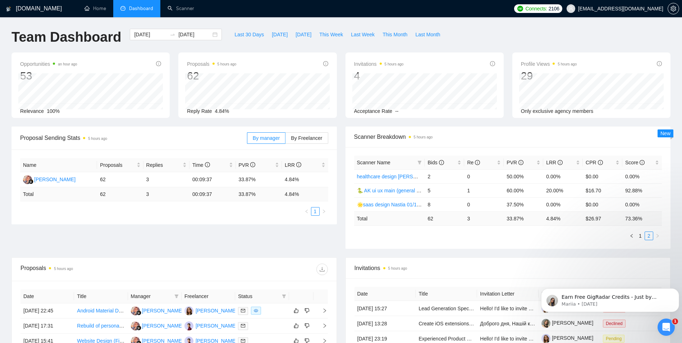
click at [344, 152] on div "Scanner Breakdown 5 hours ago Scanner Name Bids Re PVR LRR CPR Score healthcare…" at bounding box center [508, 188] width 334 height 122
click at [343, 137] on div "Scanner Breakdown 5 hours ago Scanner Name Bids Re PVR LRR CPR Score healthcare…" at bounding box center [508, 188] width 334 height 122
click at [506, 117] on div "Invitations 5 hours ago 4 2025-06-04 Anastasia Shengel 1 Acceptance Rate --" at bounding box center [424, 85] width 167 height 65
click at [140, 34] on input "[DATE]" at bounding box center [150, 35] width 33 height 8
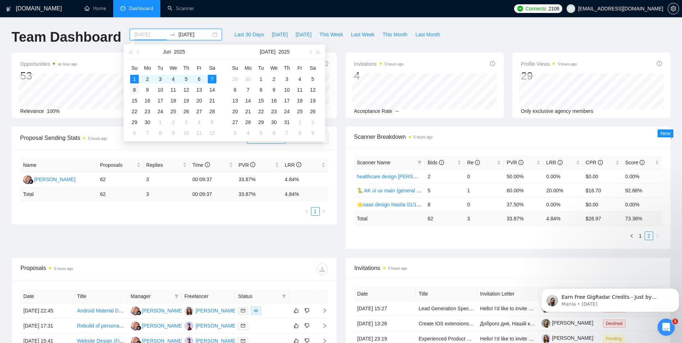
type input "[DATE]"
drag, startPoint x: 134, startPoint y: 91, endPoint x: 164, endPoint y: 88, distance: 30.7
click at [135, 90] on div "8" at bounding box center [134, 90] width 9 height 9
type input "[DATE]"
click at [213, 88] on div "14" at bounding box center [212, 90] width 9 height 9
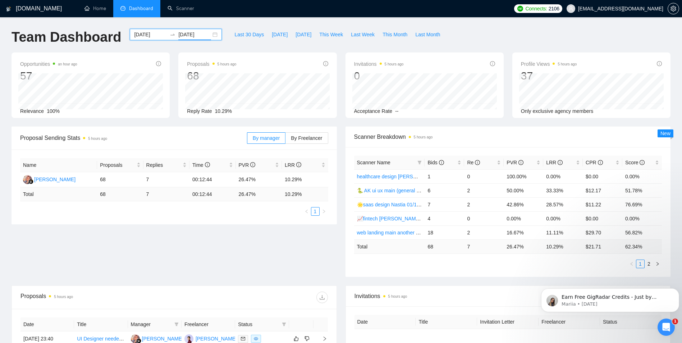
click at [142, 33] on input "[DATE]" at bounding box center [150, 35] width 33 height 8
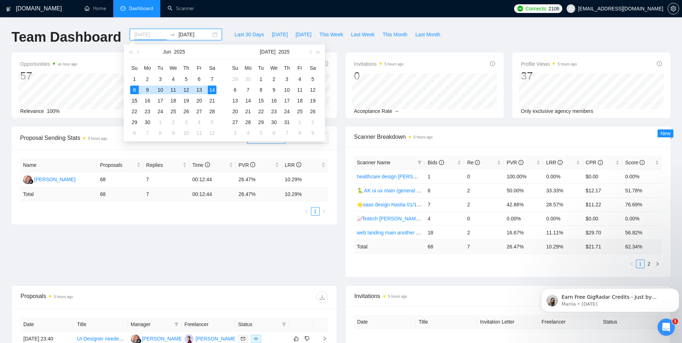
type input "[DATE]"
click at [134, 101] on div "15" at bounding box center [134, 100] width 9 height 9
type input "[DATE]"
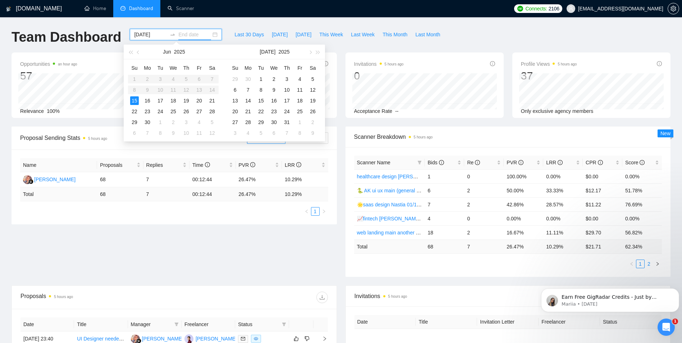
type input "[DATE]"
click at [650, 265] on link "2" at bounding box center [649, 264] width 8 height 8
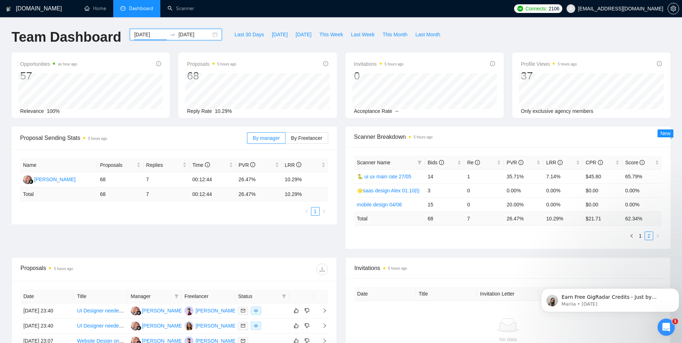
click at [139, 32] on input "[DATE]" at bounding box center [150, 35] width 33 height 8
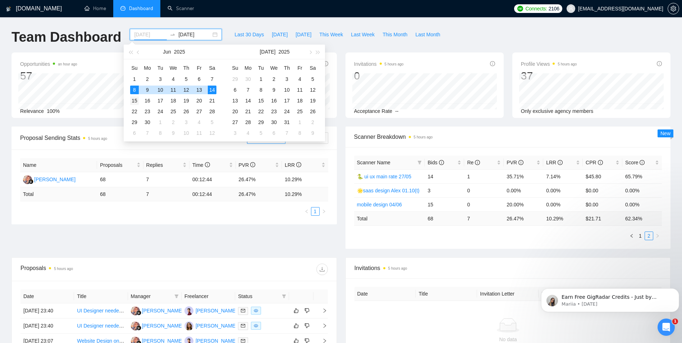
type input "[DATE]"
click at [135, 99] on div "15" at bounding box center [134, 100] width 9 height 9
click at [214, 102] on div "21" at bounding box center [212, 100] width 9 height 9
type input "[DATE]"
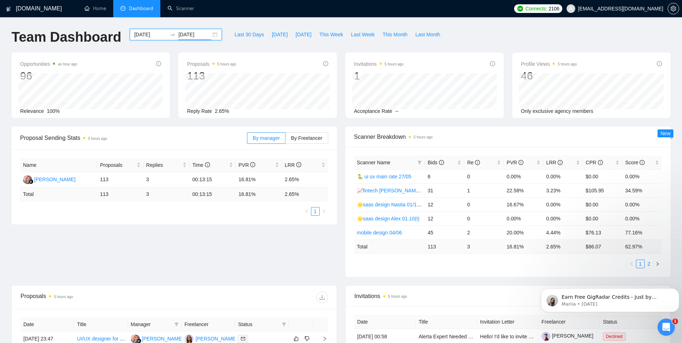
click at [650, 262] on link "2" at bounding box center [649, 264] width 8 height 8
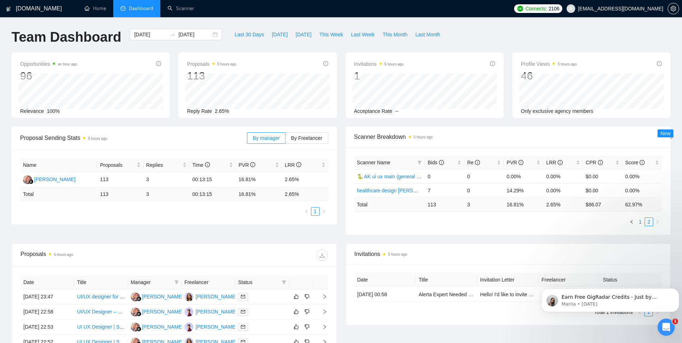
click at [639, 221] on link "1" at bounding box center [641, 222] width 8 height 8
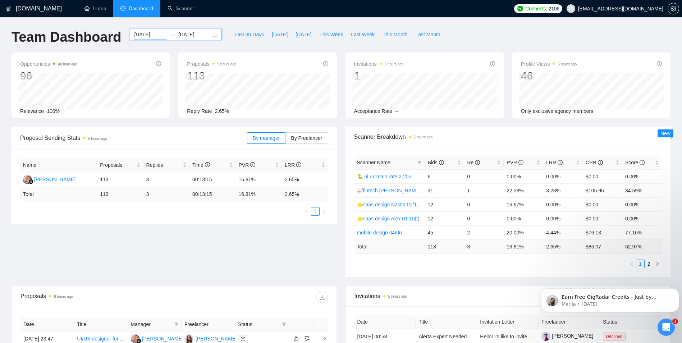
click at [136, 36] on input "[DATE]" at bounding box center [150, 35] width 33 height 8
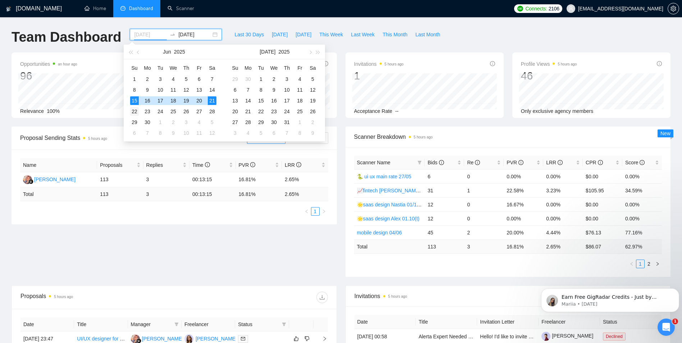
type input "[DATE]"
click at [136, 112] on div "22" at bounding box center [134, 111] width 9 height 9
type input "[DATE]"
click at [213, 112] on div "28" at bounding box center [212, 111] width 9 height 9
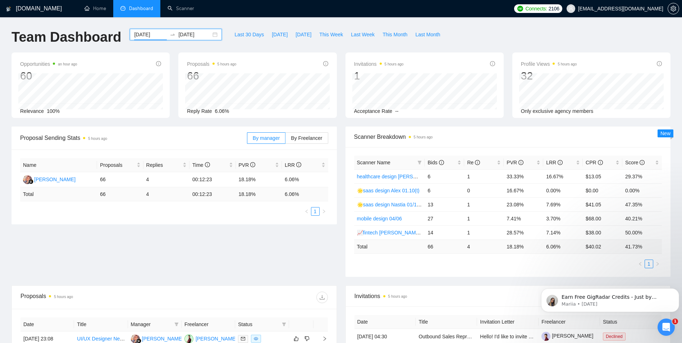
click at [138, 36] on input "[DATE]" at bounding box center [150, 35] width 33 height 8
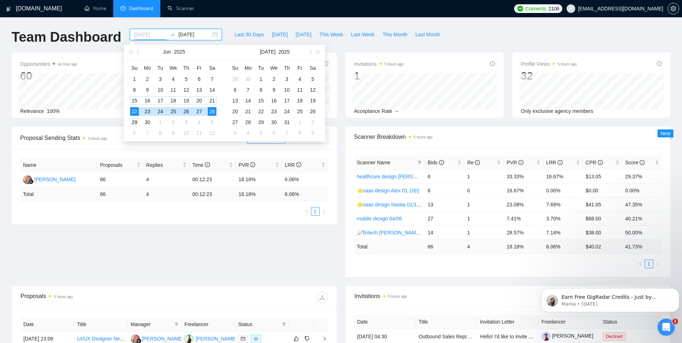
type input "[DATE]"
click at [137, 119] on div "29" at bounding box center [134, 122] width 9 height 9
type input "[DATE]"
click at [212, 119] on div "5" at bounding box center [212, 122] width 9 height 9
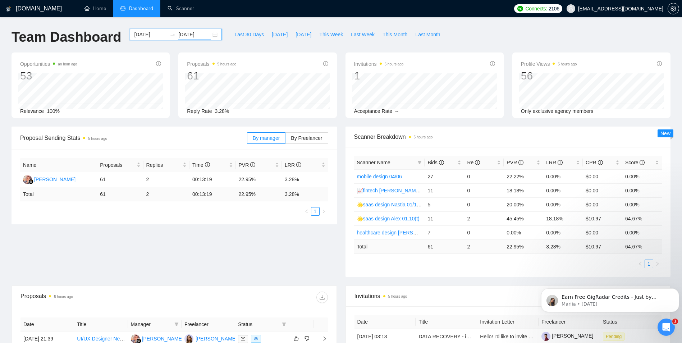
click at [141, 36] on input "[DATE]" at bounding box center [150, 35] width 33 height 8
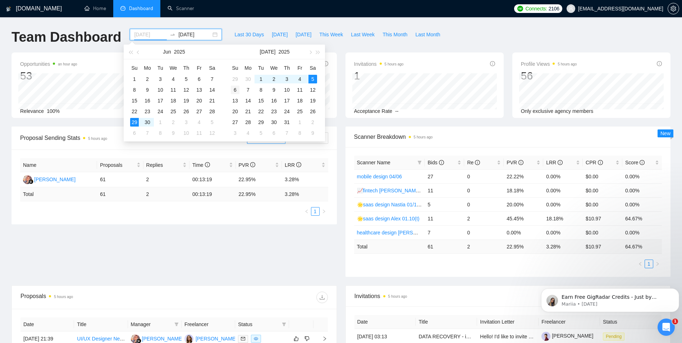
type input "[DATE]"
click at [235, 89] on div "6" at bounding box center [235, 90] width 9 height 9
type input "[DATE]"
click at [311, 90] on div "12" at bounding box center [313, 90] width 9 height 9
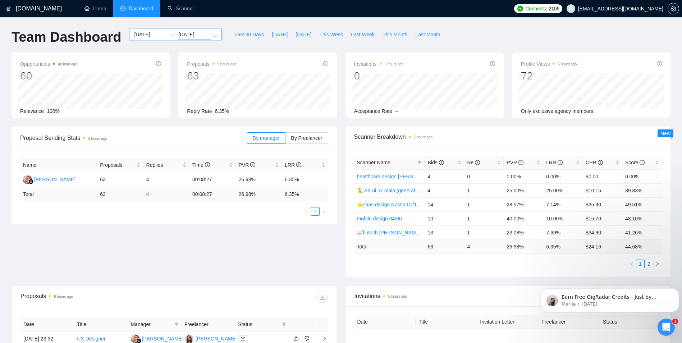
click at [652, 264] on link "2" at bounding box center [649, 264] width 8 height 8
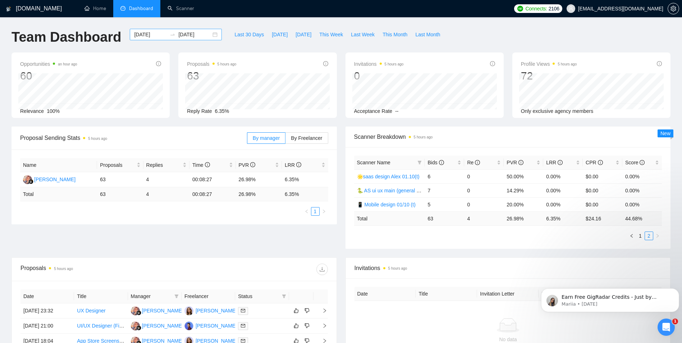
click at [146, 36] on input "[DATE]" at bounding box center [150, 35] width 33 height 8
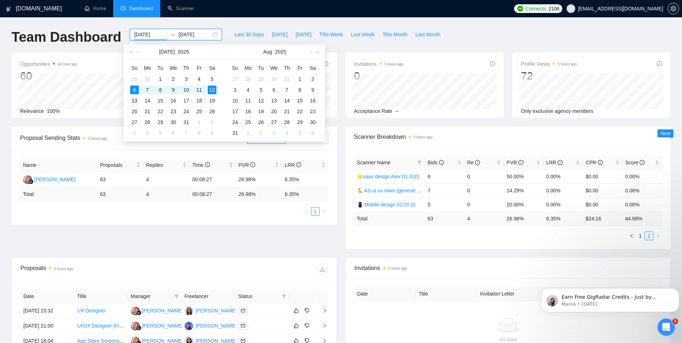
type input "[DATE]"
click at [134, 98] on div "13" at bounding box center [134, 100] width 9 height 9
type input "[DATE]"
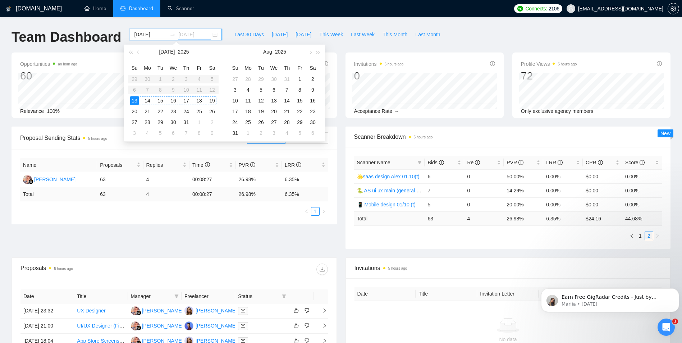
click at [210, 99] on div "19" at bounding box center [212, 100] width 9 height 9
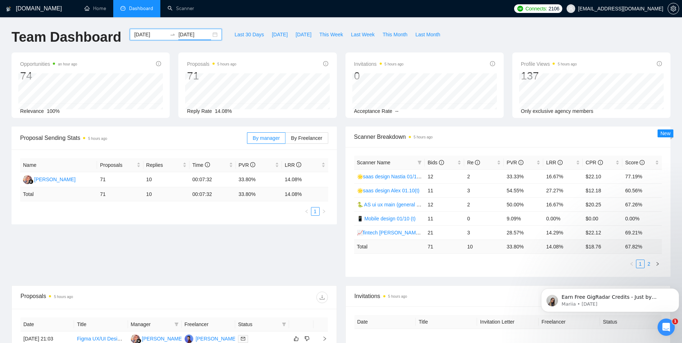
click at [648, 261] on link "2" at bounding box center [649, 264] width 8 height 8
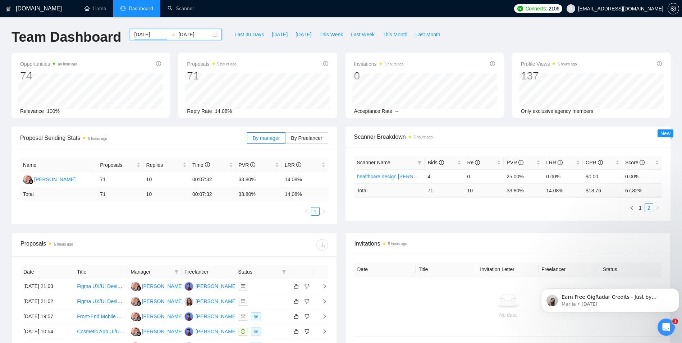
click at [134, 35] on input "[DATE]" at bounding box center [150, 35] width 33 height 8
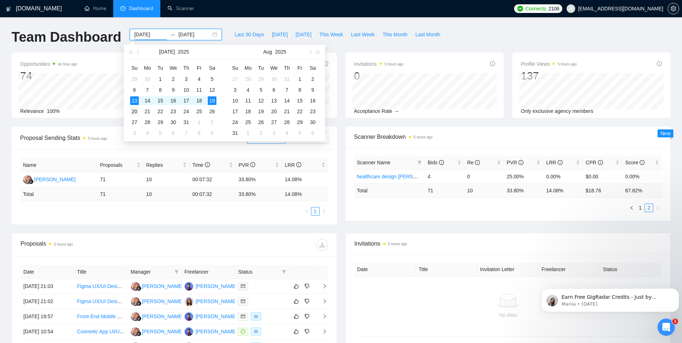
type input "[DATE]"
click at [135, 113] on div "20" at bounding box center [134, 111] width 9 height 9
type input "[DATE]"
click at [210, 113] on div "26" at bounding box center [212, 111] width 9 height 9
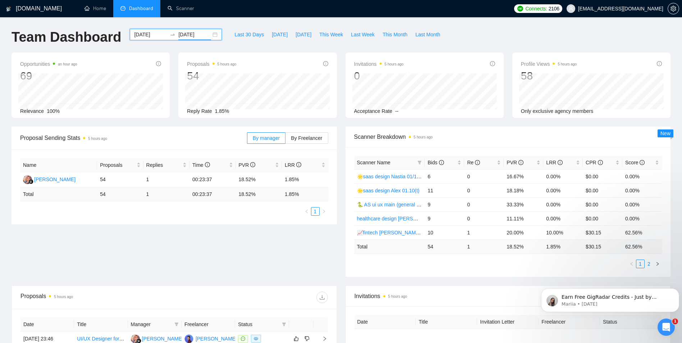
click at [649, 264] on link "2" at bounding box center [649, 264] width 8 height 8
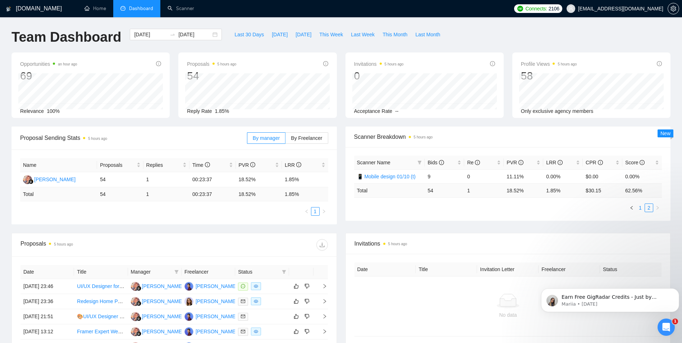
click at [643, 207] on link "1" at bounding box center [641, 208] width 8 height 8
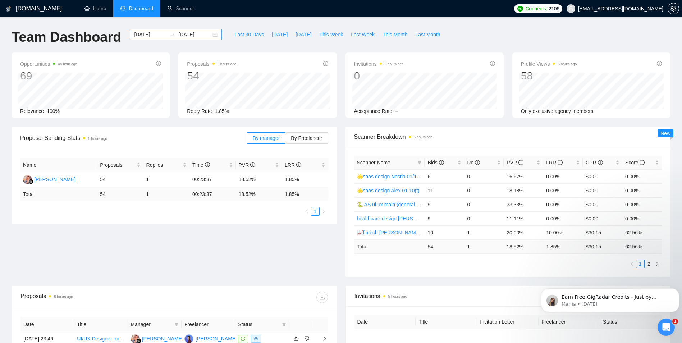
click at [141, 35] on input "[DATE]" at bounding box center [150, 35] width 33 height 8
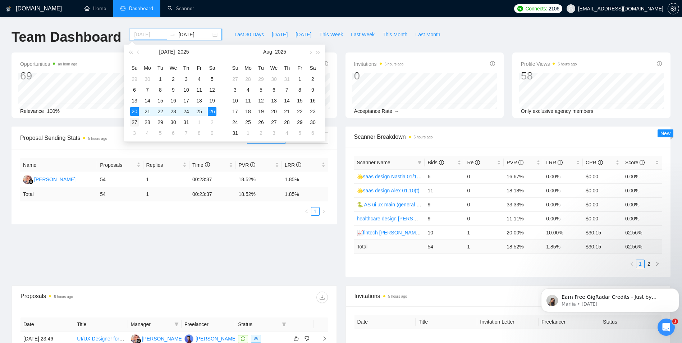
type input "[DATE]"
click at [134, 123] on div "27" at bounding box center [134, 122] width 9 height 9
type input "[DATE]"
click at [208, 120] on div "2" at bounding box center [212, 122] width 9 height 9
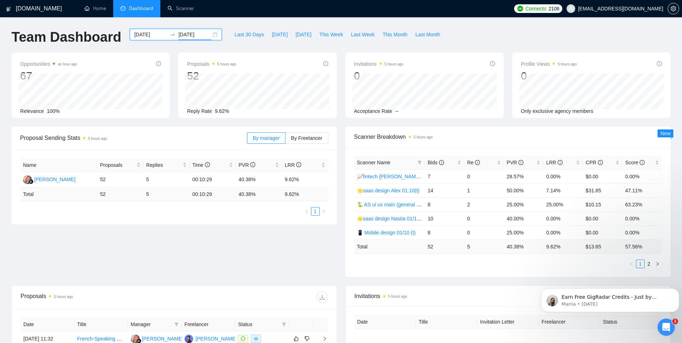
click at [149, 33] on input "[DATE]" at bounding box center [150, 35] width 33 height 8
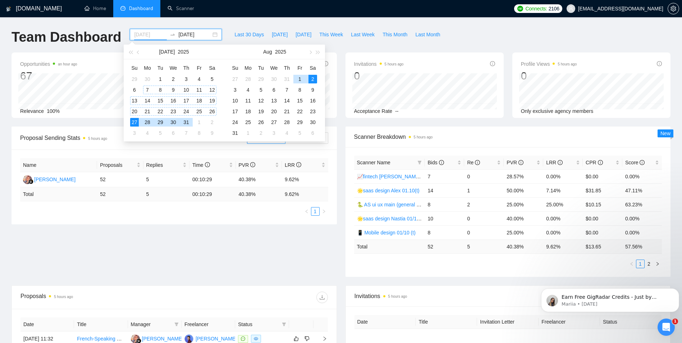
type input "[DATE]"
click at [135, 123] on div "27" at bounding box center [134, 122] width 9 height 9
click at [188, 119] on div "31" at bounding box center [186, 122] width 9 height 9
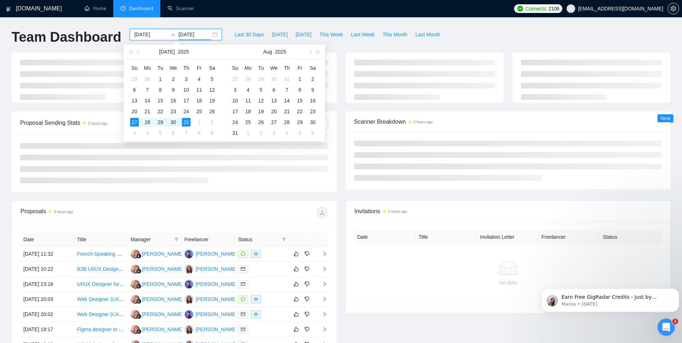
type input "[DATE]"
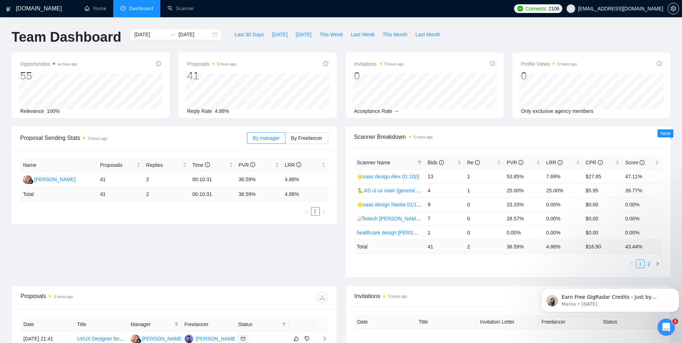
click at [649, 264] on link "2" at bounding box center [649, 264] width 8 height 8
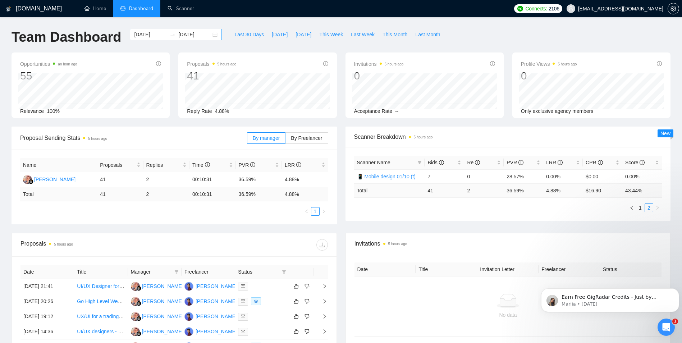
click at [137, 36] on input "[DATE]" at bounding box center [150, 35] width 33 height 8
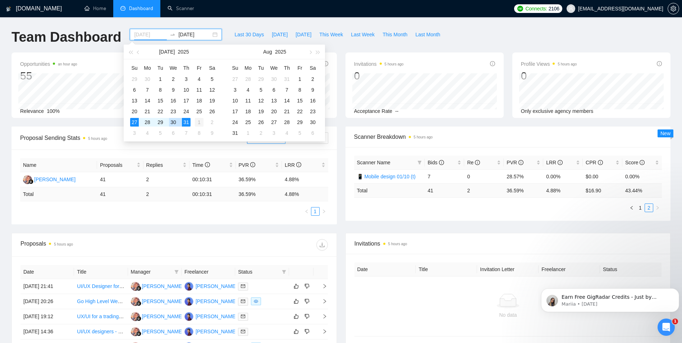
type input "[DATE]"
click at [201, 123] on div "1" at bounding box center [199, 122] width 9 height 9
type input "[DATE]"
click at [212, 133] on div "9" at bounding box center [212, 133] width 9 height 9
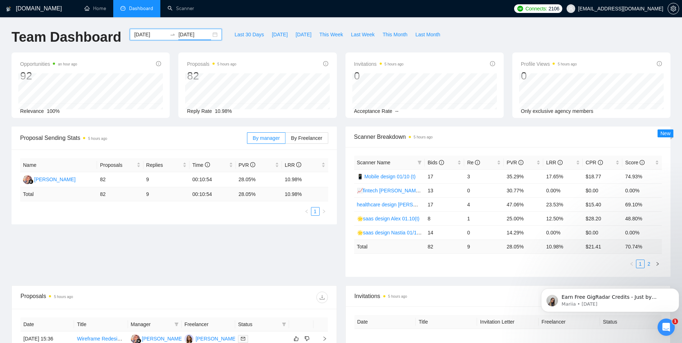
click at [649, 265] on link "2" at bounding box center [649, 264] width 8 height 8
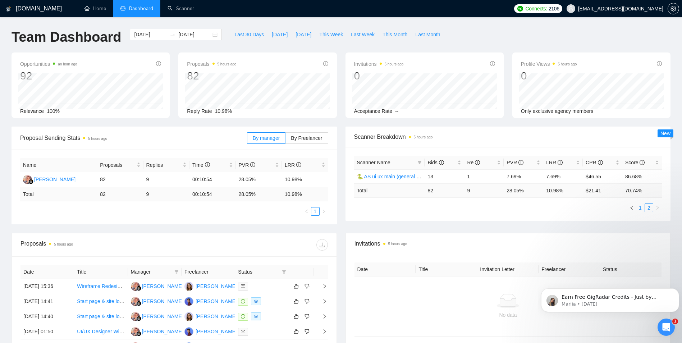
click at [639, 211] on link "1" at bounding box center [641, 208] width 8 height 8
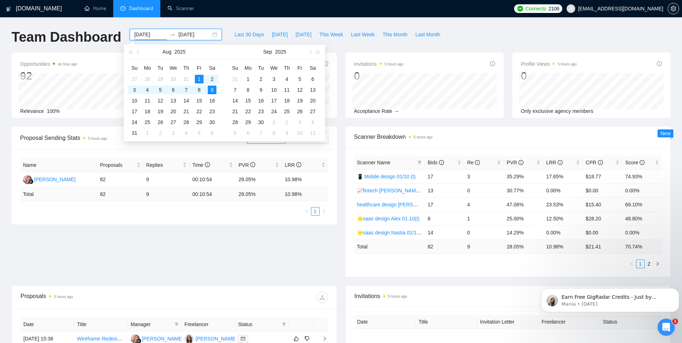
click at [141, 36] on input "[DATE]" at bounding box center [150, 35] width 33 height 8
type input "[DATE]"
click at [134, 100] on div "10" at bounding box center [134, 100] width 9 height 9
type input "[DATE]"
click at [215, 100] on div "16" at bounding box center [212, 100] width 9 height 9
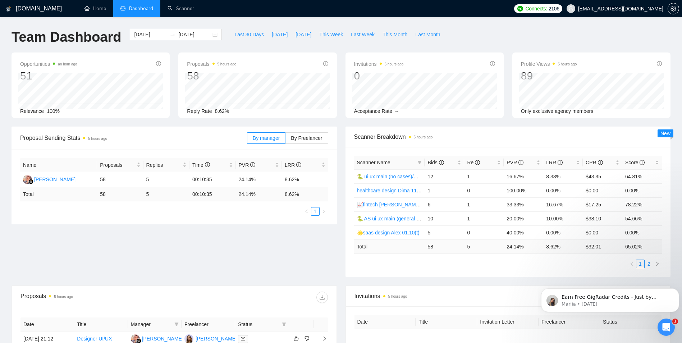
click at [652, 265] on link "2" at bounding box center [649, 264] width 8 height 8
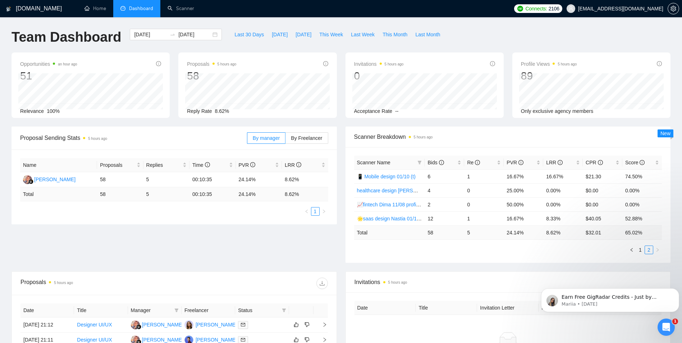
drag, startPoint x: 642, startPoint y: 249, endPoint x: 639, endPoint y: 257, distance: 8.1
click at [639, 257] on div "Scanner Name Bids Re PVR LRR CPR Score 📱 Mobile design 01/10 (t) 6 1 16.67% 16.…" at bounding box center [508, 205] width 325 height 116
click at [638, 248] on link "1" at bounding box center [641, 250] width 8 height 8
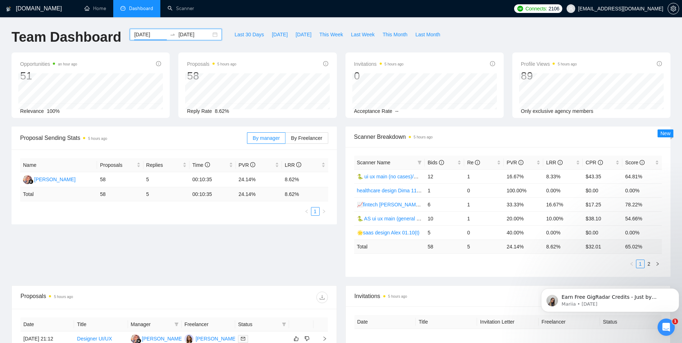
click at [138, 36] on input "[DATE]" at bounding box center [150, 35] width 33 height 8
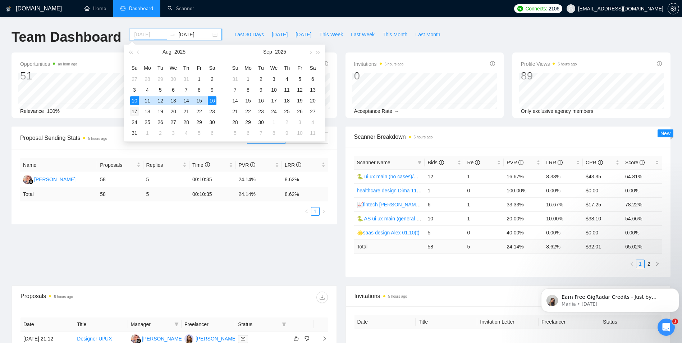
type input "[DATE]"
click at [133, 109] on div "17" at bounding box center [134, 111] width 9 height 9
type input "[DATE]"
click at [213, 113] on div "23" at bounding box center [212, 111] width 9 height 9
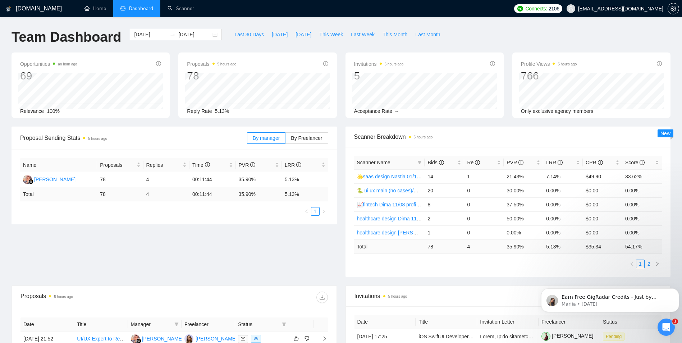
click at [646, 267] on link "2" at bounding box center [649, 264] width 8 height 8
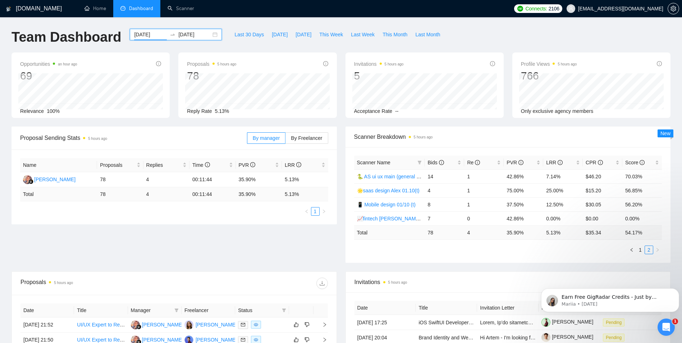
click at [140, 33] on input "[DATE]" at bounding box center [150, 35] width 33 height 8
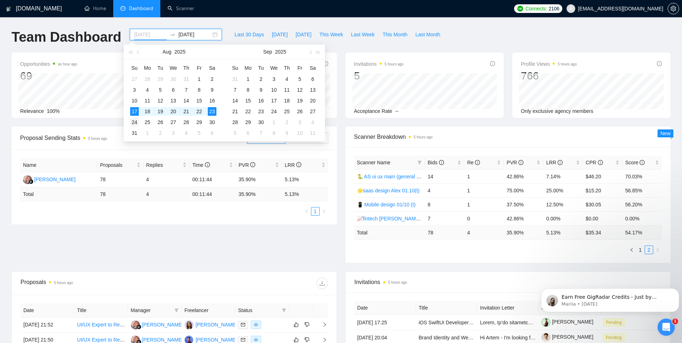
type input "[DATE]"
click at [137, 123] on div "24" at bounding box center [134, 122] width 9 height 9
type input "[DATE]"
click at [215, 121] on div "30" at bounding box center [212, 122] width 9 height 9
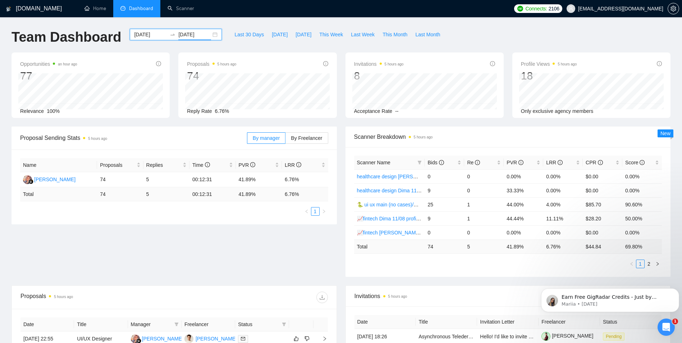
click at [650, 264] on link "2" at bounding box center [649, 264] width 8 height 8
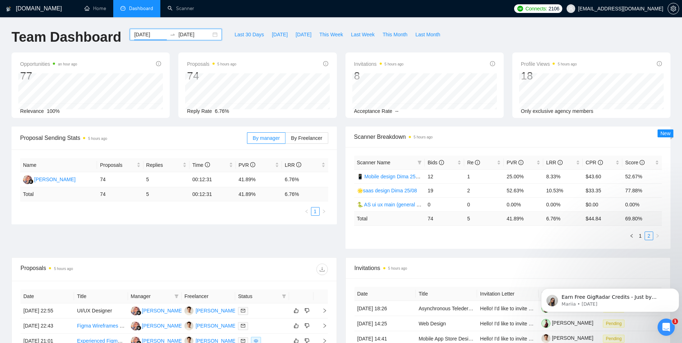
click at [144, 35] on input "[DATE]" at bounding box center [150, 35] width 33 height 8
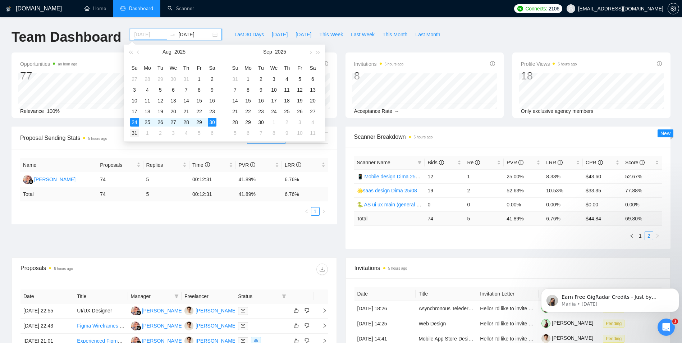
type input "[DATE]"
click at [135, 135] on div "31" at bounding box center [134, 133] width 9 height 9
type input "[DATE]"
click at [311, 79] on div "6" at bounding box center [313, 79] width 9 height 9
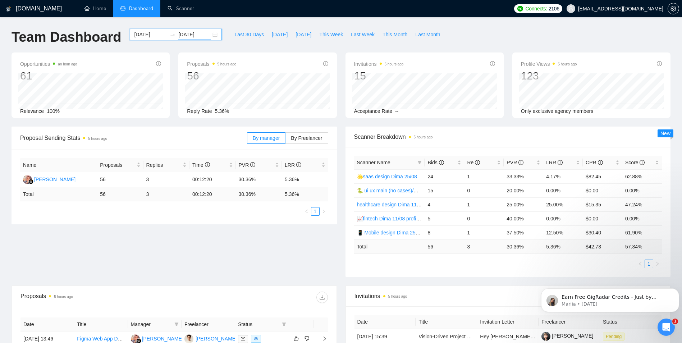
click at [144, 33] on input "[DATE]" at bounding box center [150, 35] width 33 height 8
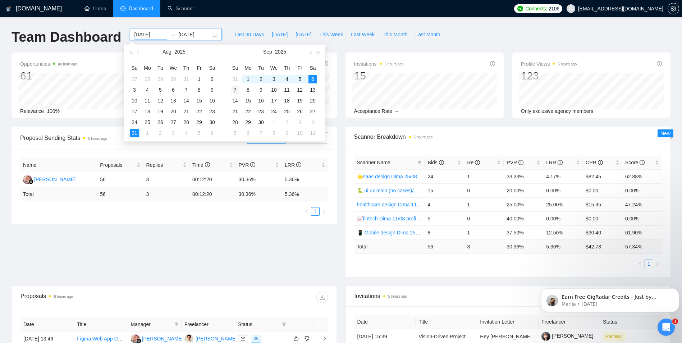
type input "[DATE]"
click at [238, 92] on div "7" at bounding box center [235, 90] width 9 height 9
type input "[DATE]"
click at [318, 88] on td "13" at bounding box center [312, 90] width 13 height 11
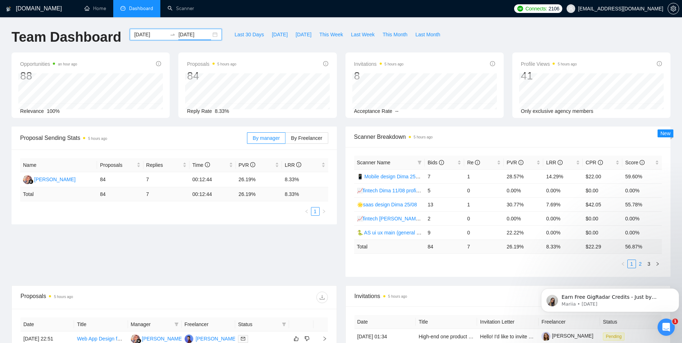
click at [640, 261] on link "2" at bounding box center [641, 264] width 8 height 8
click at [649, 265] on link "3" at bounding box center [649, 264] width 8 height 8
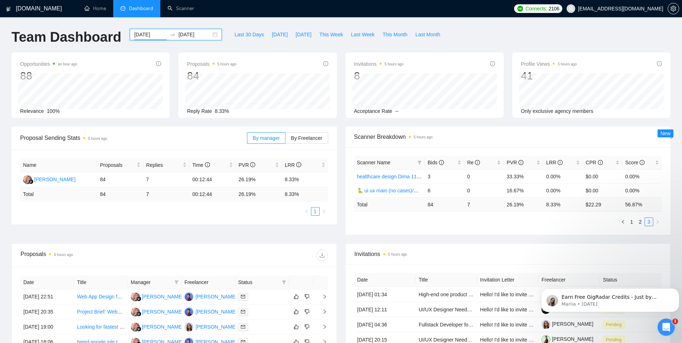
click at [136, 36] on input "[DATE]" at bounding box center [150, 35] width 33 height 8
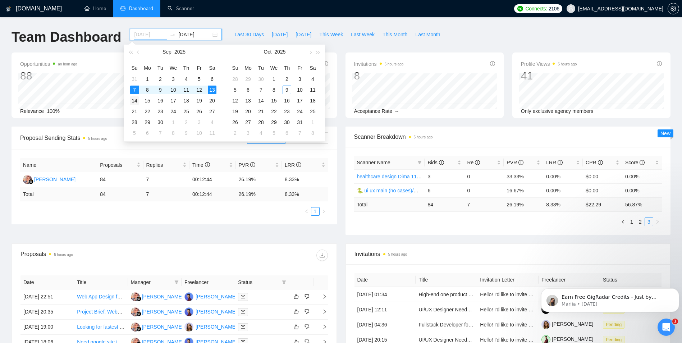
type input "[DATE]"
click at [135, 101] on div "14" at bounding box center [134, 100] width 9 height 9
type input "[DATE]"
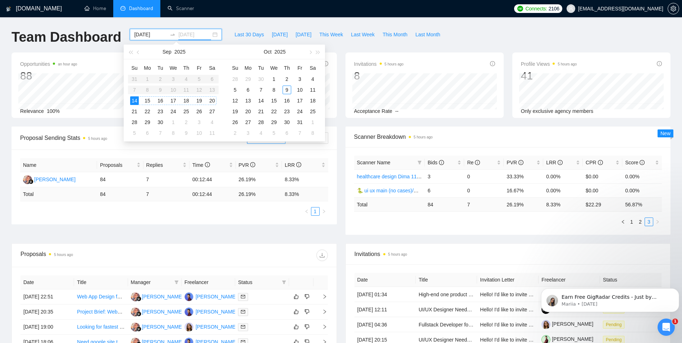
click at [213, 102] on div "20" at bounding box center [212, 100] width 9 height 9
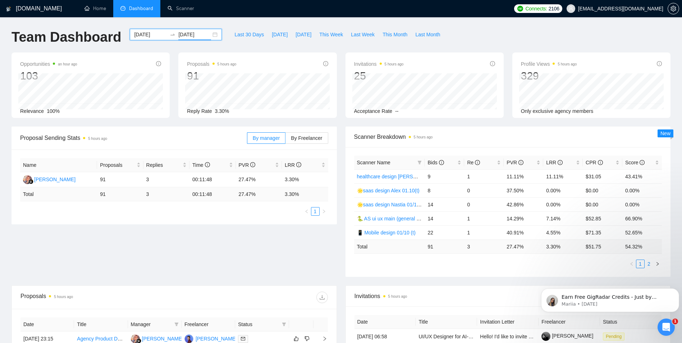
click at [649, 263] on link "2" at bounding box center [649, 264] width 8 height 8
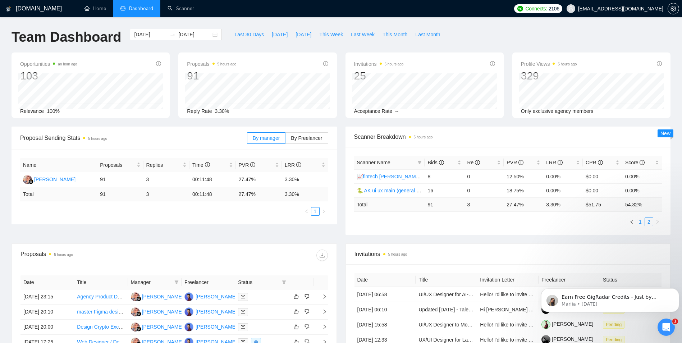
click at [641, 223] on link "1" at bounding box center [641, 222] width 8 height 8
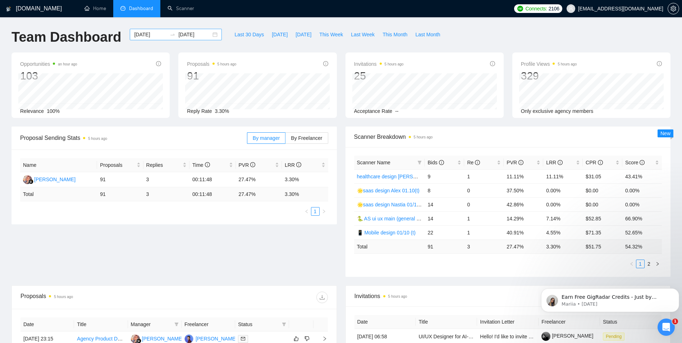
click at [135, 33] on input "[DATE]" at bounding box center [150, 35] width 33 height 8
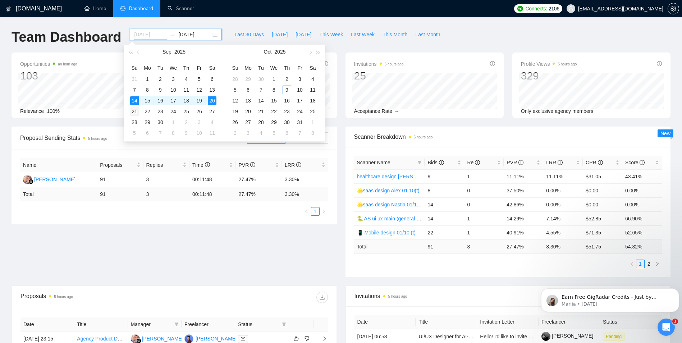
type input "[DATE]"
click at [135, 111] on div "21" at bounding box center [134, 111] width 9 height 9
type input "[DATE]"
click at [214, 110] on div "27" at bounding box center [212, 111] width 9 height 9
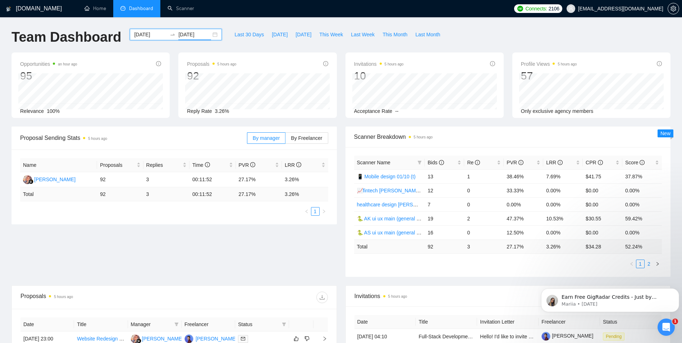
click at [650, 265] on link "2" at bounding box center [649, 264] width 8 height 8
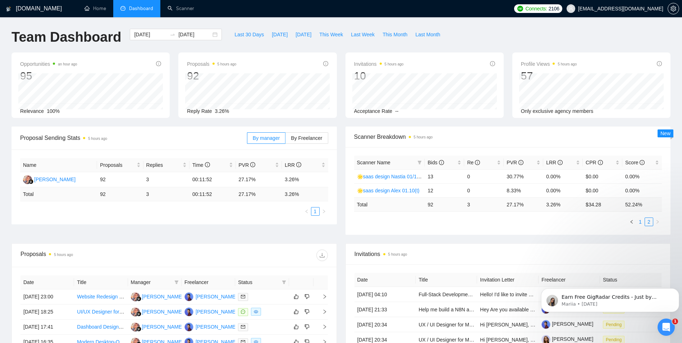
click at [640, 218] on link "1" at bounding box center [641, 222] width 8 height 8
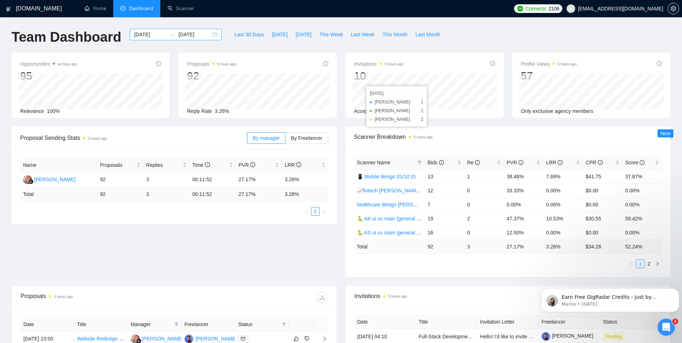
click at [142, 36] on input "[DATE]" at bounding box center [150, 35] width 33 height 8
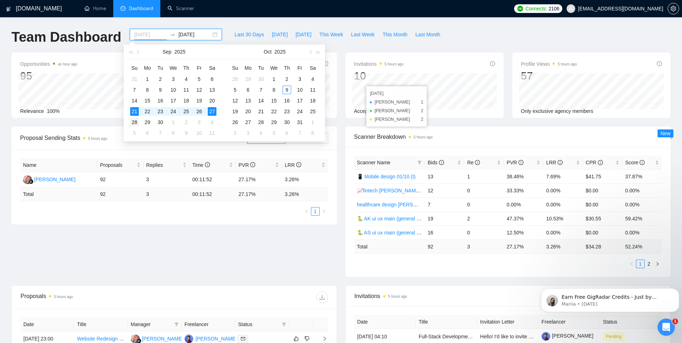
type input "[DATE]"
click at [136, 124] on div "28" at bounding box center [134, 122] width 9 height 9
type input "[DATE]"
click at [214, 122] on div "4" at bounding box center [212, 122] width 9 height 9
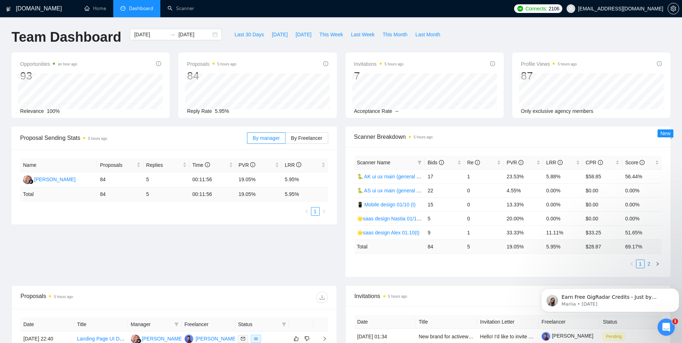
click at [650, 265] on link "2" at bounding box center [649, 264] width 8 height 8
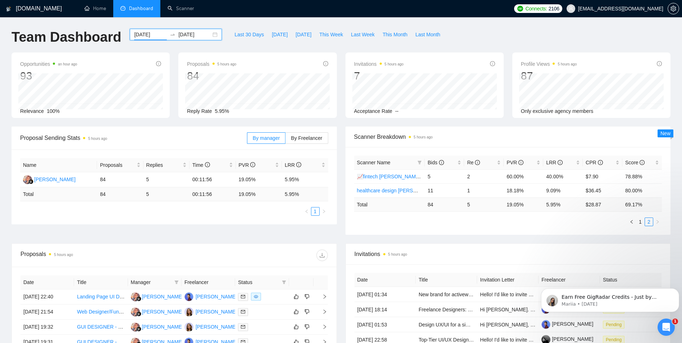
click at [137, 36] on input "[DATE]" at bounding box center [150, 35] width 33 height 8
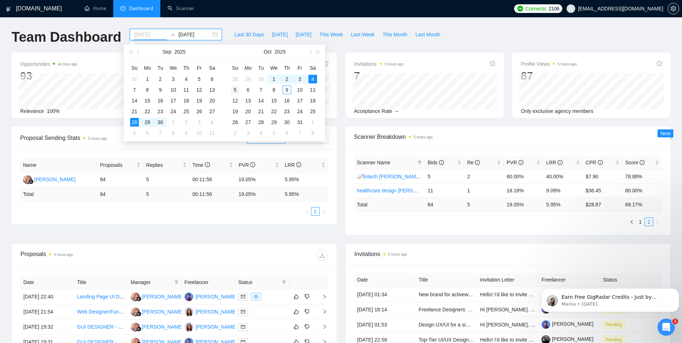
type input "[DATE]"
click at [238, 90] on div "5" at bounding box center [235, 90] width 9 height 9
click at [286, 88] on div "9" at bounding box center [287, 90] width 9 height 9
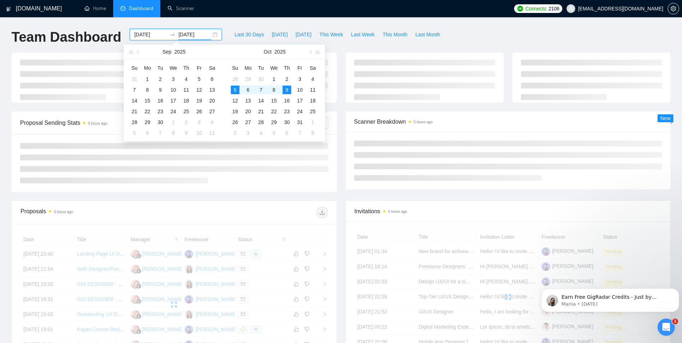
type input "[DATE]"
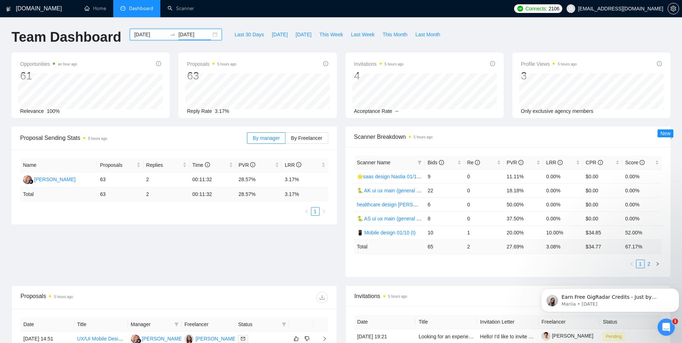
click at [648, 267] on link "2" at bounding box center [649, 264] width 8 height 8
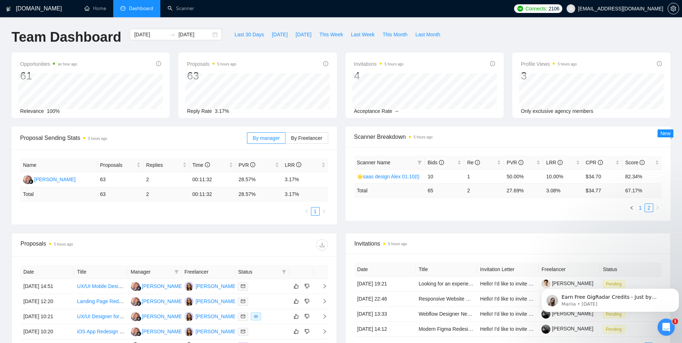
click at [639, 211] on link "1" at bounding box center [641, 208] width 8 height 8
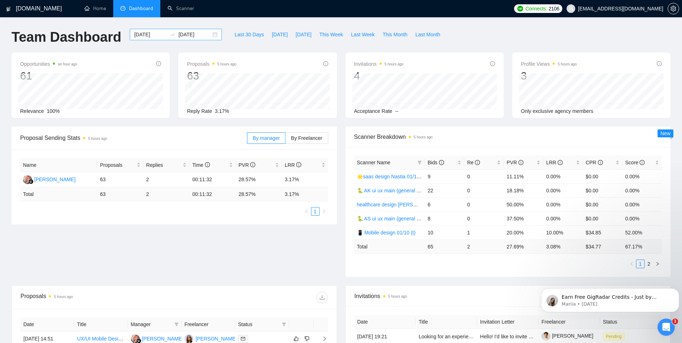
click at [147, 36] on input "[DATE]" at bounding box center [150, 35] width 33 height 8
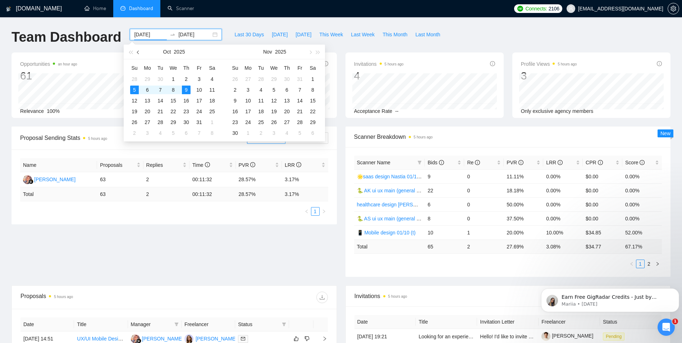
click at [136, 54] on button "button" at bounding box center [139, 52] width 8 height 14
type input "[DATE]"
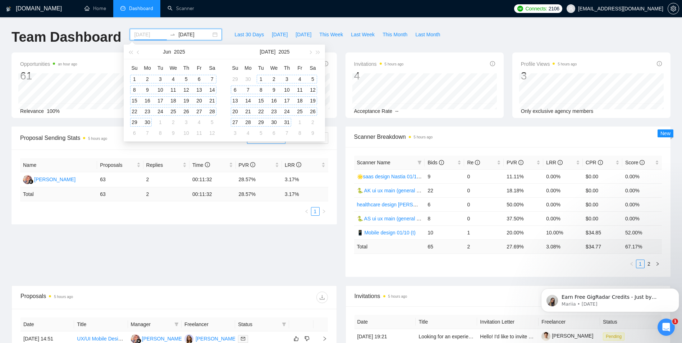
click at [136, 79] on div "1" at bounding box center [134, 79] width 9 height 9
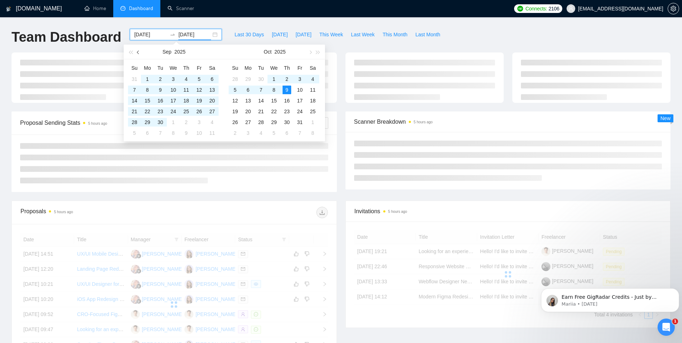
click at [140, 53] on button "button" at bounding box center [139, 52] width 8 height 14
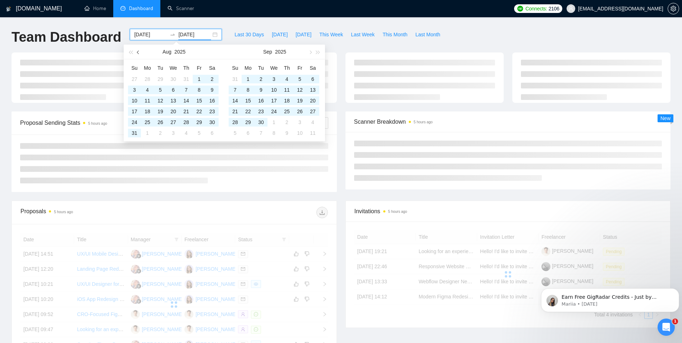
click at [140, 53] on button "button" at bounding box center [139, 52] width 8 height 14
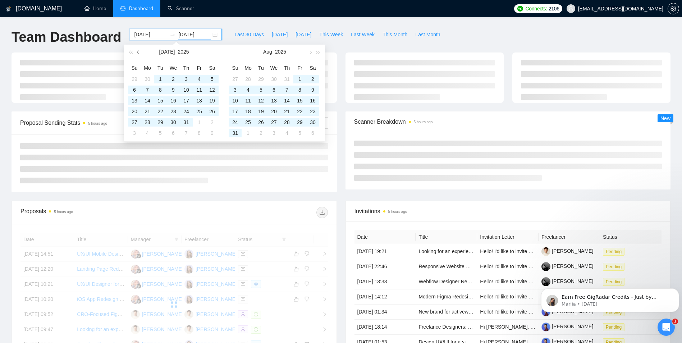
click at [140, 53] on button "button" at bounding box center [139, 52] width 8 height 14
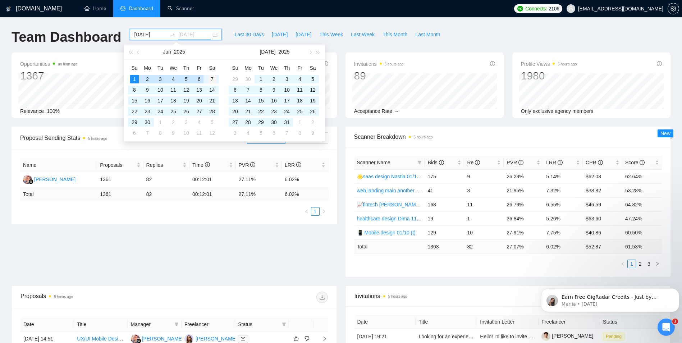
type input "[DATE]"
click at [211, 77] on div "7" at bounding box center [212, 79] width 9 height 9
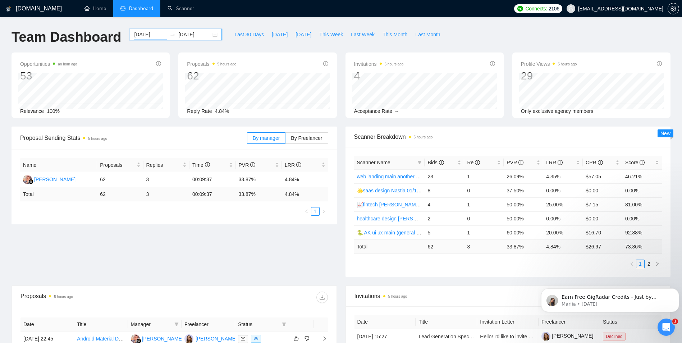
click at [147, 32] on input "[DATE]" at bounding box center [150, 35] width 33 height 8
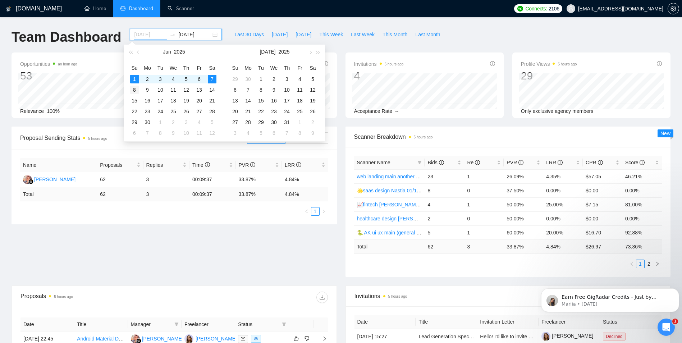
type input "[DATE]"
click at [135, 91] on div "8" at bounding box center [134, 90] width 9 height 9
type input "[DATE]"
click at [212, 87] on div "14" at bounding box center [212, 90] width 9 height 9
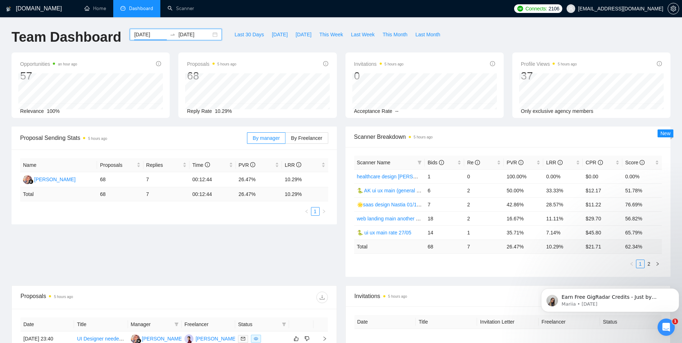
click at [140, 35] on input "[DATE]" at bounding box center [150, 35] width 33 height 8
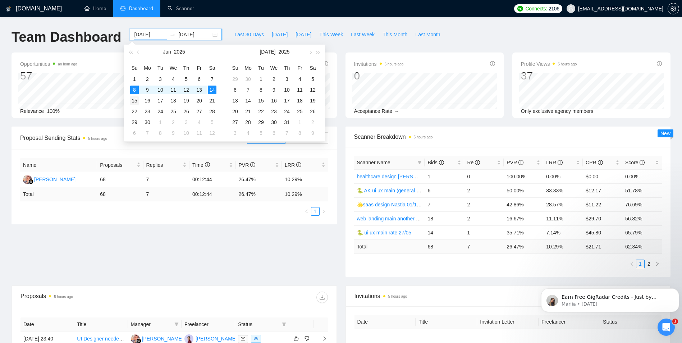
type input "[DATE]"
click at [134, 101] on div "15" at bounding box center [134, 100] width 9 height 9
click at [213, 99] on div "21" at bounding box center [212, 100] width 9 height 9
type input "[DATE]"
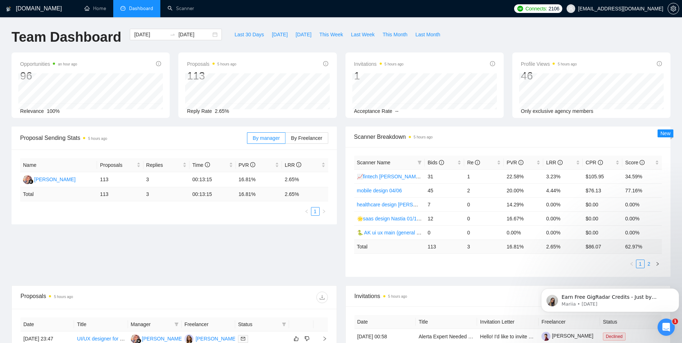
click at [649, 267] on link "2" at bounding box center [649, 264] width 8 height 8
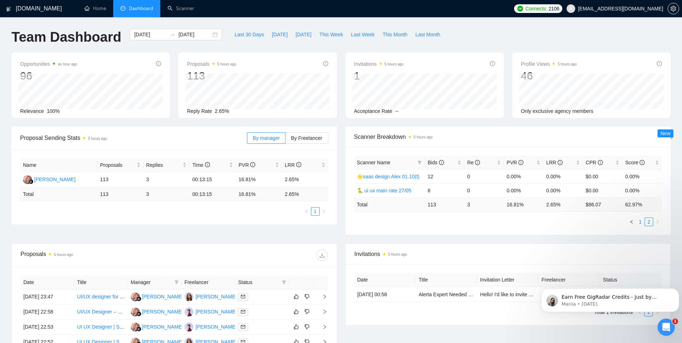
click at [642, 222] on link "1" at bounding box center [641, 222] width 8 height 8
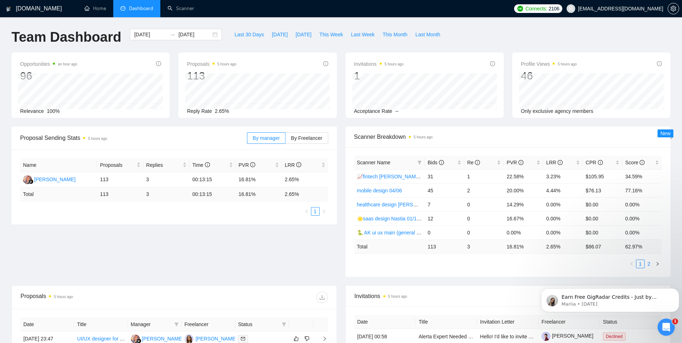
click at [650, 264] on link "2" at bounding box center [649, 264] width 8 height 8
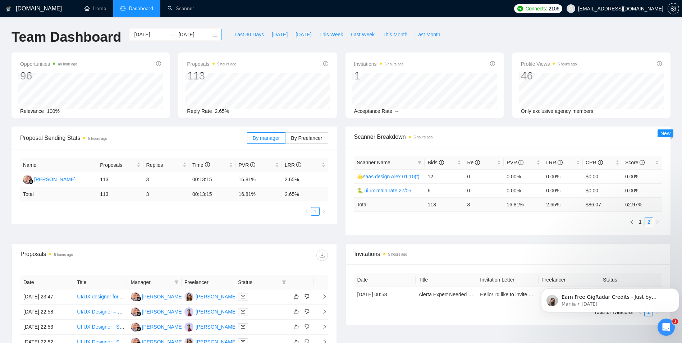
click at [137, 29] on div "2025-06-15 2025-06-21" at bounding box center [176, 35] width 92 height 12
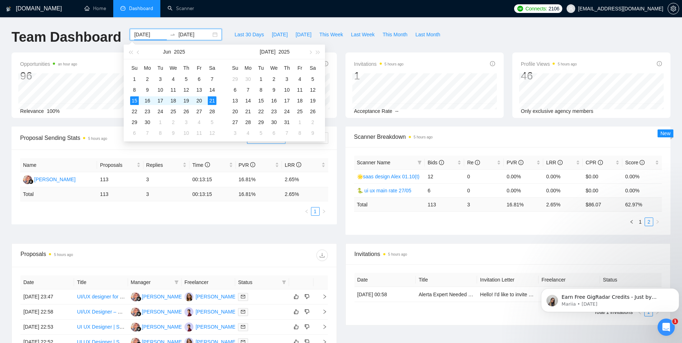
click at [141, 37] on input "[DATE]" at bounding box center [150, 35] width 33 height 8
type input "[DATE]"
click at [136, 111] on div "22" at bounding box center [134, 111] width 9 height 9
type input "[DATE]"
click at [214, 110] on div "28" at bounding box center [212, 111] width 9 height 9
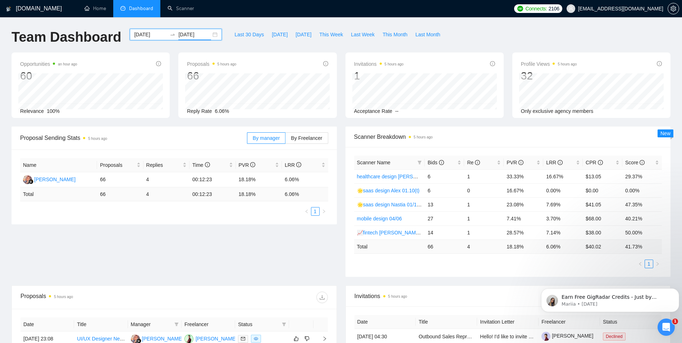
click at [139, 32] on input "[DATE]" at bounding box center [150, 35] width 33 height 8
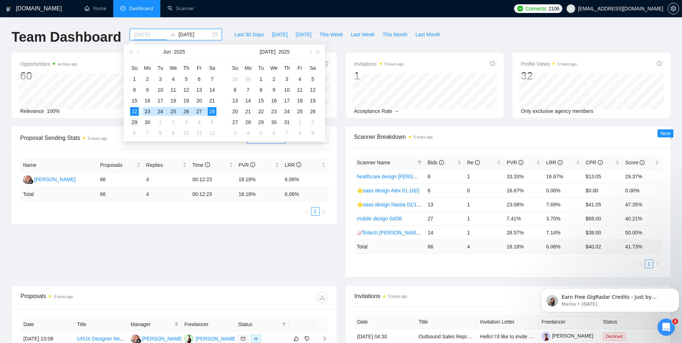
type input "[DATE]"
click at [134, 121] on div "29" at bounding box center [134, 122] width 9 height 9
click at [212, 120] on div "5" at bounding box center [212, 122] width 9 height 9
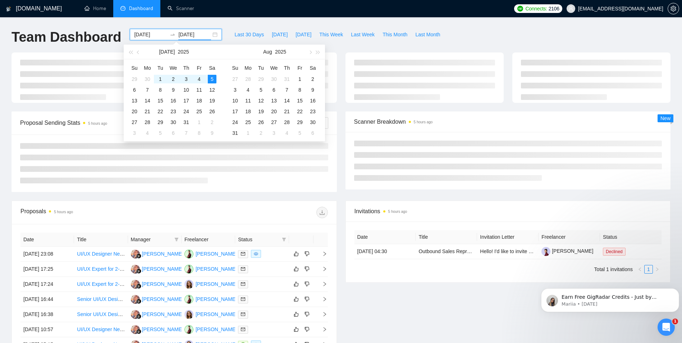
type input "[DATE]"
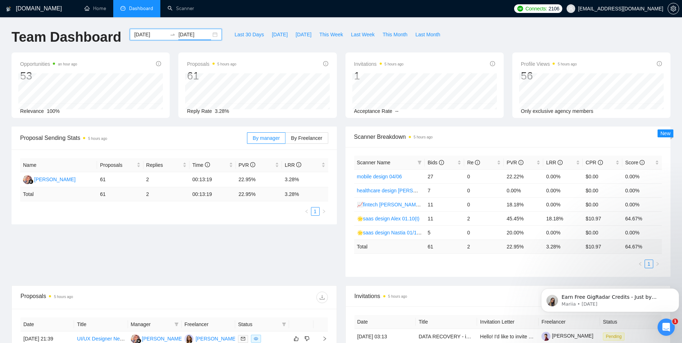
click at [142, 36] on input "[DATE]" at bounding box center [150, 35] width 33 height 8
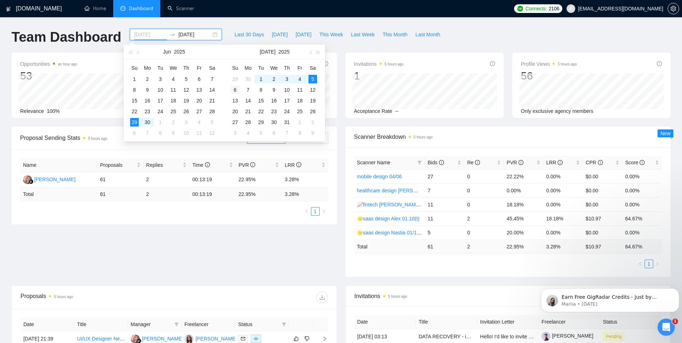
type input "[DATE]"
click at [237, 90] on div "6" at bounding box center [235, 90] width 9 height 9
type input "[DATE]"
click at [311, 89] on div "12" at bounding box center [313, 90] width 9 height 9
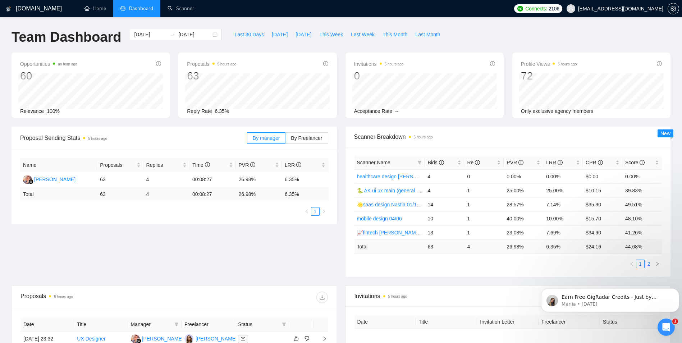
click at [647, 261] on link "2" at bounding box center [649, 264] width 8 height 8
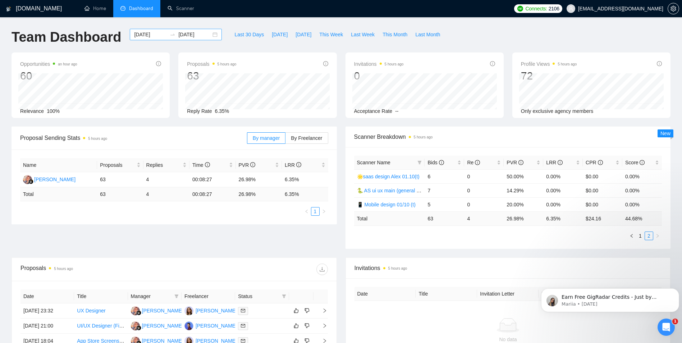
click at [142, 36] on input "[DATE]" at bounding box center [150, 35] width 33 height 8
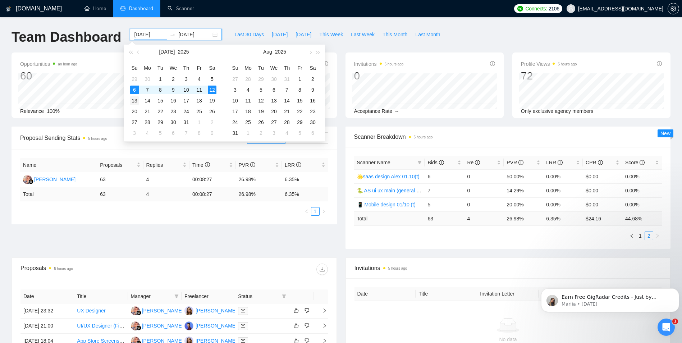
type input "[DATE]"
click at [133, 100] on div "13" at bounding box center [134, 100] width 9 height 9
type input "[DATE]"
click at [217, 102] on td "19" at bounding box center [212, 100] width 13 height 11
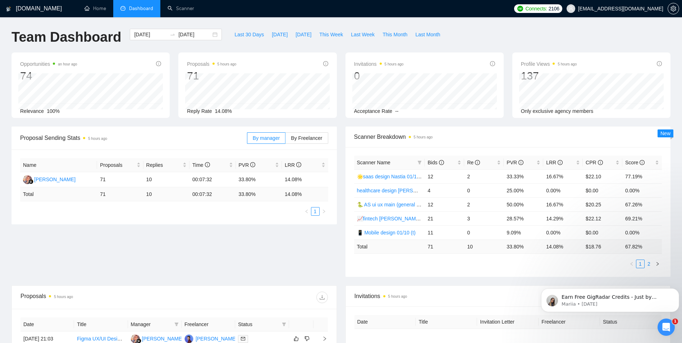
click at [650, 264] on link "2" at bounding box center [649, 264] width 8 height 8
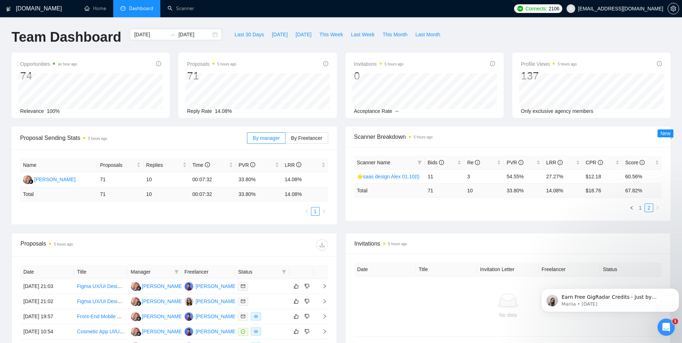
click at [641, 210] on link "1" at bounding box center [641, 208] width 8 height 8
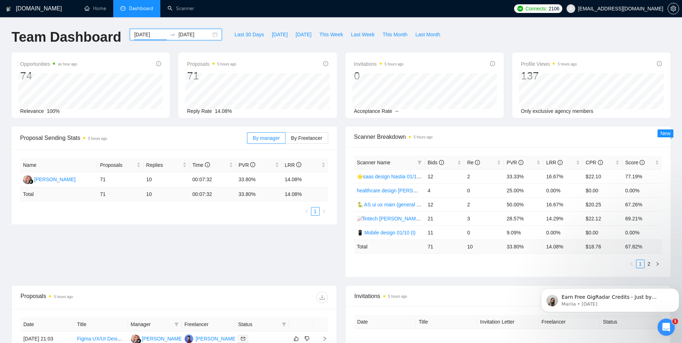
click at [138, 33] on input "[DATE]" at bounding box center [150, 35] width 33 height 8
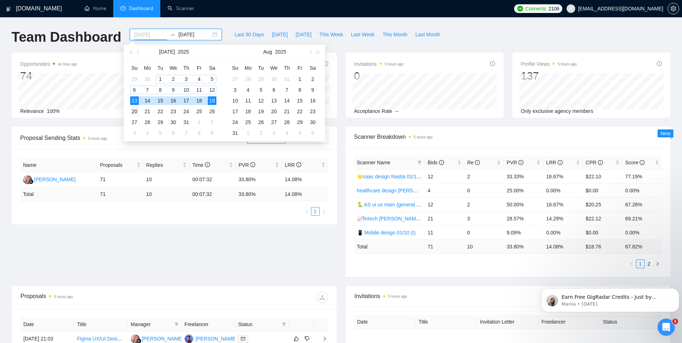
type input "[DATE]"
click at [136, 111] on div "20" at bounding box center [134, 111] width 9 height 9
click at [211, 110] on div "26" at bounding box center [212, 111] width 9 height 9
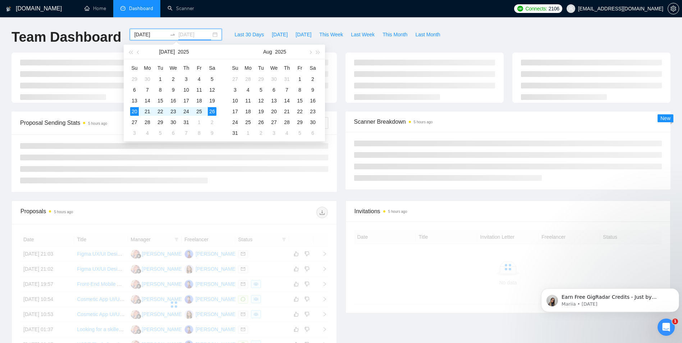
type input "[DATE]"
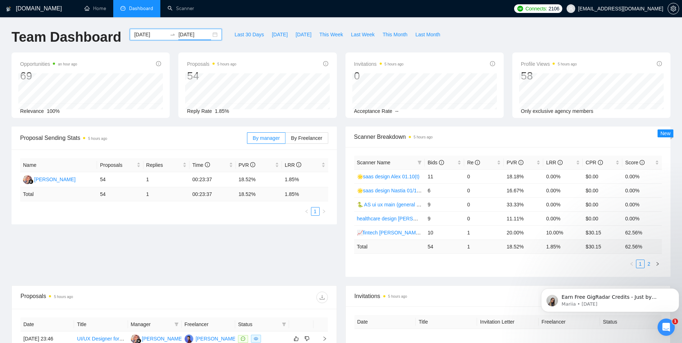
click at [647, 265] on link "2" at bounding box center [649, 264] width 8 height 8
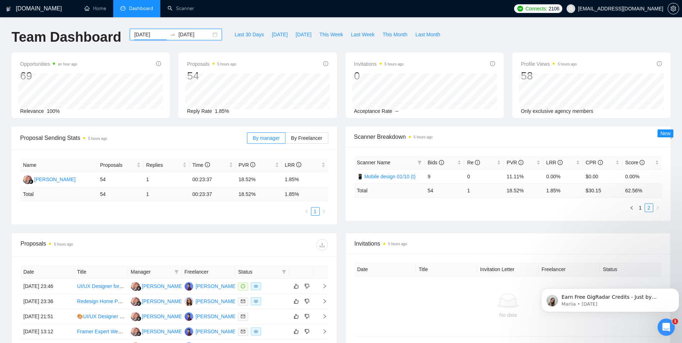
click at [134, 36] on input "[DATE]" at bounding box center [150, 35] width 33 height 8
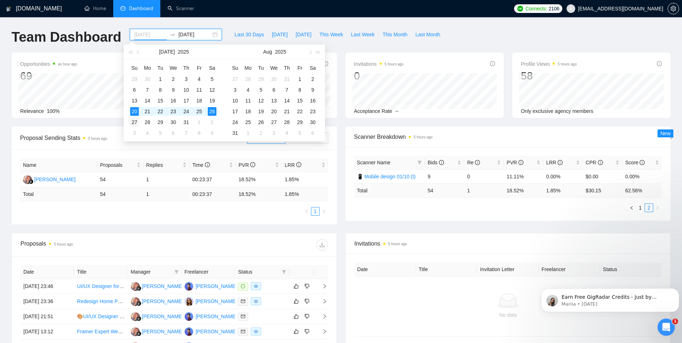
type input "[DATE]"
click at [138, 122] on div "27" at bounding box center [134, 122] width 9 height 9
type input "[DATE]"
click at [214, 122] on div "2" at bounding box center [212, 122] width 9 height 9
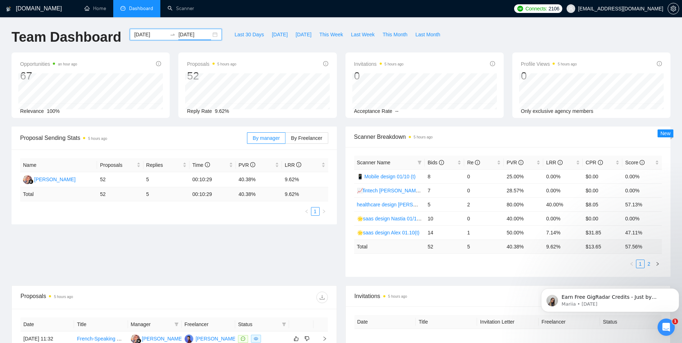
click at [649, 266] on link "2" at bounding box center [649, 264] width 8 height 8
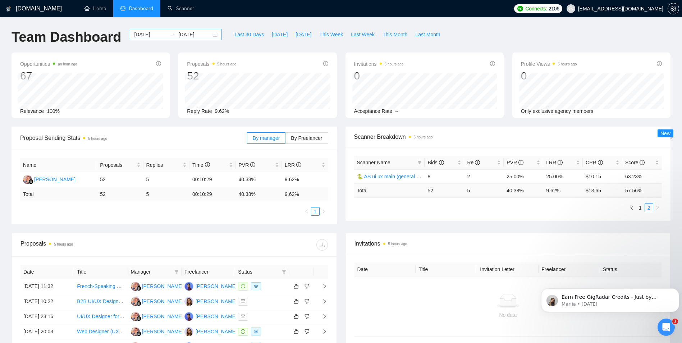
click at [145, 35] on input "[DATE]" at bounding box center [150, 35] width 33 height 8
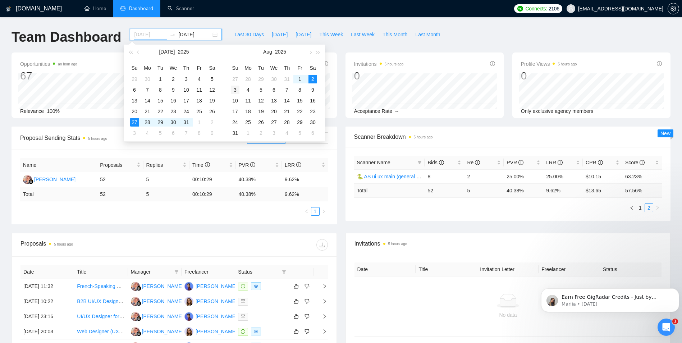
type input "[DATE]"
click at [236, 89] on div "3" at bounding box center [235, 90] width 9 height 9
type input "[DATE]"
click at [316, 92] on div "9" at bounding box center [313, 90] width 9 height 9
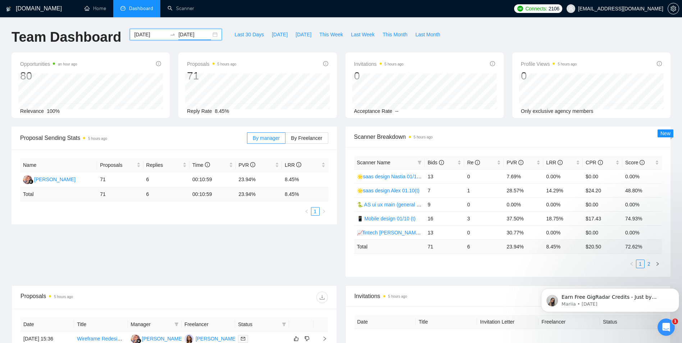
click at [649, 262] on link "2" at bounding box center [649, 264] width 8 height 8
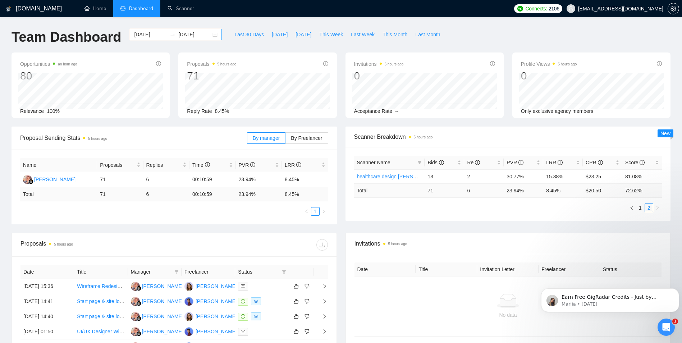
click at [150, 40] on div "2025-08-03 2025-08-09" at bounding box center [176, 35] width 92 height 12
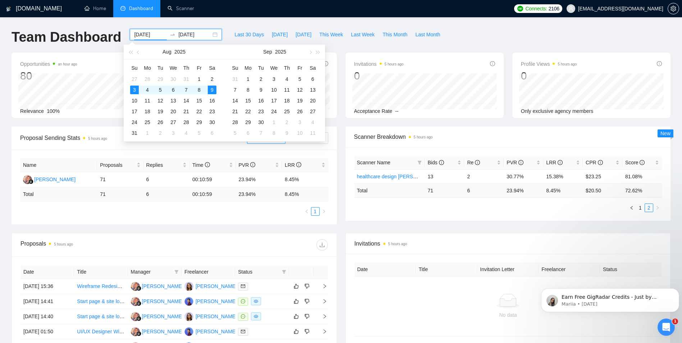
click at [148, 33] on input "[DATE]" at bounding box center [150, 35] width 33 height 8
type input "[DATE]"
drag, startPoint x: 129, startPoint y: 101, endPoint x: 208, endPoint y: 101, distance: 78.4
click at [132, 101] on td "10" at bounding box center [134, 100] width 13 height 11
type input "[DATE]"
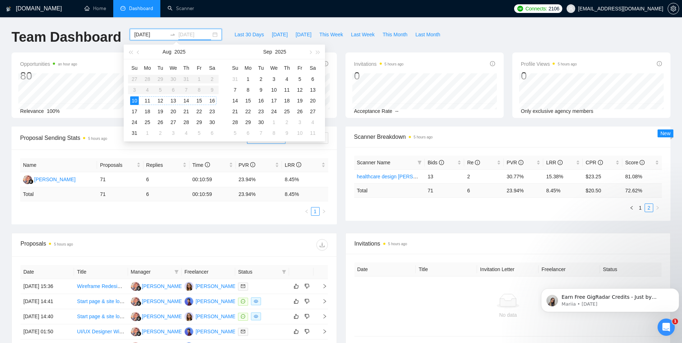
click at [214, 101] on div "16" at bounding box center [212, 100] width 9 height 9
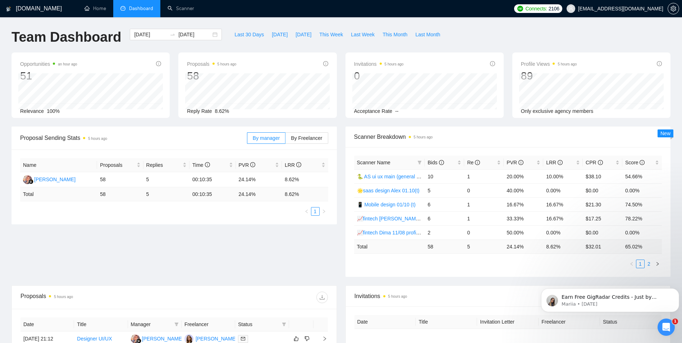
click at [648, 266] on link "2" at bounding box center [649, 264] width 8 height 8
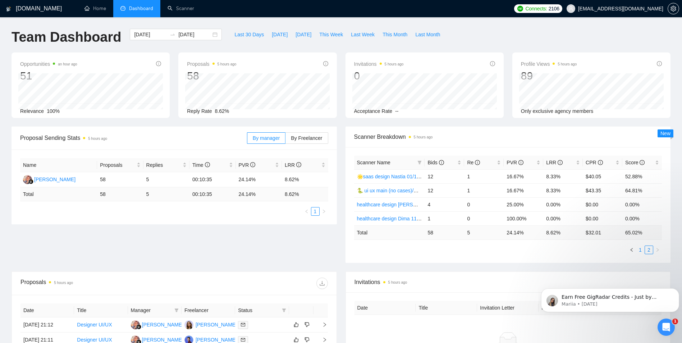
click at [641, 253] on link "1" at bounding box center [641, 250] width 8 height 8
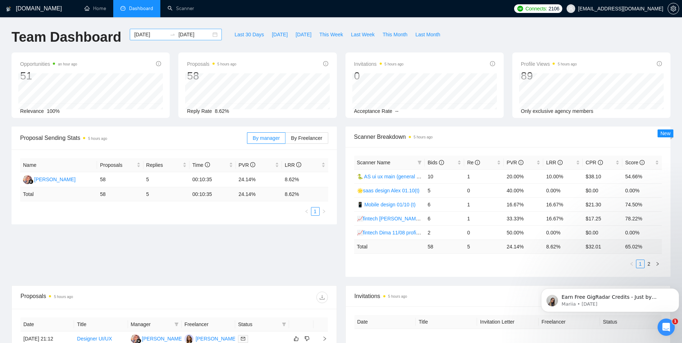
click at [142, 37] on input "[DATE]" at bounding box center [150, 35] width 33 height 8
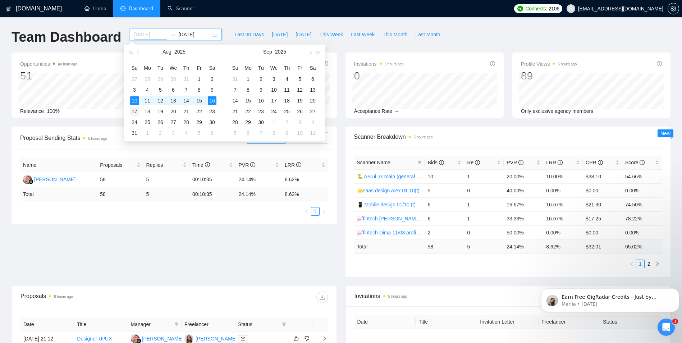
type input "[DATE]"
click at [134, 112] on div "17" at bounding box center [134, 111] width 9 height 9
type input "[DATE]"
click at [216, 111] on div "23" at bounding box center [212, 111] width 9 height 9
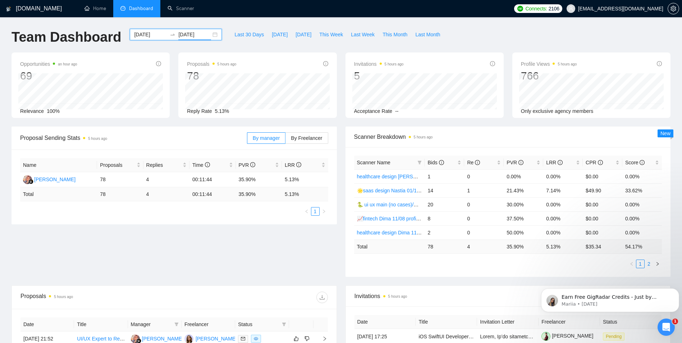
click at [648, 265] on link "2" at bounding box center [649, 264] width 8 height 8
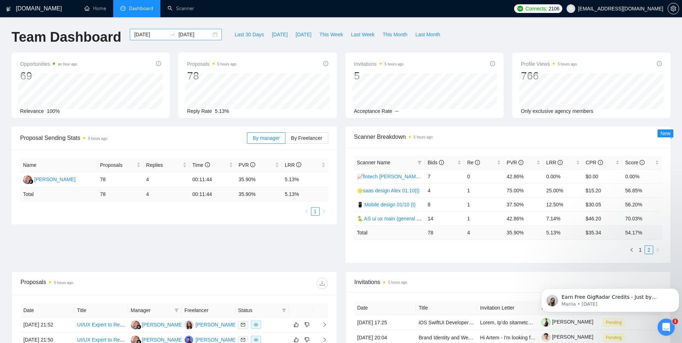
click at [151, 35] on input "[DATE]" at bounding box center [150, 35] width 33 height 8
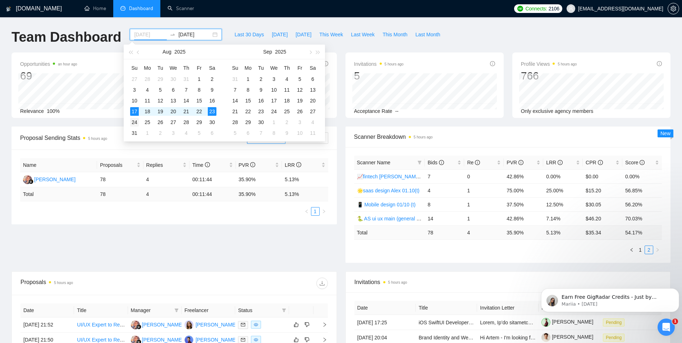
type input "[DATE]"
click at [133, 124] on div "24" at bounding box center [134, 122] width 9 height 9
type input "[DATE]"
click at [209, 120] on div "30" at bounding box center [212, 122] width 9 height 9
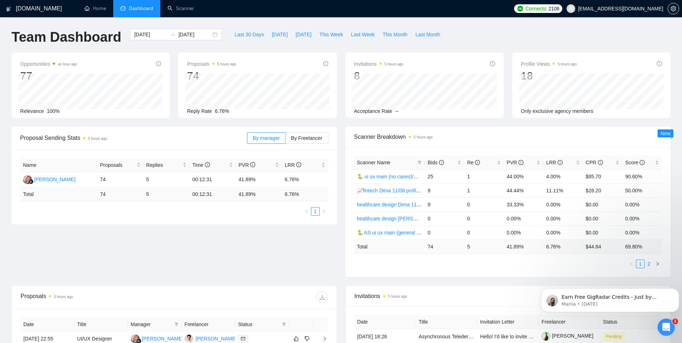
click at [648, 265] on link "2" at bounding box center [649, 264] width 8 height 8
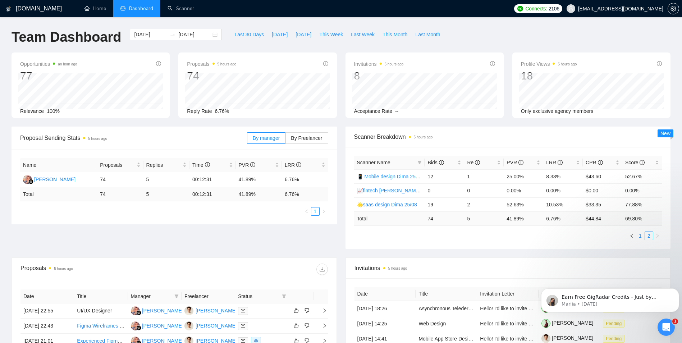
click at [642, 236] on link "1" at bounding box center [641, 236] width 8 height 8
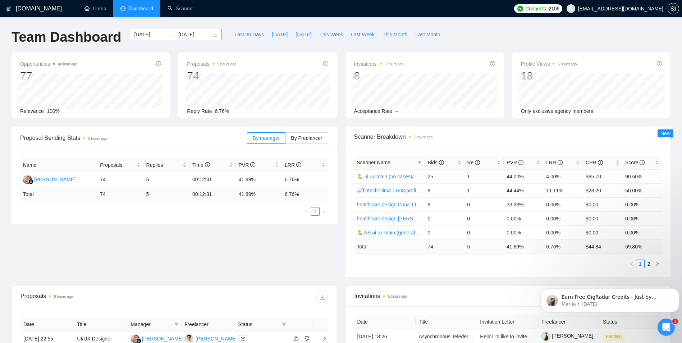
click at [134, 37] on input "[DATE]" at bounding box center [150, 35] width 33 height 8
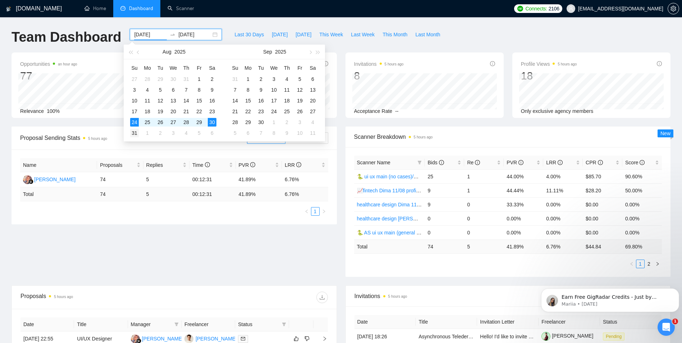
type input "[DATE]"
click at [133, 134] on div "31" at bounding box center [134, 133] width 9 height 9
type input "[DATE]"
click at [212, 132] on div "6" at bounding box center [212, 133] width 9 height 9
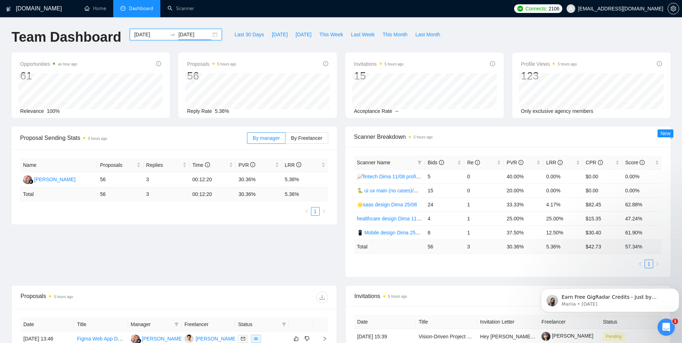
click at [141, 34] on input "[DATE]" at bounding box center [150, 35] width 33 height 8
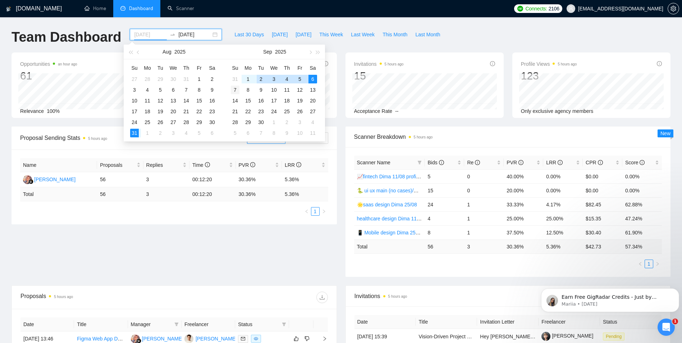
type input "[DATE]"
click at [238, 88] on div "7" at bounding box center [235, 90] width 9 height 9
type input "[DATE]"
click at [314, 90] on div "13" at bounding box center [313, 90] width 9 height 9
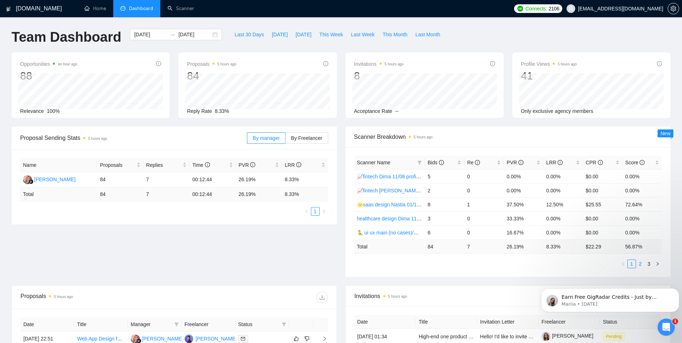
click at [641, 264] on link "2" at bounding box center [641, 264] width 8 height 8
click at [650, 263] on link "3" at bounding box center [649, 264] width 8 height 8
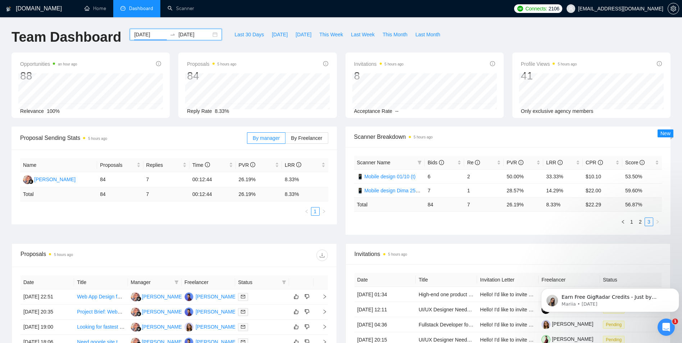
click at [137, 36] on input "[DATE]" at bounding box center [150, 35] width 33 height 8
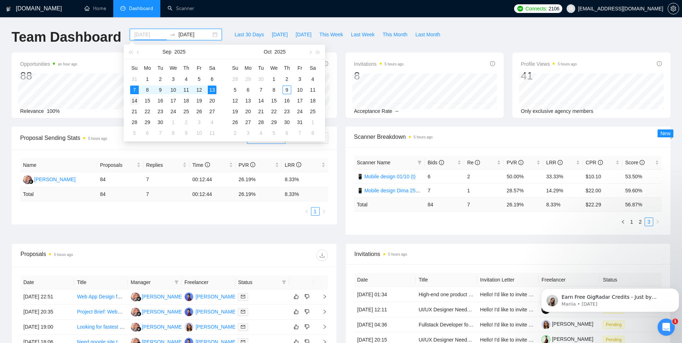
type input "[DATE]"
click at [134, 100] on div "14" at bounding box center [134, 100] width 9 height 9
click at [212, 100] on div "20" at bounding box center [212, 100] width 9 height 9
type input "[DATE]"
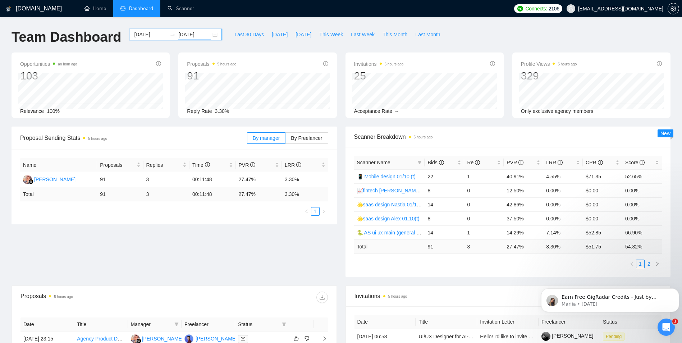
click at [649, 266] on link "2" at bounding box center [649, 264] width 8 height 8
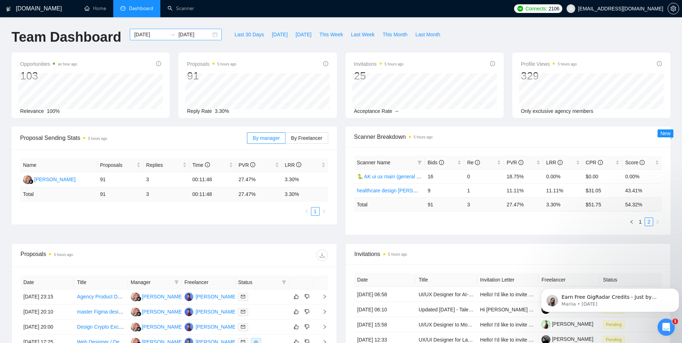
click at [148, 34] on input "[DATE]" at bounding box center [150, 35] width 33 height 8
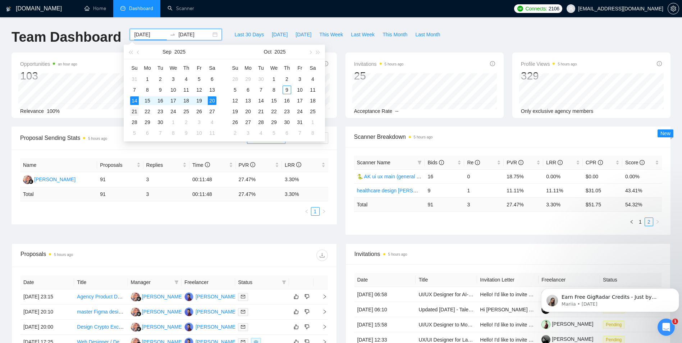
type input "[DATE]"
click at [137, 113] on div "21" at bounding box center [134, 111] width 9 height 9
type input "[DATE]"
click at [210, 111] on div "27" at bounding box center [212, 111] width 9 height 9
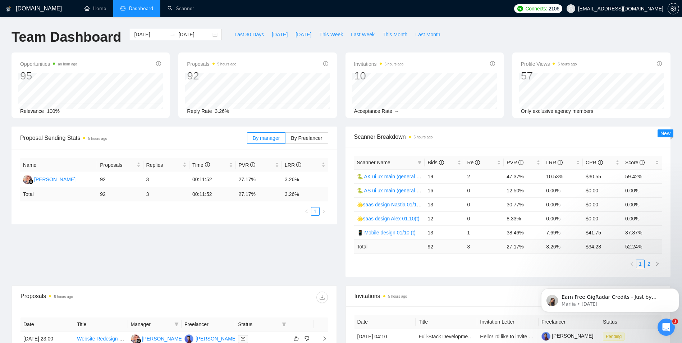
click at [651, 262] on link "2" at bounding box center [649, 264] width 8 height 8
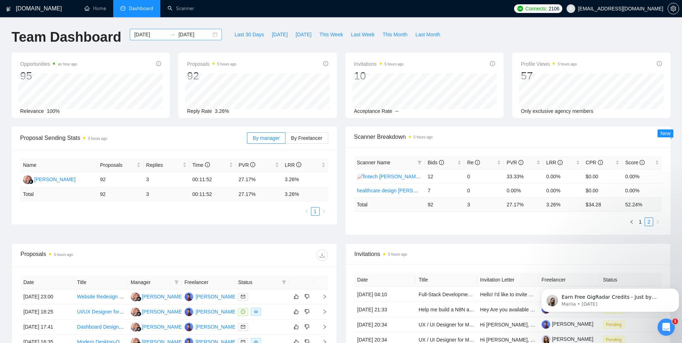
click at [134, 35] on input "[DATE]" at bounding box center [150, 35] width 33 height 8
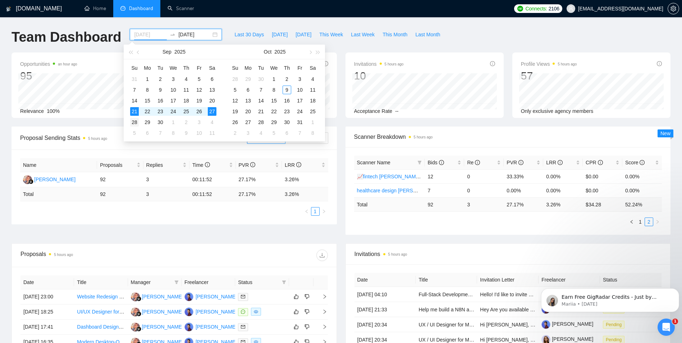
type input "[DATE]"
click at [135, 123] on div "28" at bounding box center [134, 122] width 9 height 9
type input "[DATE]"
click at [214, 122] on div "4" at bounding box center [212, 122] width 9 height 9
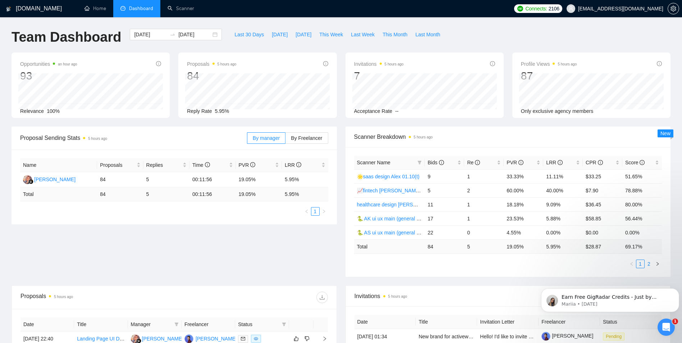
click at [649, 264] on link "2" at bounding box center [649, 264] width 8 height 8
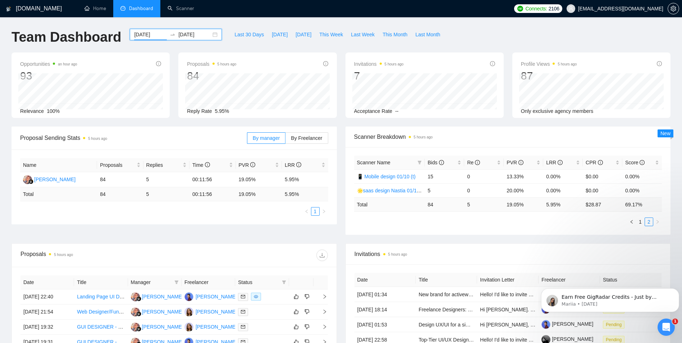
click at [138, 35] on input "[DATE]" at bounding box center [150, 35] width 33 height 8
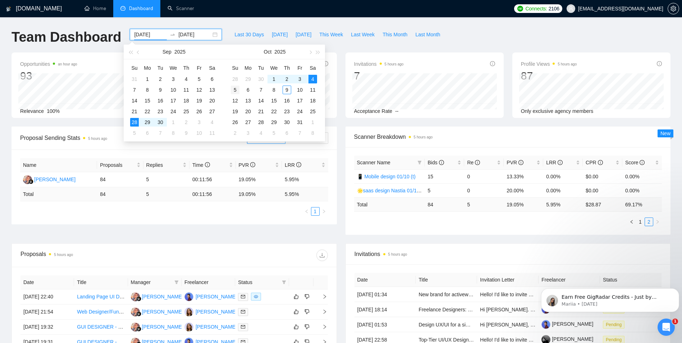
type input "[DATE]"
click at [232, 88] on div "5" at bounding box center [235, 90] width 9 height 9
click at [287, 90] on div "9" at bounding box center [287, 90] width 9 height 9
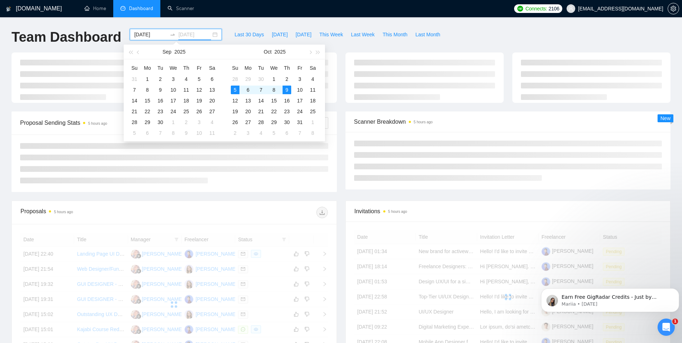
type input "[DATE]"
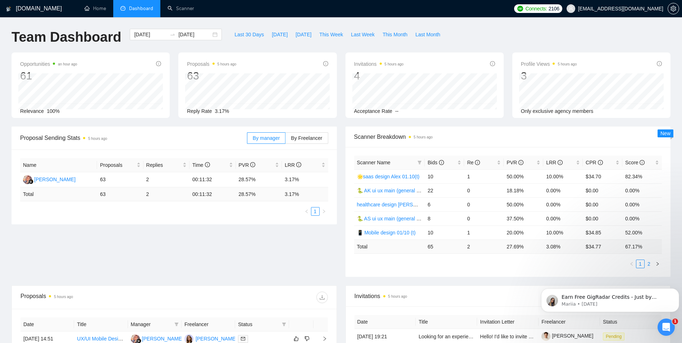
click at [649, 264] on link "2" at bounding box center [649, 264] width 8 height 8
